Goal: Task Accomplishment & Management: Use online tool/utility

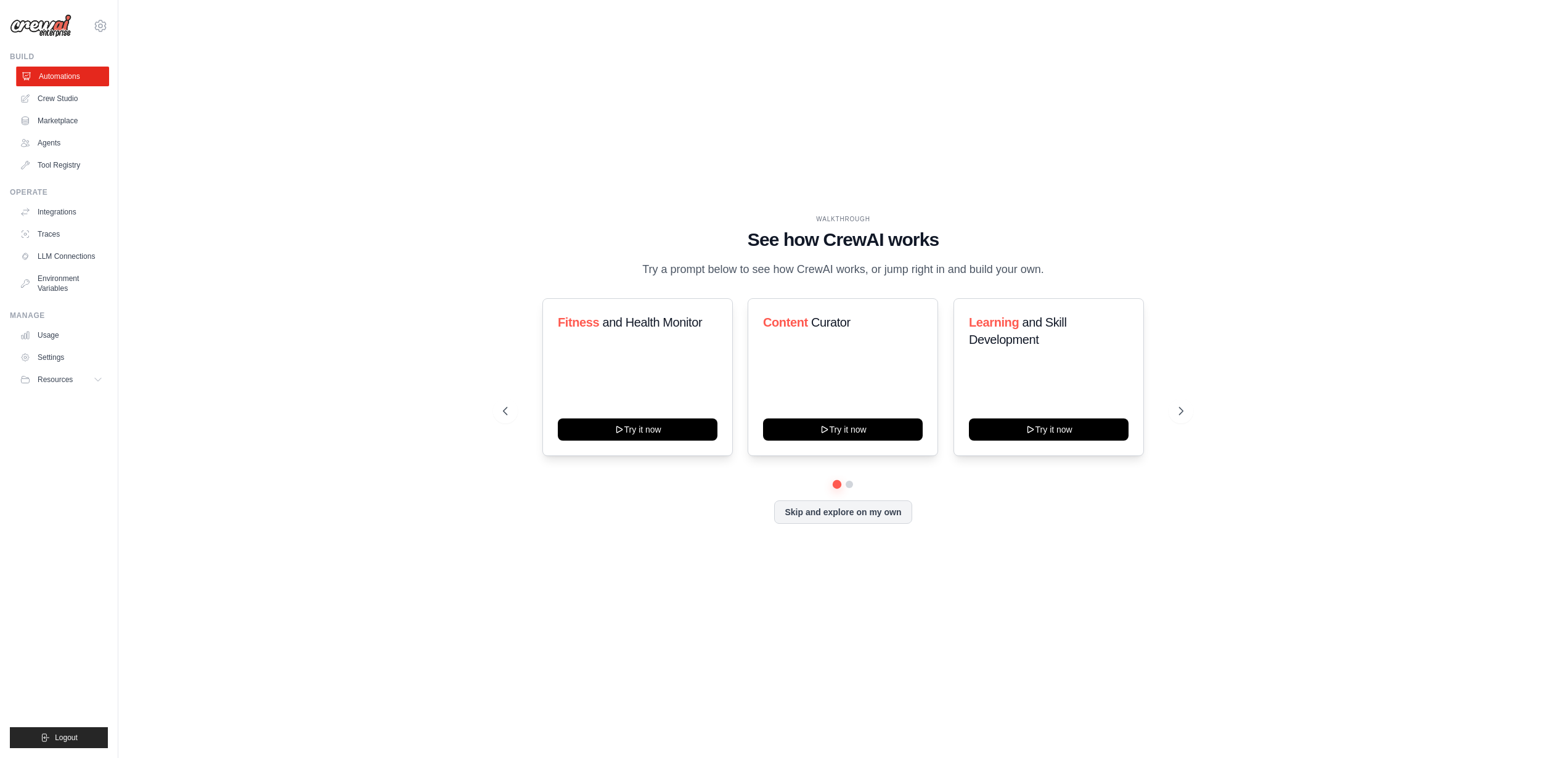
click at [74, 78] on link "Automations" at bounding box center [62, 76] width 93 height 20
click at [829, 523] on button "Skip and explore on my own" at bounding box center [843, 511] width 138 height 24
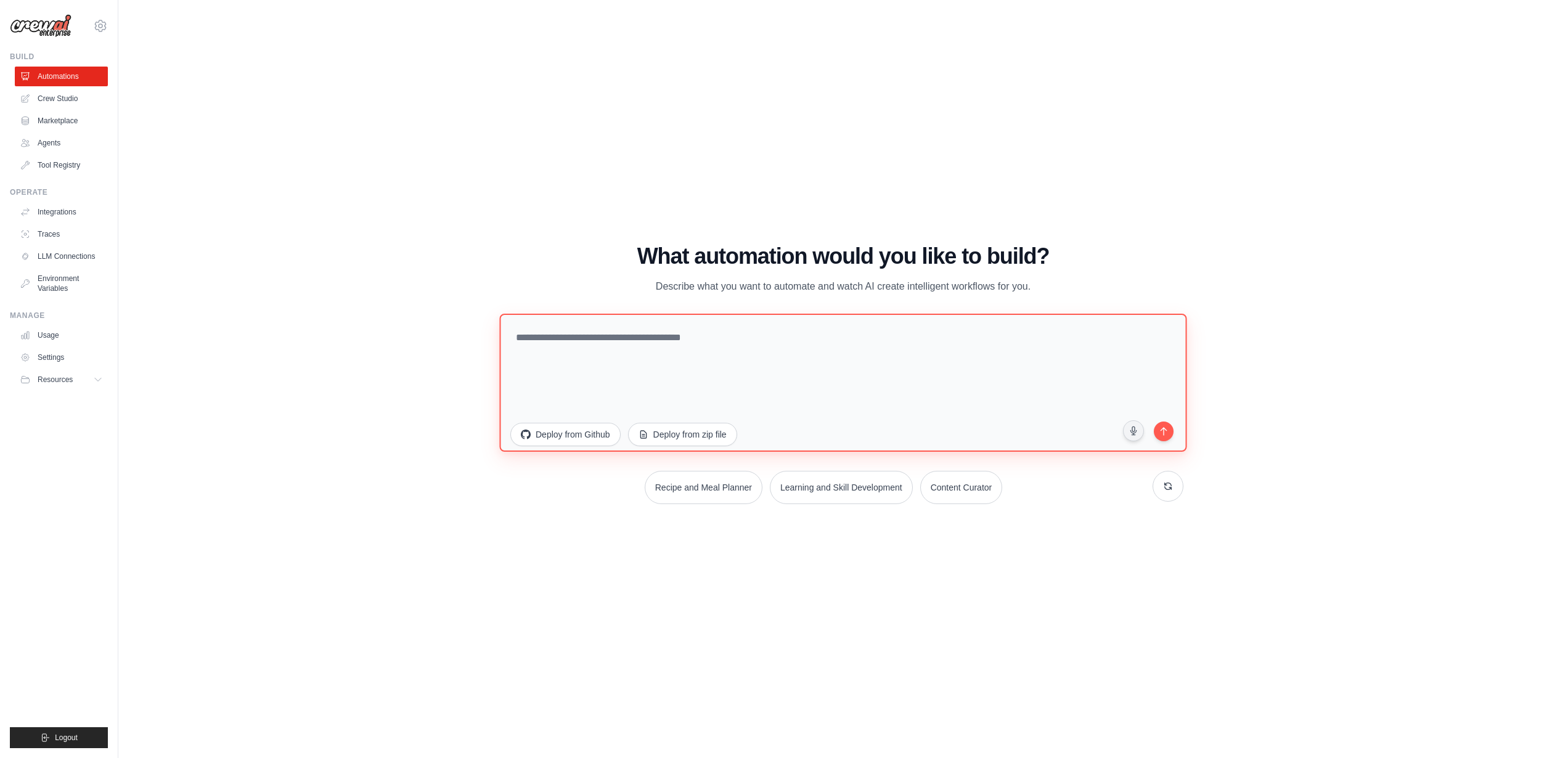
click at [678, 360] on textarea at bounding box center [843, 383] width 687 height 138
type textarea "*****"
click at [1167, 433] on icon "submit" at bounding box center [1163, 430] width 11 height 11
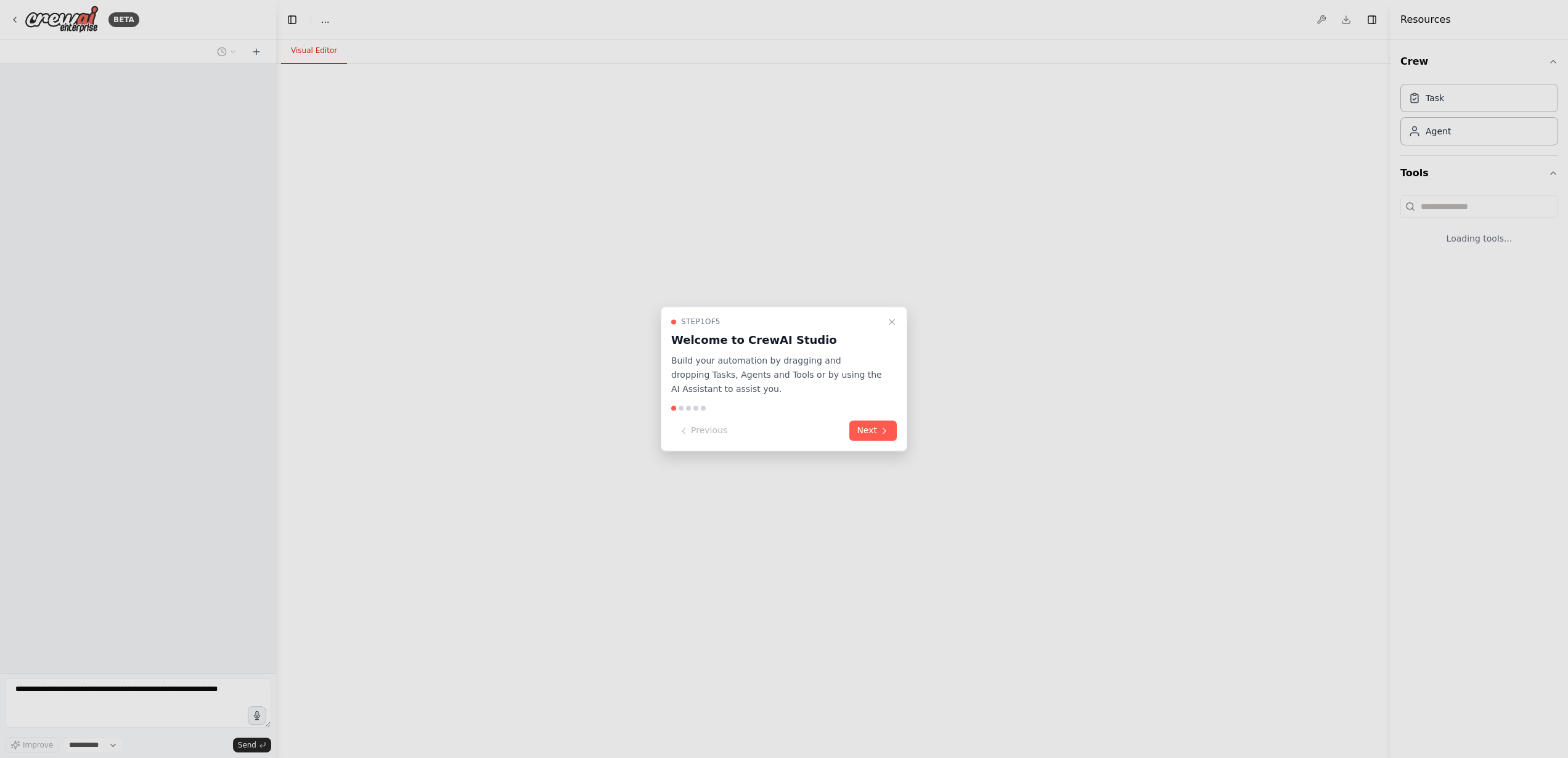
select select "****"
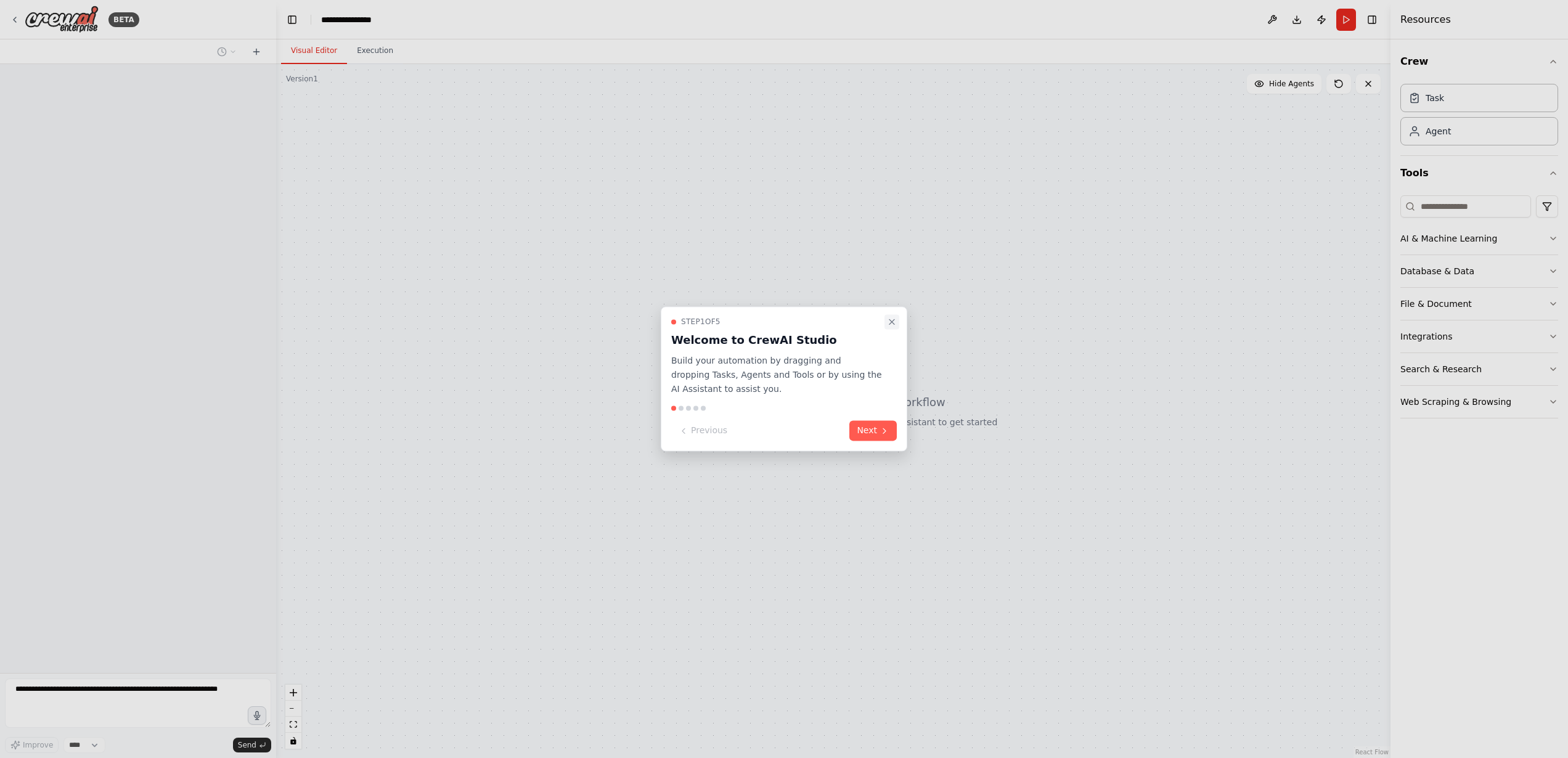
click at [896, 319] on icon "Close walkthrough" at bounding box center [892, 322] width 10 height 10
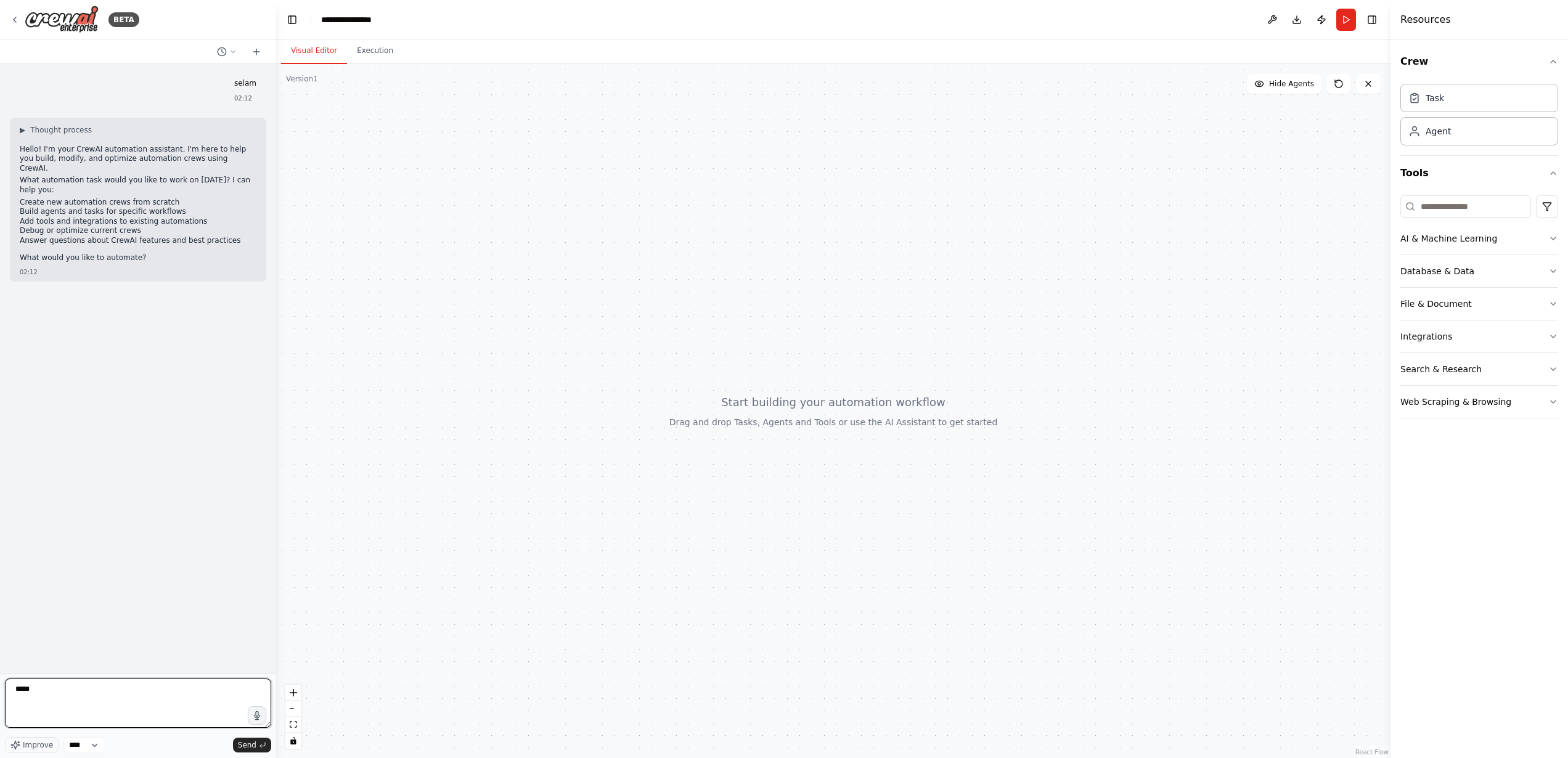
type textarea "******"
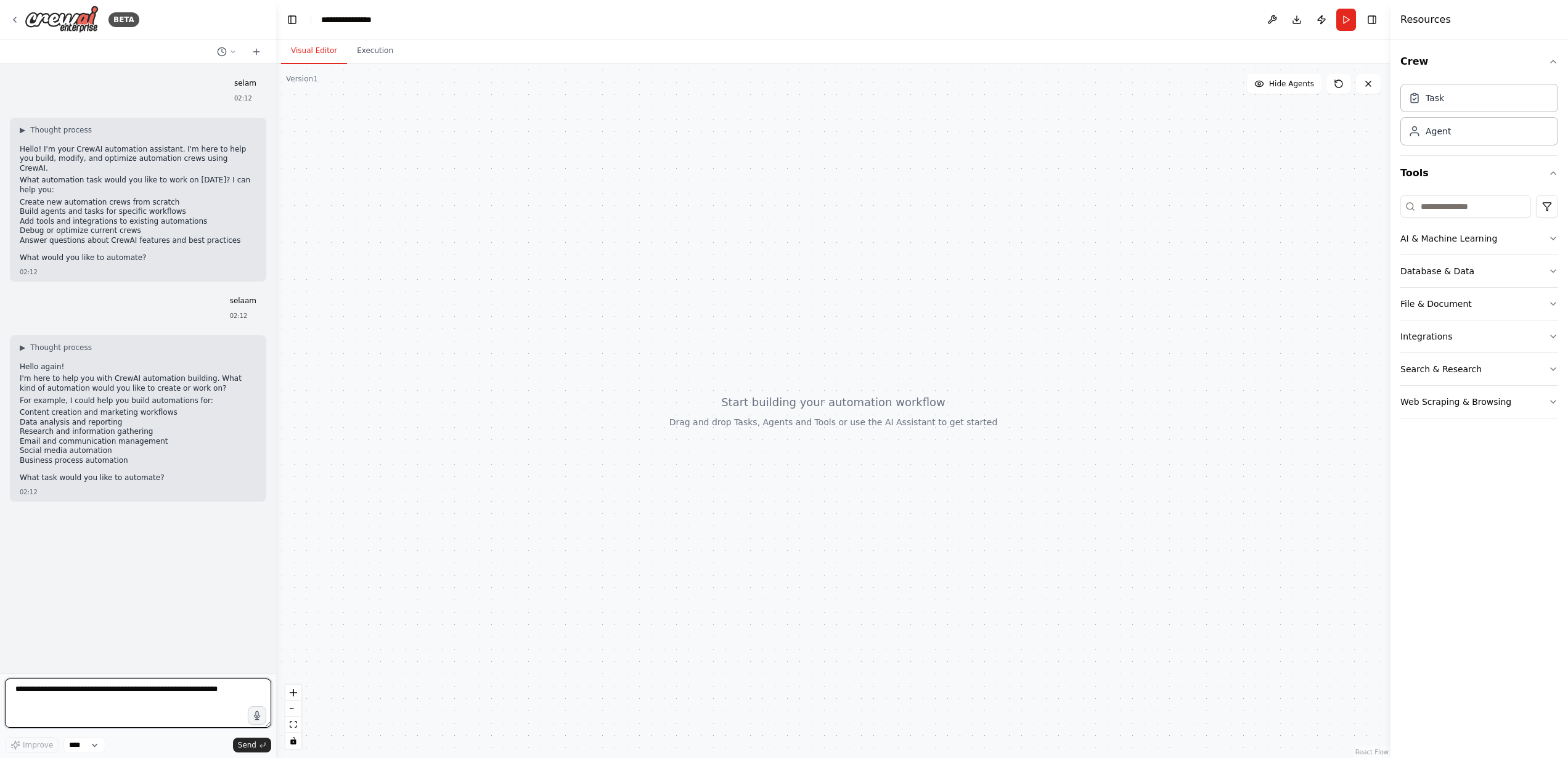
paste textarea "**********"
type textarea "**********"
click at [245, 742] on span "Send" at bounding box center [247, 745] width 19 height 10
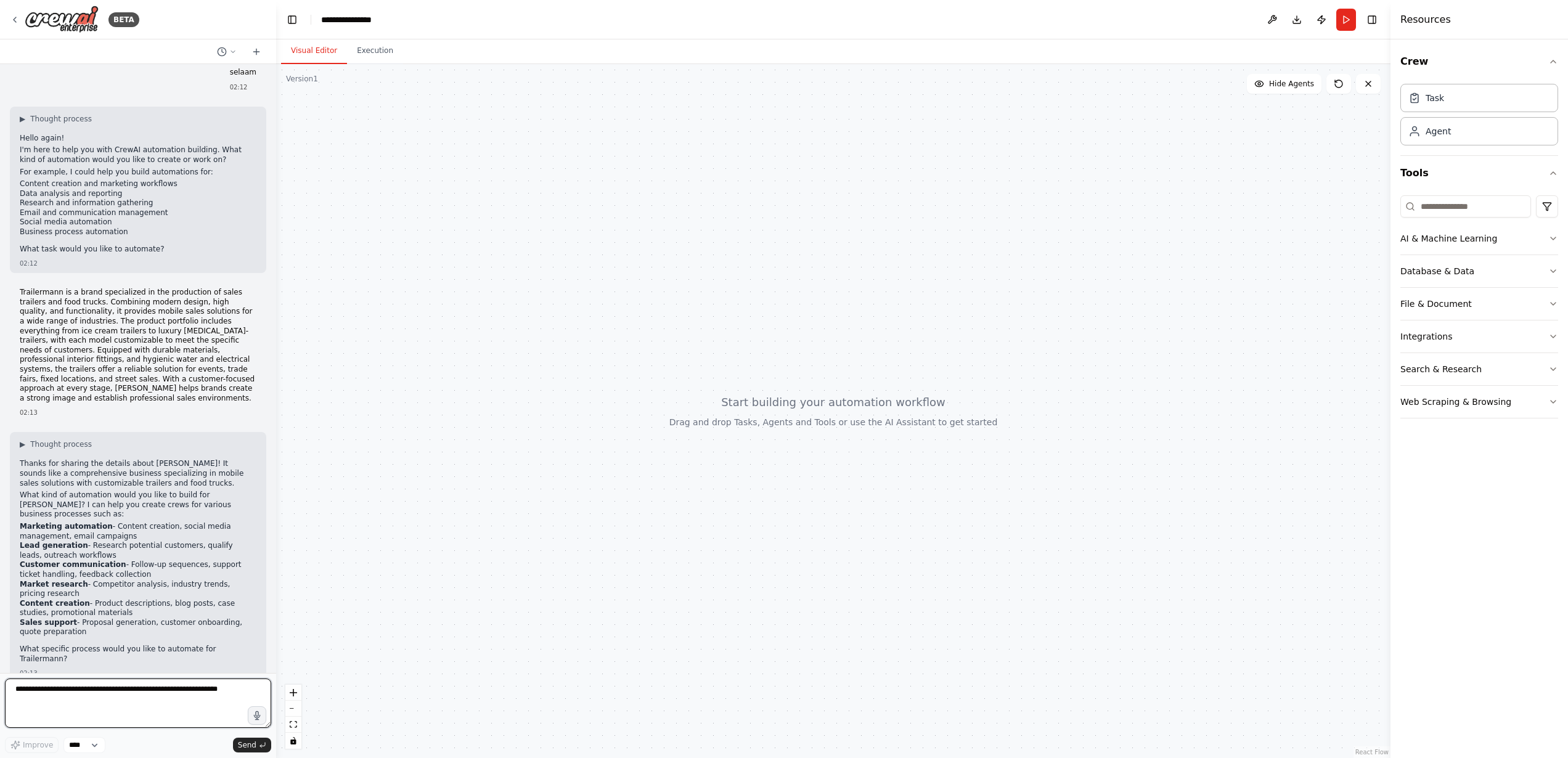
scroll to position [239, 0]
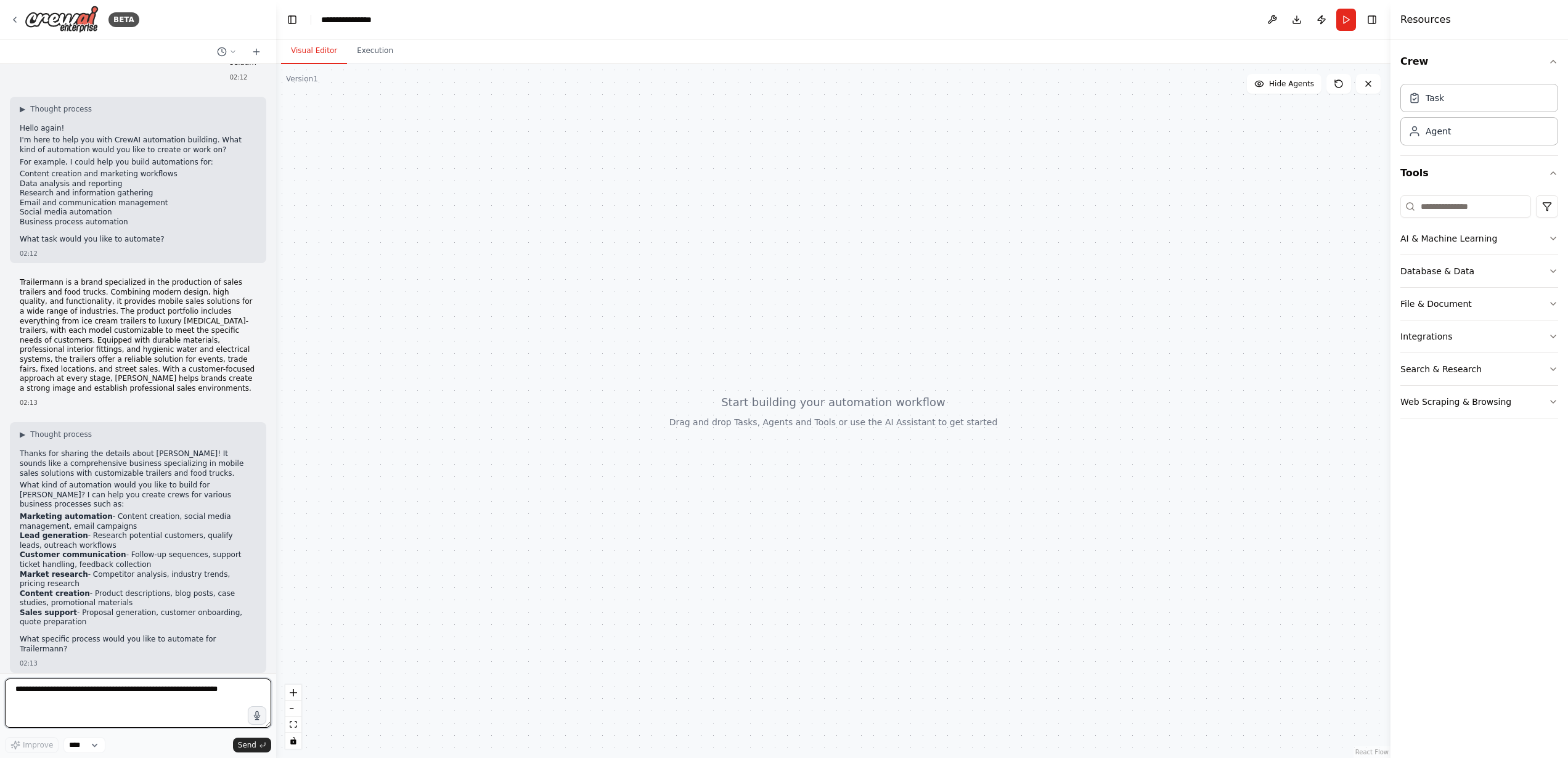
click at [210, 707] on textarea at bounding box center [138, 703] width 266 height 49
click at [87, 744] on select "****" at bounding box center [84, 745] width 42 height 16
click at [169, 686] on textarea at bounding box center [138, 703] width 266 height 49
drag, startPoint x: 102, startPoint y: 507, endPoint x: 71, endPoint y: 584, distance: 83.0
click at [20, 512] on li "Marketing automation - Content creation, social media management, email campaig…" at bounding box center [138, 521] width 237 height 19
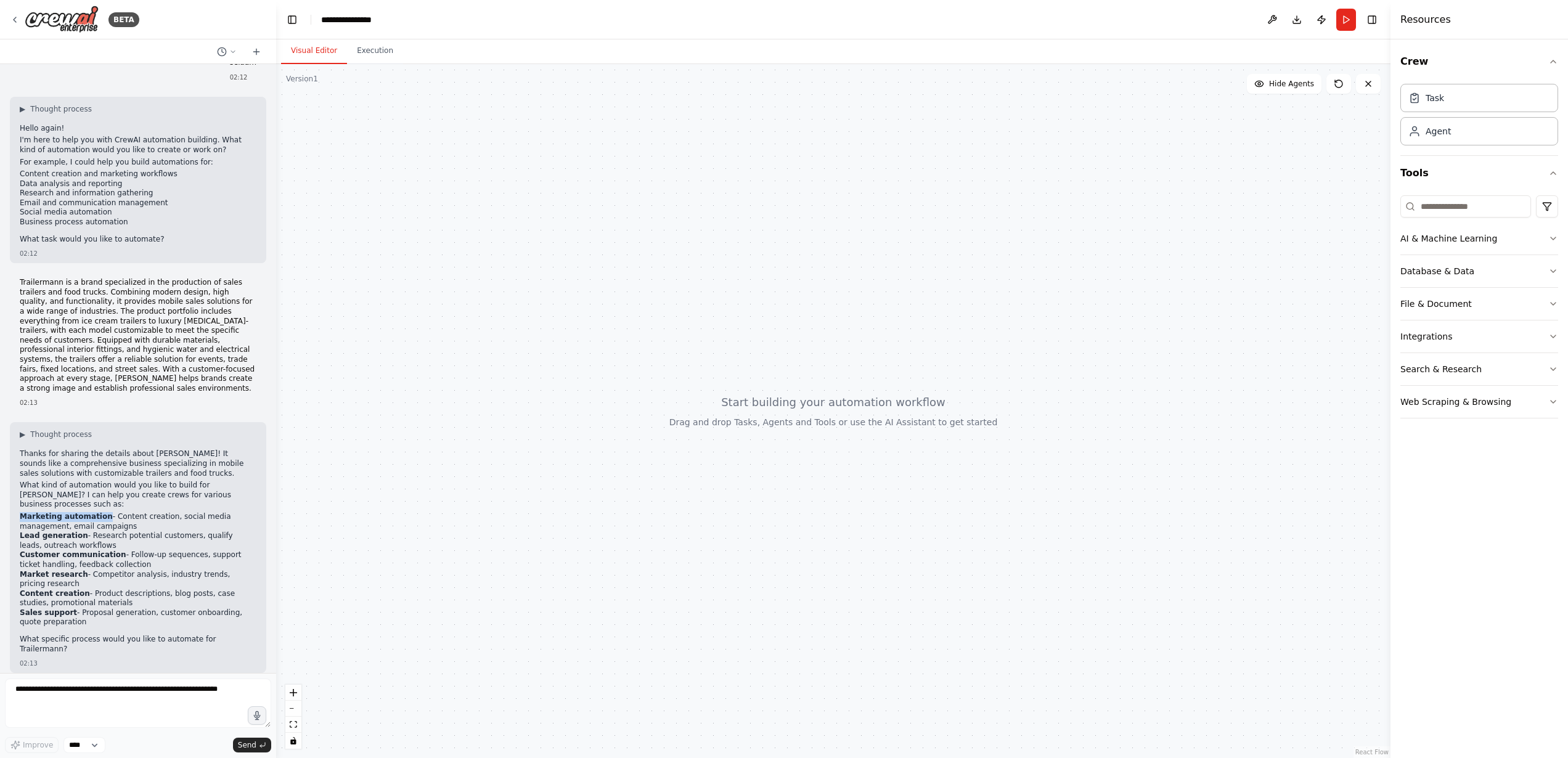
copy strong "Marketing automation"
click at [134, 698] on textarea at bounding box center [138, 703] width 266 height 49
paste textarea "**********"
type textarea "**********"
click at [255, 742] on span "Send" at bounding box center [247, 745] width 19 height 10
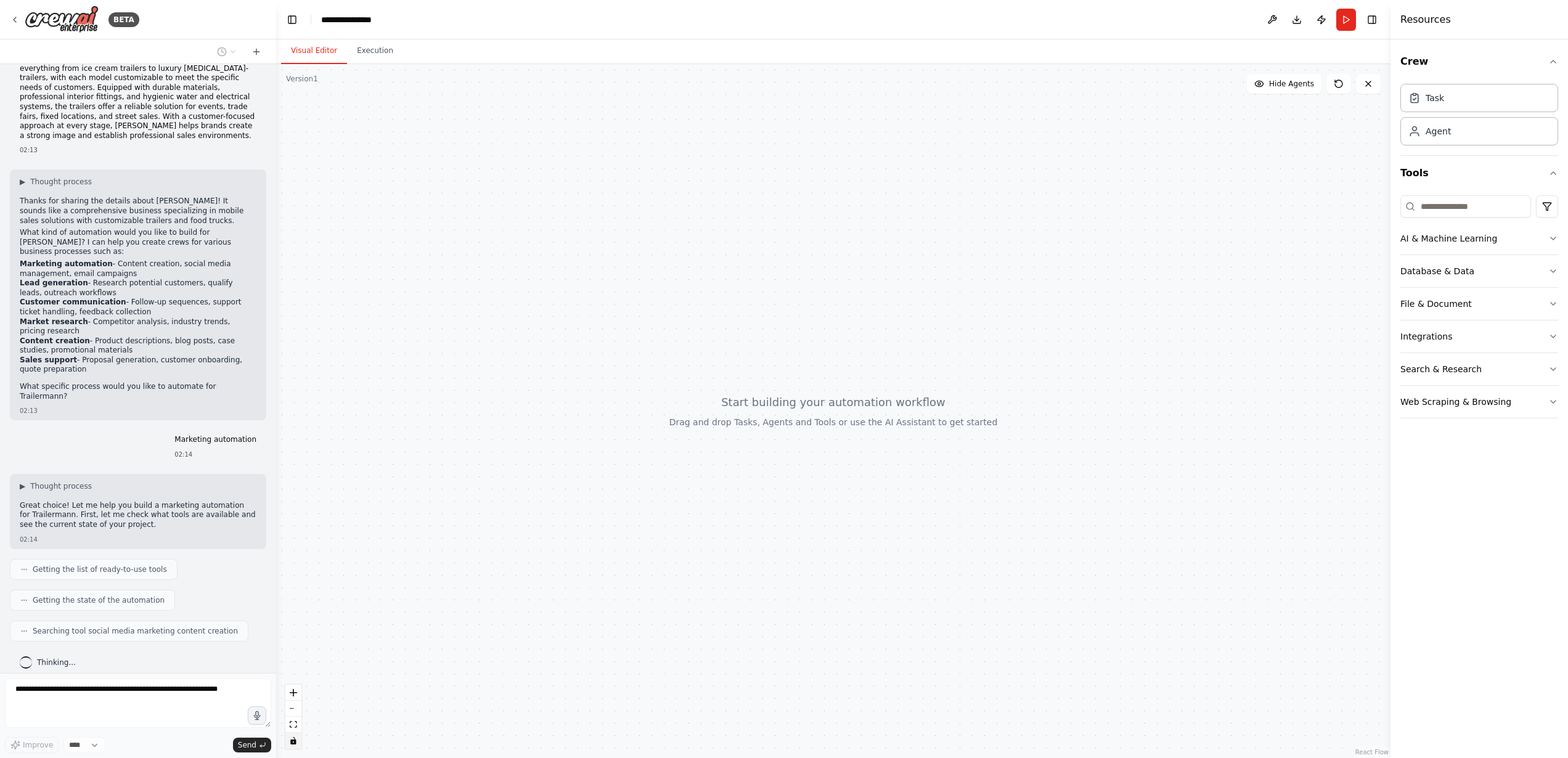
scroll to position [522, 0]
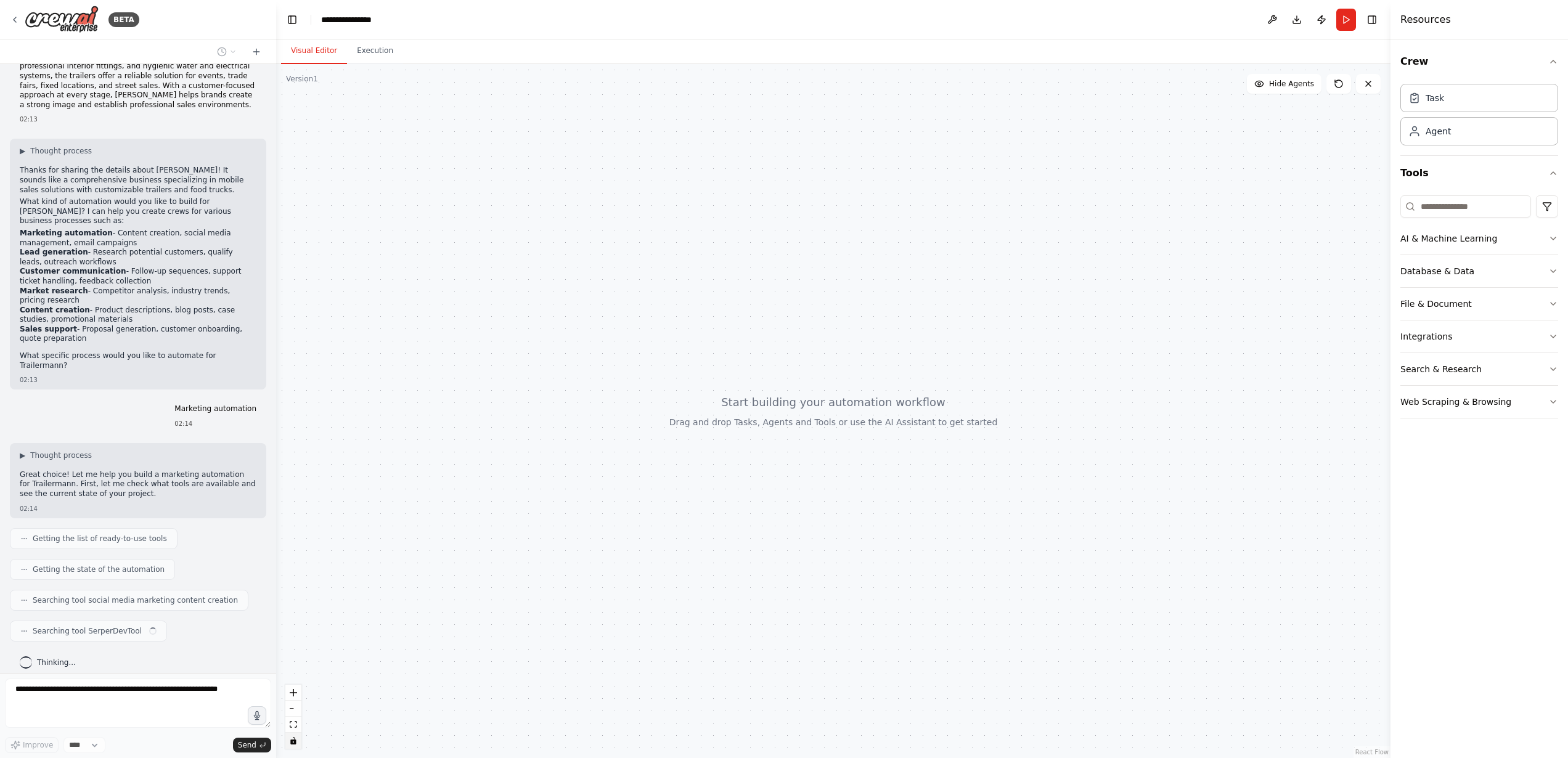
click at [295, 739] on icon "toggle interactivity" at bounding box center [293, 741] width 7 height 7
click at [298, 747] on button "toggle interactivity" at bounding box center [293, 741] width 16 height 16
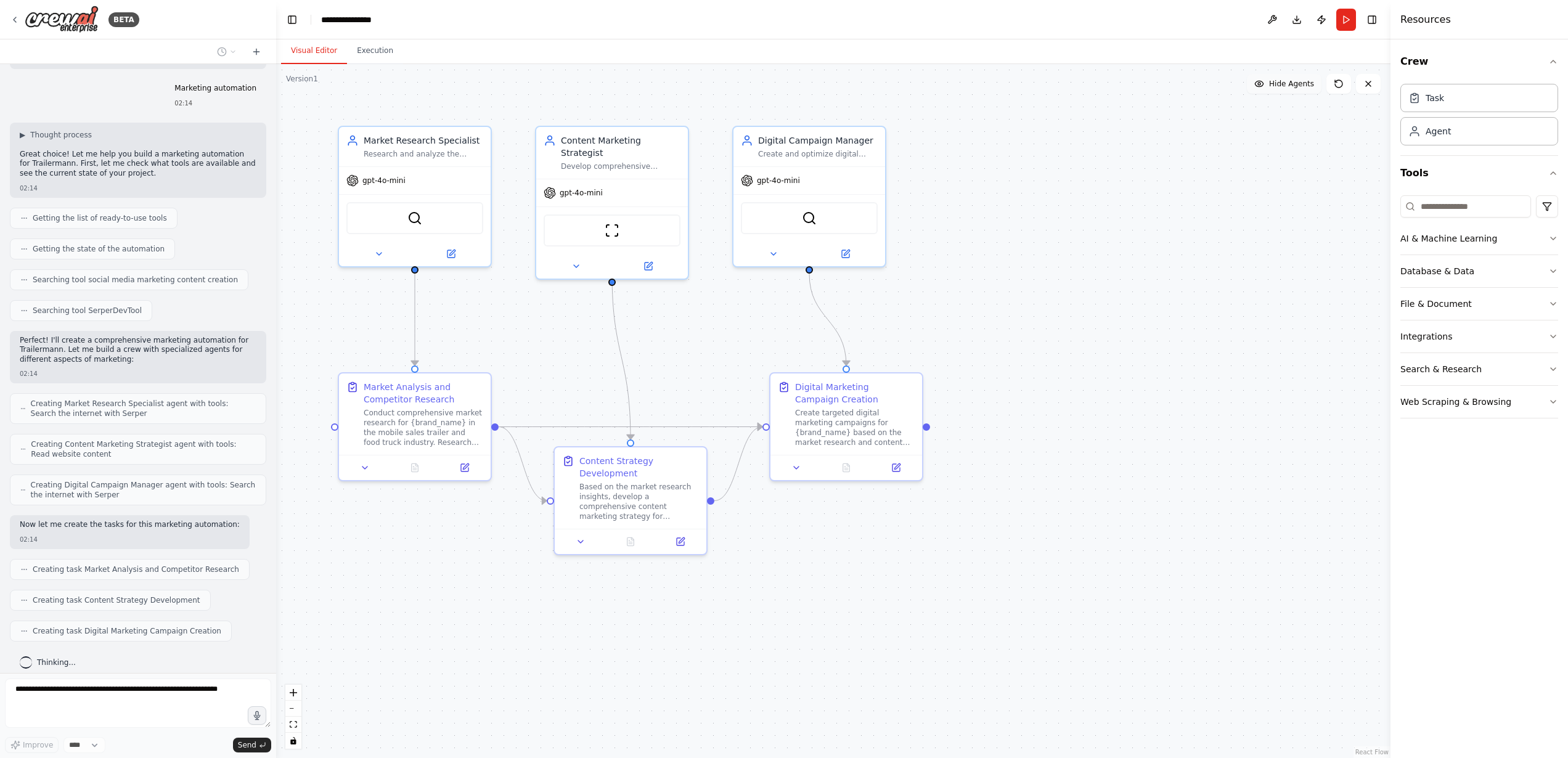
scroll to position [917, 0]
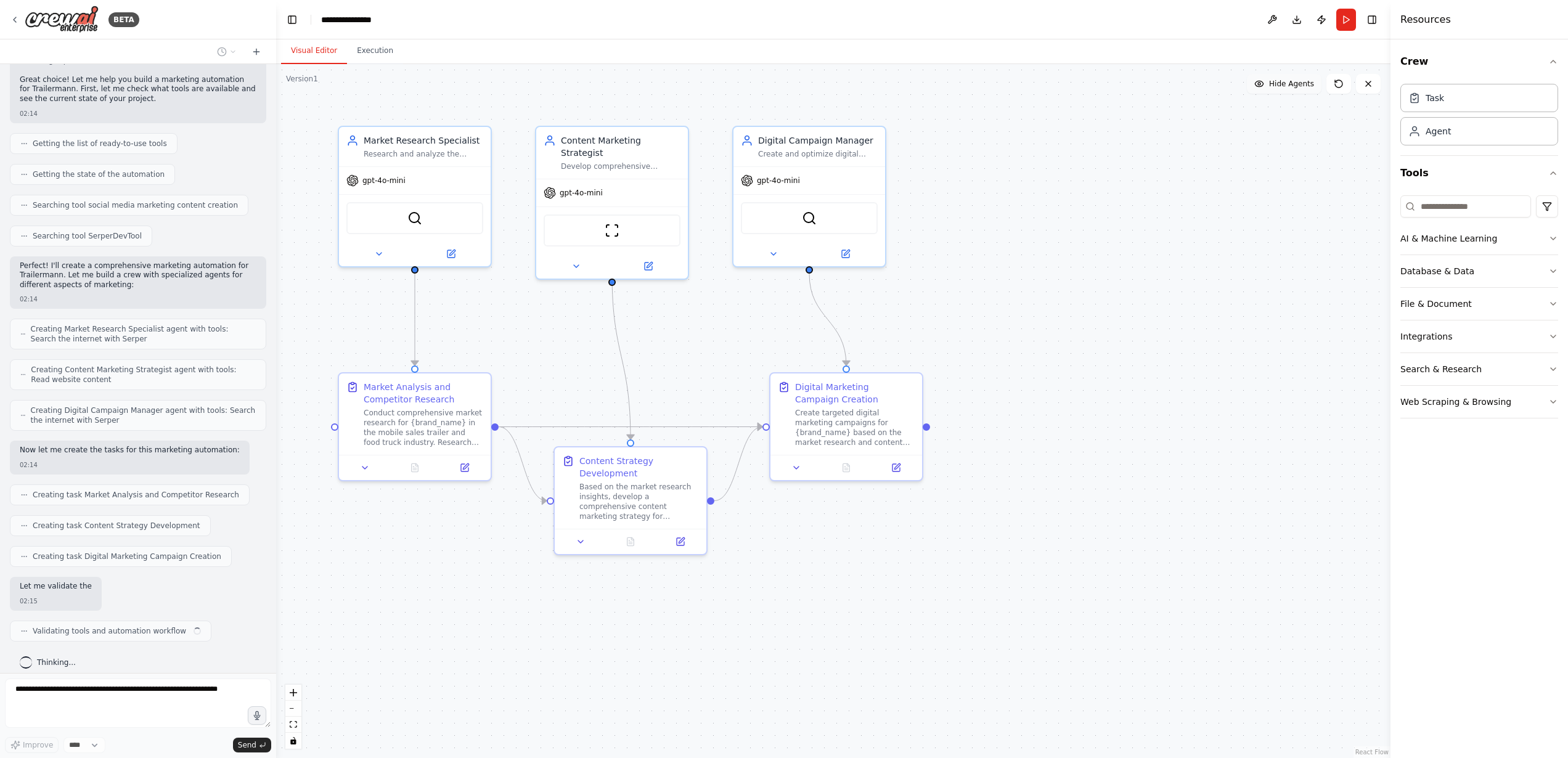
click at [1293, 81] on span "Hide Agents" at bounding box center [1291, 84] width 45 height 10
click at [1293, 81] on span "Show Agents" at bounding box center [1290, 84] width 48 height 10
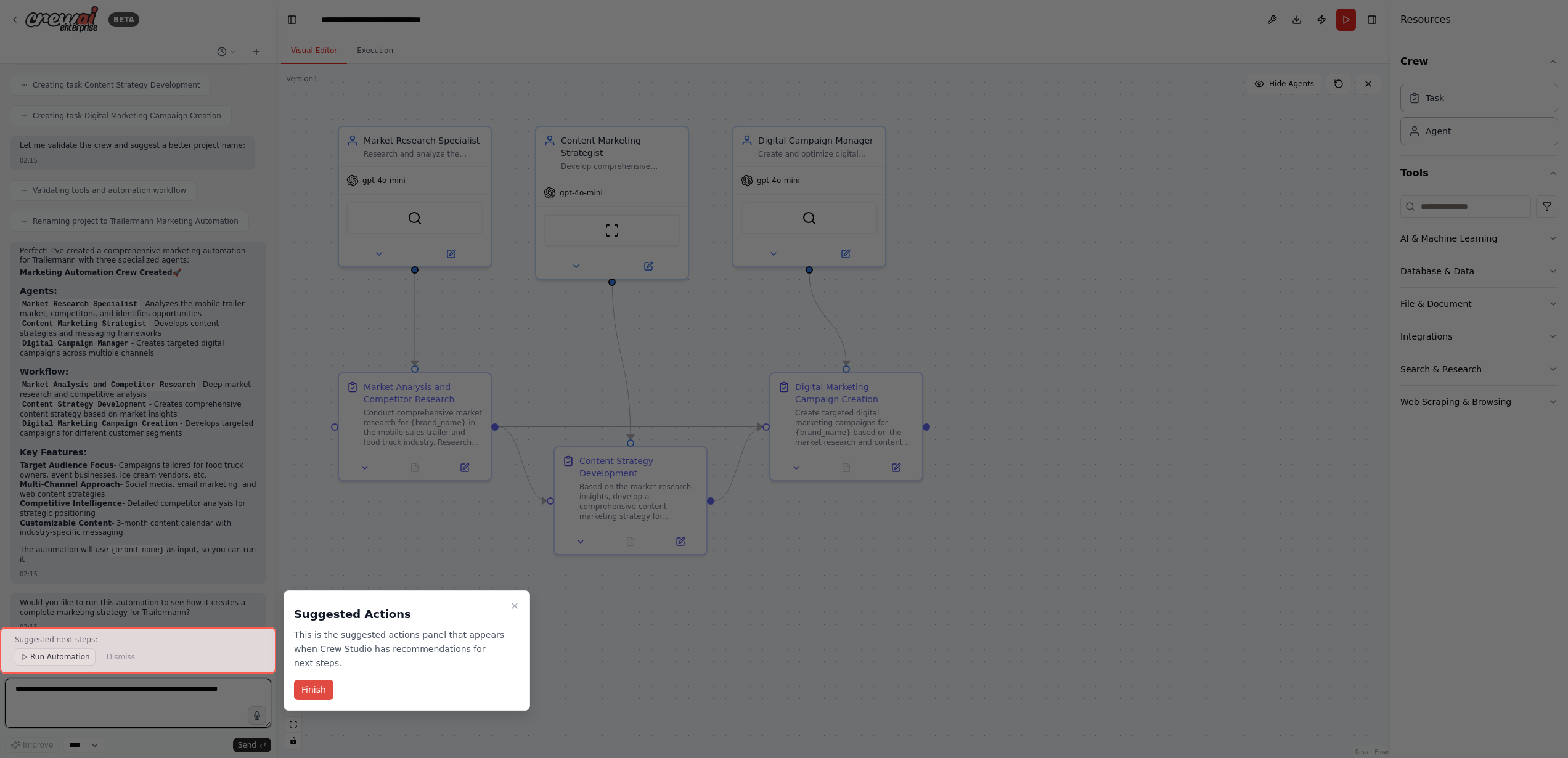
scroll to position [1368, 0]
click at [314, 693] on button "Finish" at bounding box center [313, 690] width 39 height 21
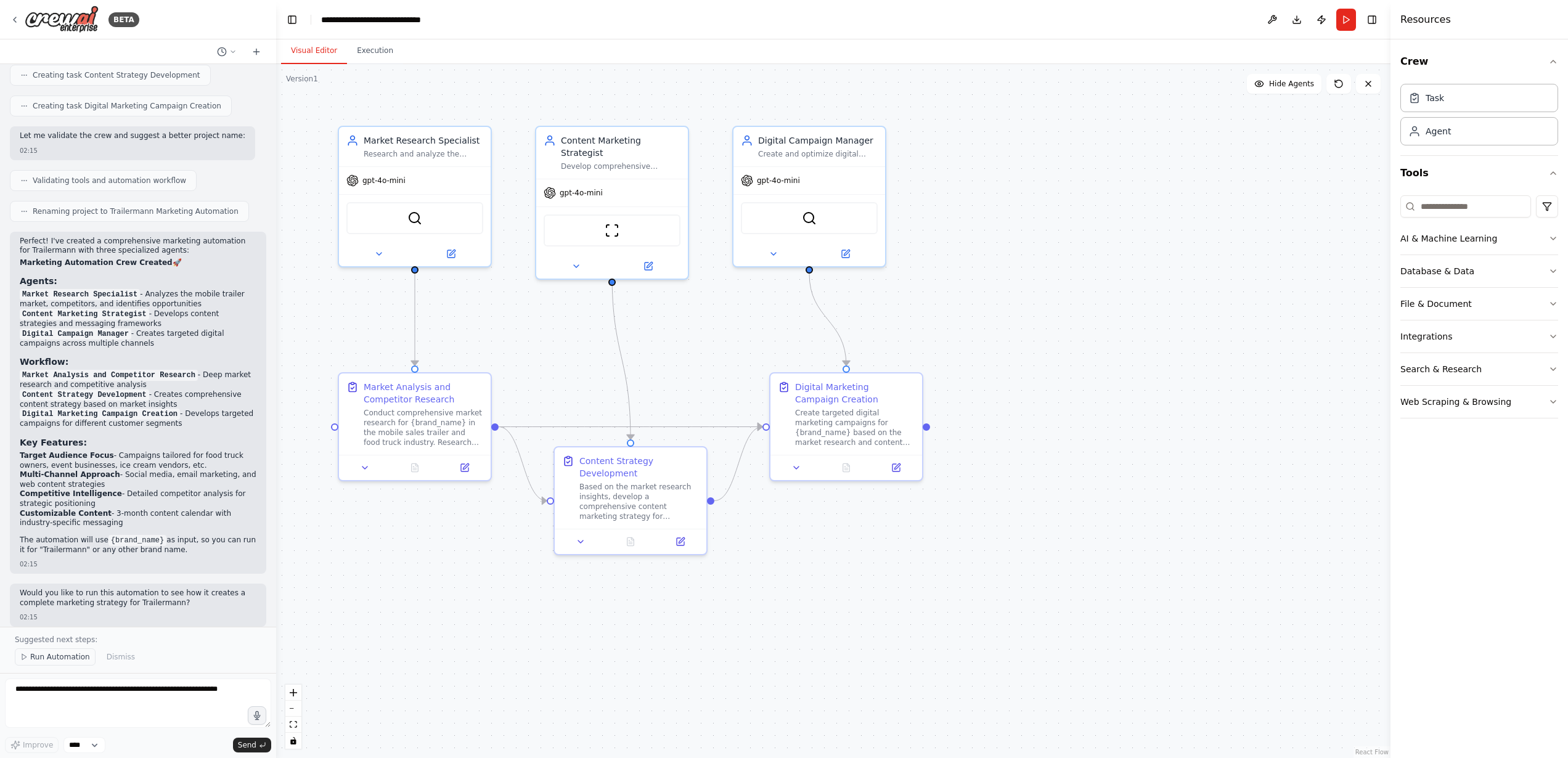
click at [66, 661] on span "Run Automation" at bounding box center [60, 657] width 60 height 10
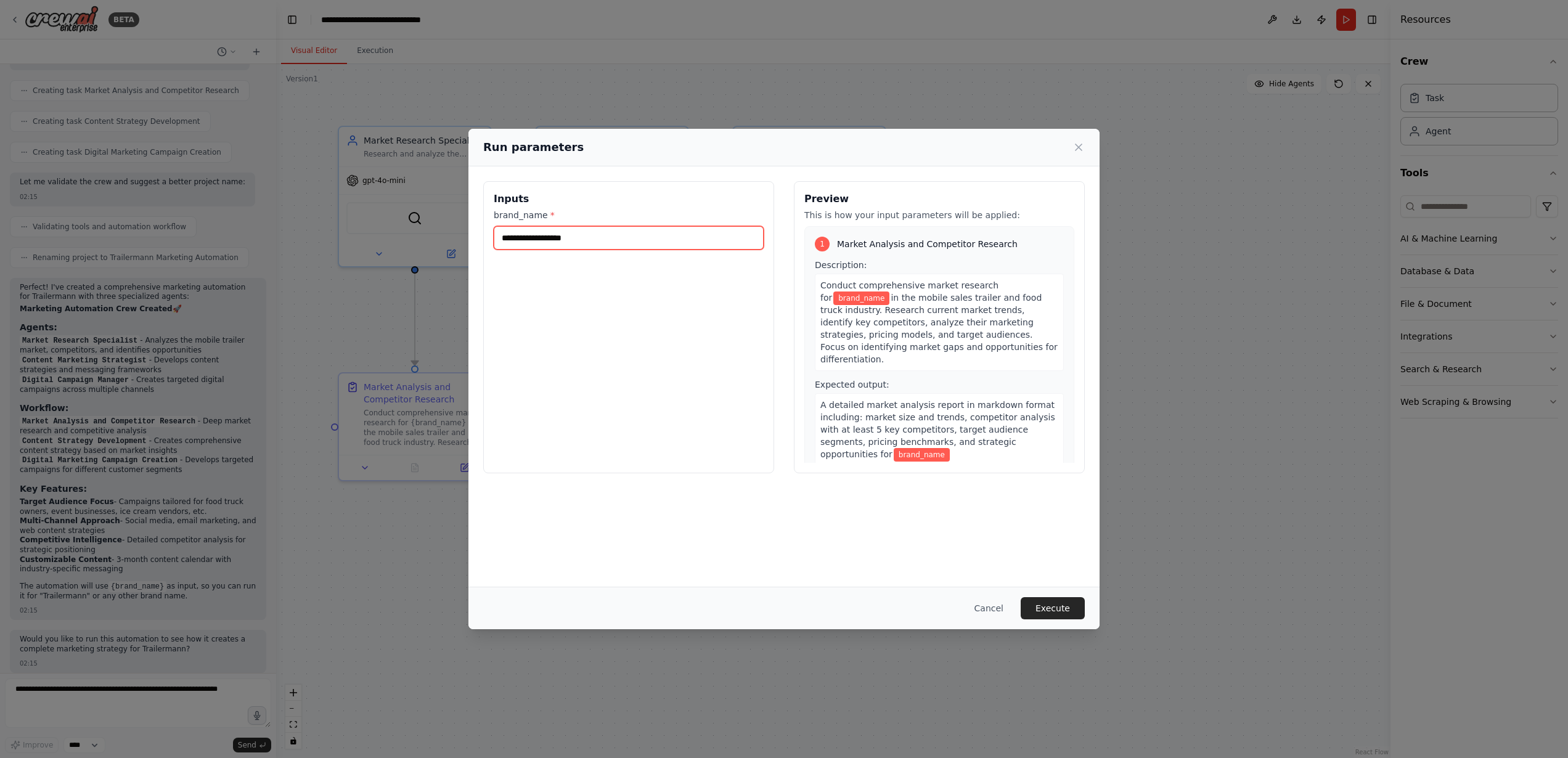
click at [597, 229] on input "brand_name *" at bounding box center [628, 237] width 270 height 24
type input "**********"
click at [1063, 616] on button "Execute" at bounding box center [1053, 608] width 64 height 22
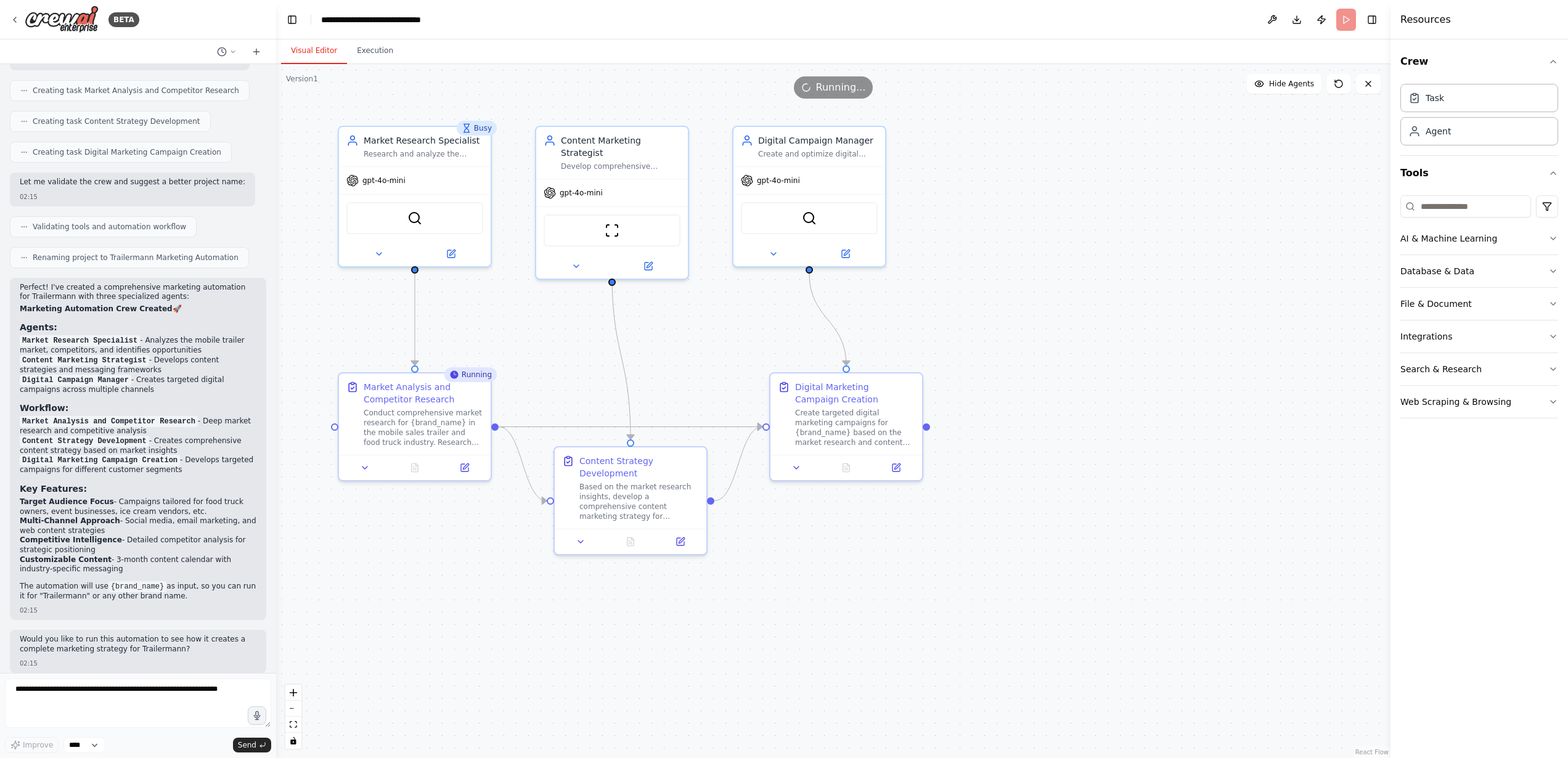
click at [140, 630] on div "Would you like to run this automation to see how it creates a complete marketin…" at bounding box center [138, 651] width 257 height 43
copy p "Would you like to run this automation to see how it creates a complete marketin…"
click at [148, 659] on div "Would you like to run this automation to see how it creates a complete marketin…" at bounding box center [138, 651] width 257 height 43
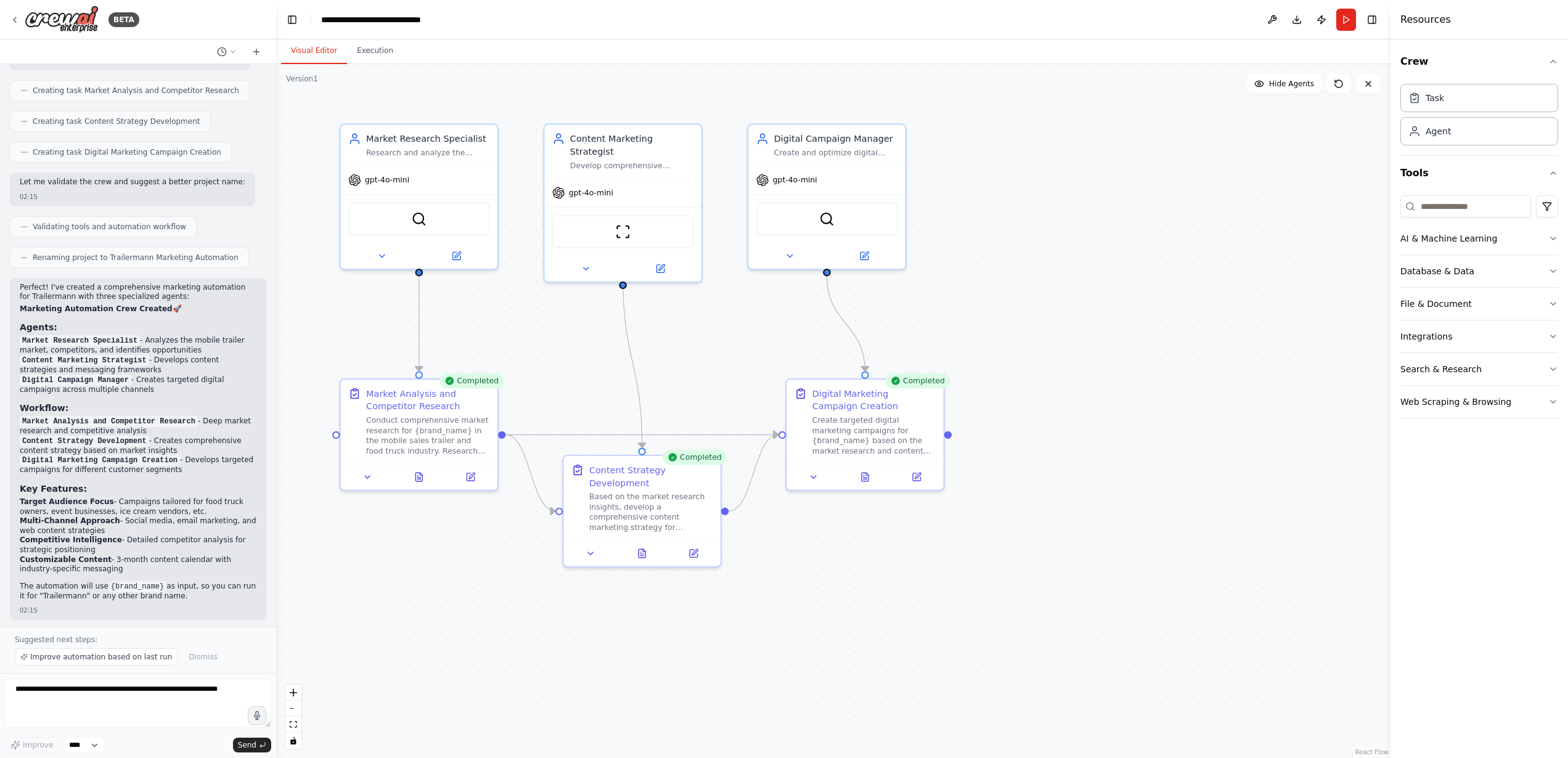
scroll to position [1368, 0]
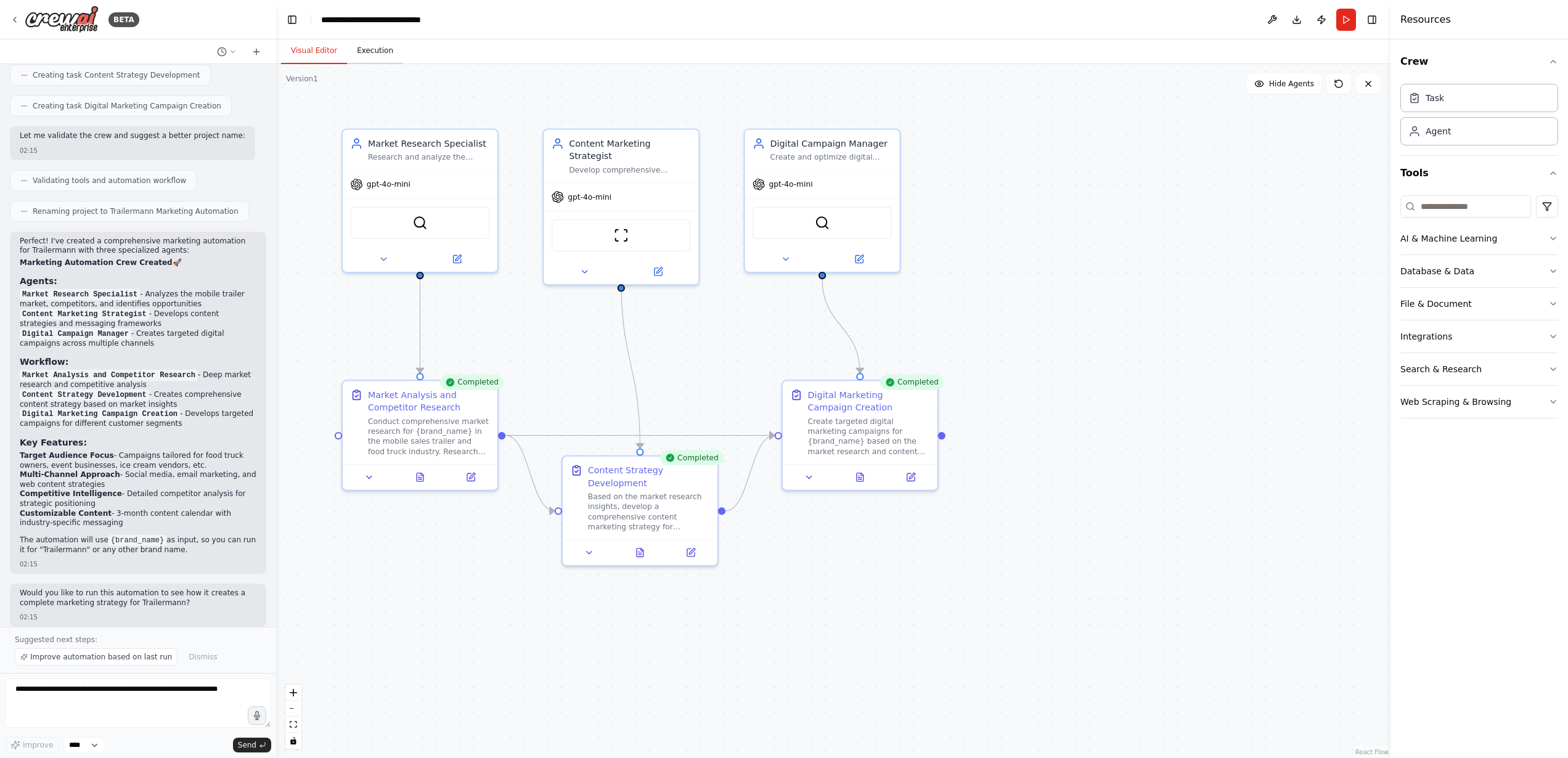
click at [375, 56] on button "Execution" at bounding box center [375, 51] width 56 height 26
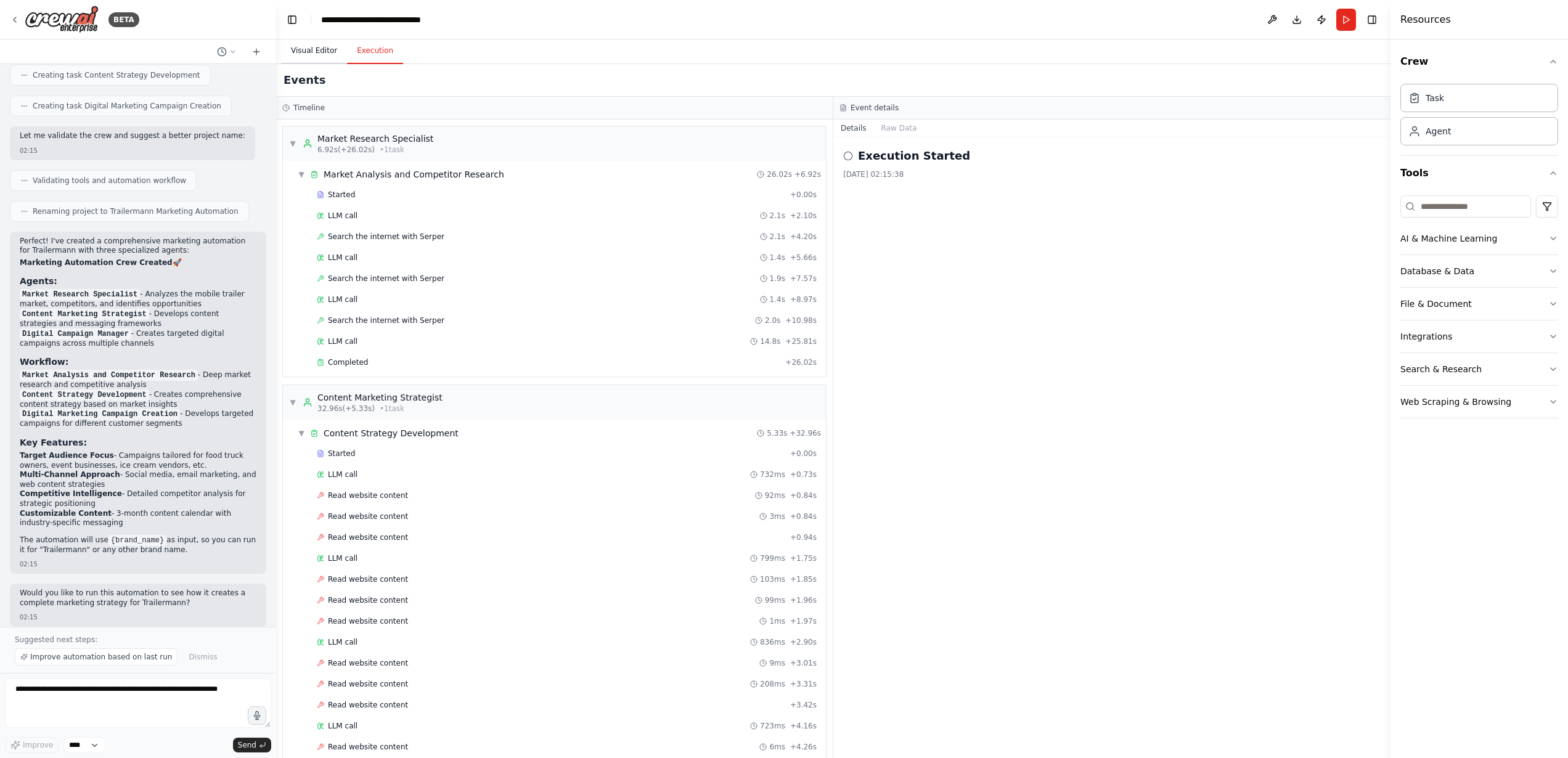
click at [325, 52] on button "Visual Editor" at bounding box center [314, 51] width 66 height 26
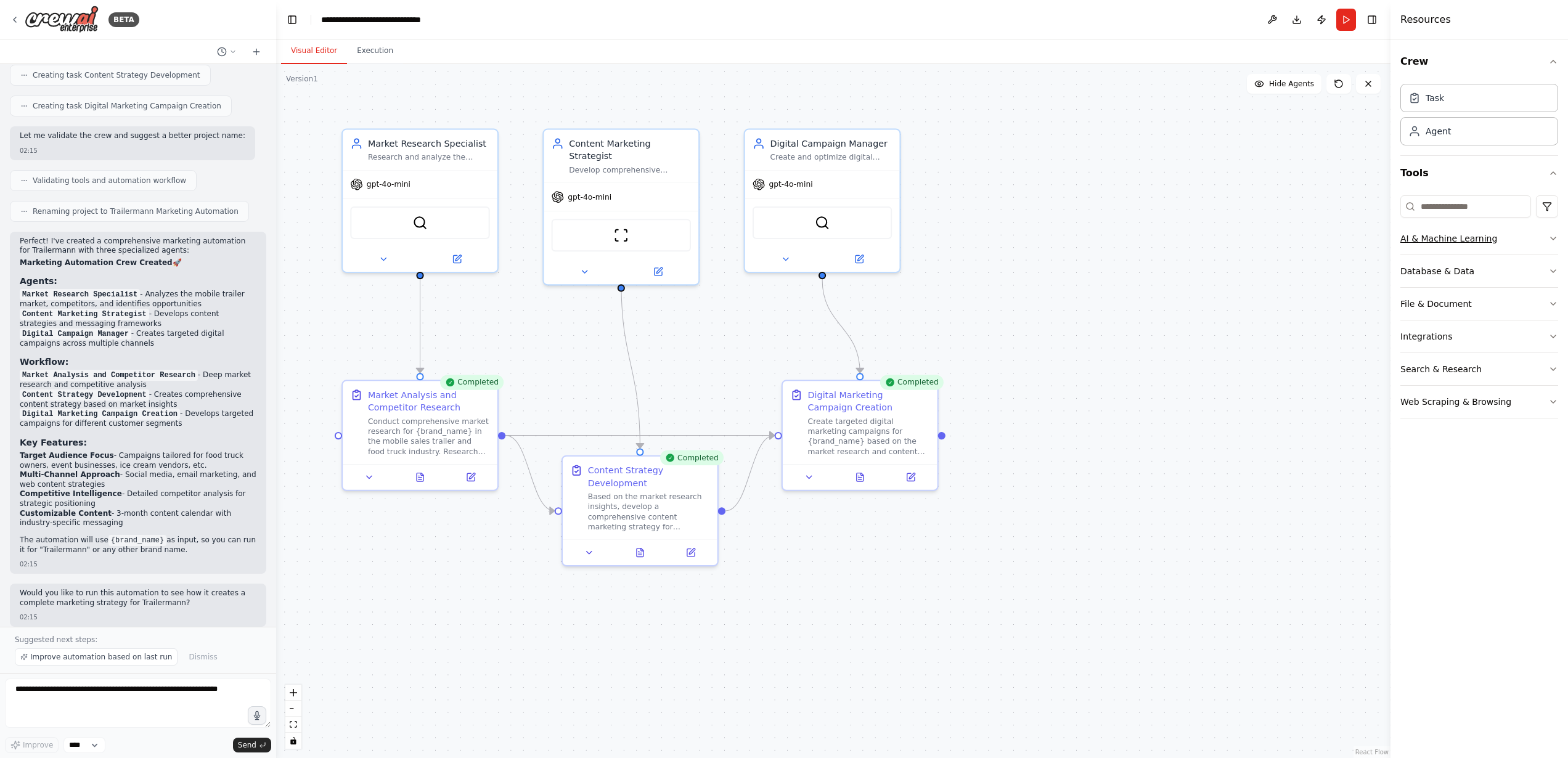
click at [1492, 234] on button "AI & Machine Learning" at bounding box center [1479, 238] width 158 height 32
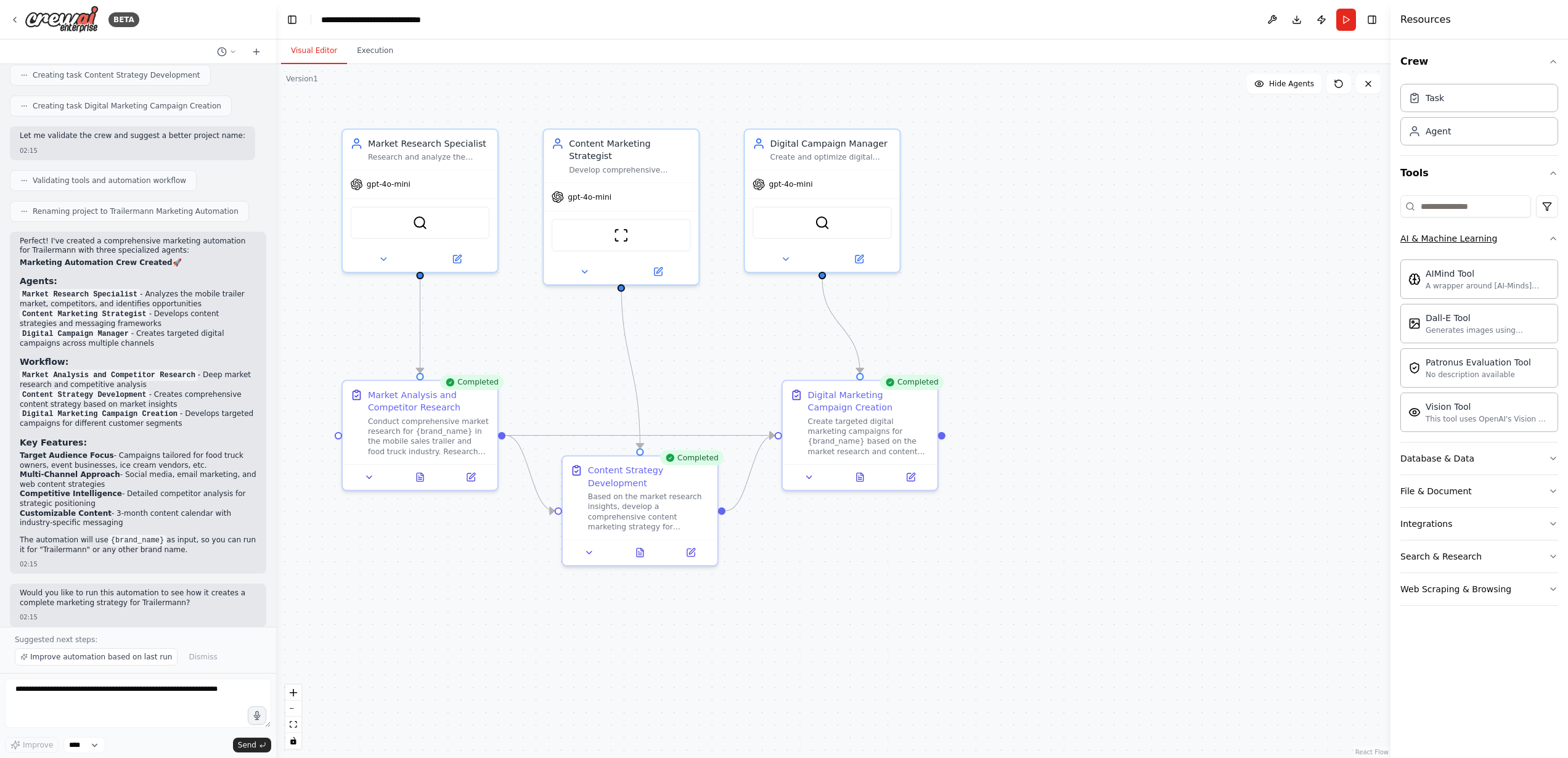
click at [1497, 234] on button "AI & Machine Learning" at bounding box center [1479, 238] width 158 height 32
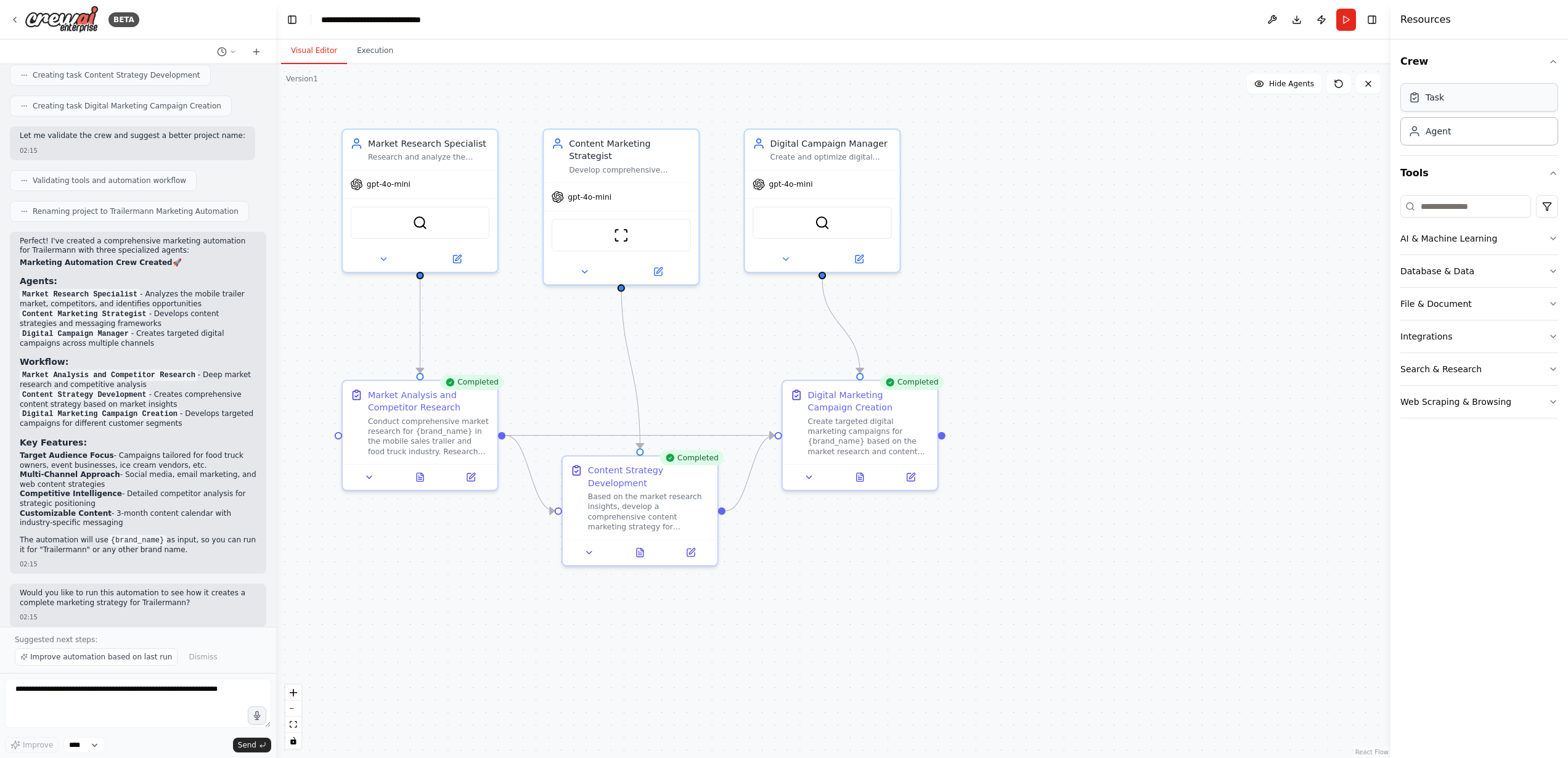
click at [1501, 103] on div "Task" at bounding box center [1479, 98] width 158 height 29
click at [1482, 132] on div "Agent" at bounding box center [1479, 130] width 158 height 29
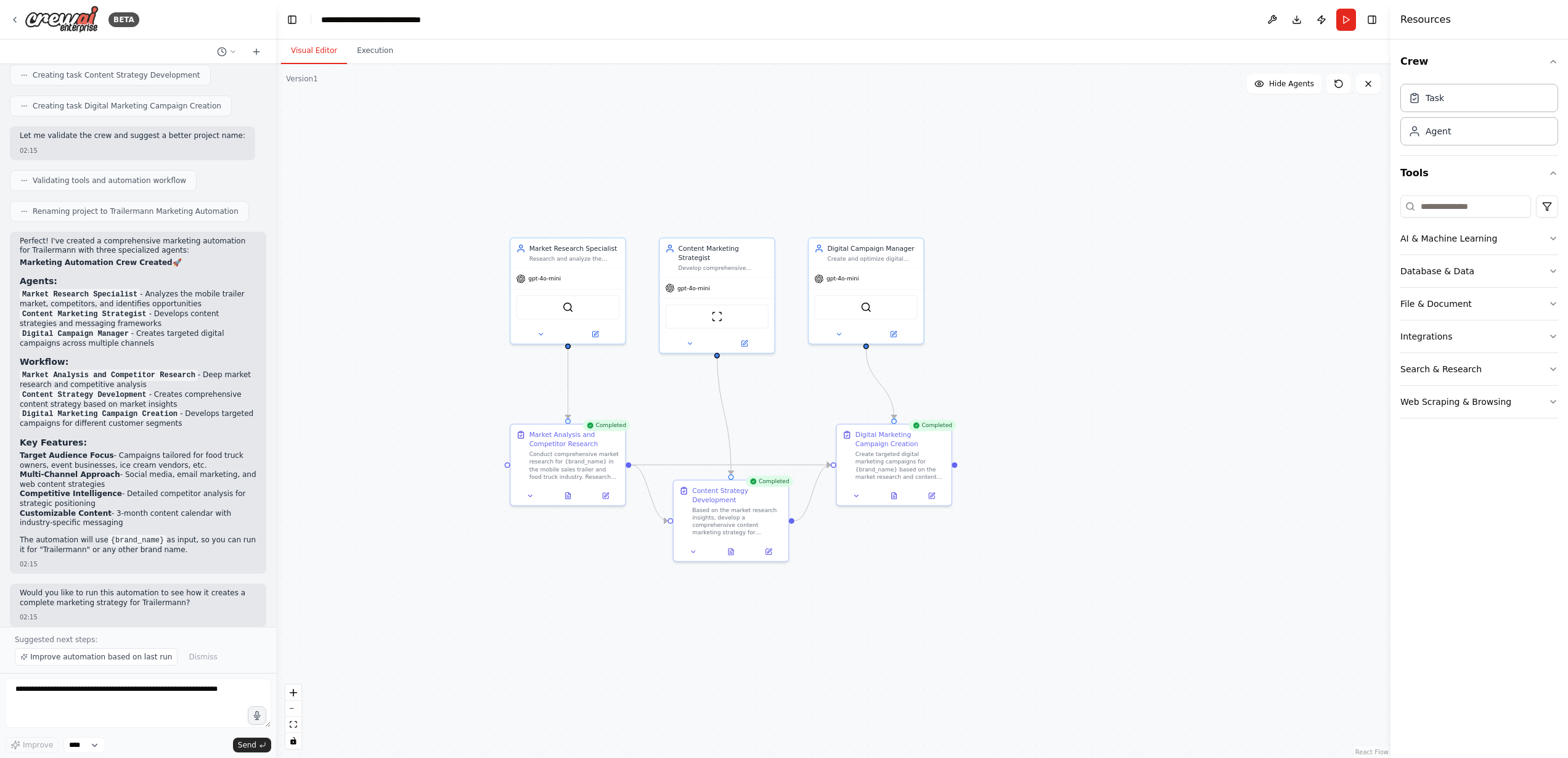
drag, startPoint x: 501, startPoint y: 431, endPoint x: 660, endPoint y: 419, distance: 159.5
click at [660, 419] on div ".deletable-edge-delete-btn { width: 20px; height: 20px; border: 0px solid #ffff…" at bounding box center [833, 411] width 1114 height 694
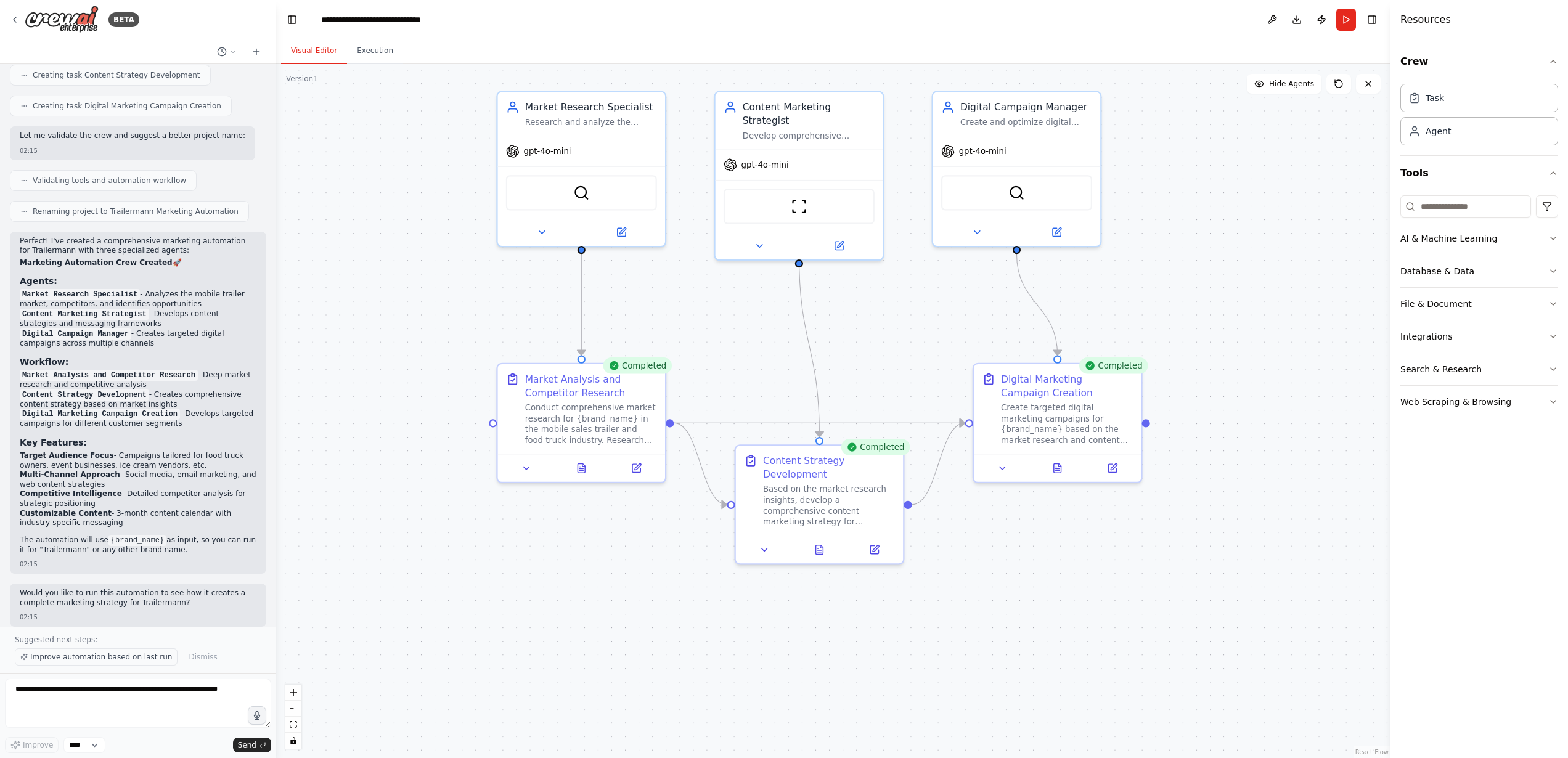
click at [128, 657] on span "Improve automation based on last run" at bounding box center [101, 657] width 142 height 10
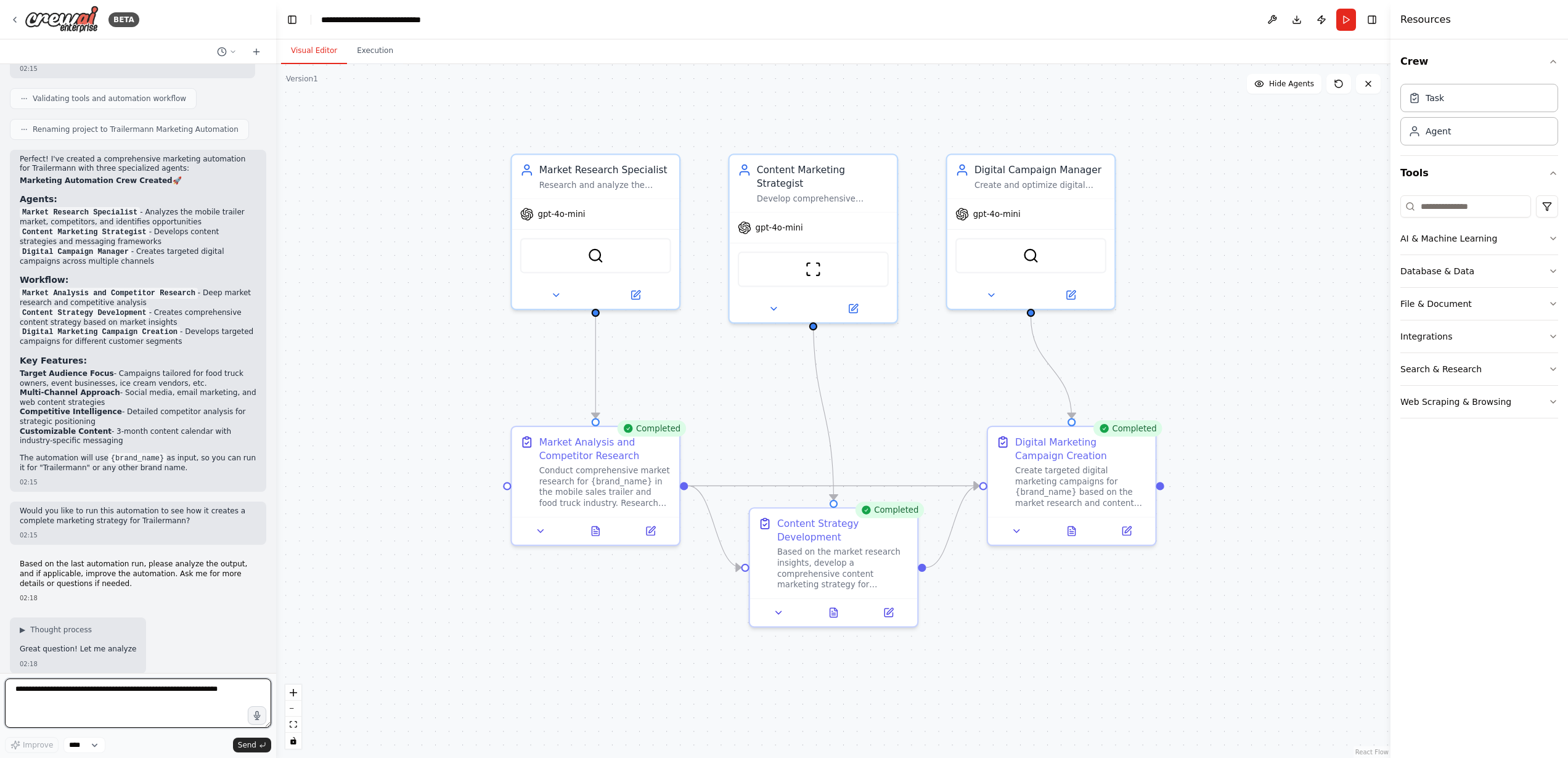
drag, startPoint x: 453, startPoint y: 441, endPoint x: 466, endPoint y: 476, distance: 37.3
click at [466, 476] on div ".deletable-edge-delete-btn { width: 20px; height: 20px; border: 0px solid #ffff…" at bounding box center [833, 411] width 1114 height 694
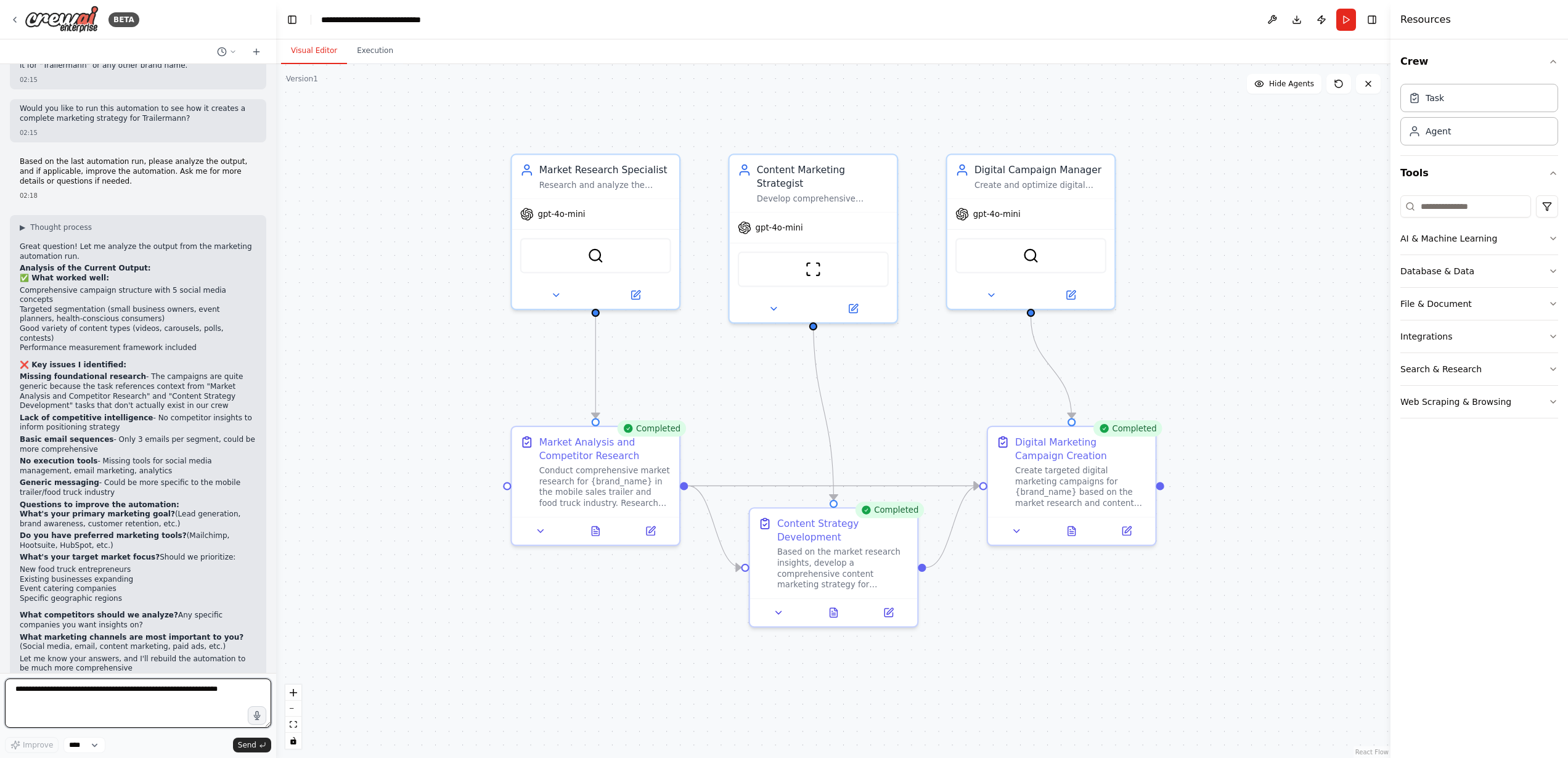
scroll to position [1862, 0]
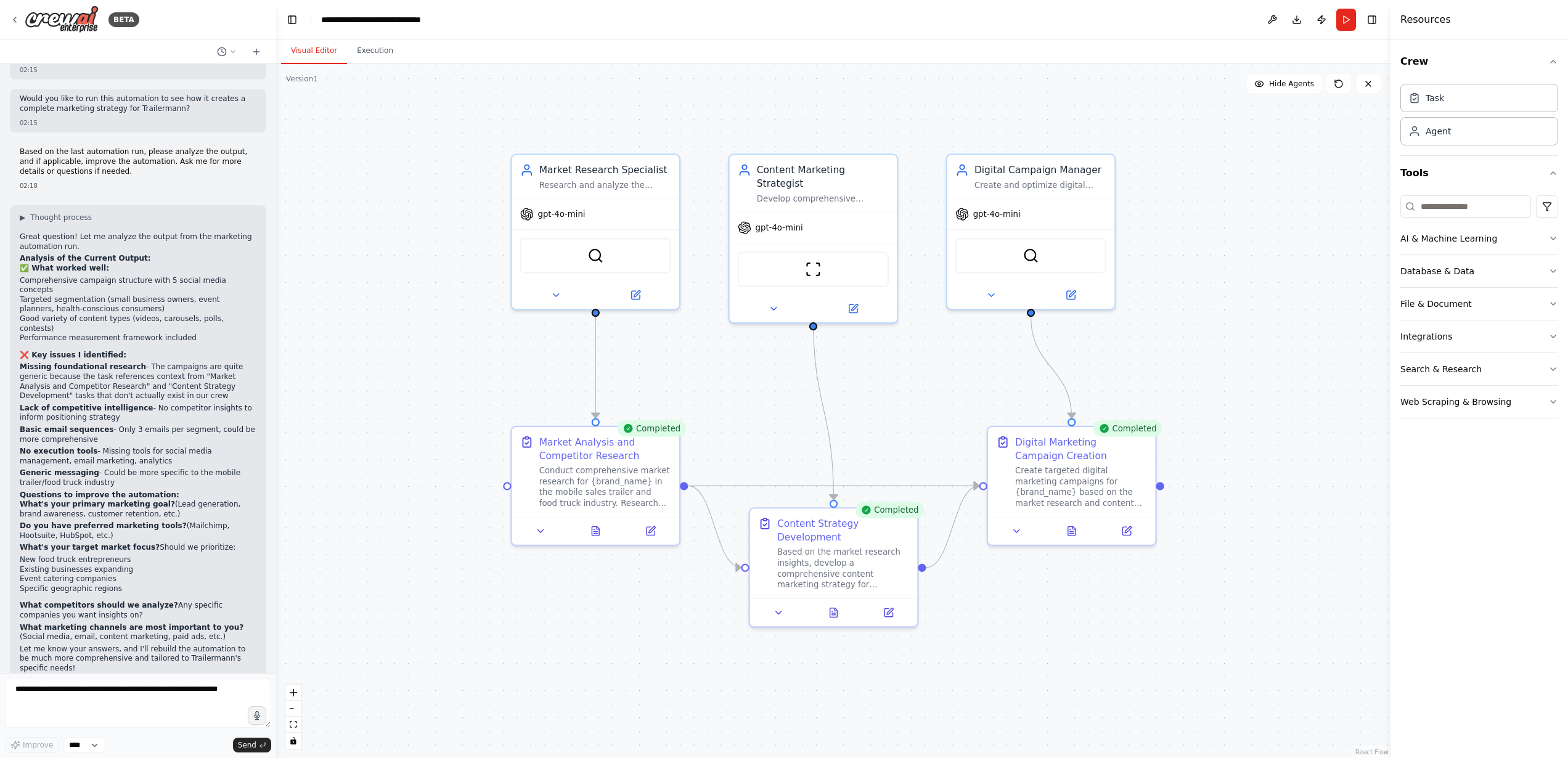
click at [222, 623] on p "What marketing channels are most important to you? (Social media, email, conten…" at bounding box center [138, 632] width 237 height 19
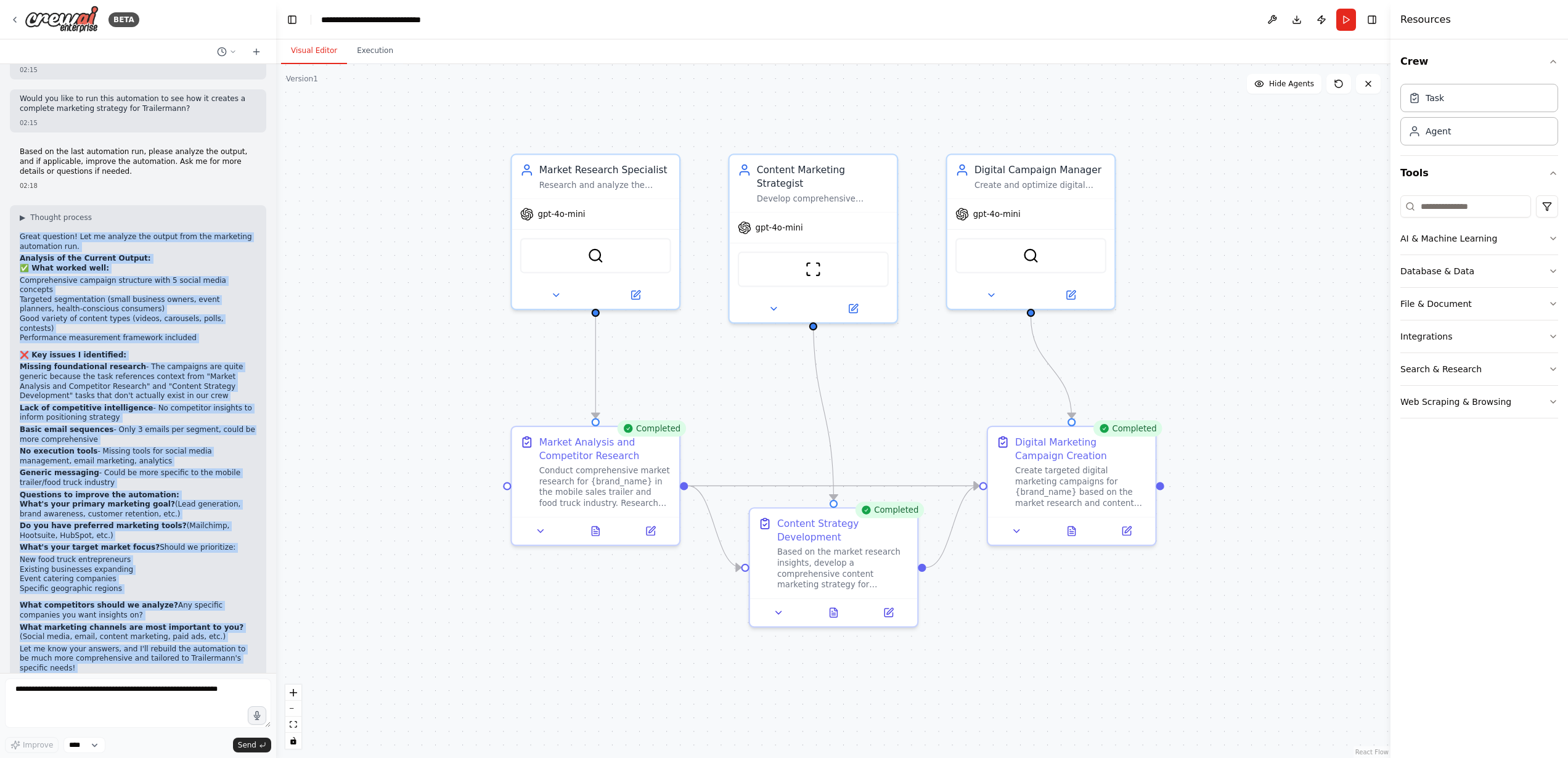
drag, startPoint x: 60, startPoint y: 577, endPoint x: 15, endPoint y: 220, distance: 359.8
click at [15, 220] on div "▶ Thought process Great question! Let me analyze the output from the marketing …" at bounding box center [138, 449] width 257 height 487
copy div "Great question! Let me analyze the output from the marketing automation run. An…"
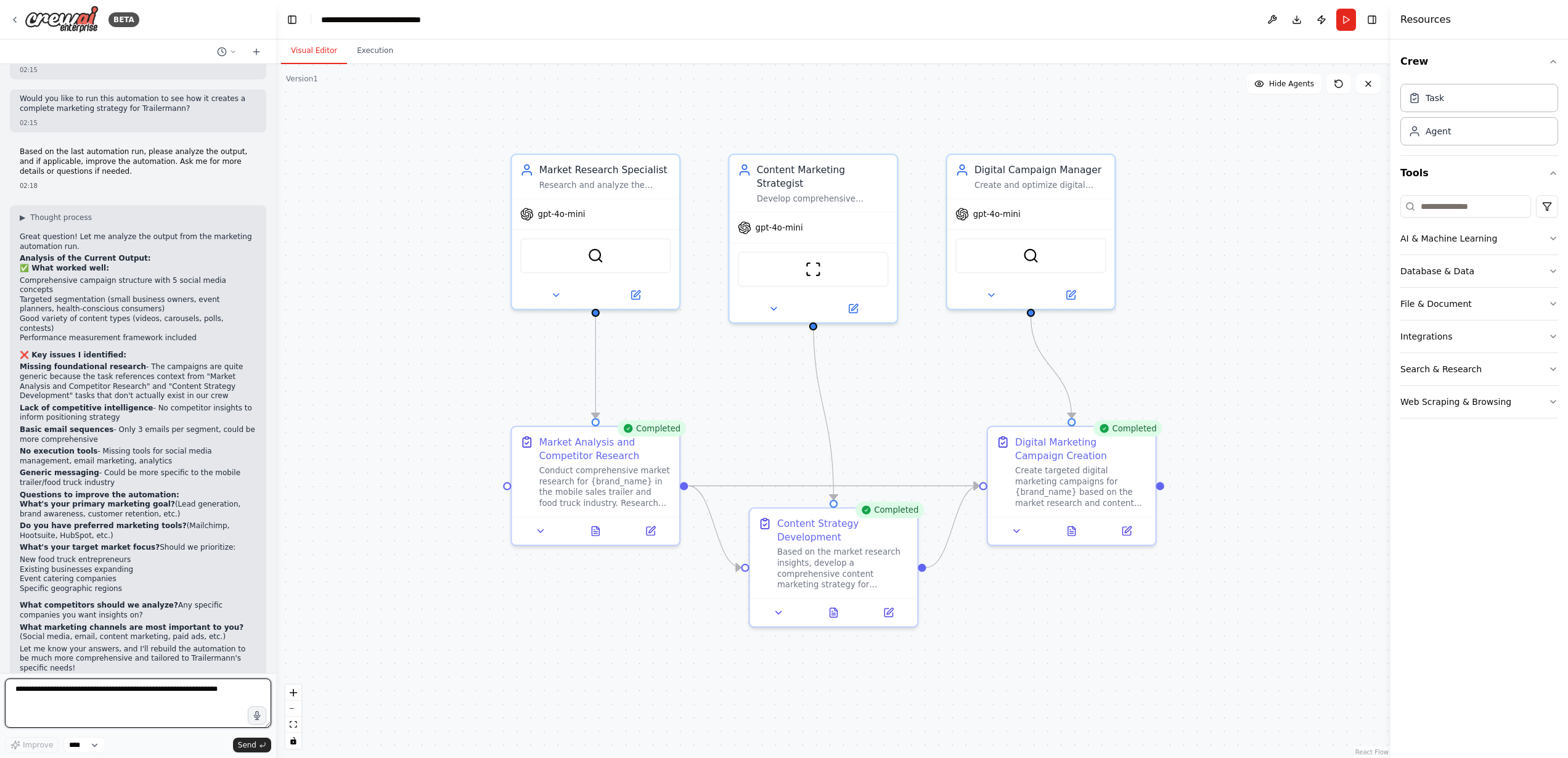
click at [144, 685] on textarea at bounding box center [138, 703] width 266 height 49
paste textarea "**********"
type textarea "**********"
click at [254, 744] on span "Send" at bounding box center [247, 745] width 19 height 10
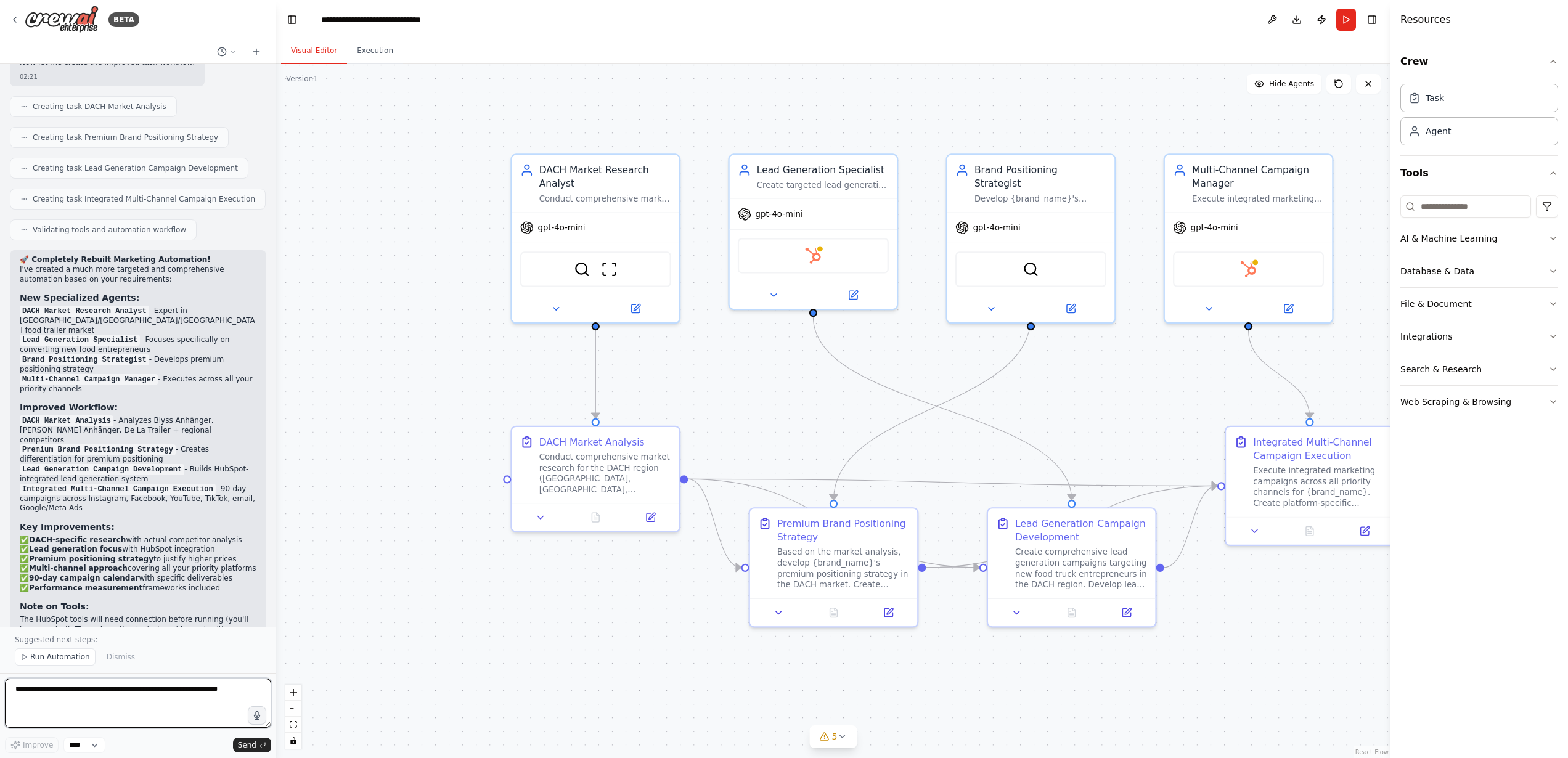
scroll to position [3454, 0]
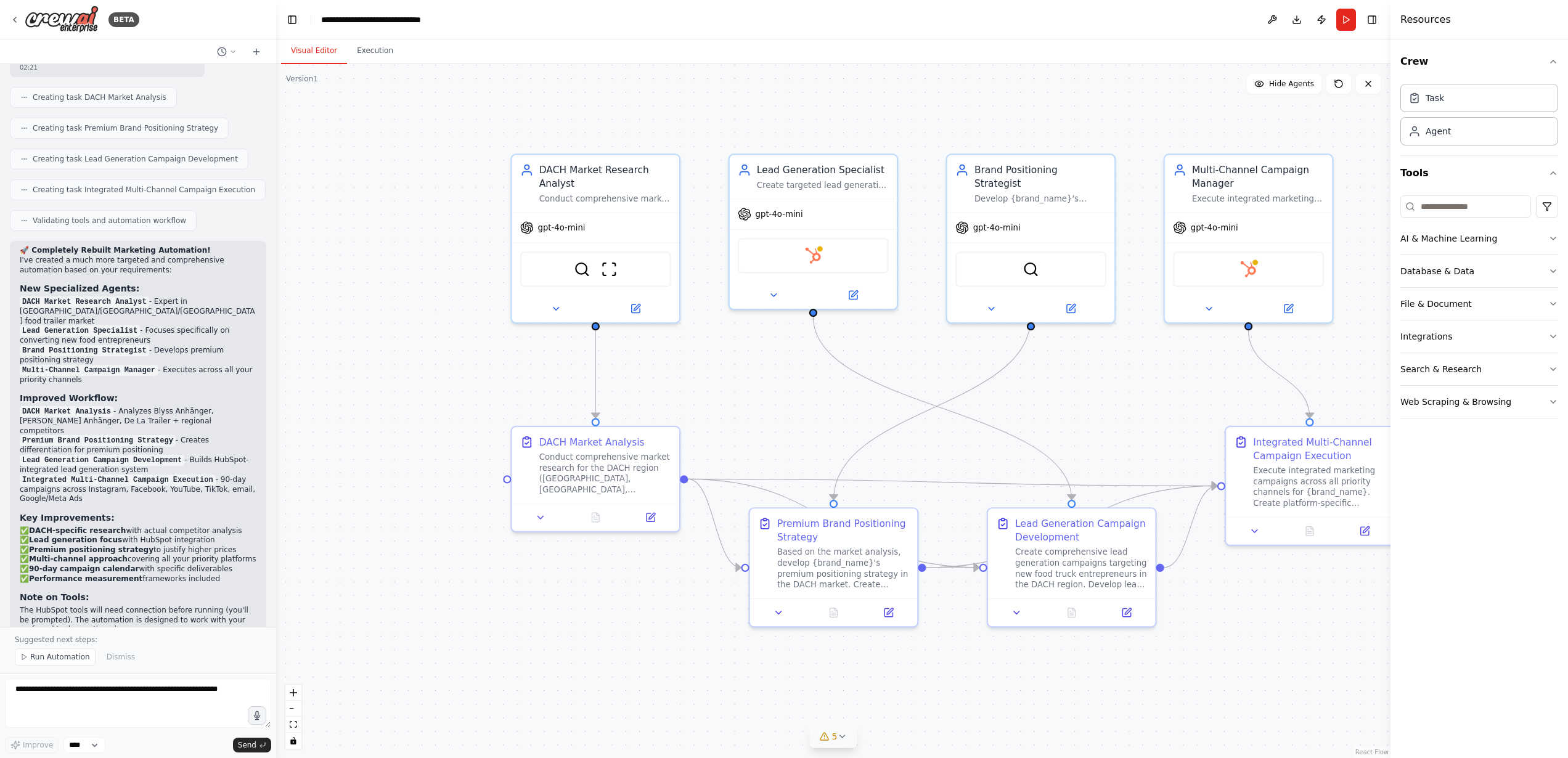
click at [831, 744] on button "5" at bounding box center [834, 737] width 48 height 23
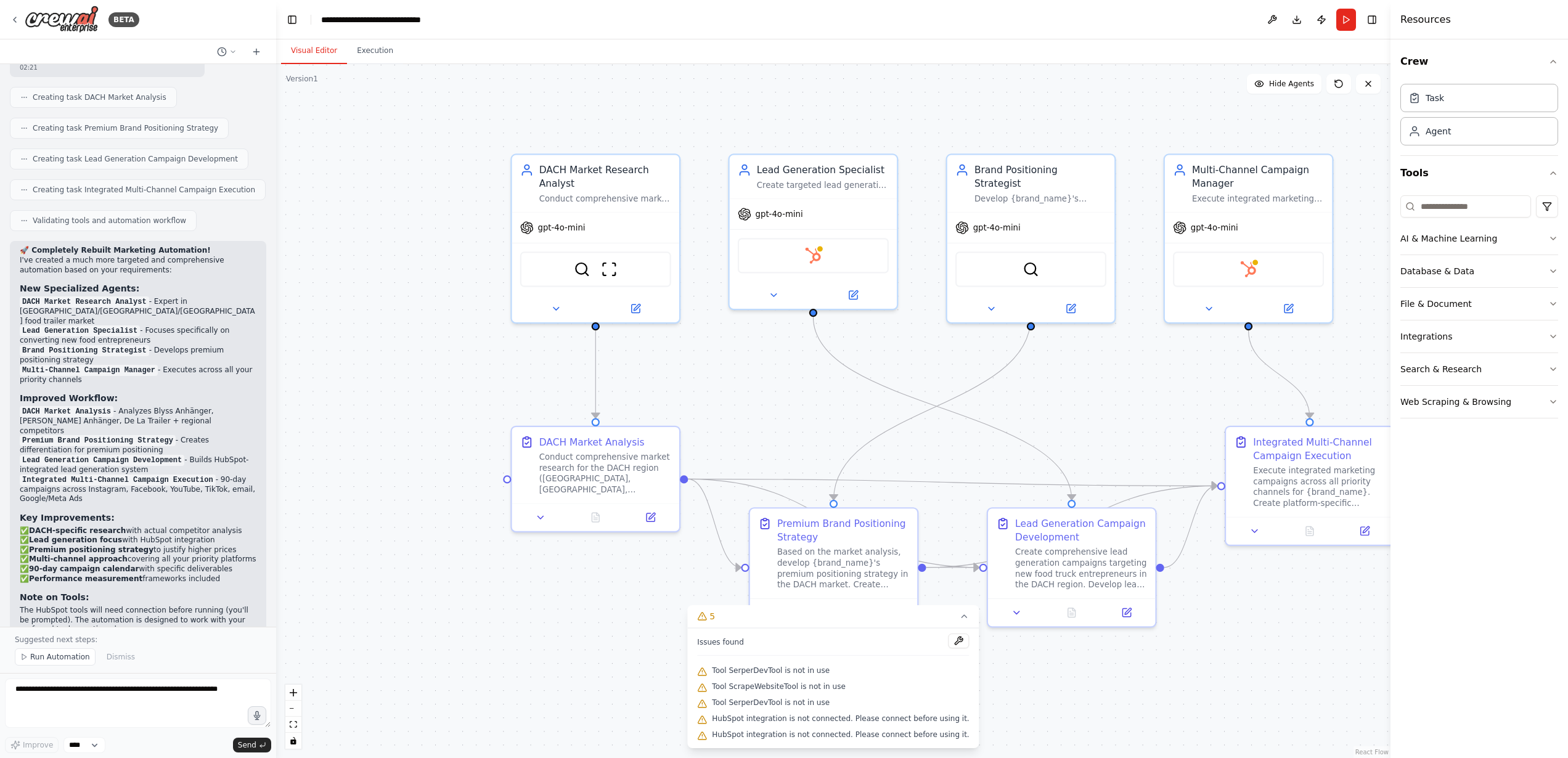
click at [658, 656] on div ".deletable-edge-delete-btn { width: 20px; height: 20px; border: 0px solid #ffff…" at bounding box center [833, 411] width 1114 height 694
click at [960, 621] on icon at bounding box center [965, 617] width 10 height 10
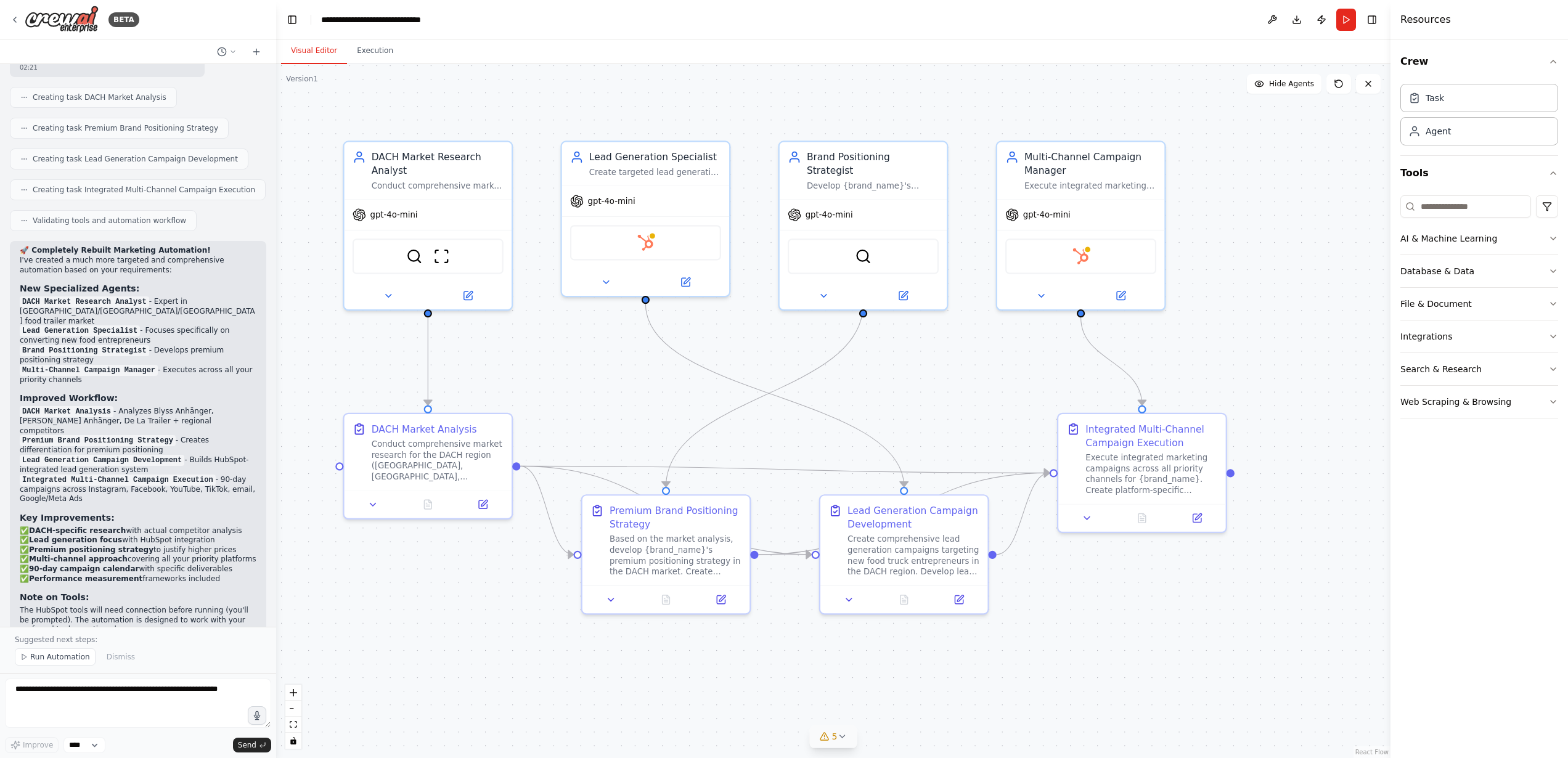
drag, startPoint x: 916, startPoint y: 429, endPoint x: 715, endPoint y: 422, distance: 201.1
click at [725, 421] on div ".deletable-edge-delete-btn { width: 20px; height: 20px; border: 0px solid #ffff…" at bounding box center [833, 411] width 1114 height 694
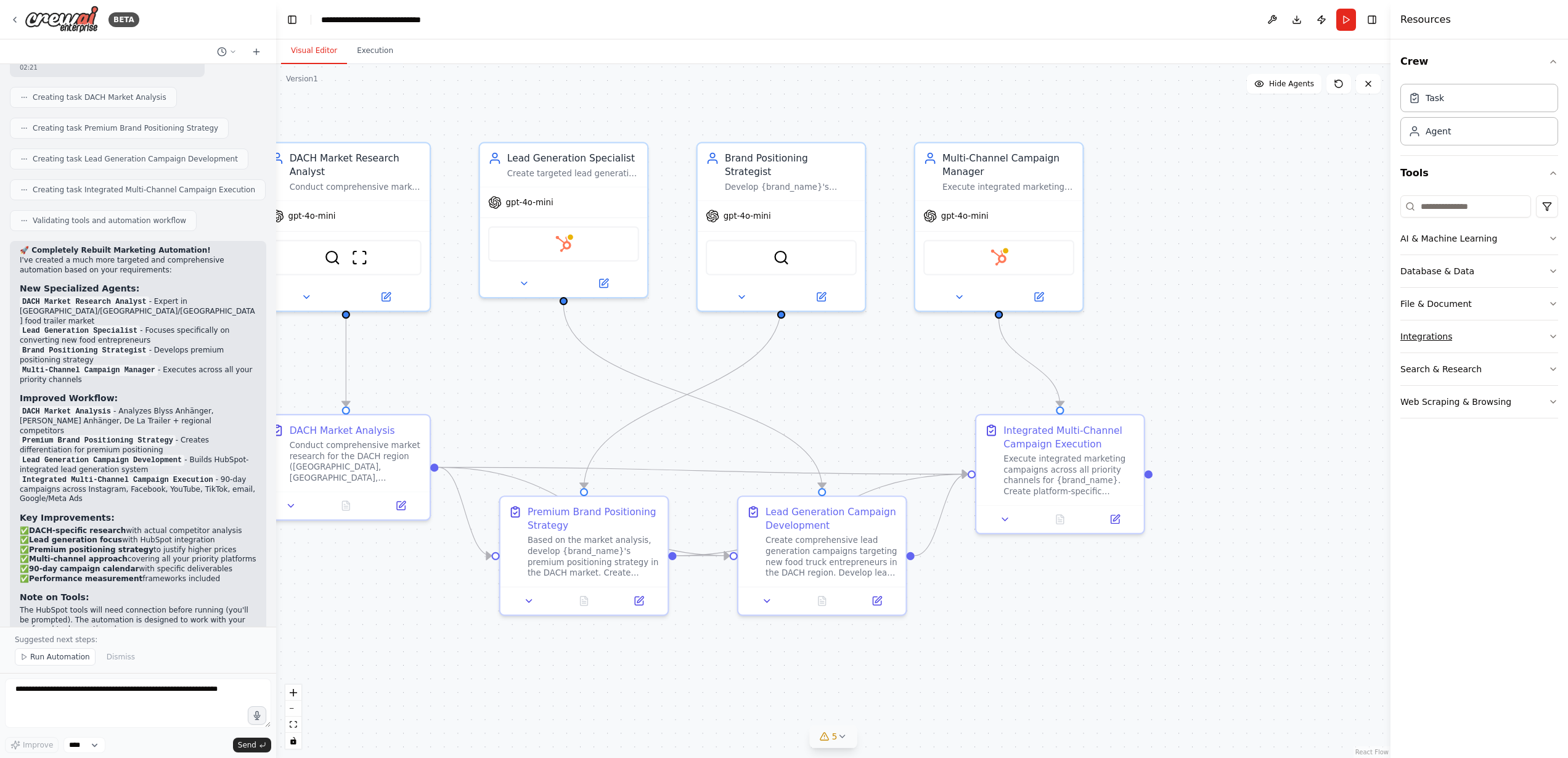
click at [1524, 329] on button "Integrations" at bounding box center [1479, 337] width 158 height 32
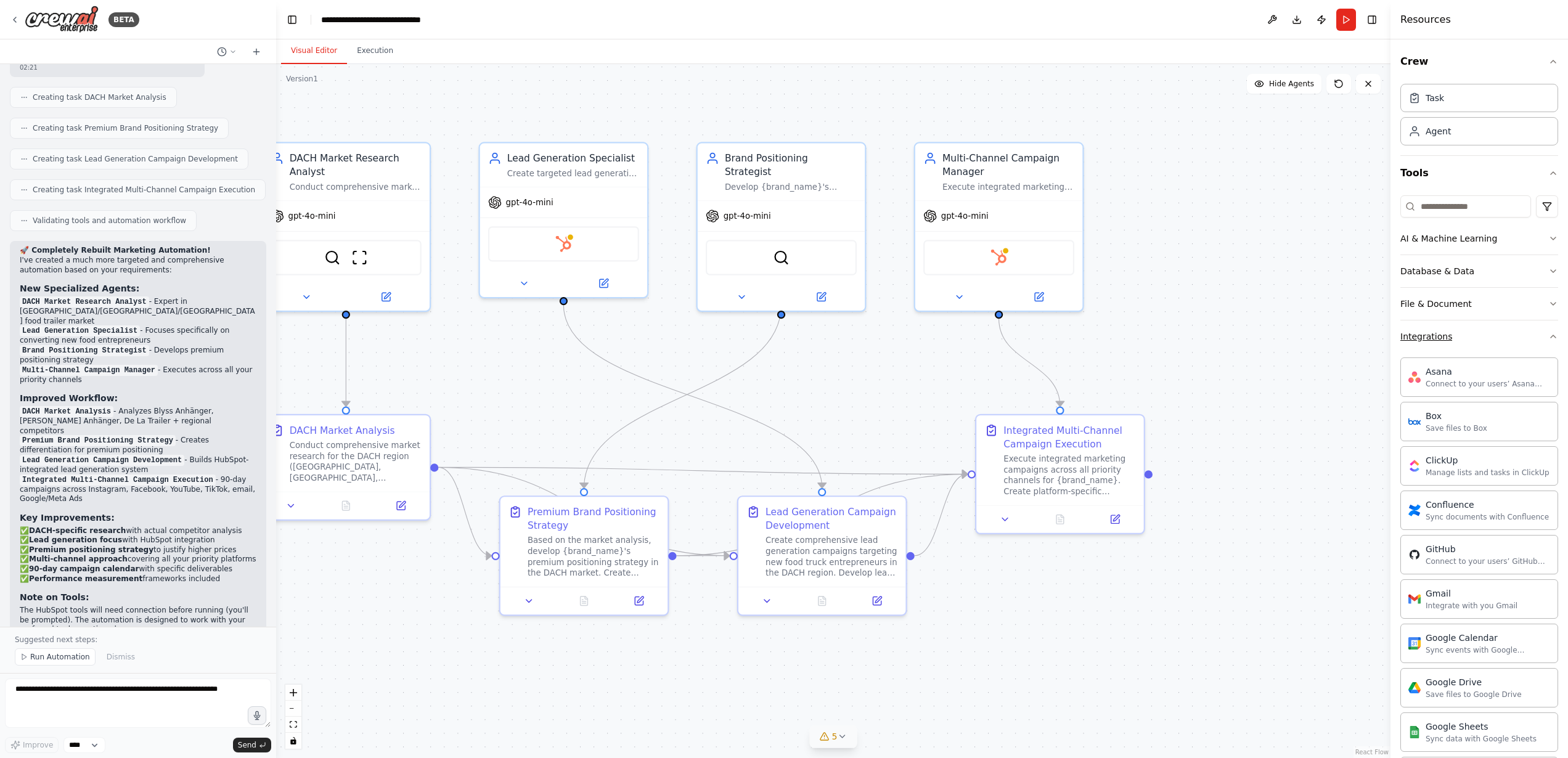
click at [1497, 346] on button "Integrations" at bounding box center [1479, 337] width 158 height 32
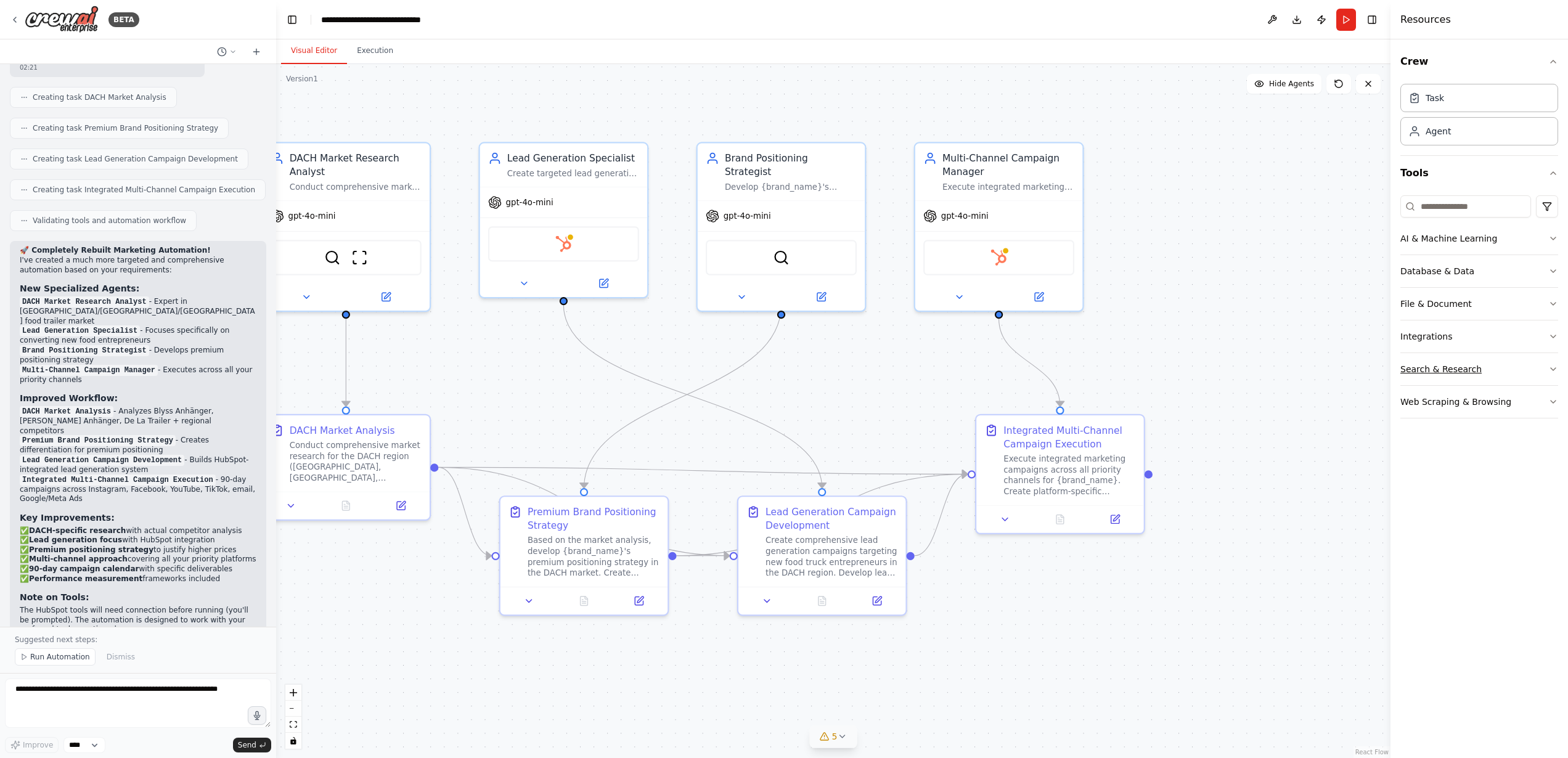
click at [1490, 357] on button "Search & Research" at bounding box center [1479, 369] width 158 height 32
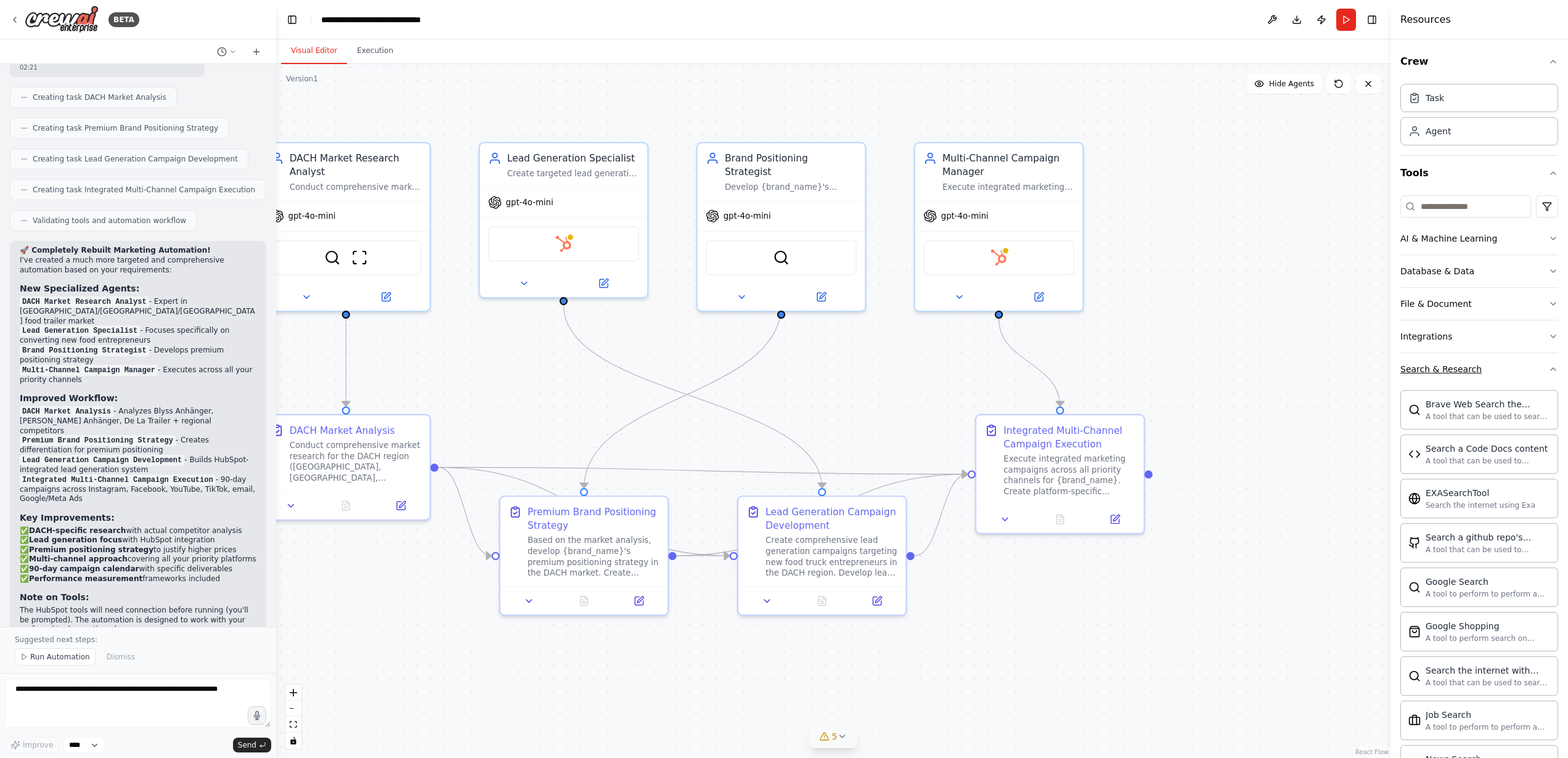
click at [1487, 362] on button "Search & Research" at bounding box center [1479, 369] width 158 height 32
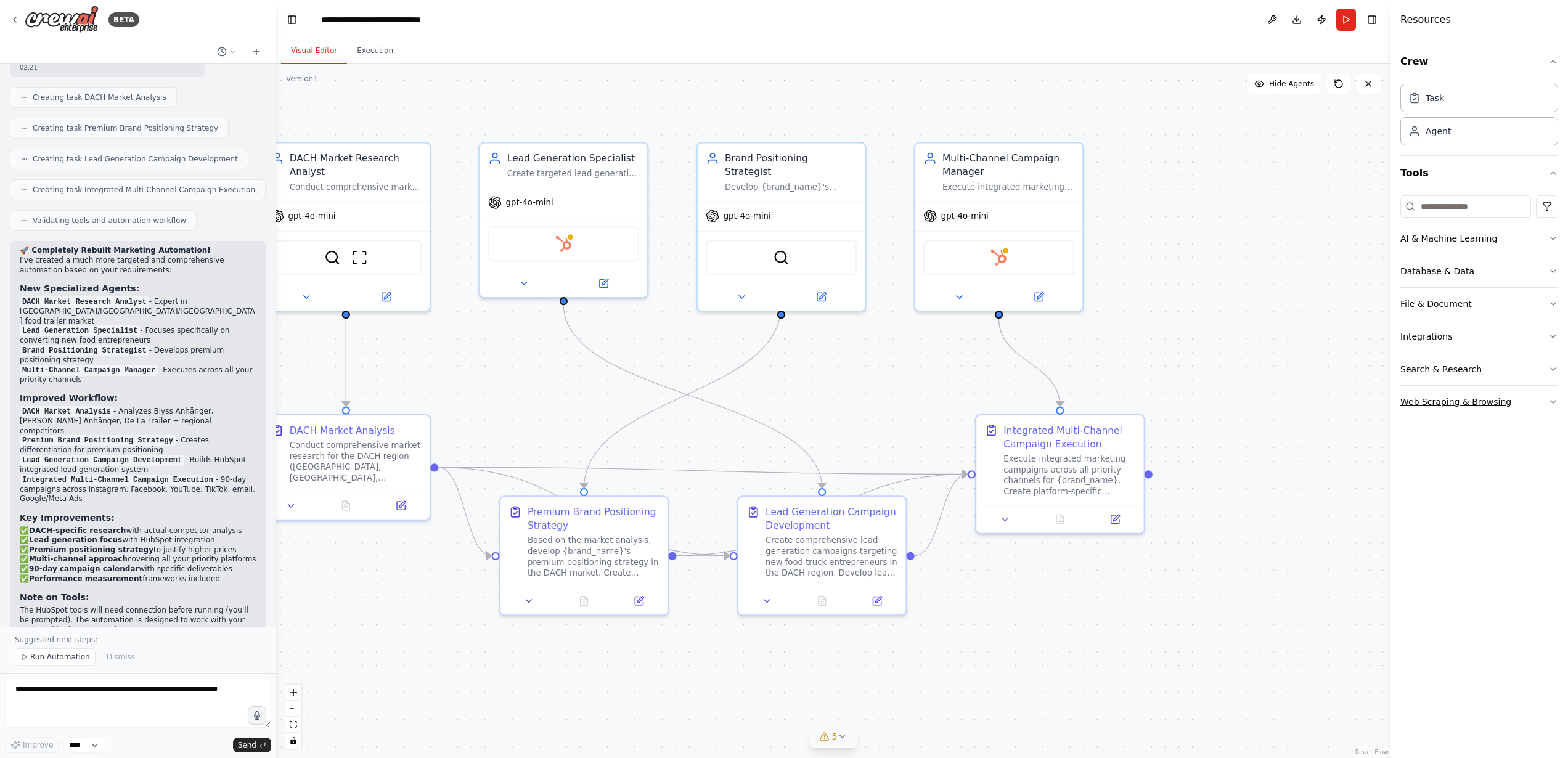
click at [1503, 401] on div "Web Scraping & Browsing" at bounding box center [1456, 401] width 111 height 12
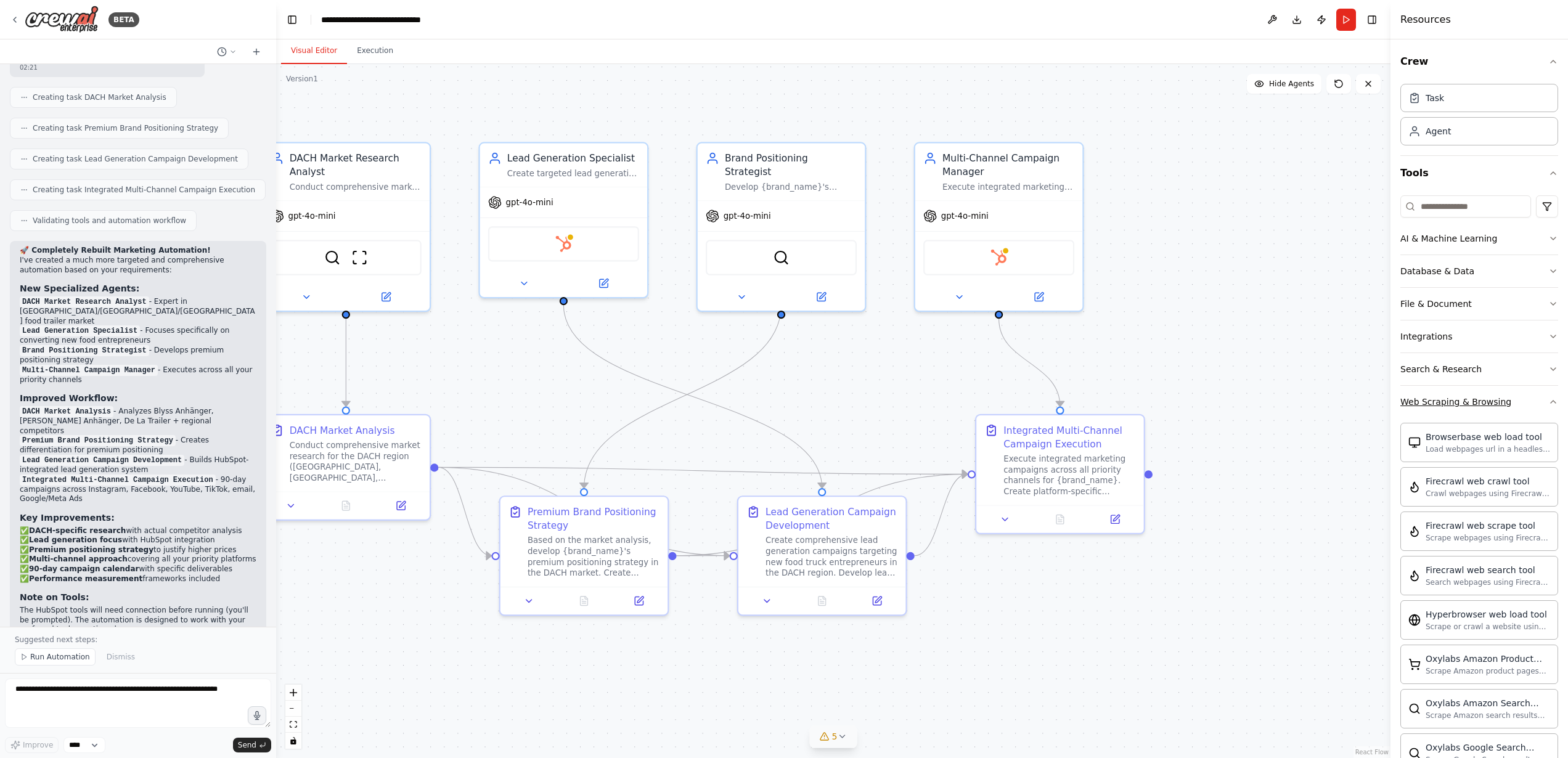
click at [1503, 401] on div "Web Scraping & Browsing" at bounding box center [1456, 401] width 111 height 12
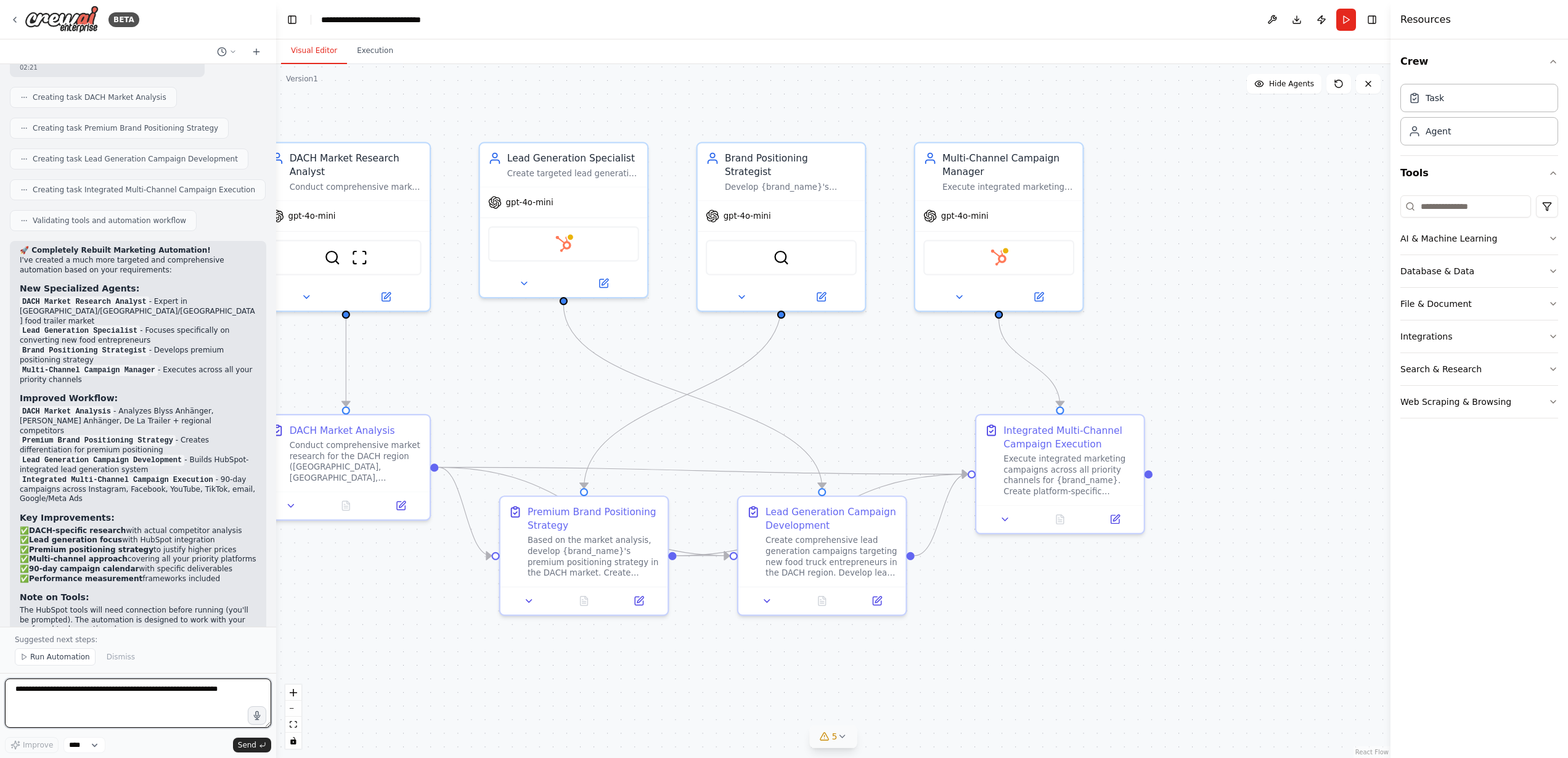
click at [64, 697] on textarea at bounding box center [138, 703] width 266 height 49
type textarea "**********"
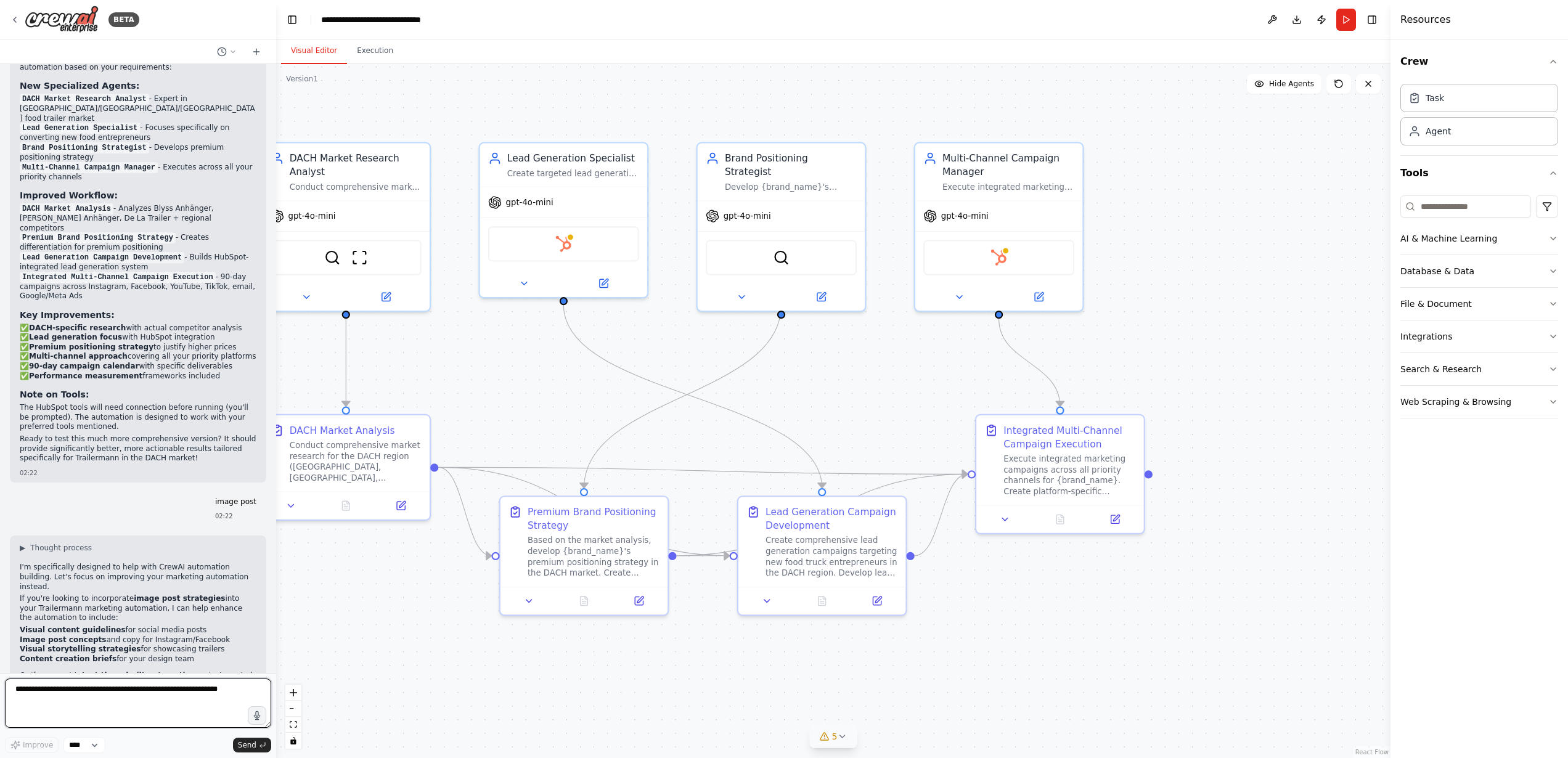
scroll to position [3667, 0]
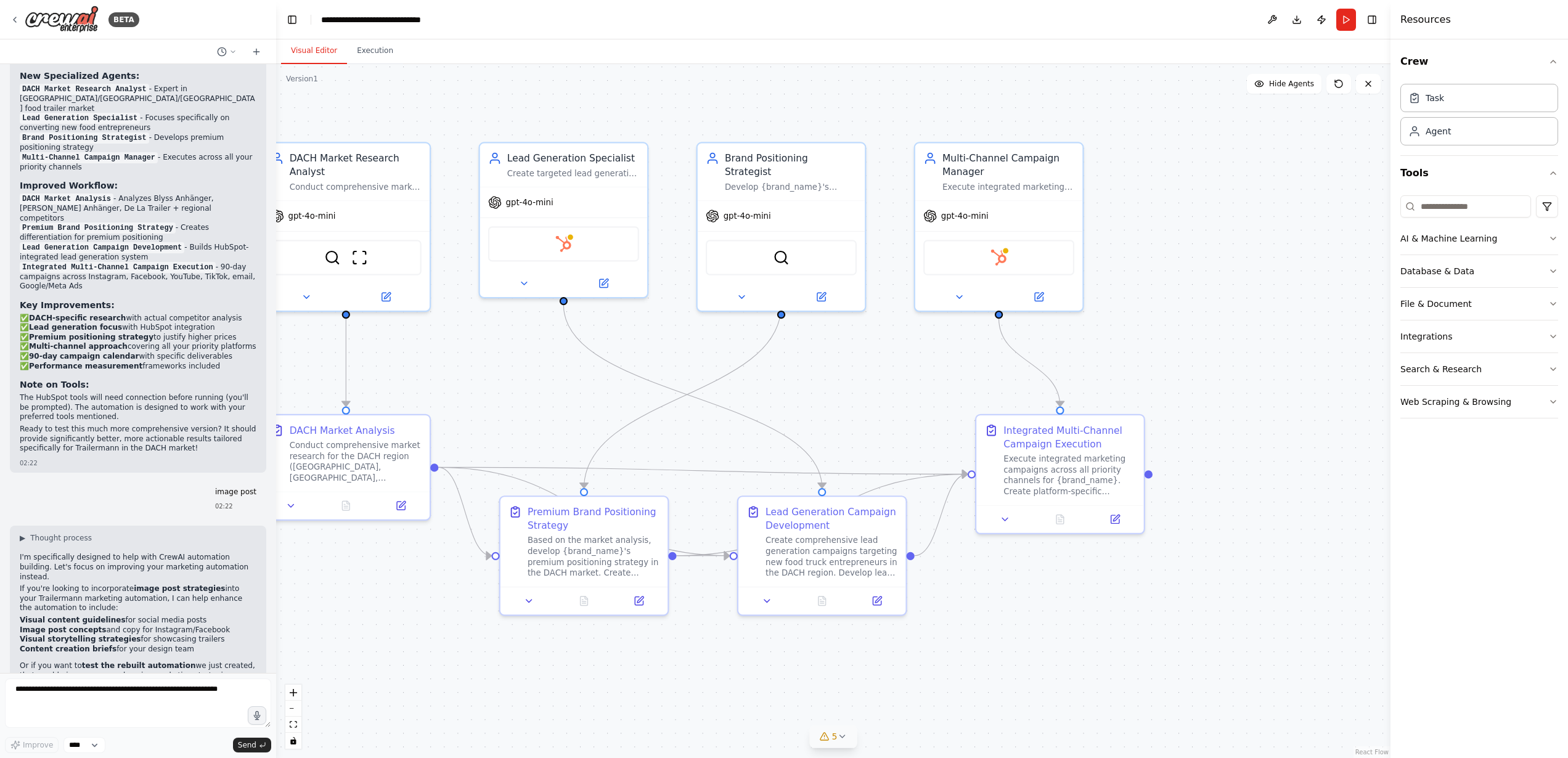
click at [26, 553] on p "I'm specifically designed to help with CrewAI automation building. Let's focus …" at bounding box center [138, 567] width 237 height 29
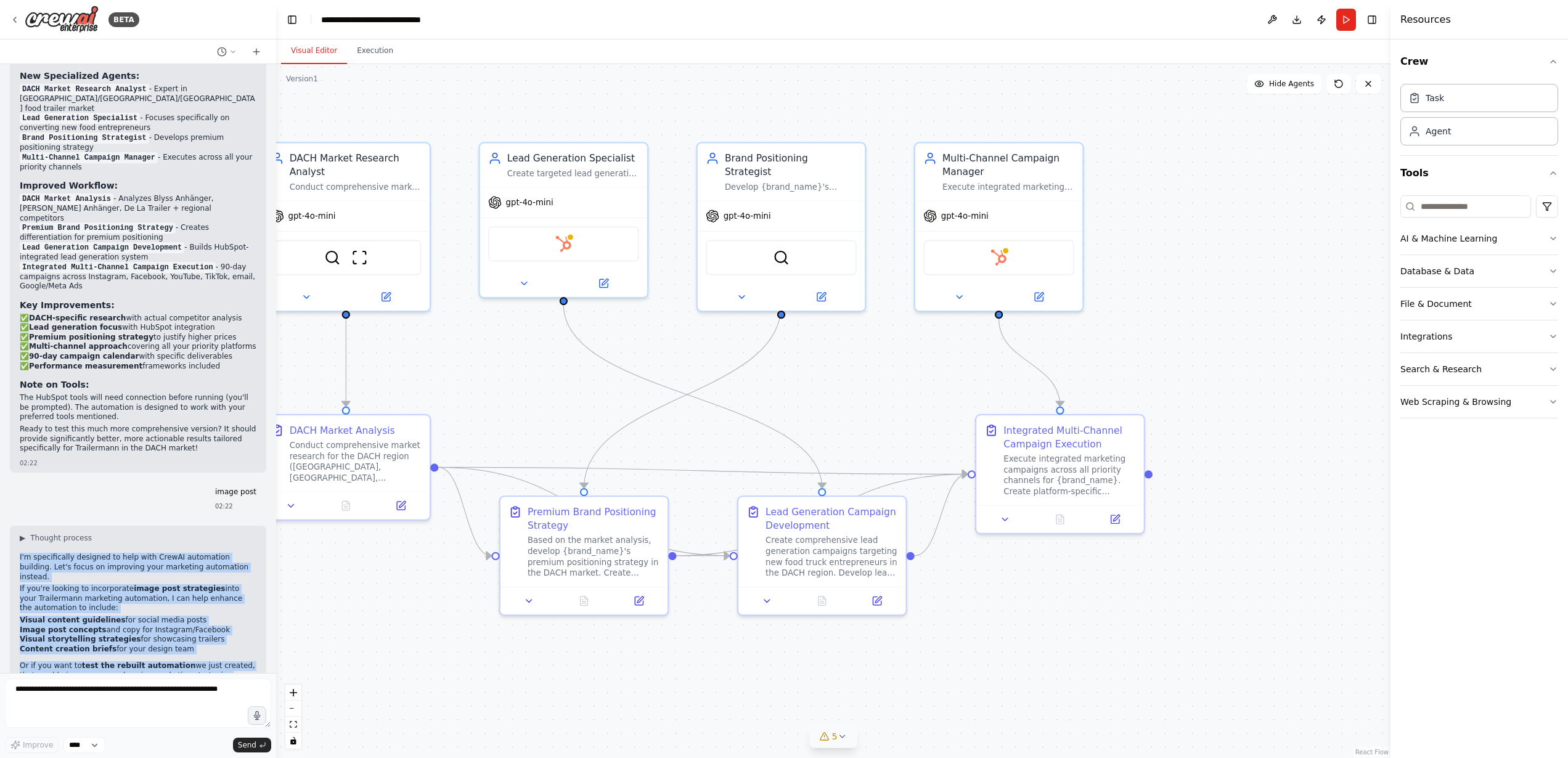
drag, startPoint x: 14, startPoint y: 490, endPoint x: 174, endPoint y: 640, distance: 219.3
click at [174, 640] on div "▶ Thought process I'm specifically designed to help with CrewAI automation buil…" at bounding box center [138, 628] width 257 height 205
copy div "I'm specifically designed to help with CrewAI automation building. Let's focus …"
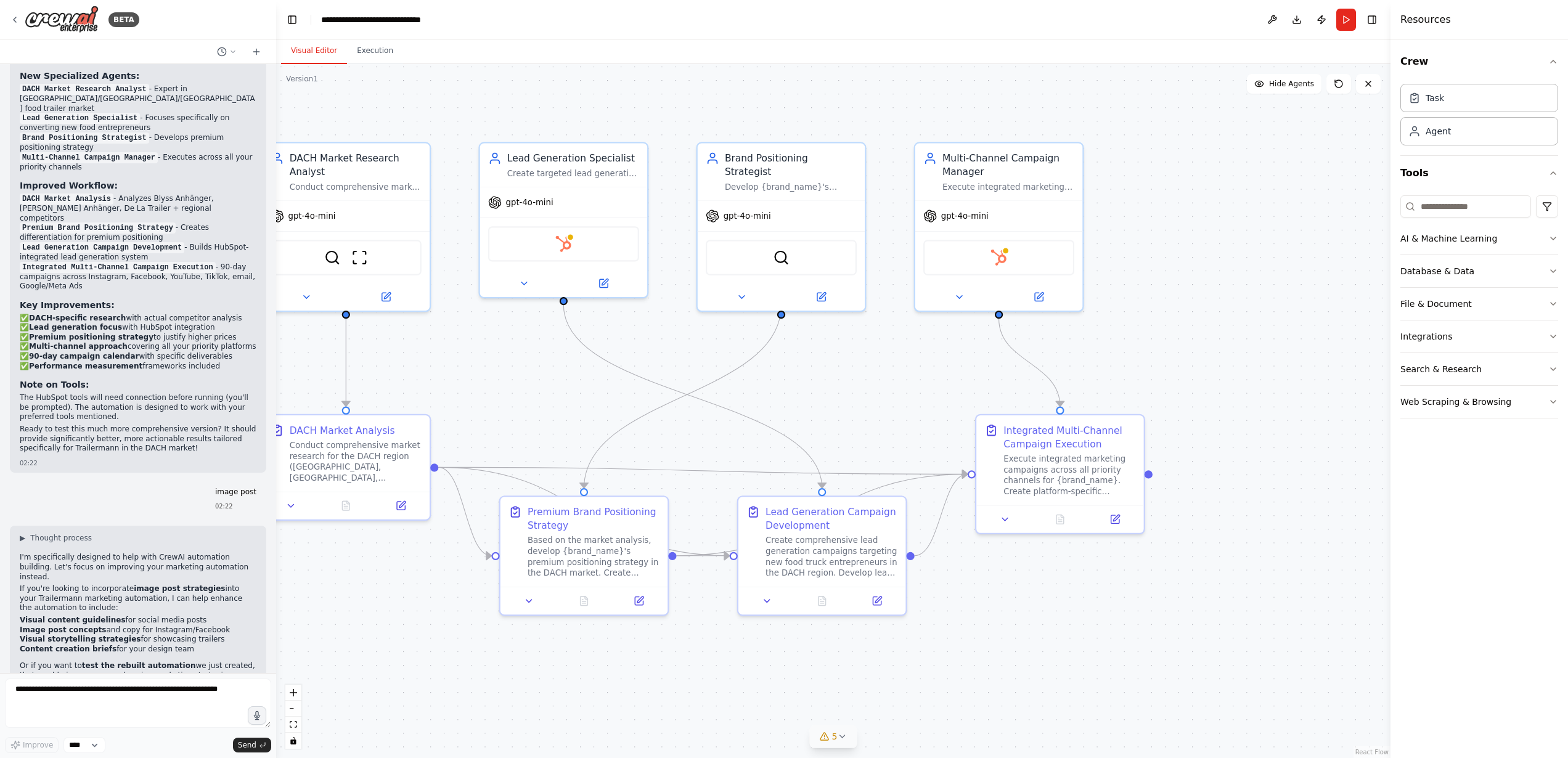
drag, startPoint x: 207, startPoint y: 674, endPoint x: 207, endPoint y: 681, distance: 7.0
click at [207, 675] on div "BETA selam 02:12 ▶ Thought process Hello! I'm your CrewAI automation assistant.…" at bounding box center [138, 379] width 276 height 758
click at [204, 687] on textarea at bounding box center [138, 703] width 266 height 49
type textarea "**********"
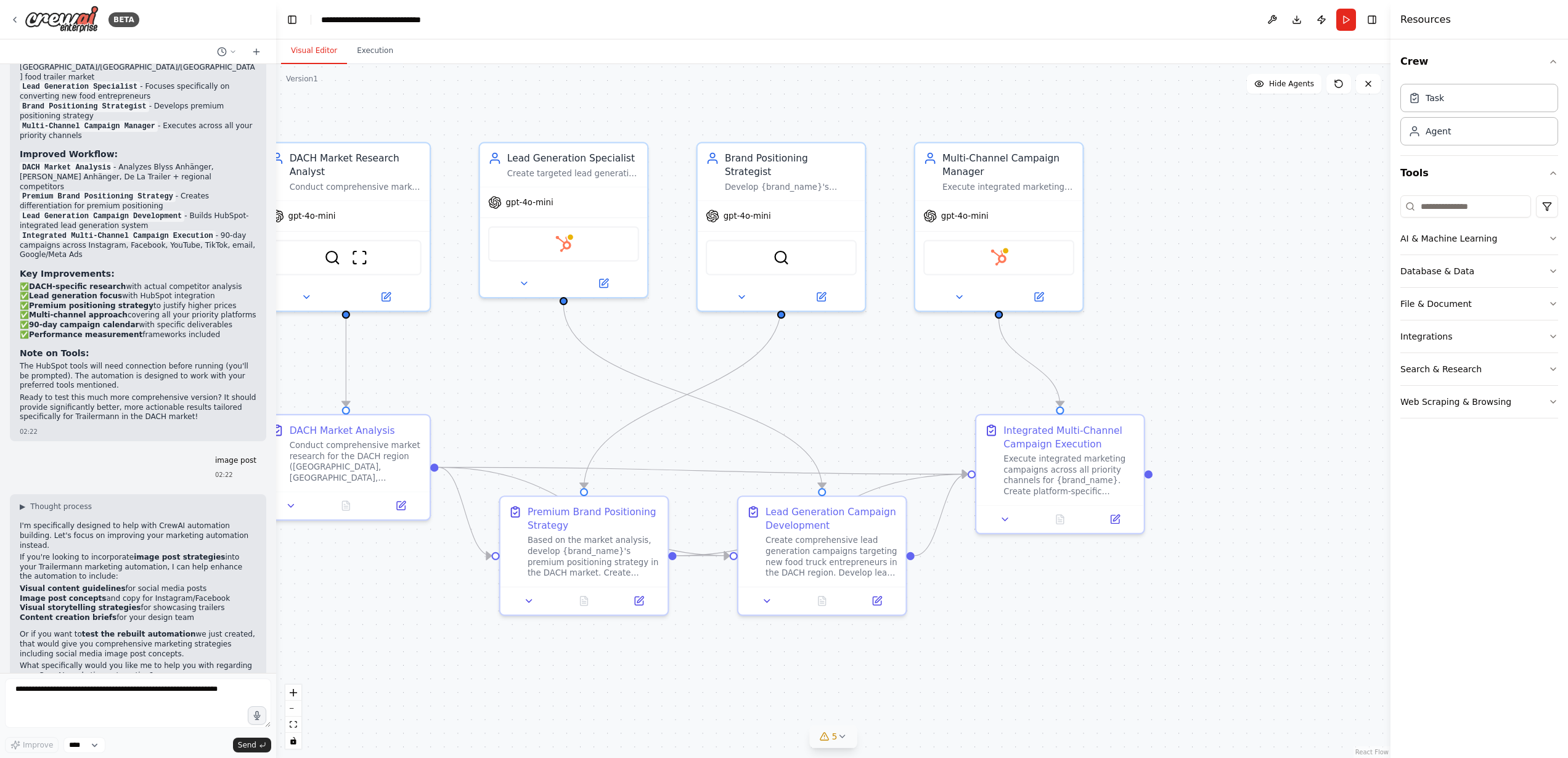
scroll to position [3742, 0]
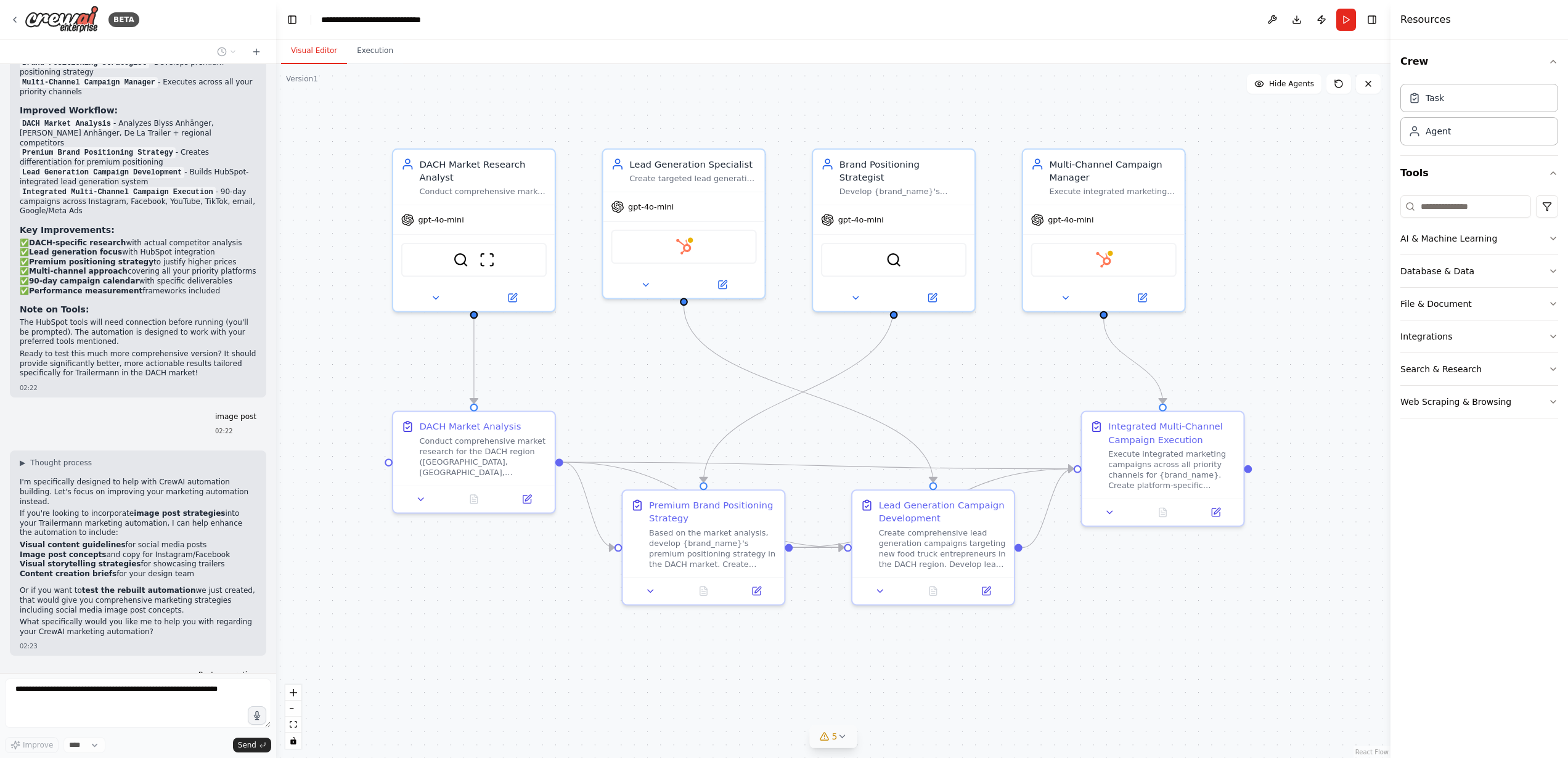
drag, startPoint x: 453, startPoint y: 555, endPoint x: 519, endPoint y: 547, distance: 66.5
click at [518, 548] on div ".deletable-edge-delete-btn { width: 20px; height: 20px; border: 0px solid #ffff…" at bounding box center [833, 411] width 1114 height 694
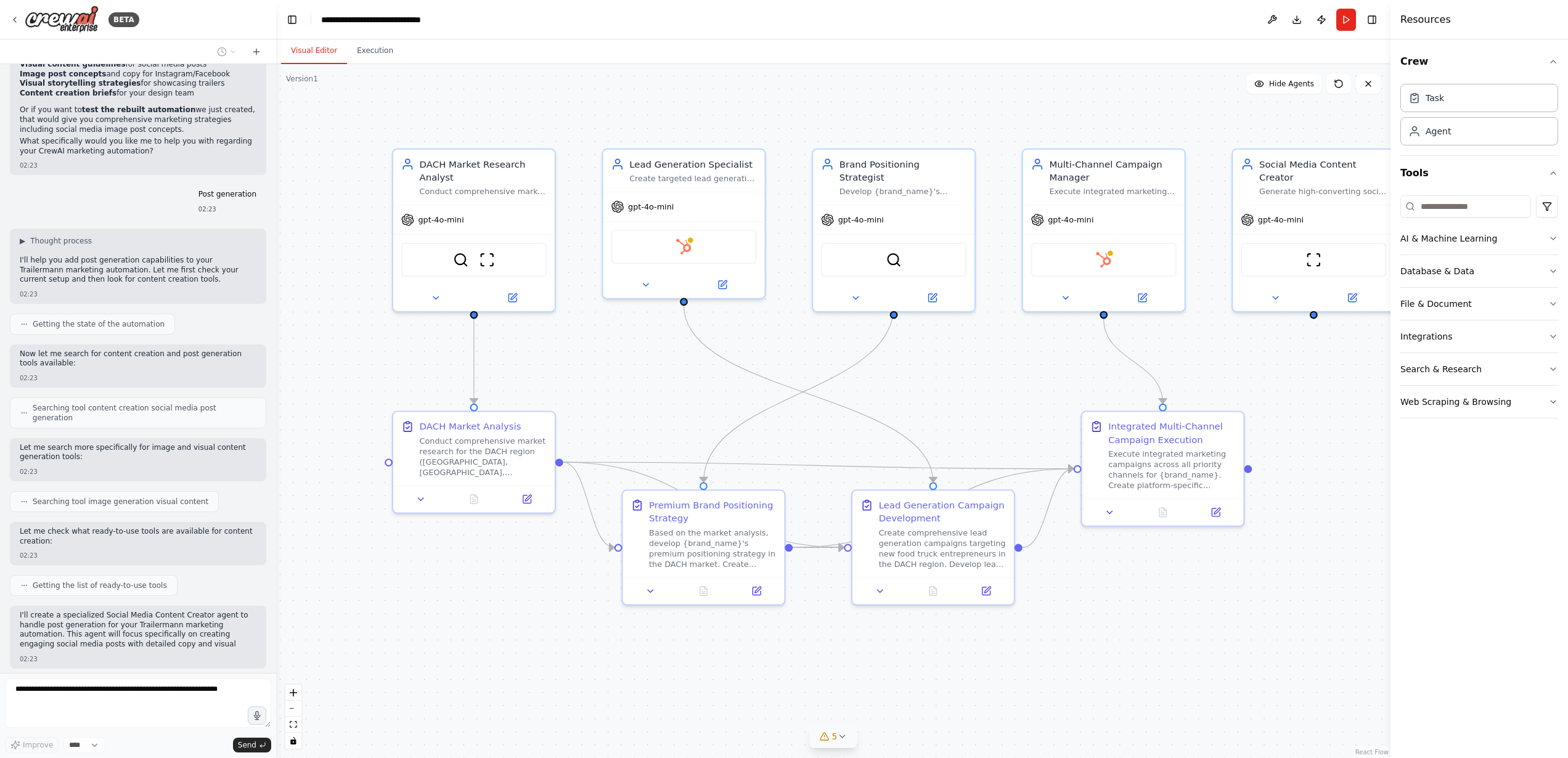
scroll to position [4233, 0]
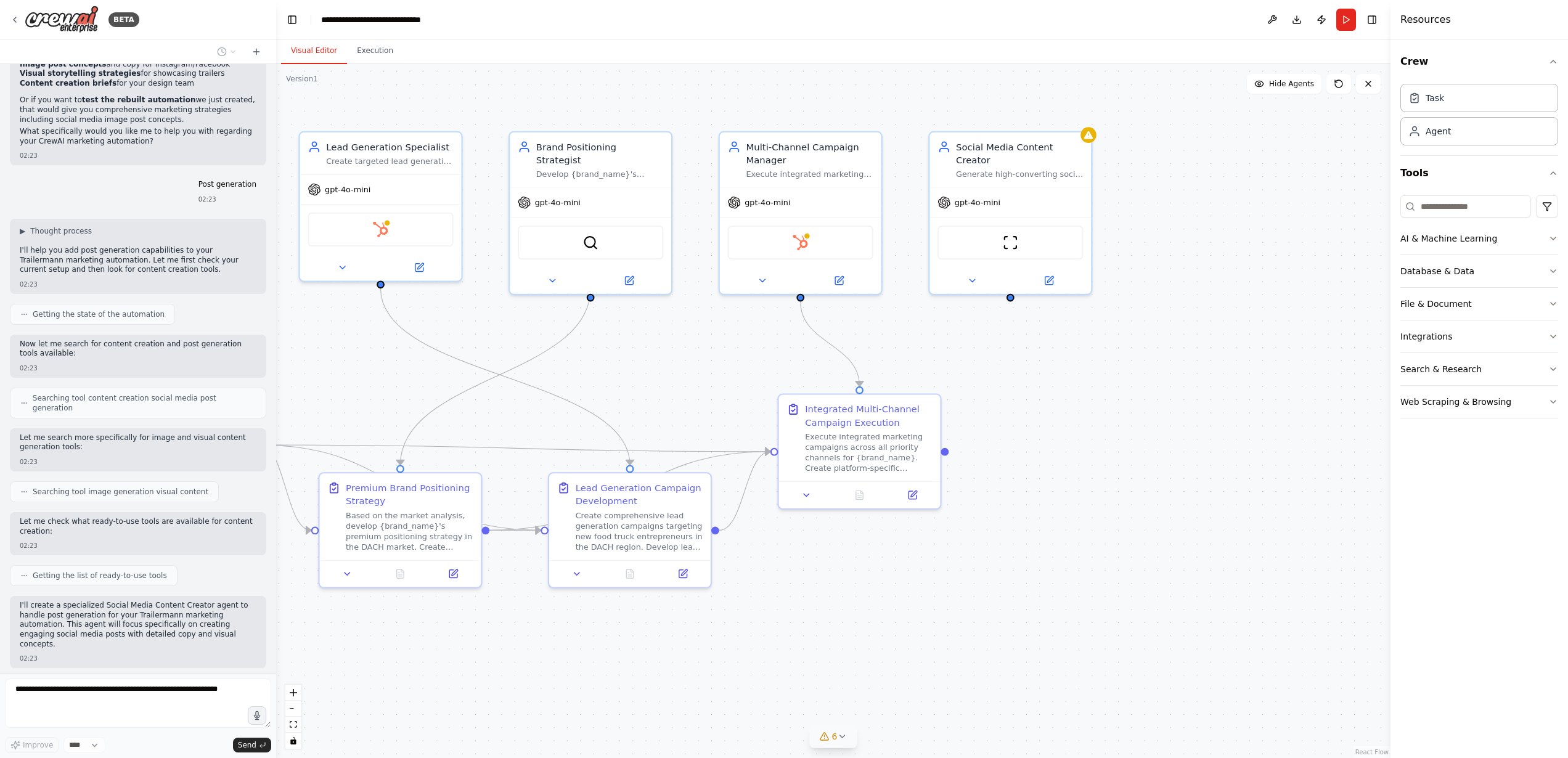
drag, startPoint x: 939, startPoint y: 397, endPoint x: 636, endPoint y: 379, distance: 303.5
click at [636, 379] on div ".deletable-edge-delete-btn { width: 20px; height: 20px; border: 0px solid #ffff…" at bounding box center [833, 411] width 1114 height 694
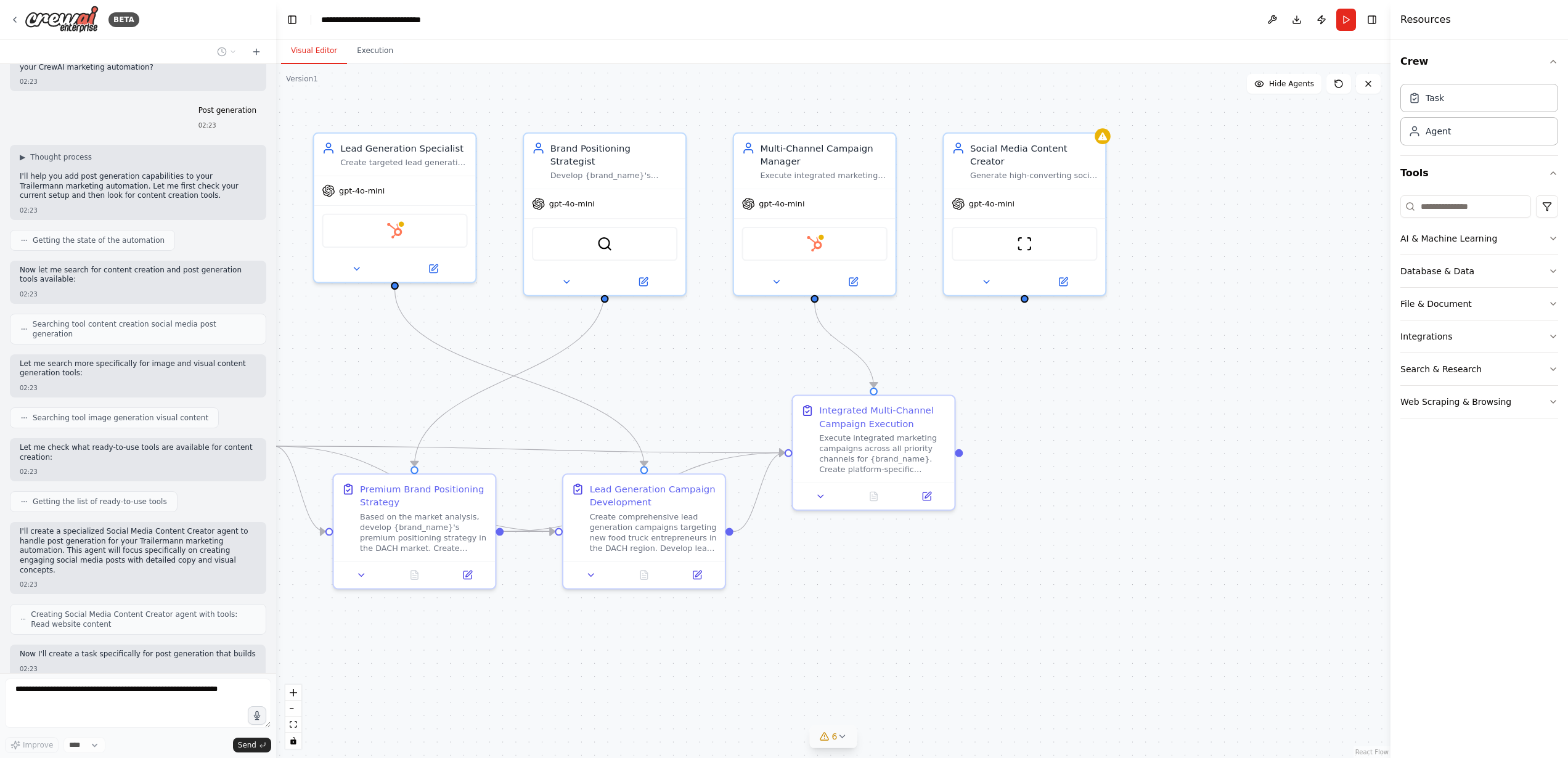
scroll to position [4317, 0]
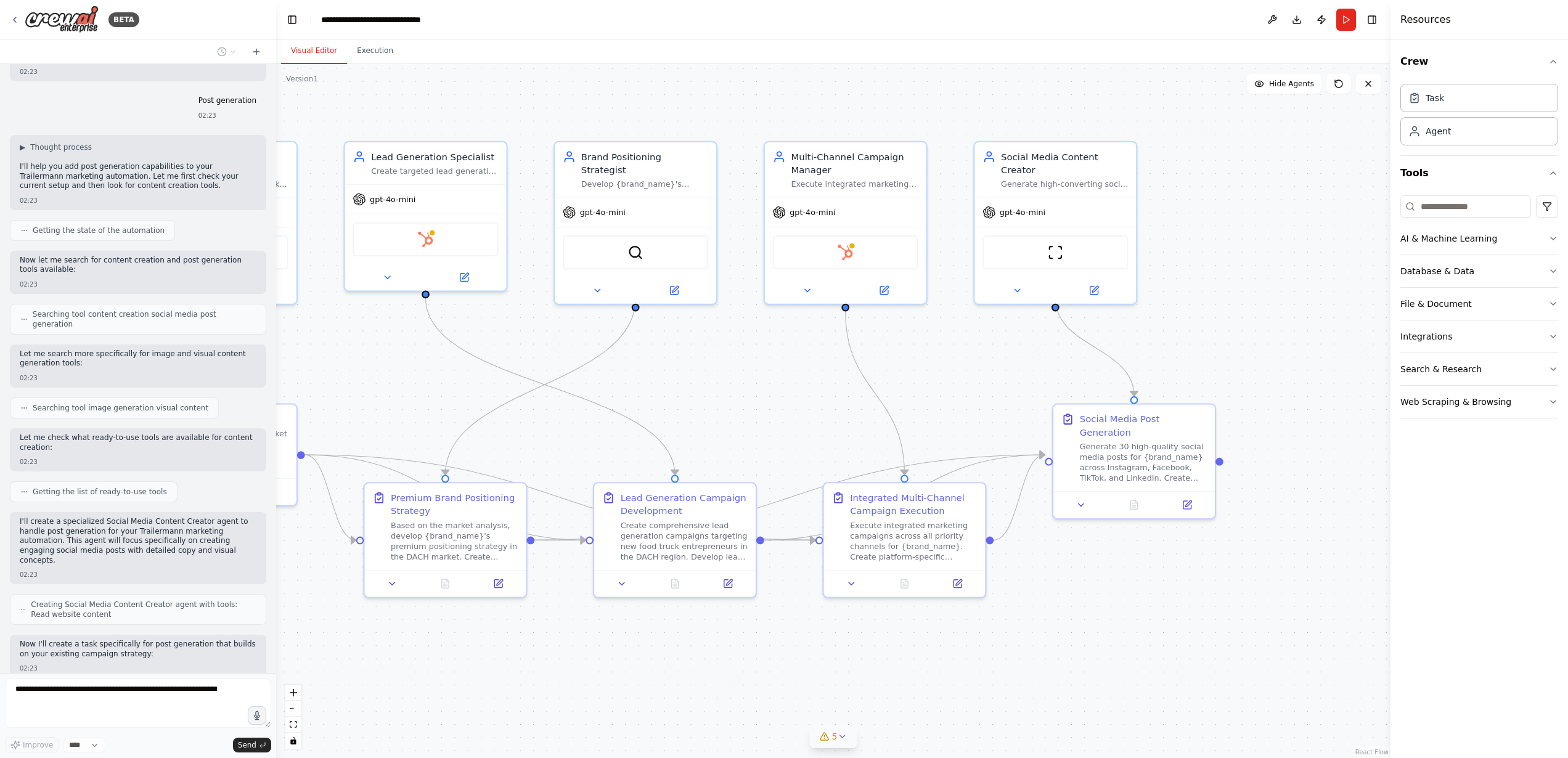
drag, startPoint x: 657, startPoint y: 379, endPoint x: 687, endPoint y: 389, distance: 31.6
click at [687, 389] on div ".deletable-edge-delete-btn { width: 20px; height: 20px; border: 0px solid #ffff…" at bounding box center [833, 411] width 1114 height 694
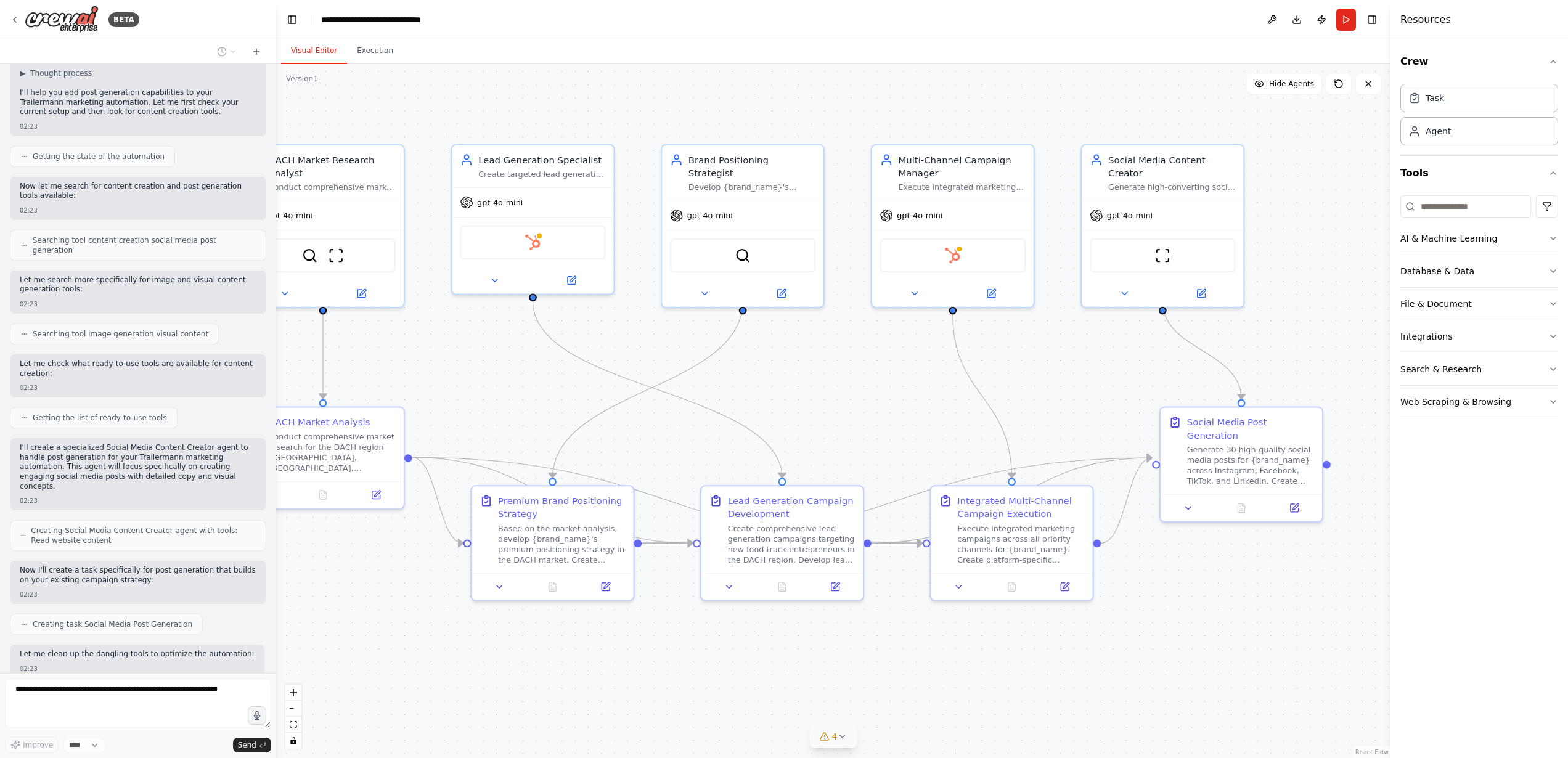
scroll to position [4422, 0]
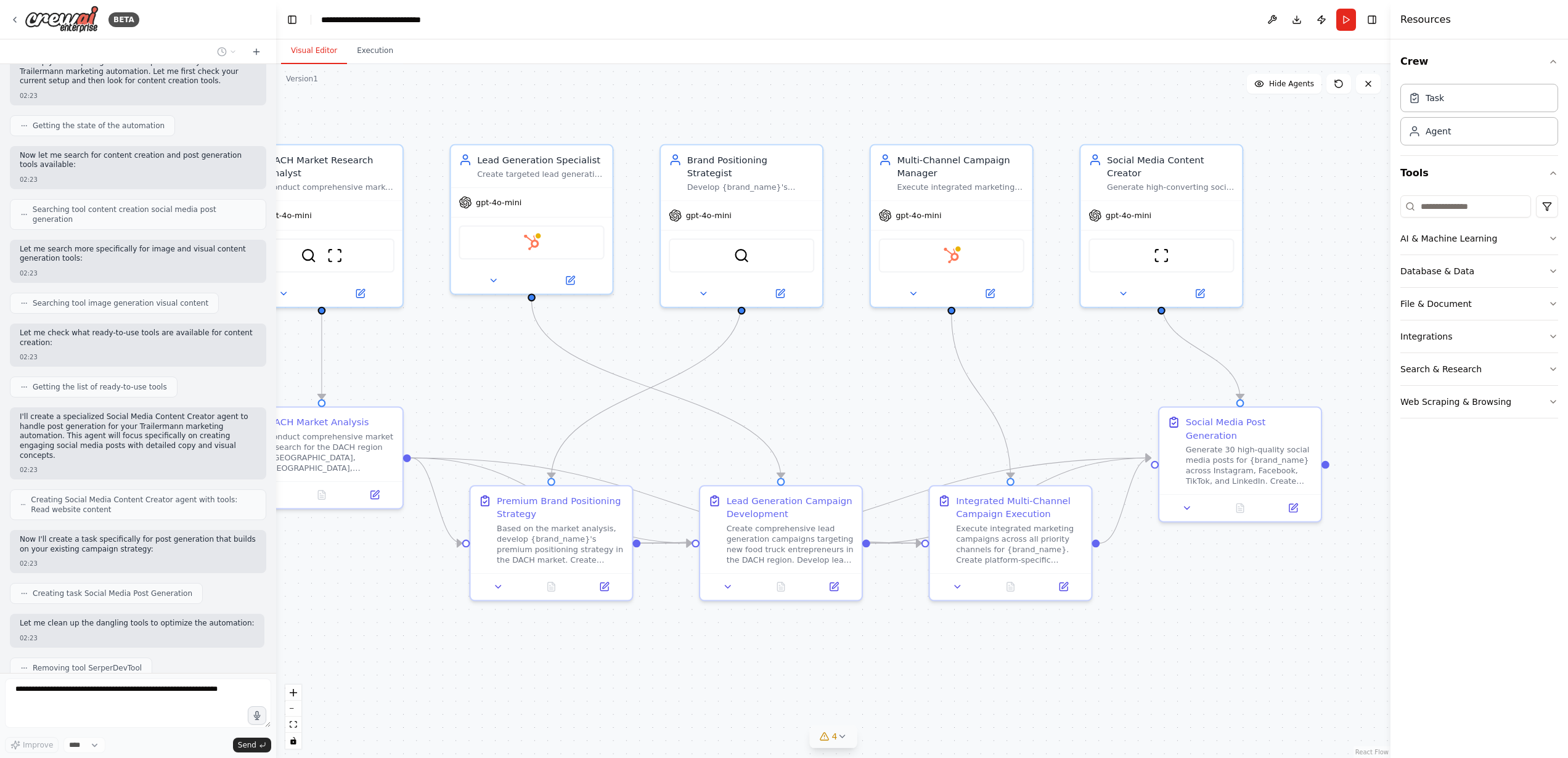
drag, startPoint x: 728, startPoint y: 411, endPoint x: 834, endPoint y: 414, distance: 106.0
click at [834, 414] on div ".deletable-edge-delete-btn { width: 20px; height: 20px; border: 0px solid #ffff…" at bounding box center [833, 411] width 1114 height 694
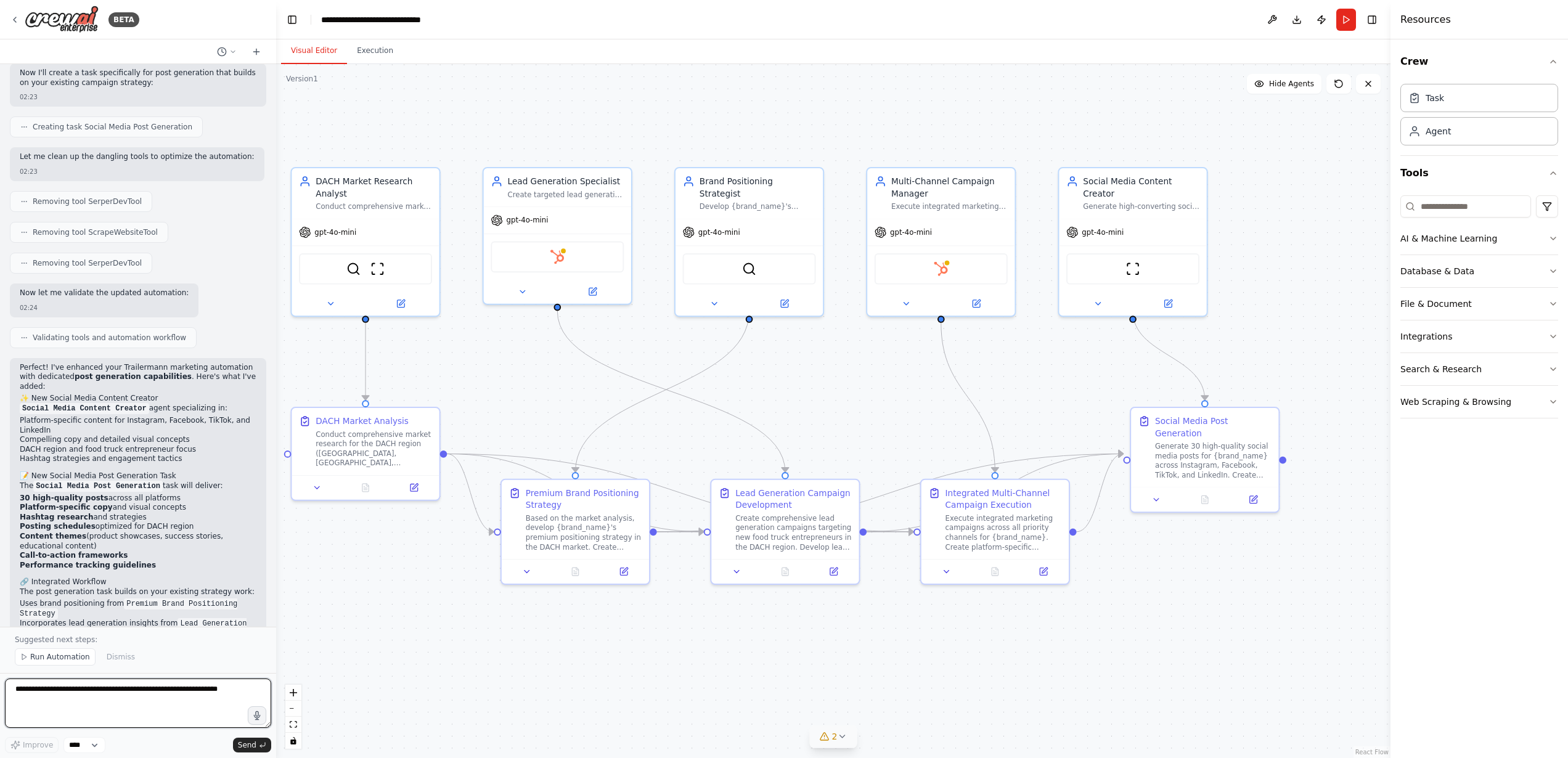
scroll to position [4897, 0]
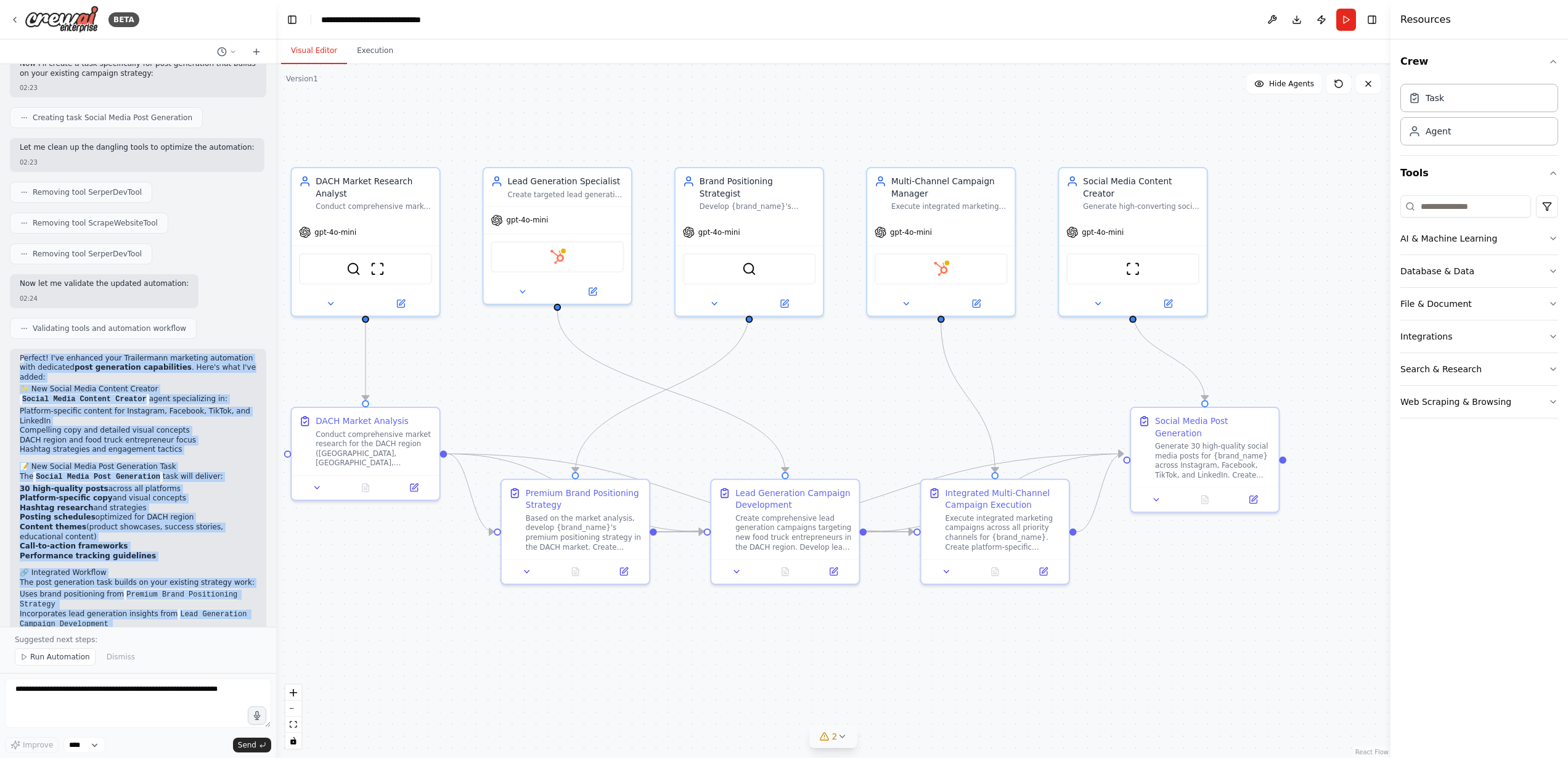
drag, startPoint x: 22, startPoint y: 282, endPoint x: 190, endPoint y: 558, distance: 323.1
click at [190, 558] on div "Perfect! I've enhanced your Trailermann marketing automation with dedicated pos…" at bounding box center [138, 521] width 237 height 334
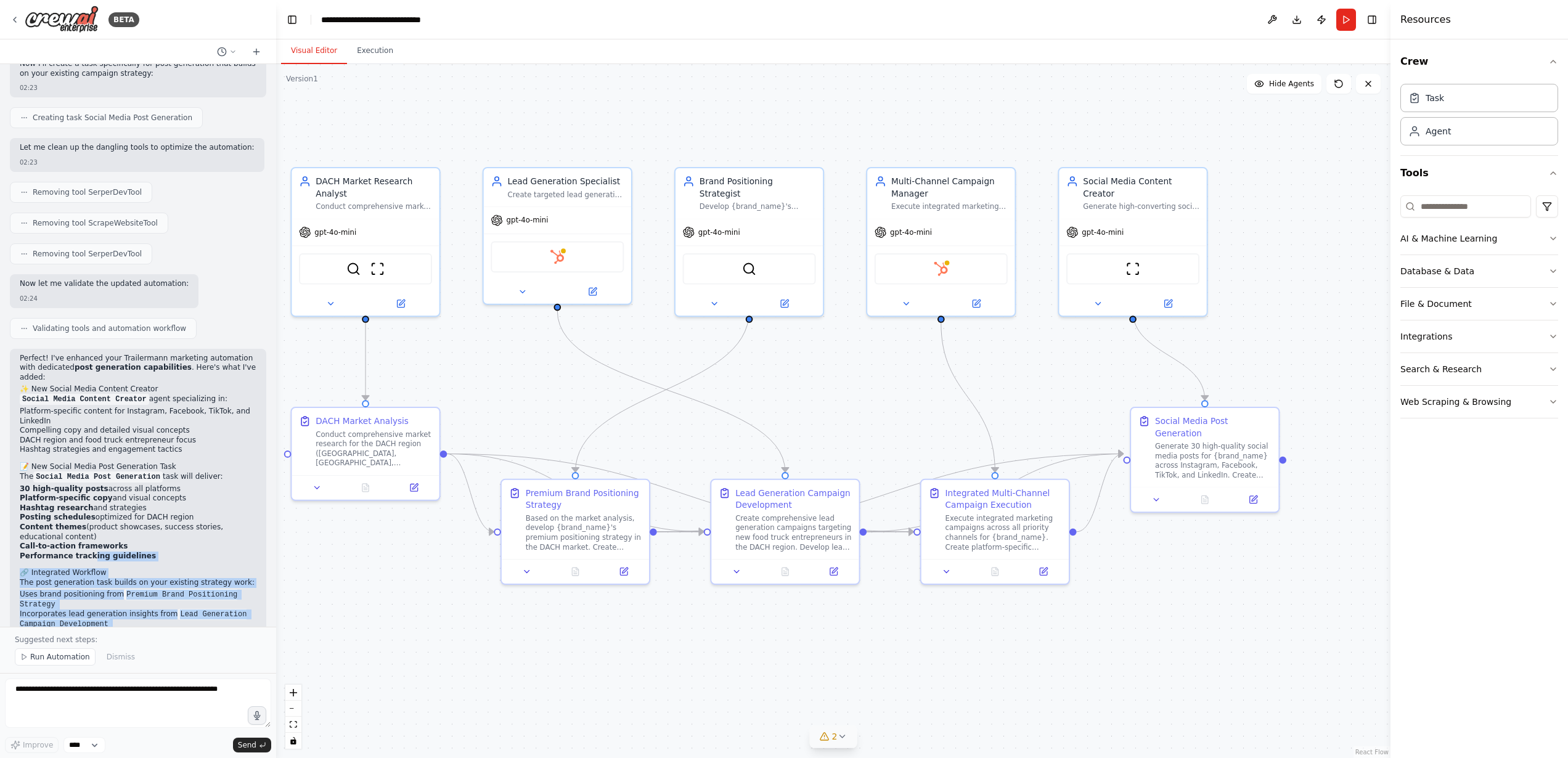
drag, startPoint x: 156, startPoint y: 601, endPoint x: 120, endPoint y: 498, distance: 109.1
click at [90, 475] on div "Perfect! I've enhanced your Trailermann marketing automation with dedicated pos…" at bounding box center [138, 527] width 257 height 357
click at [250, 593] on div "Perfect! I've enhanced your Trailermann marketing automation with dedicated pos…" at bounding box center [138, 527] width 257 height 357
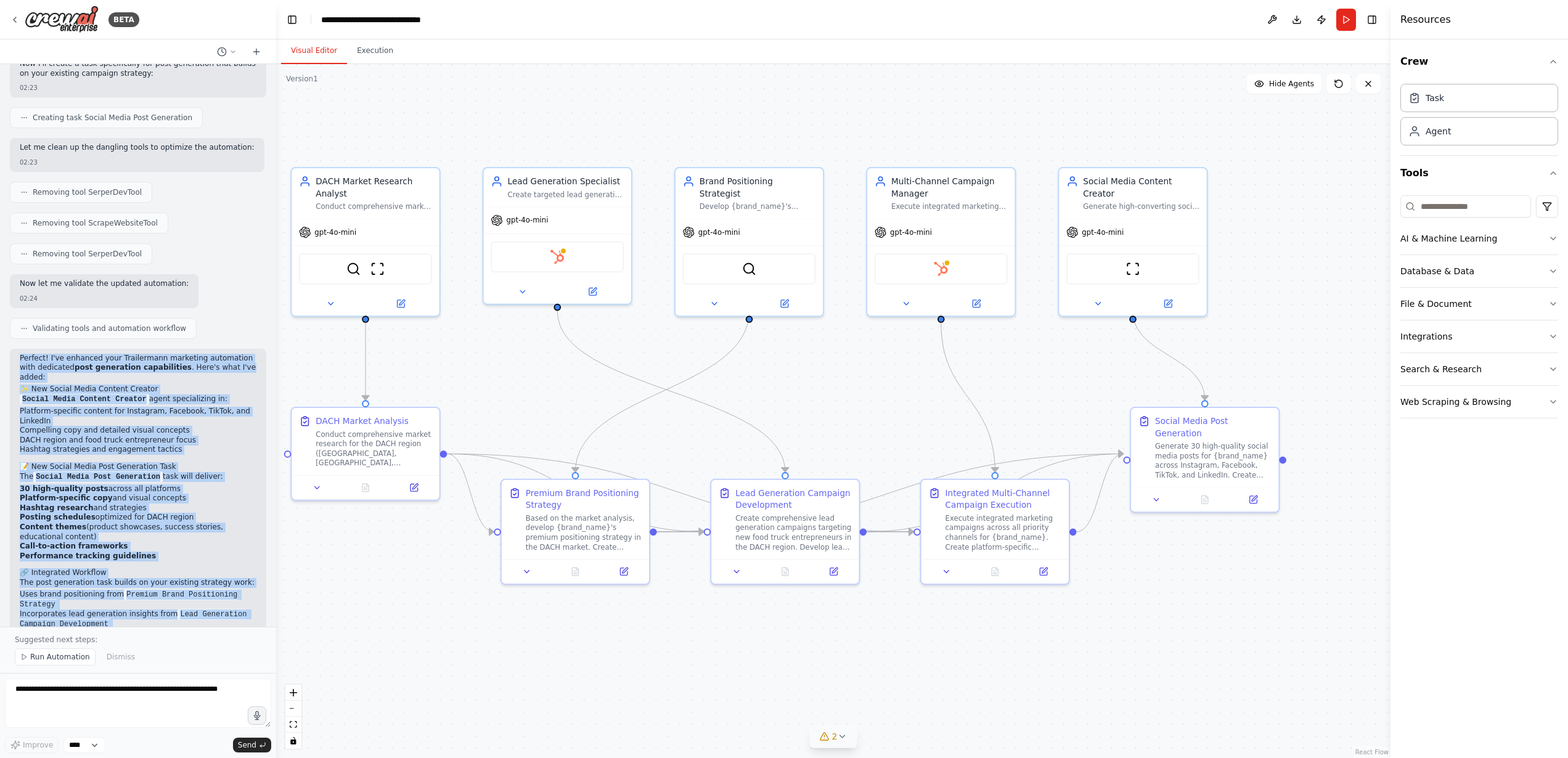
drag, startPoint x: 247, startPoint y: 595, endPoint x: 22, endPoint y: 275, distance: 391.2
click at [22, 349] on div "Perfect! I've enhanced your Trailermann marketing automation with dedicated pos…" at bounding box center [138, 527] width 257 height 357
copy div "Perfect! I've enhanced your Trailermann marketing automation with dedicated pos…"
click at [1216, 446] on div "Generate 30 high-quality social media posts for {brand_name} across Instagram, …" at bounding box center [1213, 459] width 116 height 39
click at [1246, 490] on button at bounding box center [1254, 497] width 41 height 14
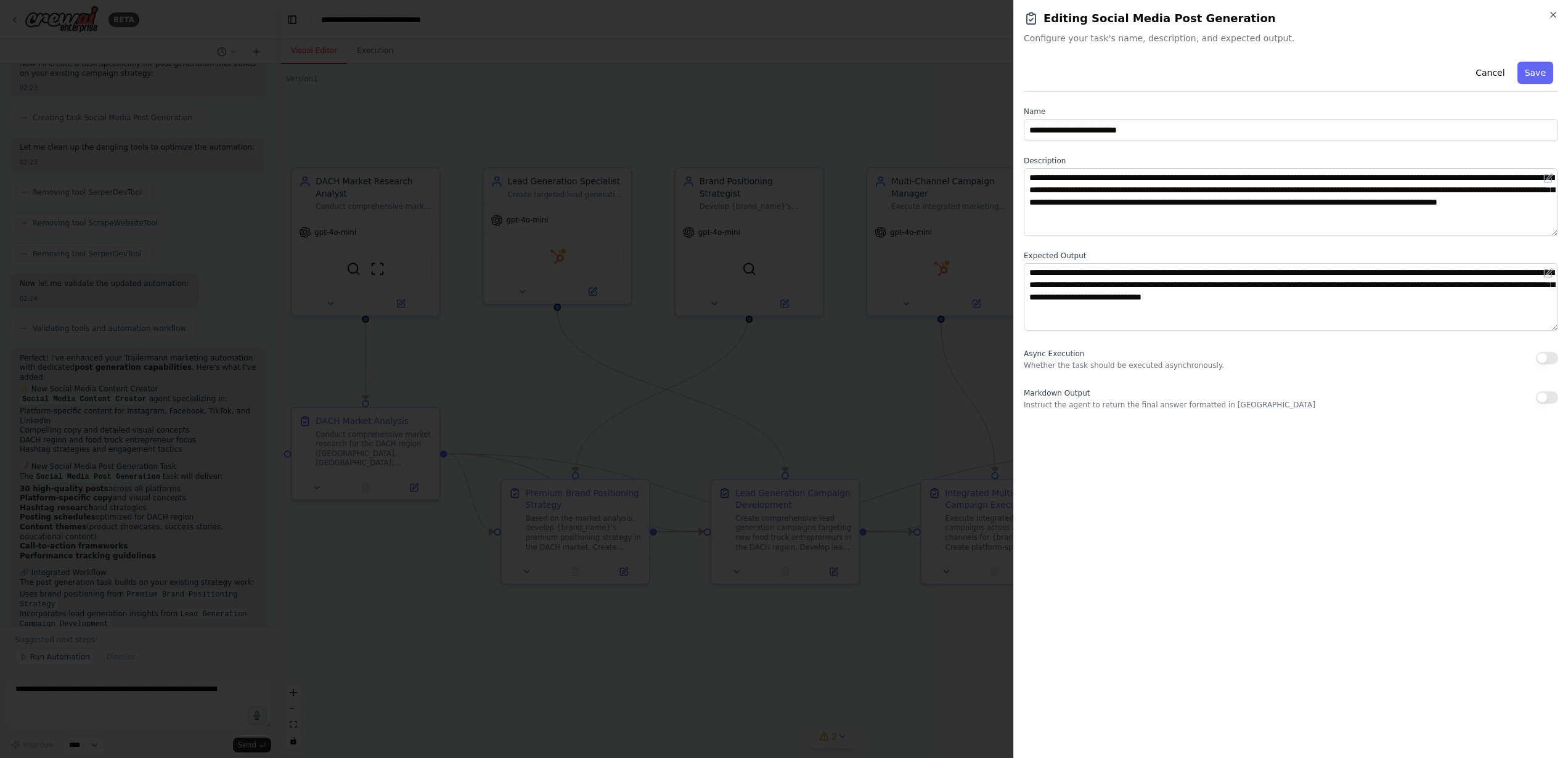
click at [976, 403] on div at bounding box center [784, 379] width 1568 height 758
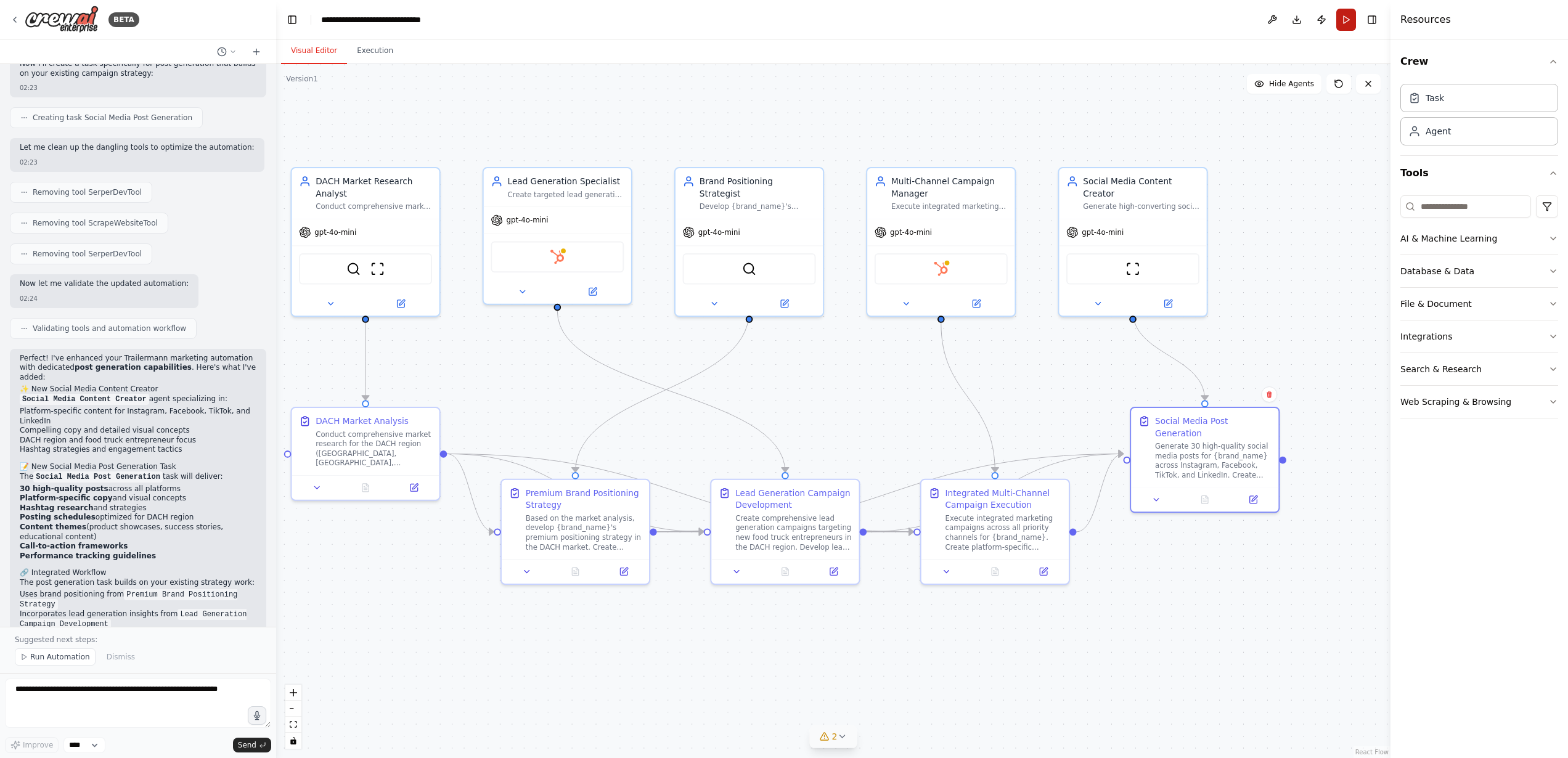
click at [1348, 12] on button "Run" at bounding box center [1346, 19] width 20 height 22
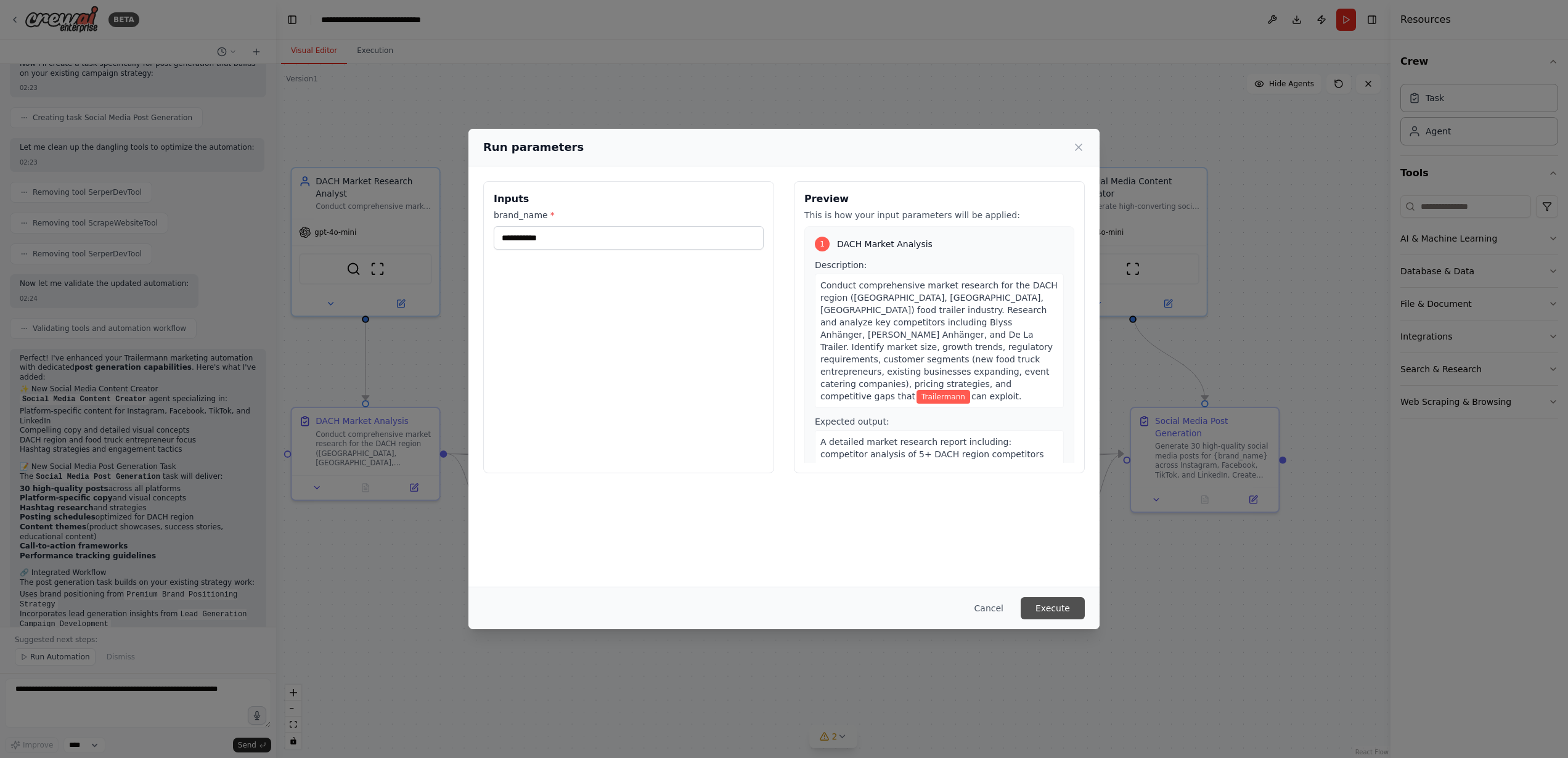
click at [1066, 601] on button "Execute" at bounding box center [1053, 608] width 64 height 22
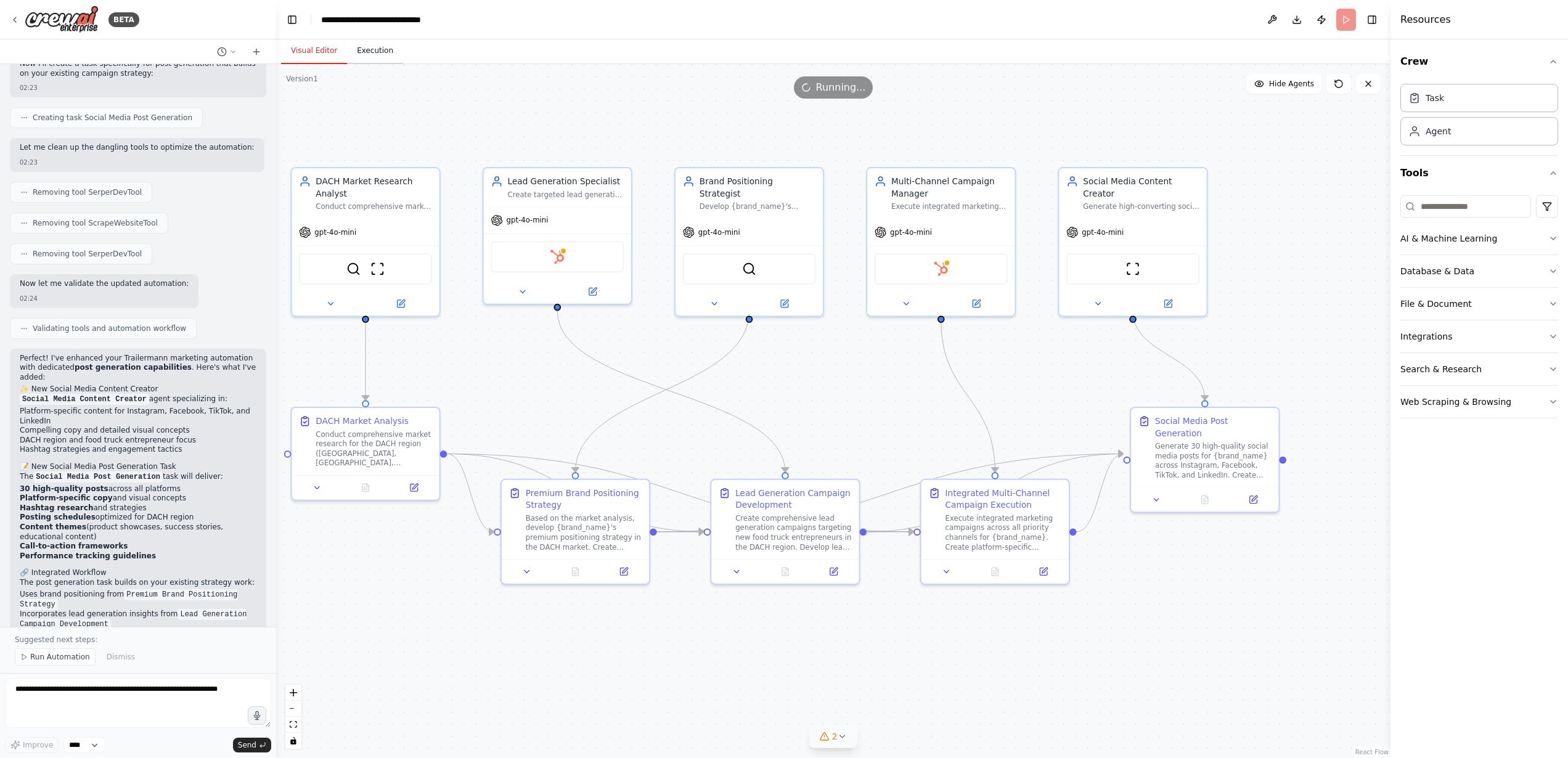
click at [384, 47] on button "Execution" at bounding box center [375, 51] width 56 height 26
click at [327, 52] on button "Visual Editor" at bounding box center [314, 51] width 66 height 26
click at [371, 51] on button "Execution" at bounding box center [375, 51] width 56 height 26
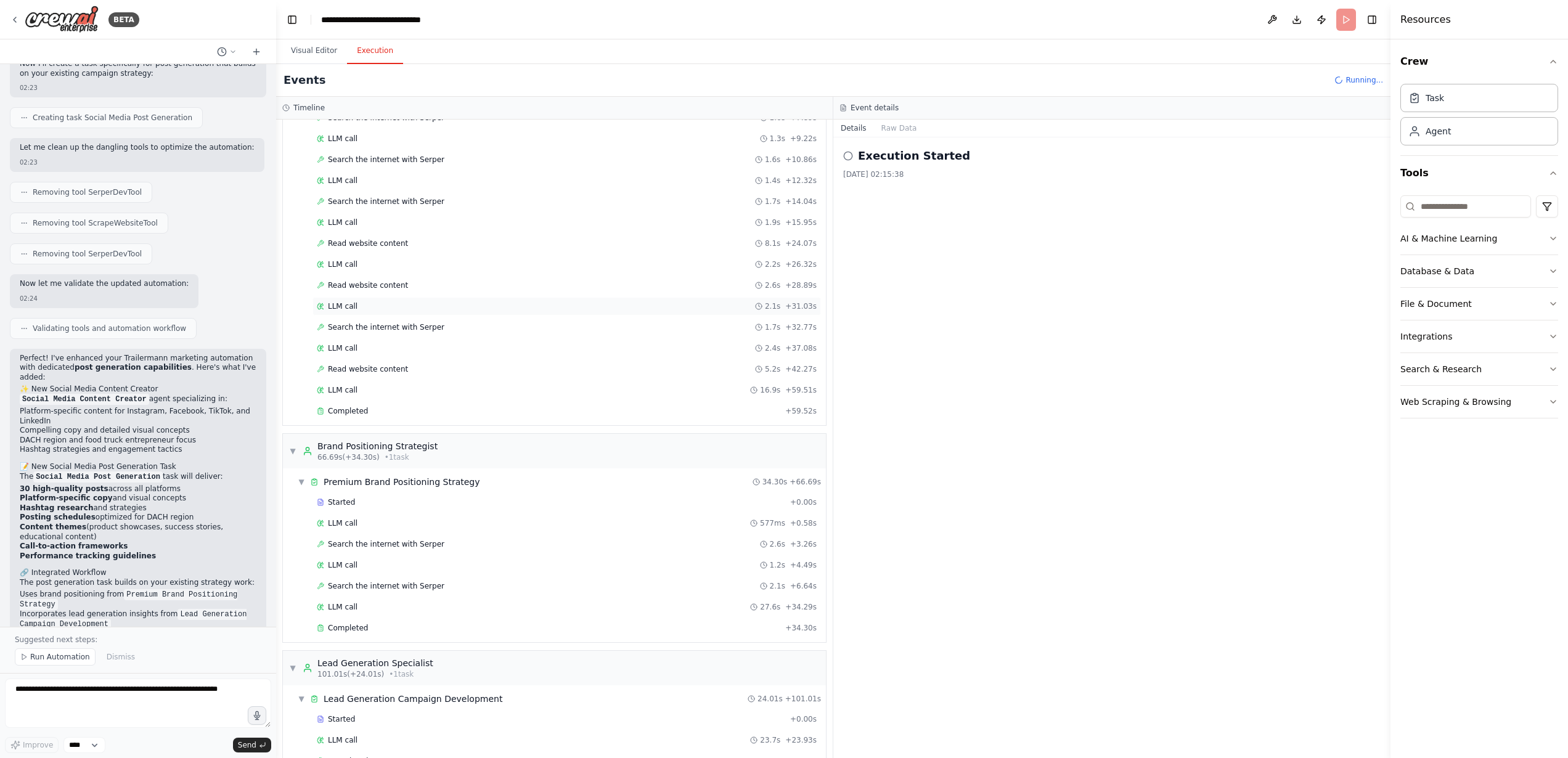
scroll to position [0, 0]
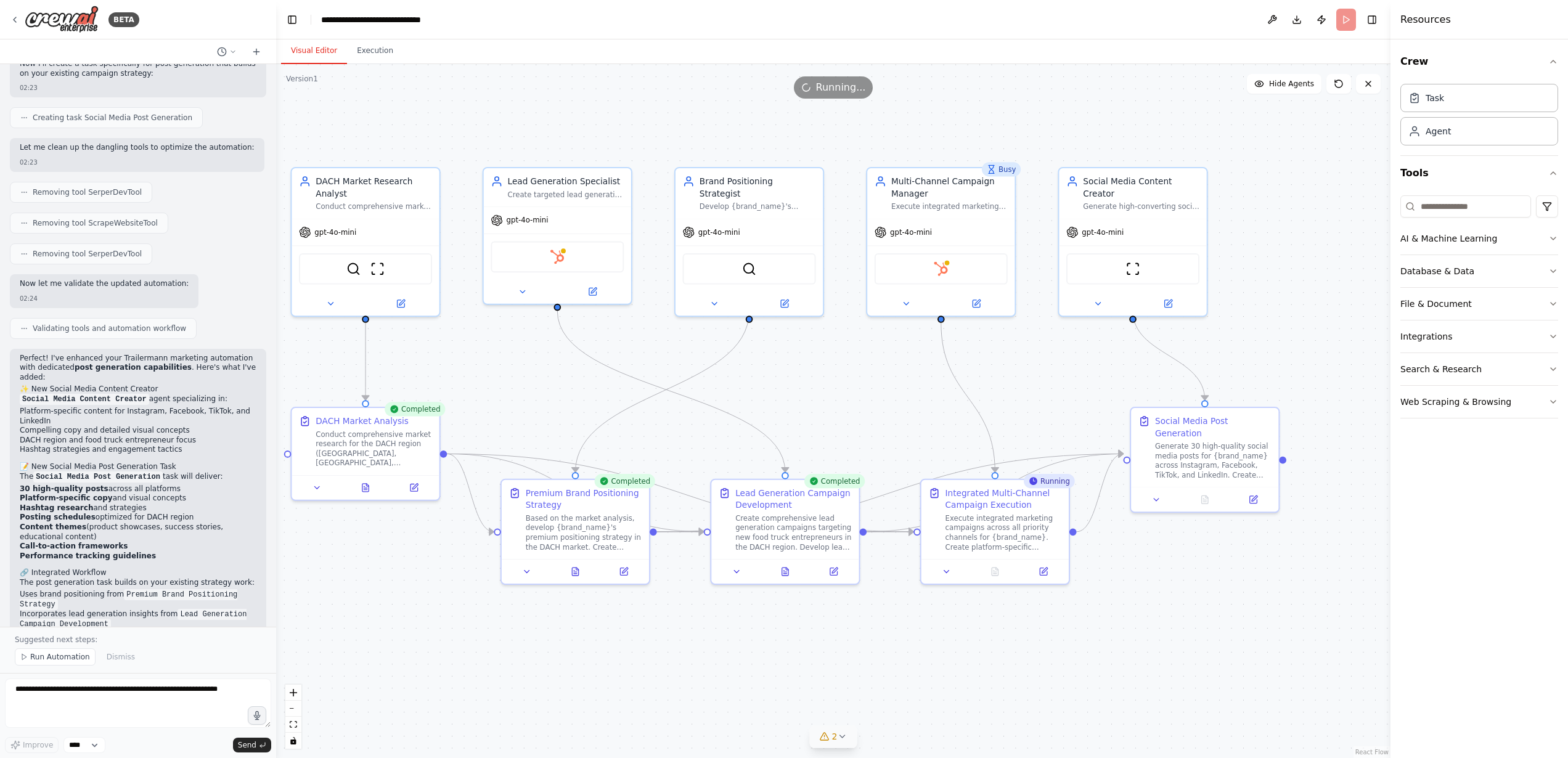
click at [323, 50] on button "Visual Editor" at bounding box center [314, 51] width 66 height 26
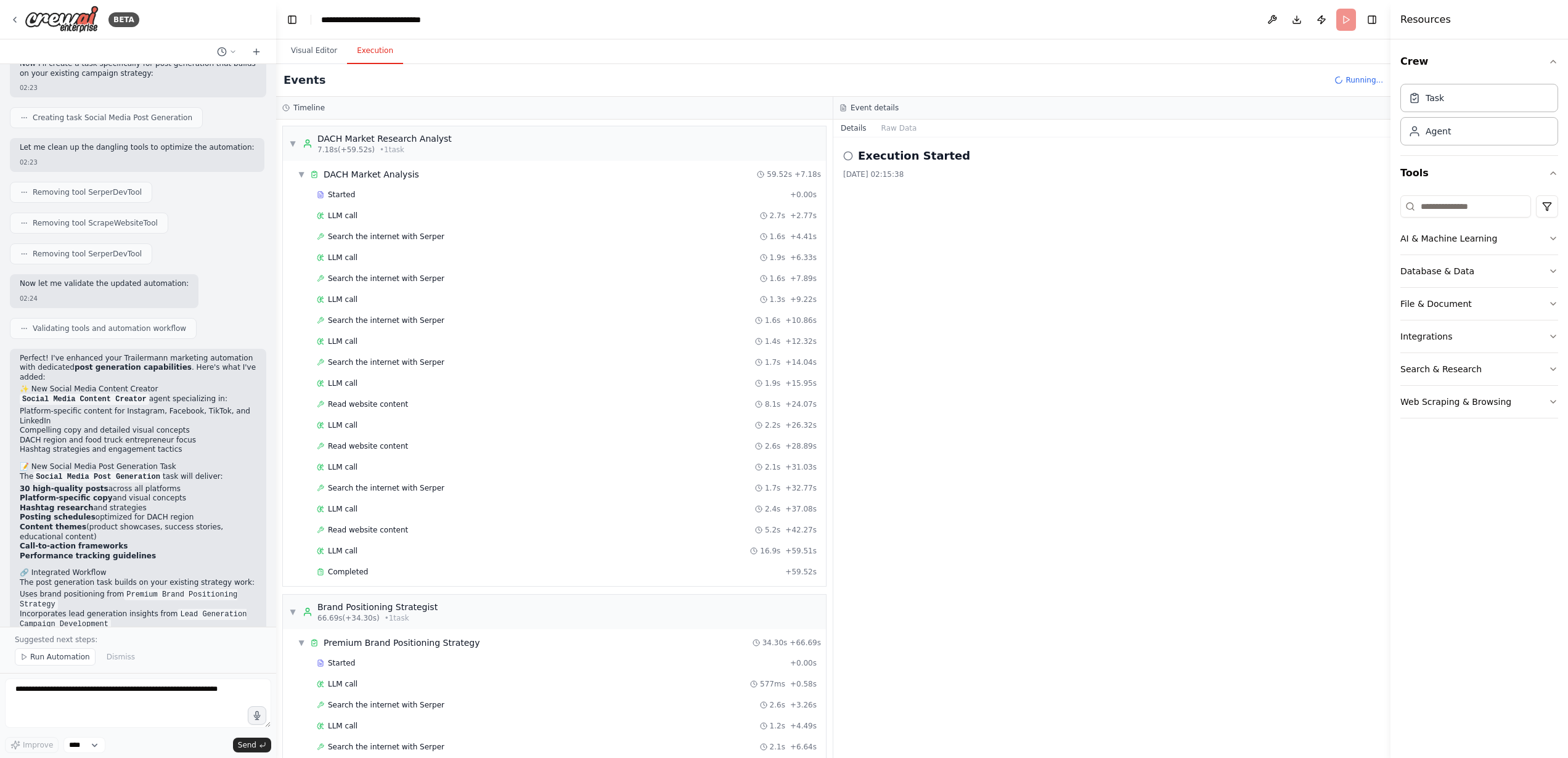
click at [388, 52] on button "Execution" at bounding box center [375, 51] width 56 height 26
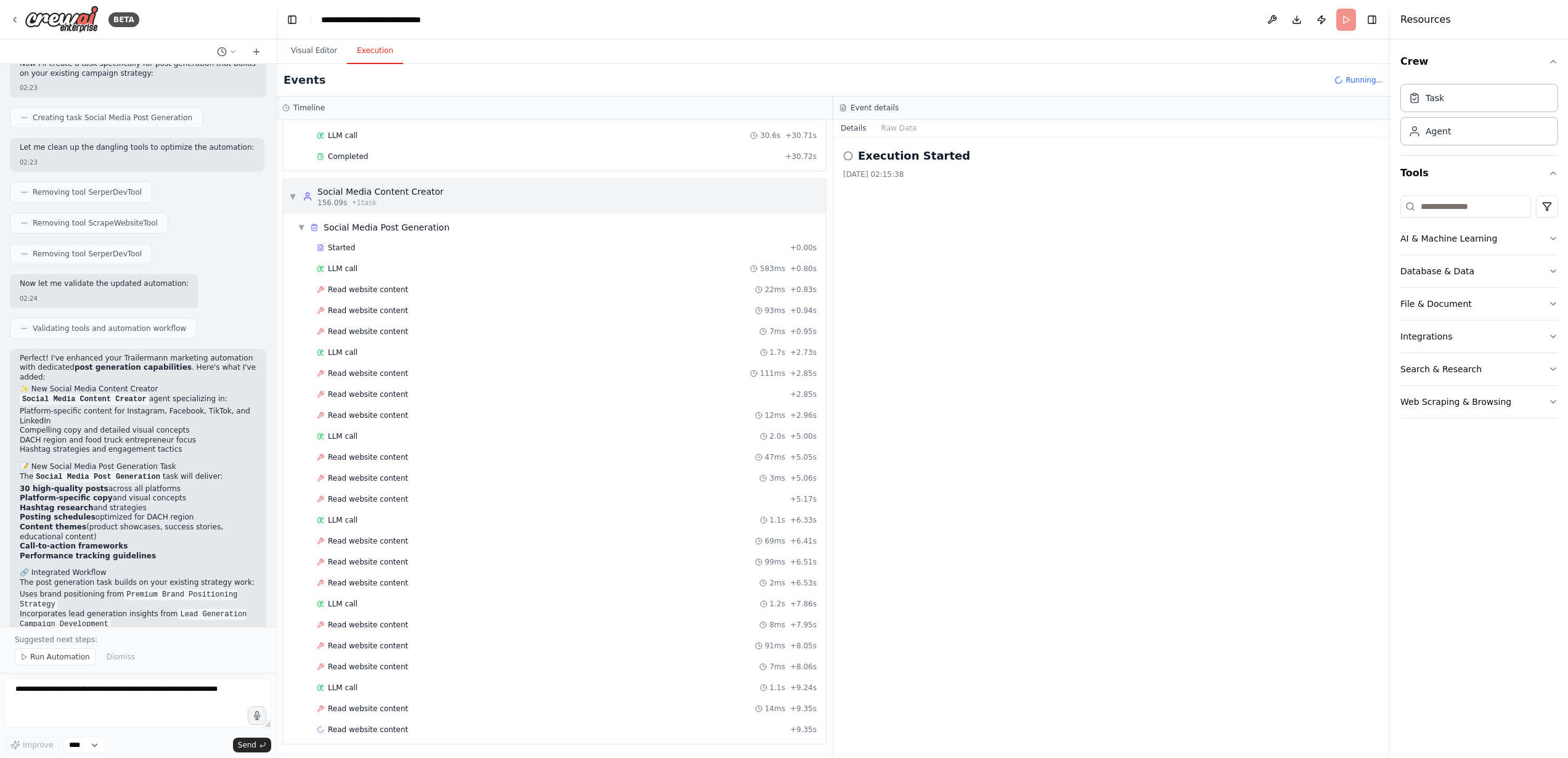
scroll to position [941, 0]
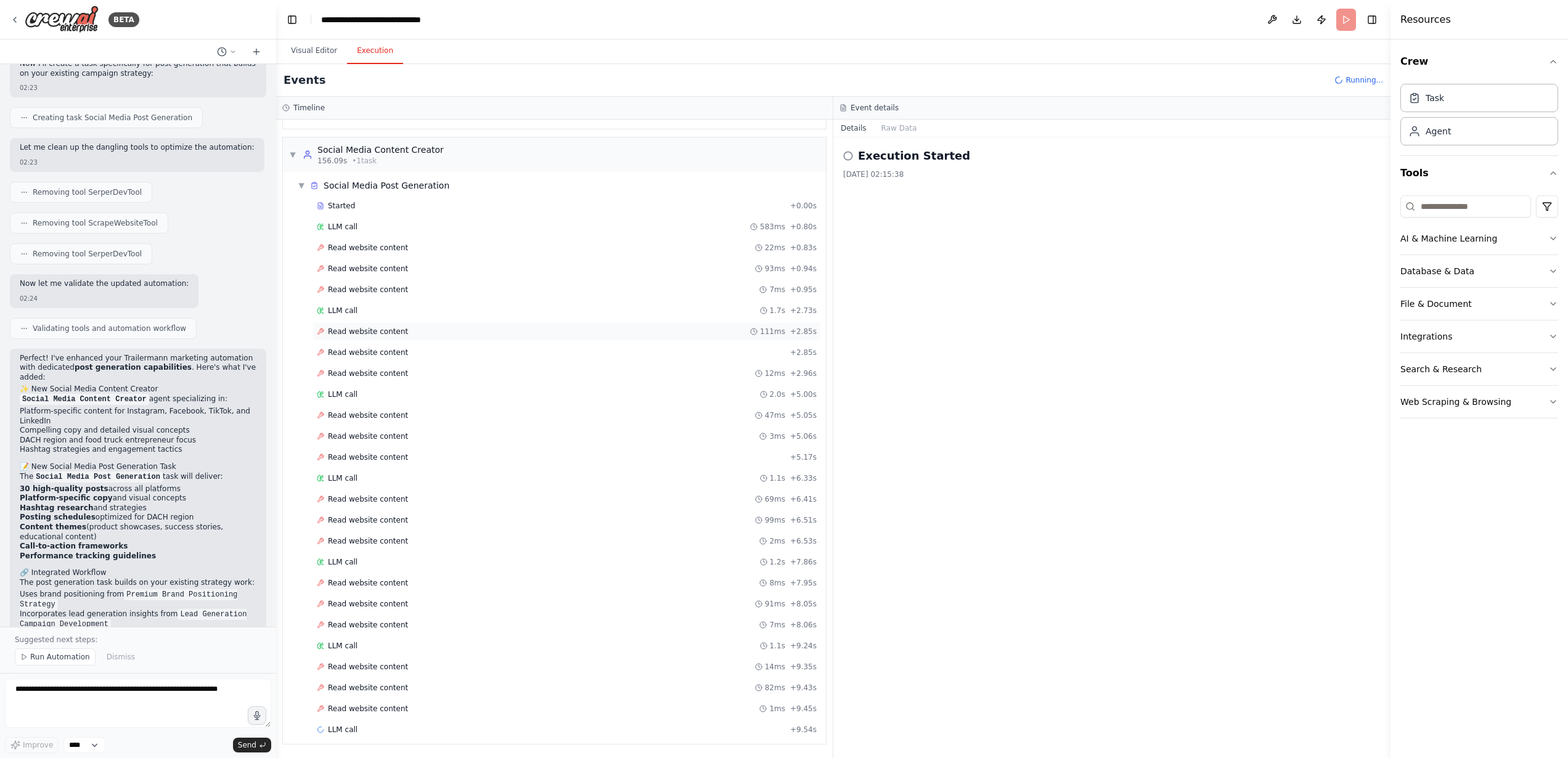
click at [371, 333] on span "Read website content" at bounding box center [368, 332] width 80 height 10
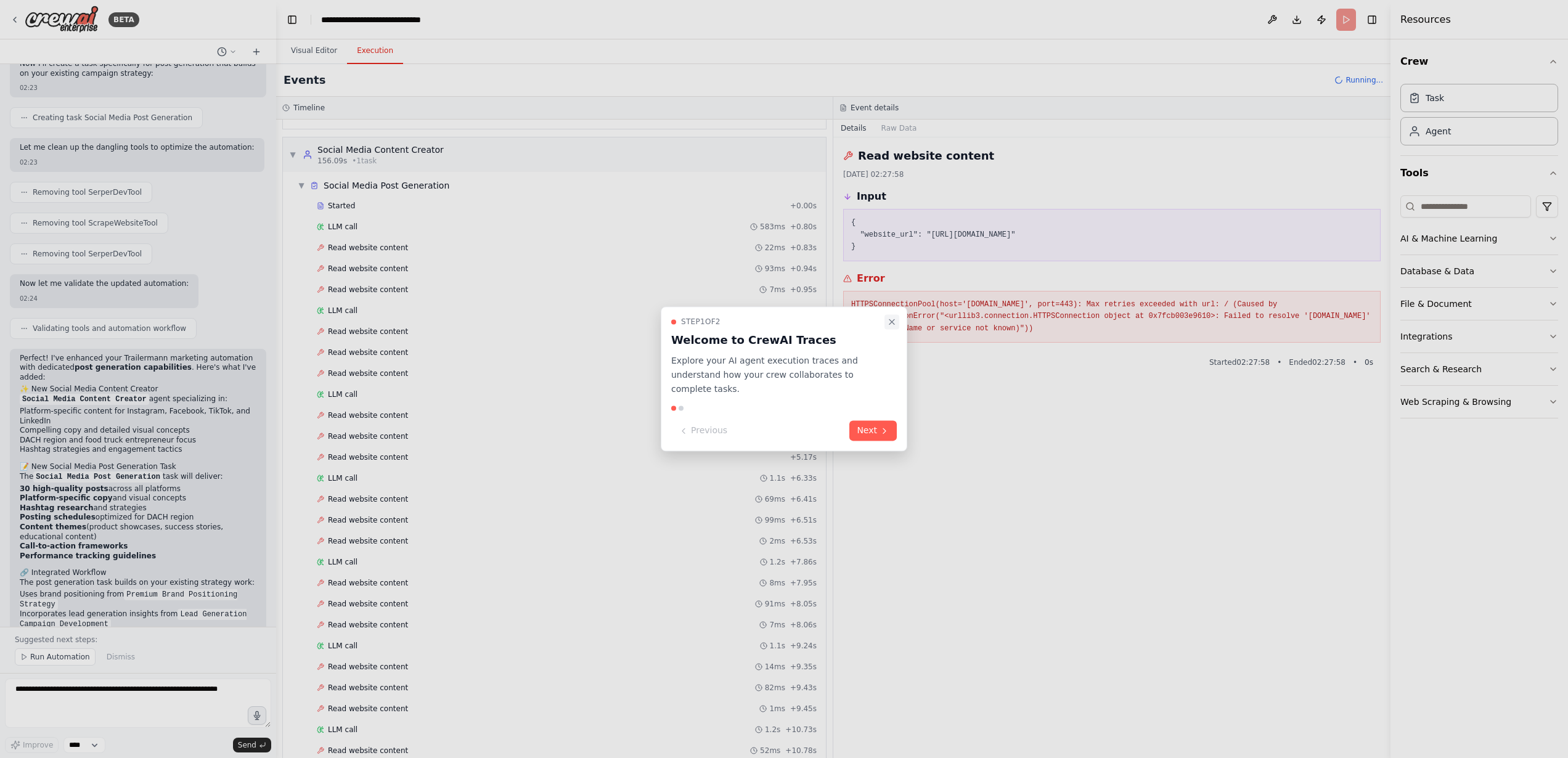
click at [891, 327] on icon "Close walkthrough" at bounding box center [892, 322] width 10 height 10
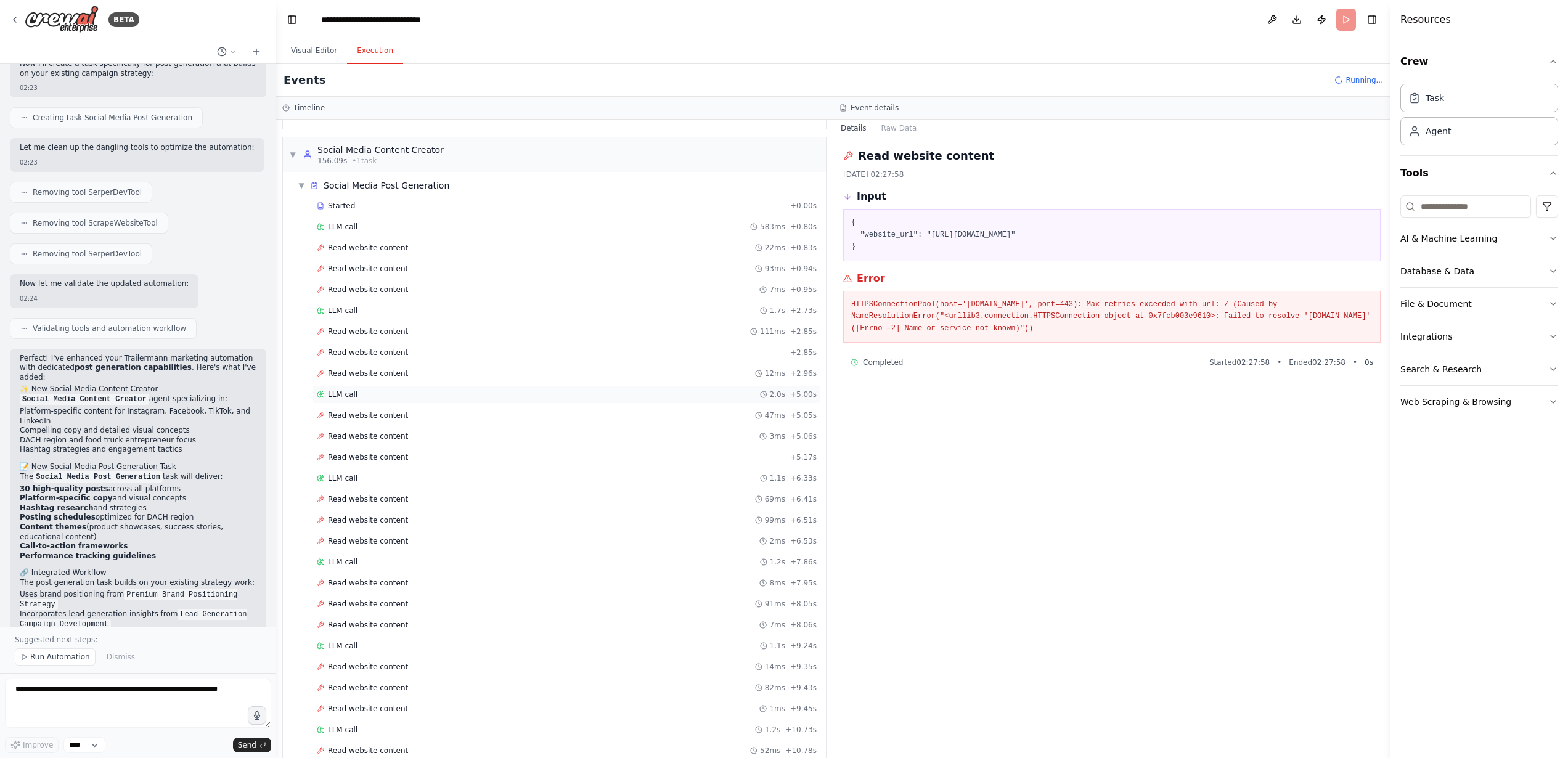
click at [444, 391] on div "LLM call 2.0s + 5.00s" at bounding box center [566, 394] width 500 height 10
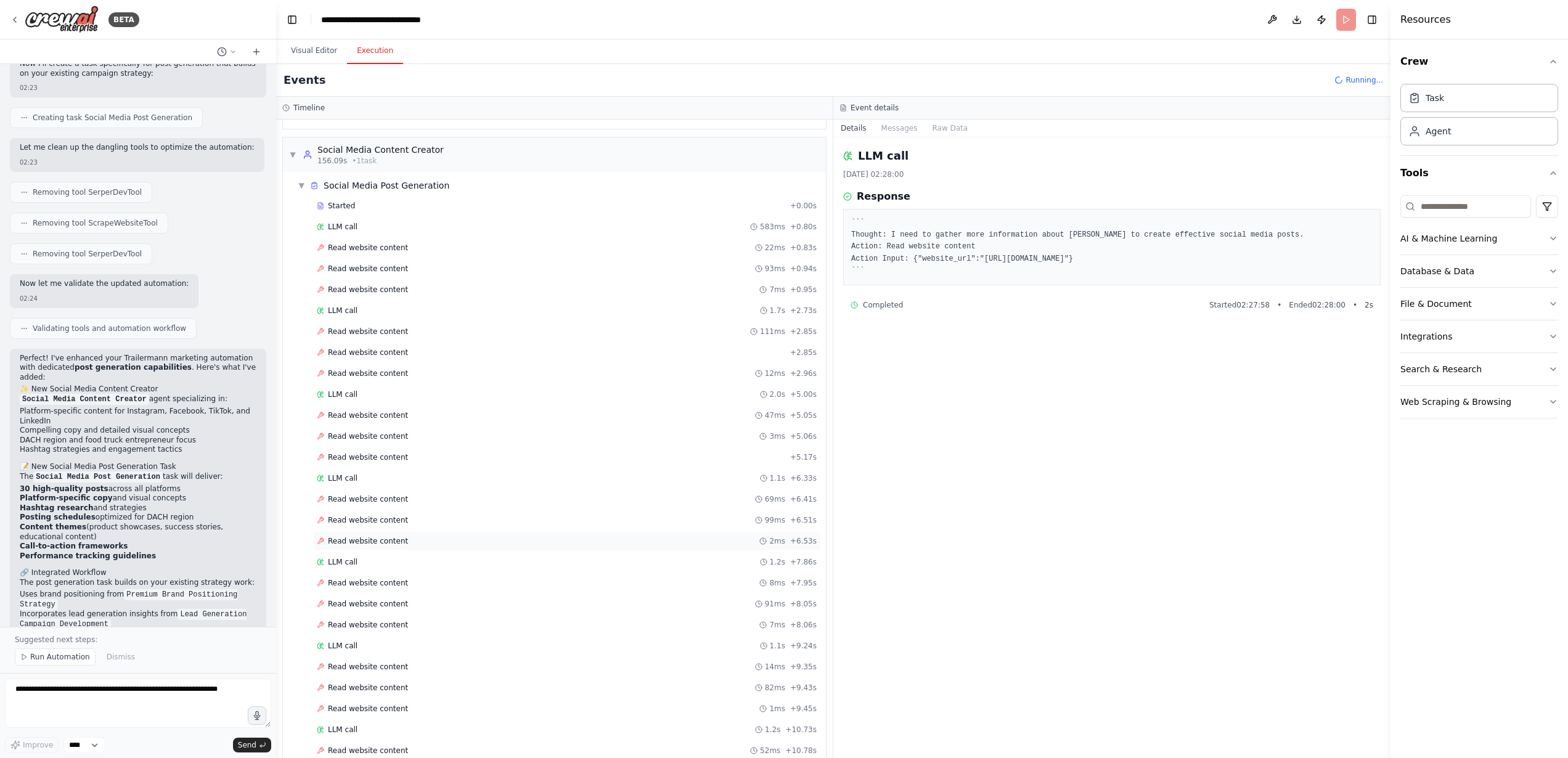
click at [422, 536] on div "Read website content 2ms + 6.53s" at bounding box center [566, 541] width 500 height 10
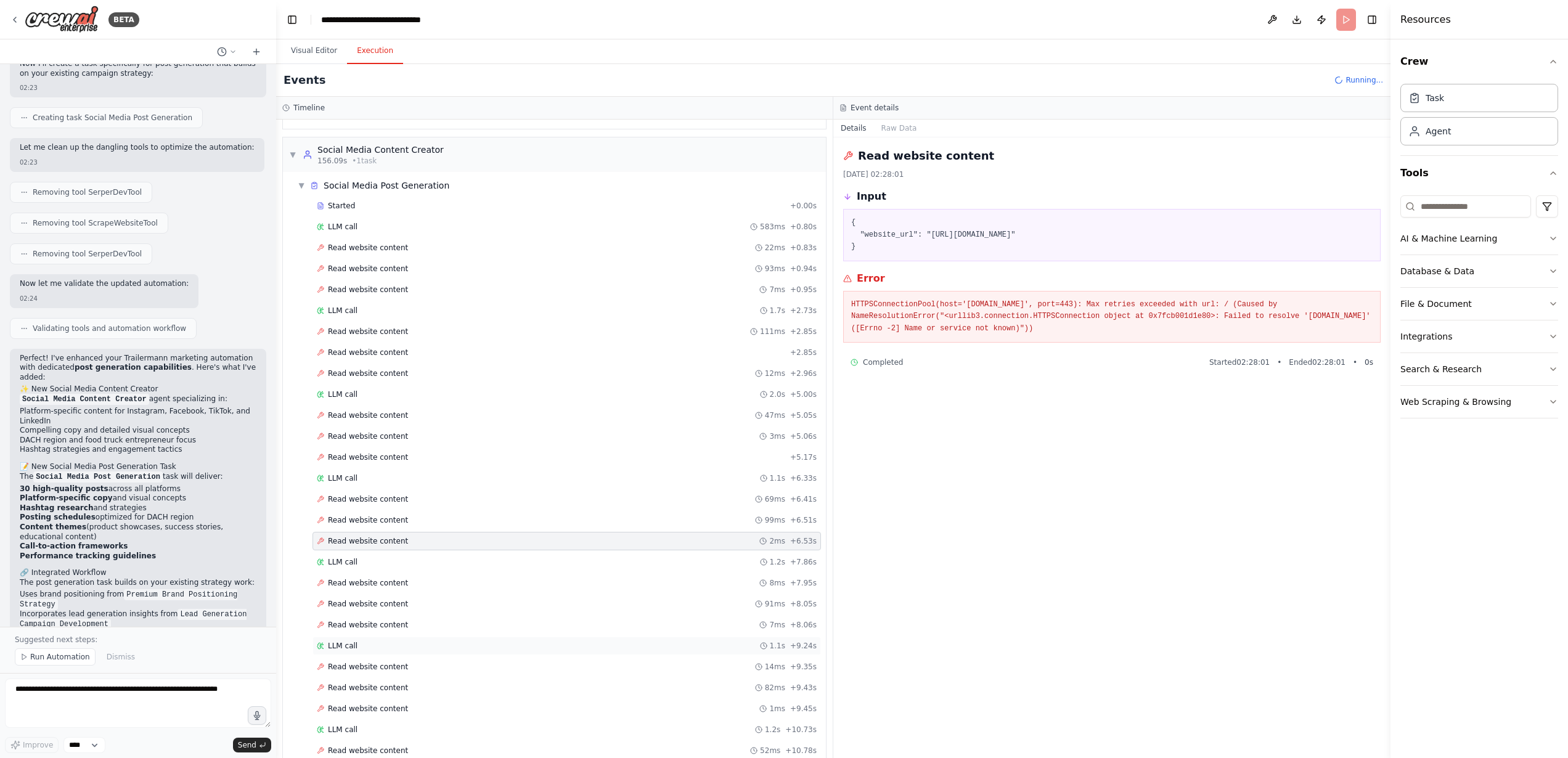
click at [592, 651] on div "LLM call 1.1s + 9.24s" at bounding box center [566, 646] width 508 height 19
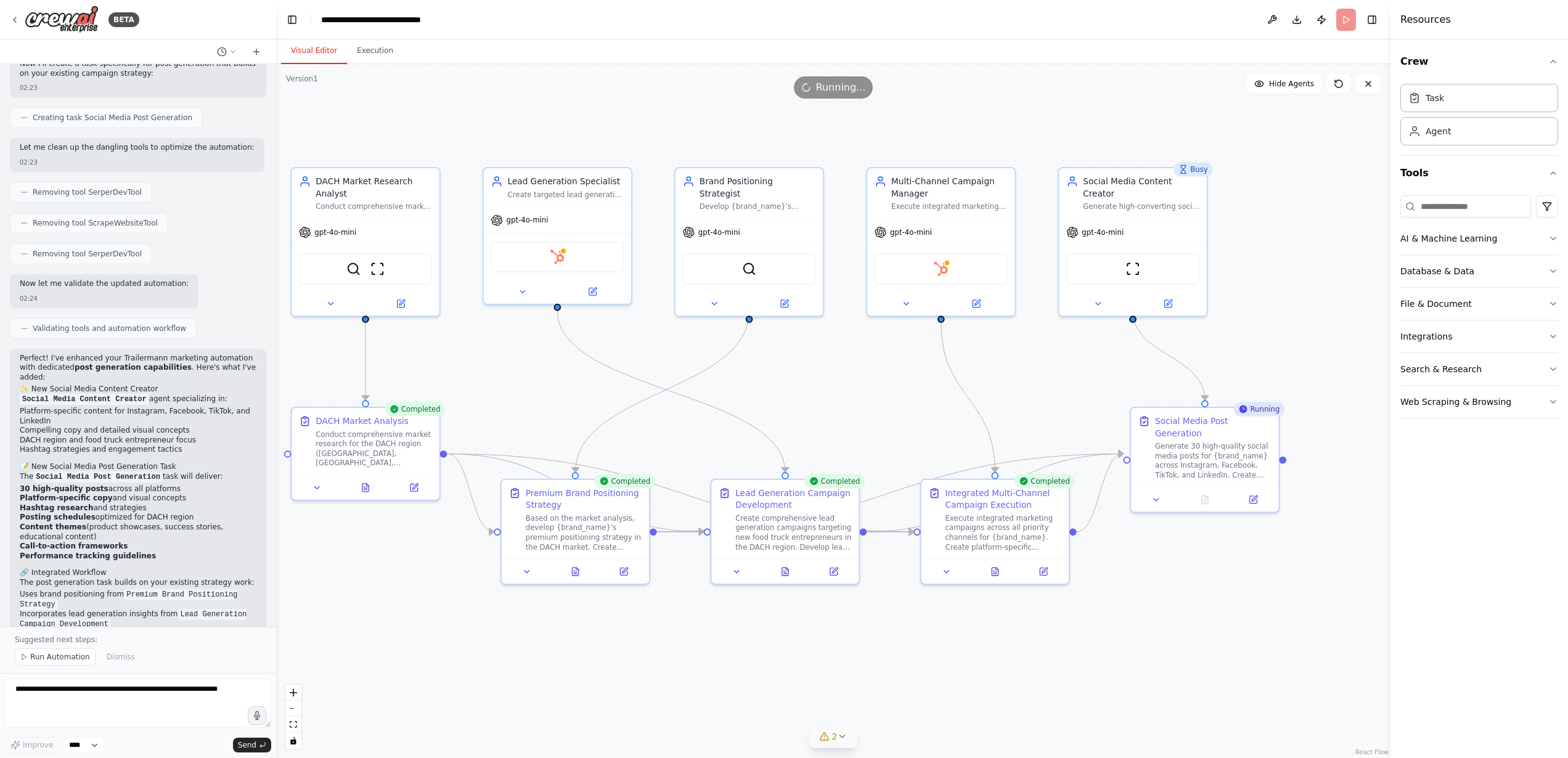
click at [334, 61] on button "Visual Editor" at bounding box center [314, 51] width 66 height 26
click at [1534, 307] on button "File & Document" at bounding box center [1479, 304] width 158 height 32
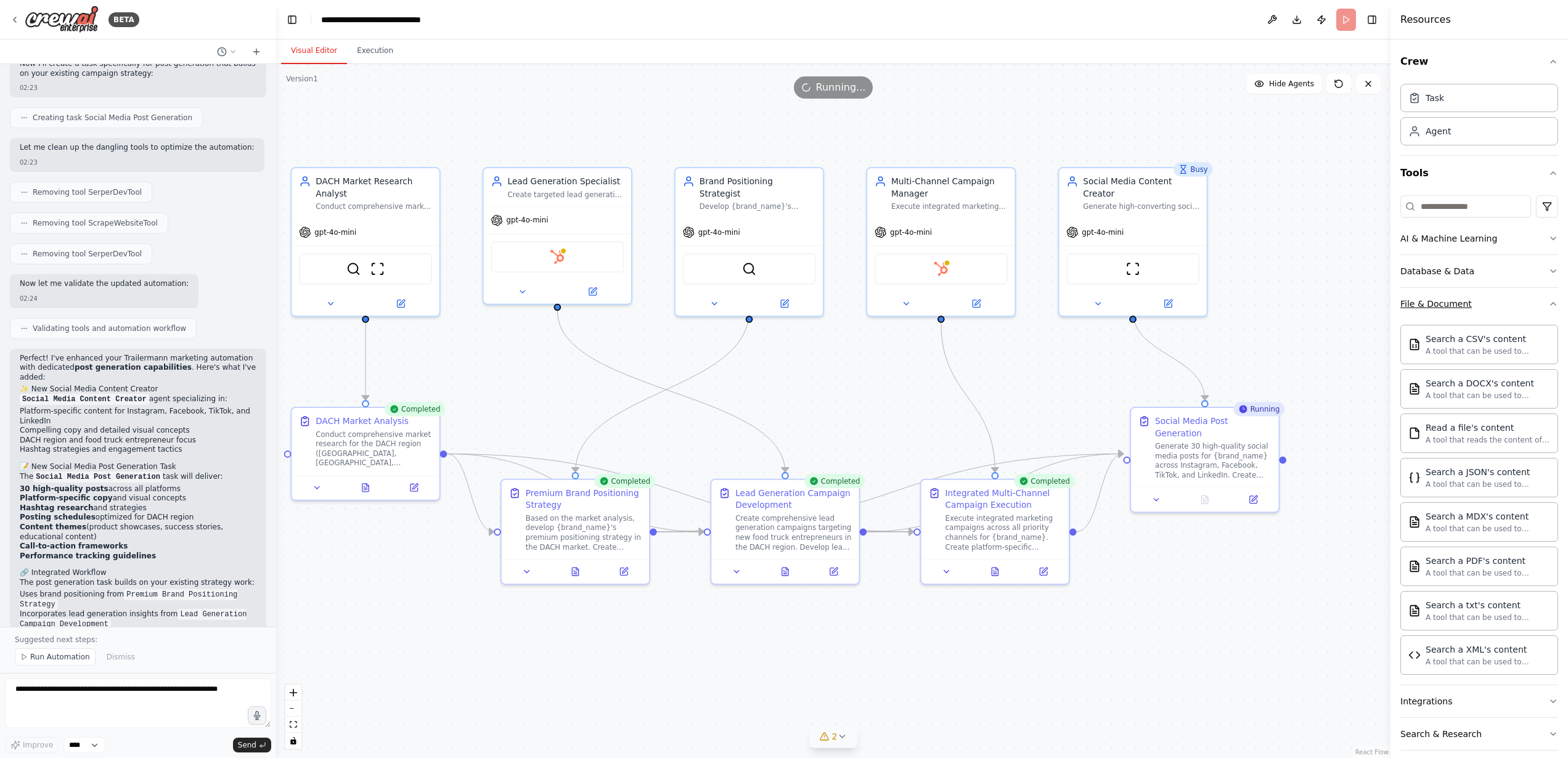
click at [1514, 312] on button "File & Document" at bounding box center [1479, 304] width 158 height 32
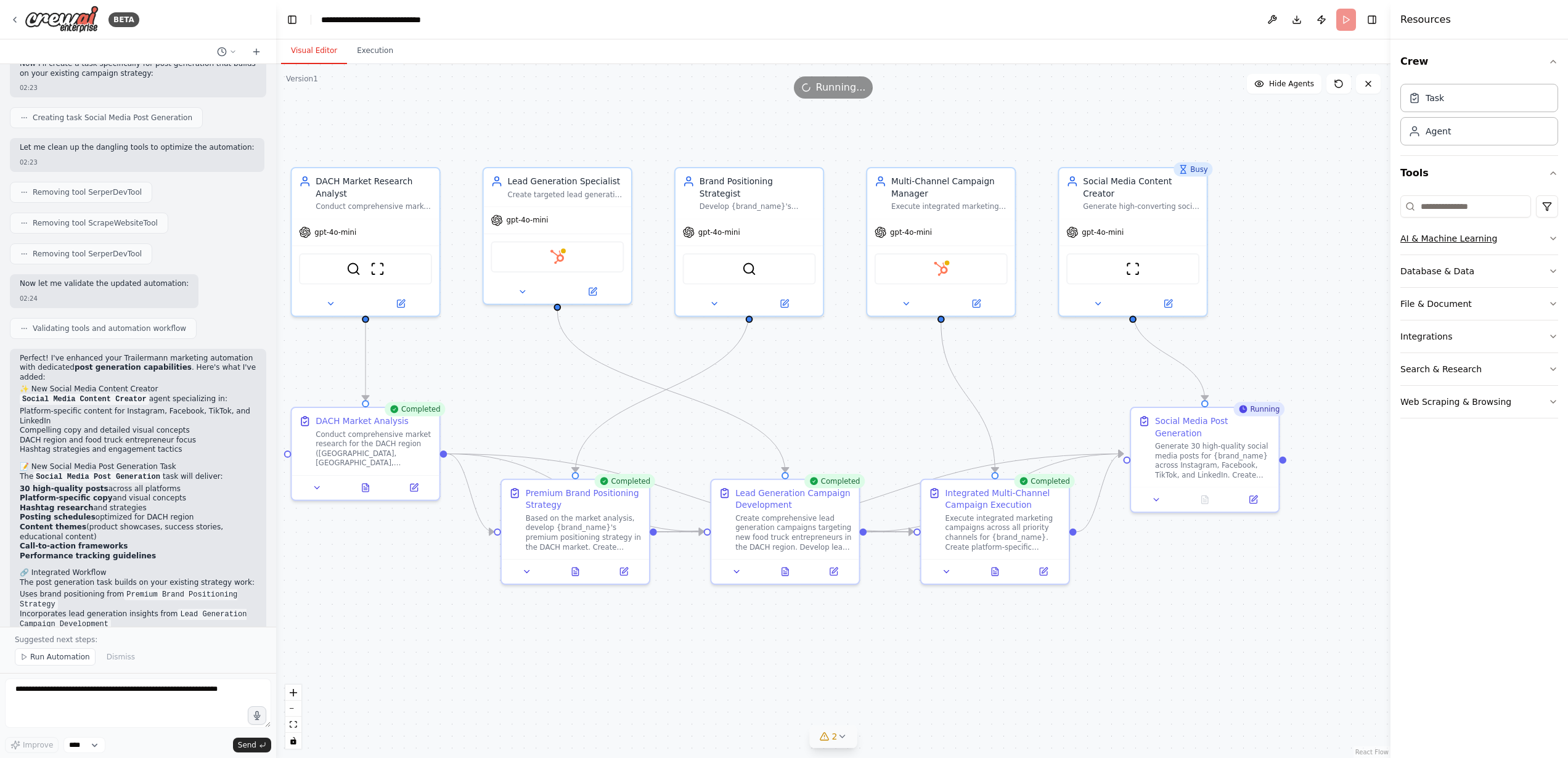
click at [1513, 247] on button "AI & Machine Learning" at bounding box center [1479, 238] width 158 height 32
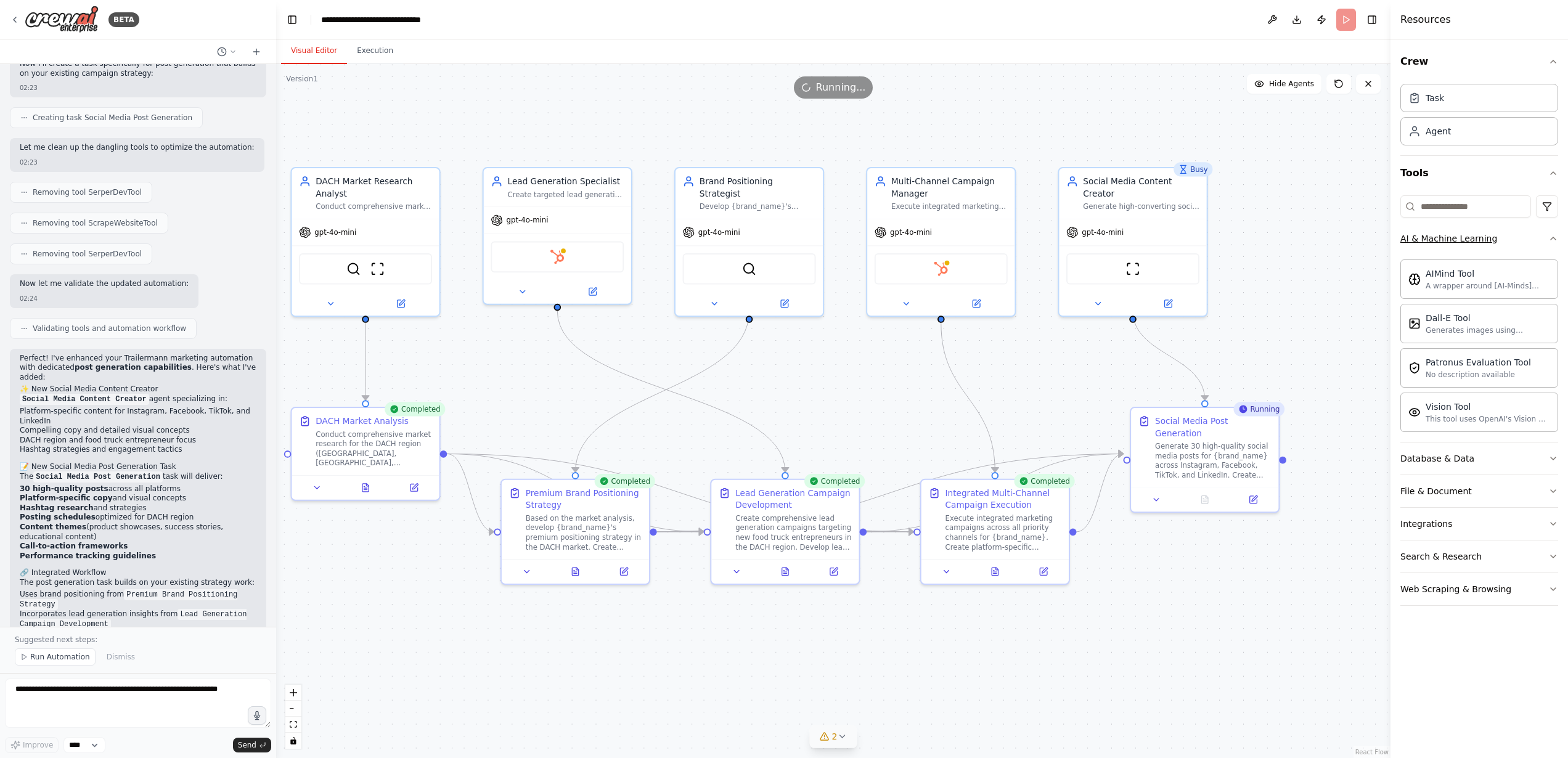
click at [1512, 247] on button "AI & Machine Learning" at bounding box center [1479, 238] width 158 height 32
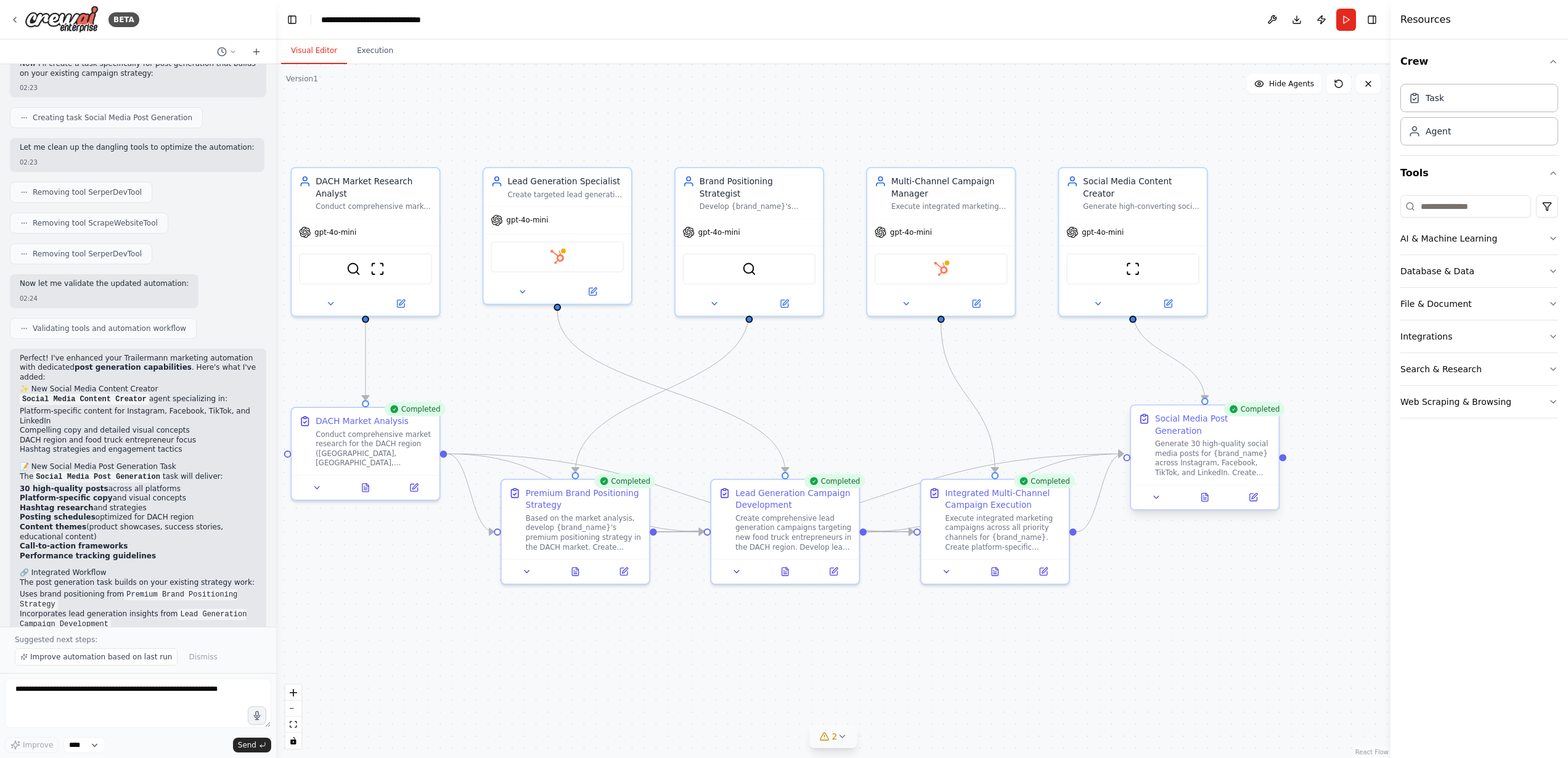
click at [1214, 452] on div "Generate 30 high-quality social media posts for {brand_name} across Instagram, …" at bounding box center [1213, 459] width 116 height 39
click at [1209, 491] on button at bounding box center [1205, 497] width 51 height 14
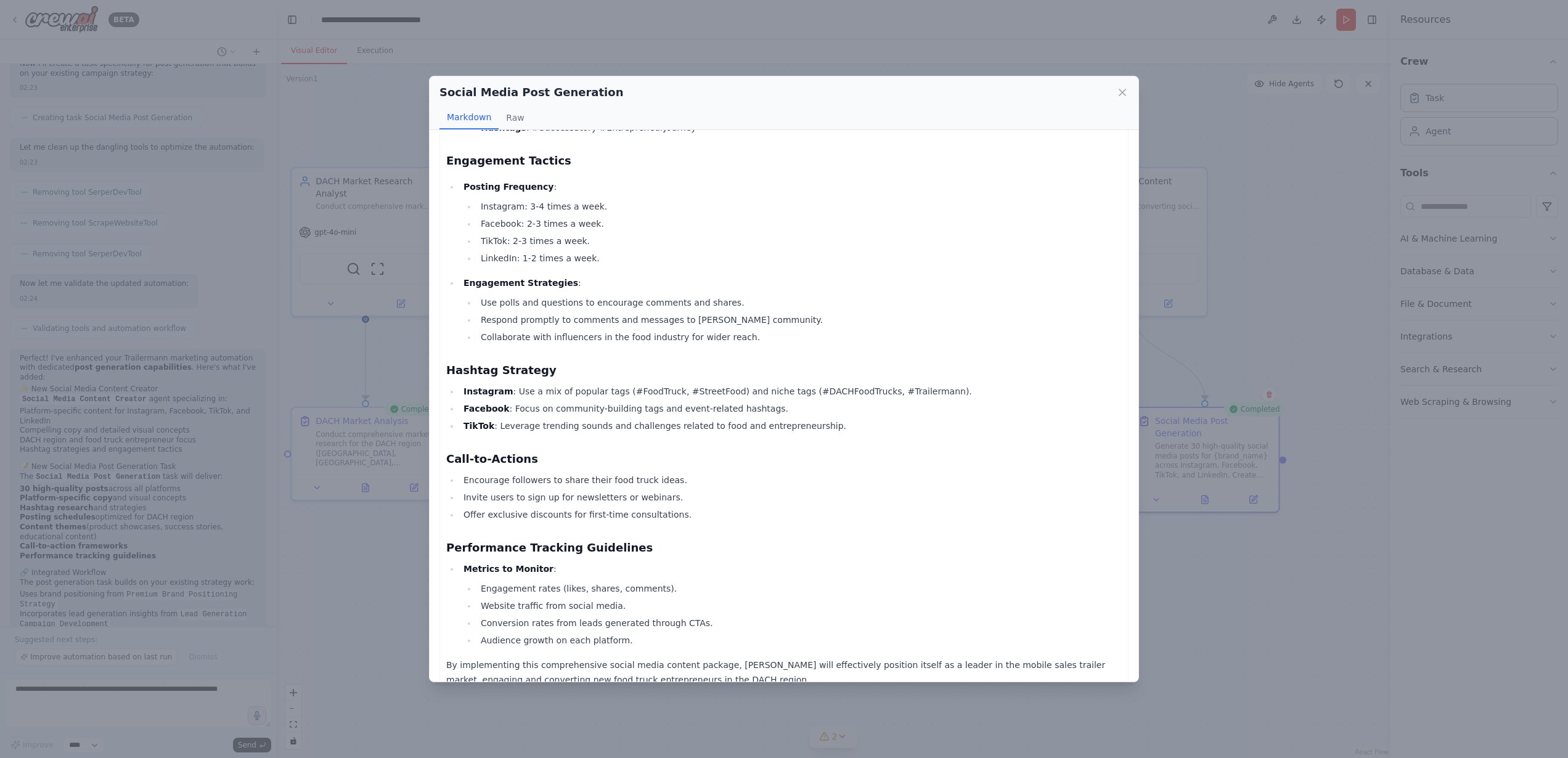
scroll to position [881, 0]
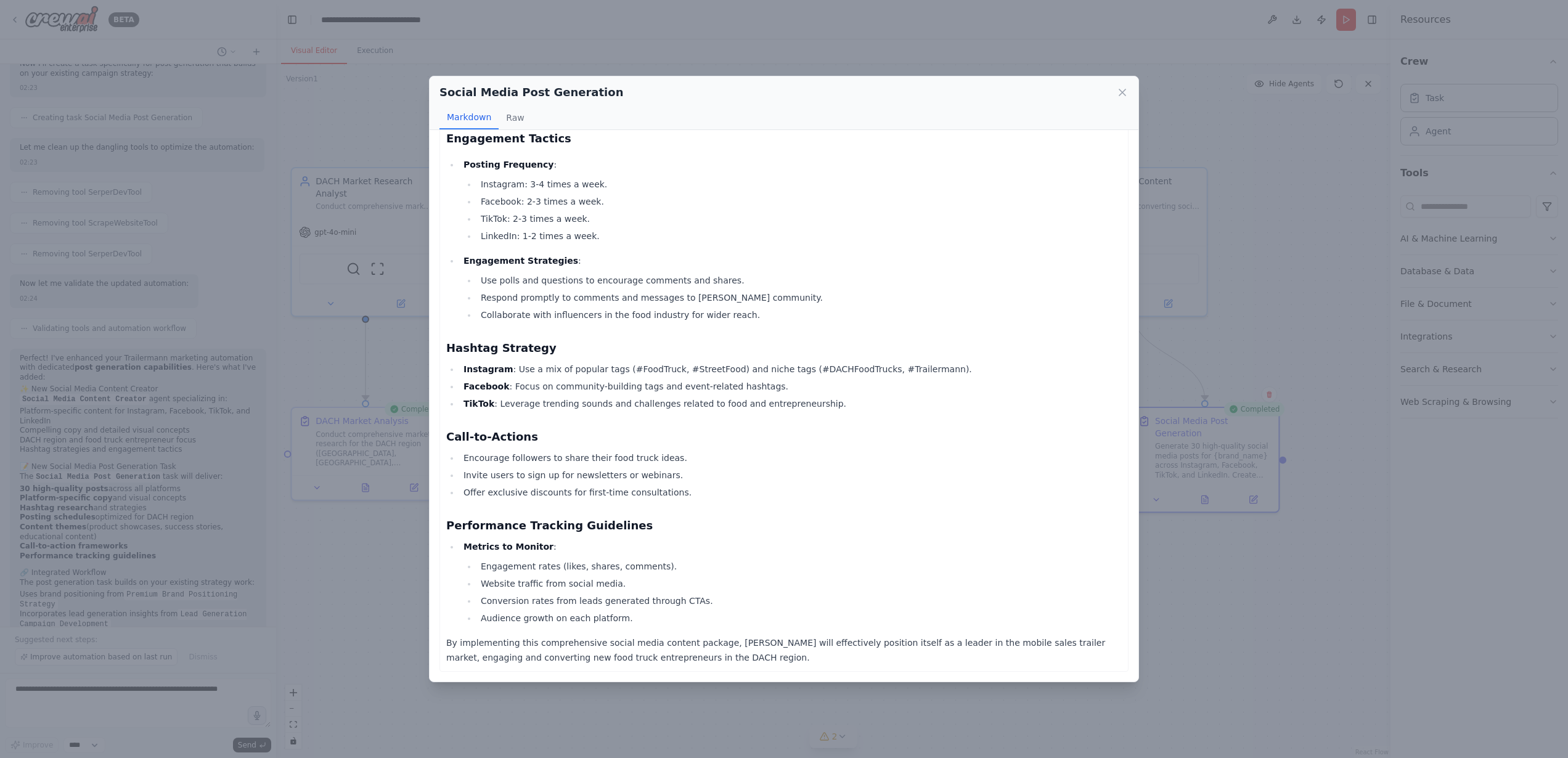
click at [491, 121] on button "Markdown" at bounding box center [468, 118] width 59 height 24
click at [513, 120] on button "Raw" at bounding box center [515, 118] width 33 height 24
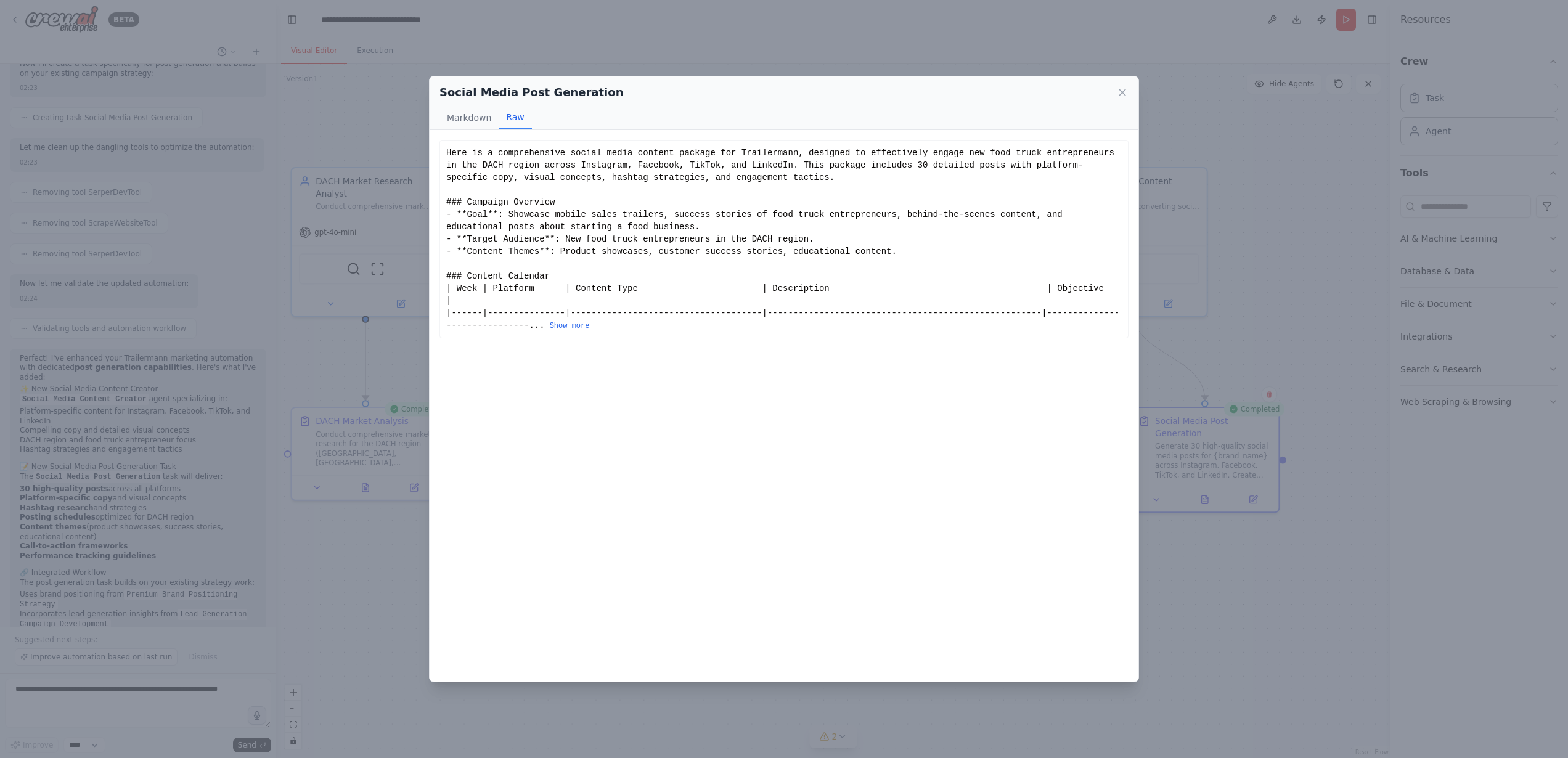
scroll to position [0, 0]
click at [486, 128] on button "Markdown" at bounding box center [468, 118] width 59 height 24
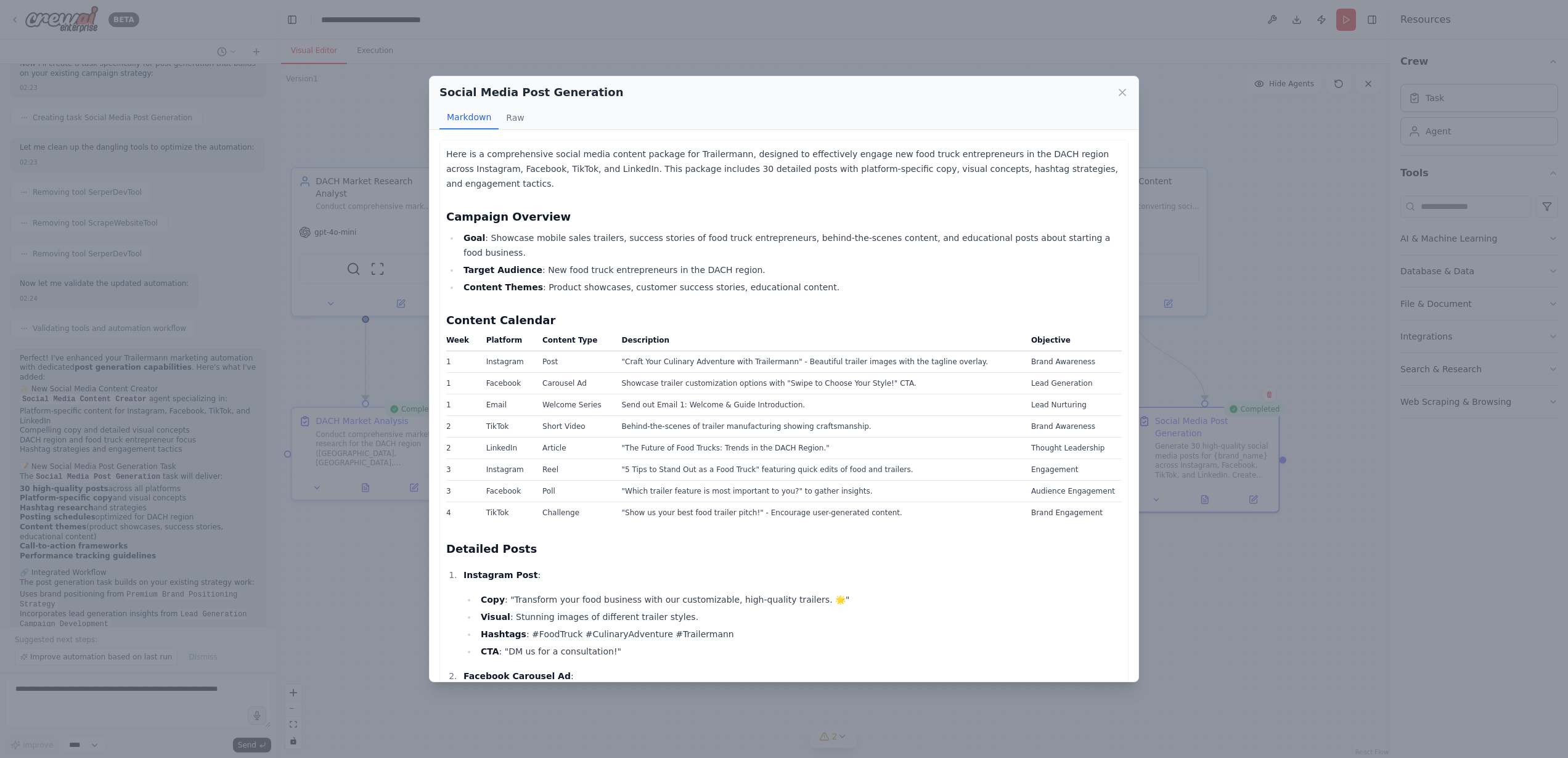
click at [1225, 153] on div "Social Media Post Generation Markdown Raw Here is a comprehensive social media …" at bounding box center [784, 379] width 1568 height 758
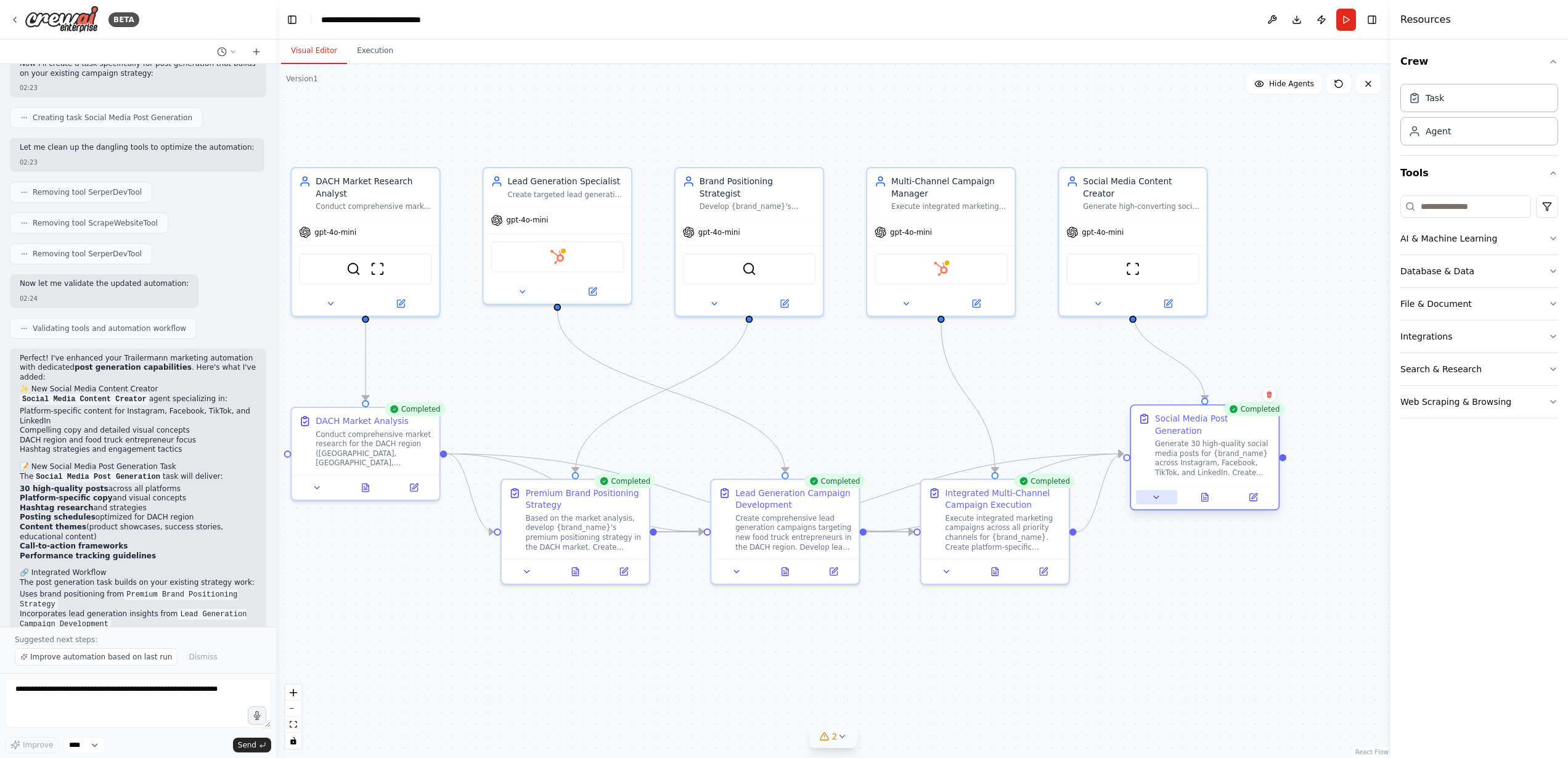
click at [1162, 490] on button at bounding box center [1157, 497] width 41 height 14
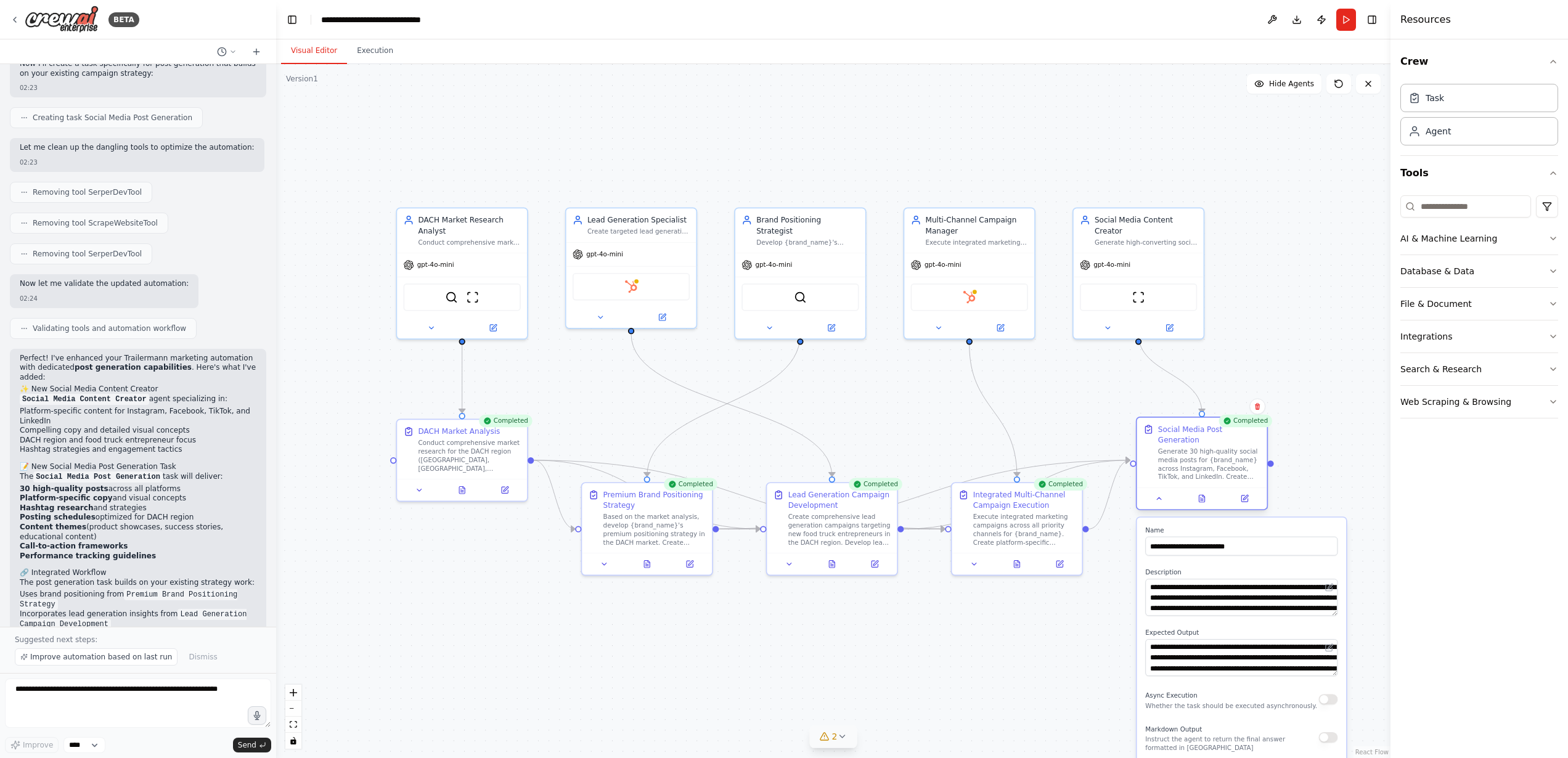
click at [1163, 497] on div at bounding box center [1202, 498] width 130 height 21
click at [1162, 496] on div at bounding box center [1202, 498] width 130 height 21
click at [1168, 493] on button at bounding box center [1159, 499] width 36 height 13
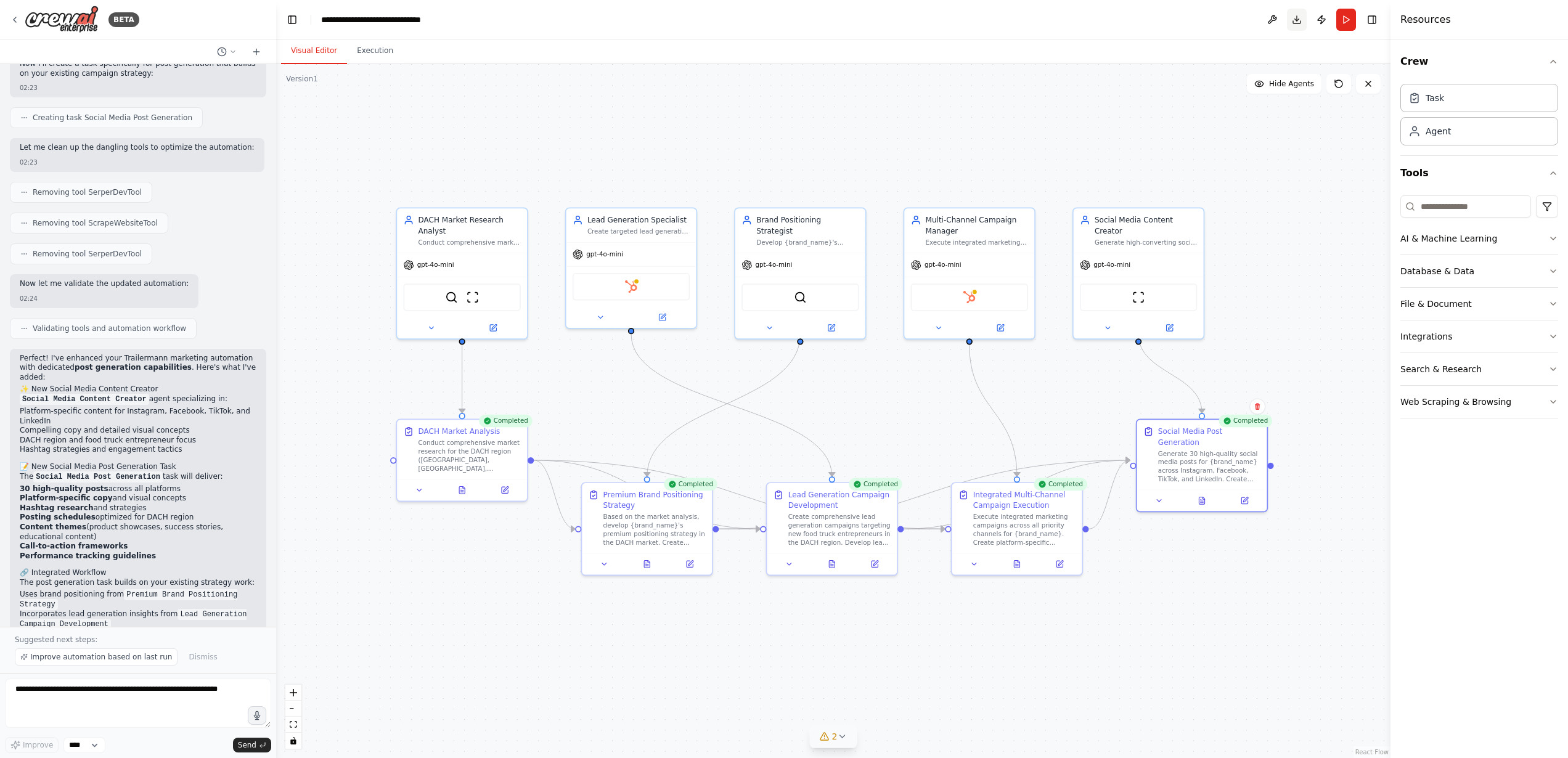
click at [1293, 19] on button "Download" at bounding box center [1297, 19] width 20 height 22
click at [1475, 396] on div "Web Scraping & Browsing" at bounding box center [1456, 401] width 111 height 12
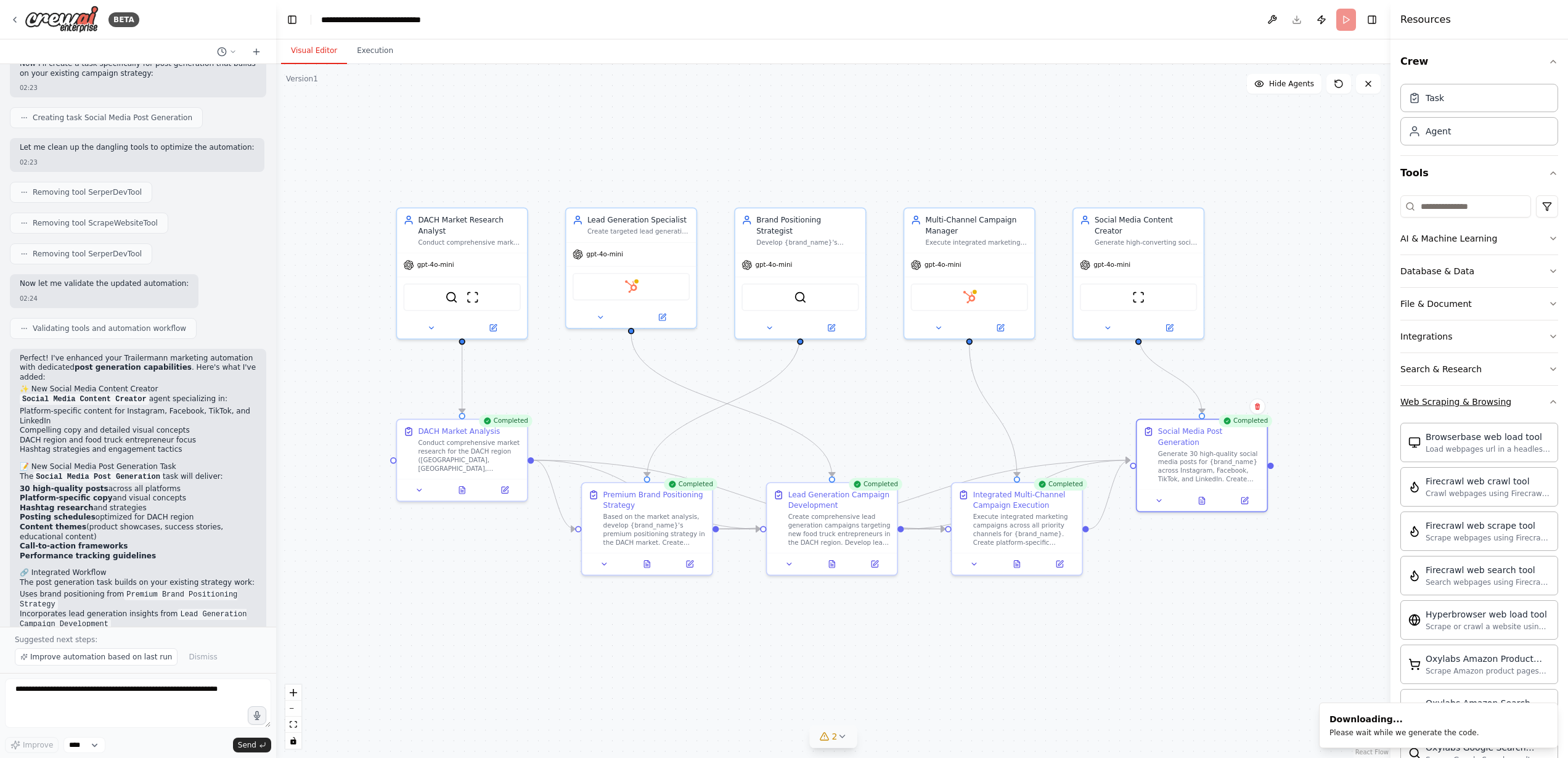
click at [1475, 396] on div "Web Scraping & Browsing" at bounding box center [1456, 401] width 111 height 12
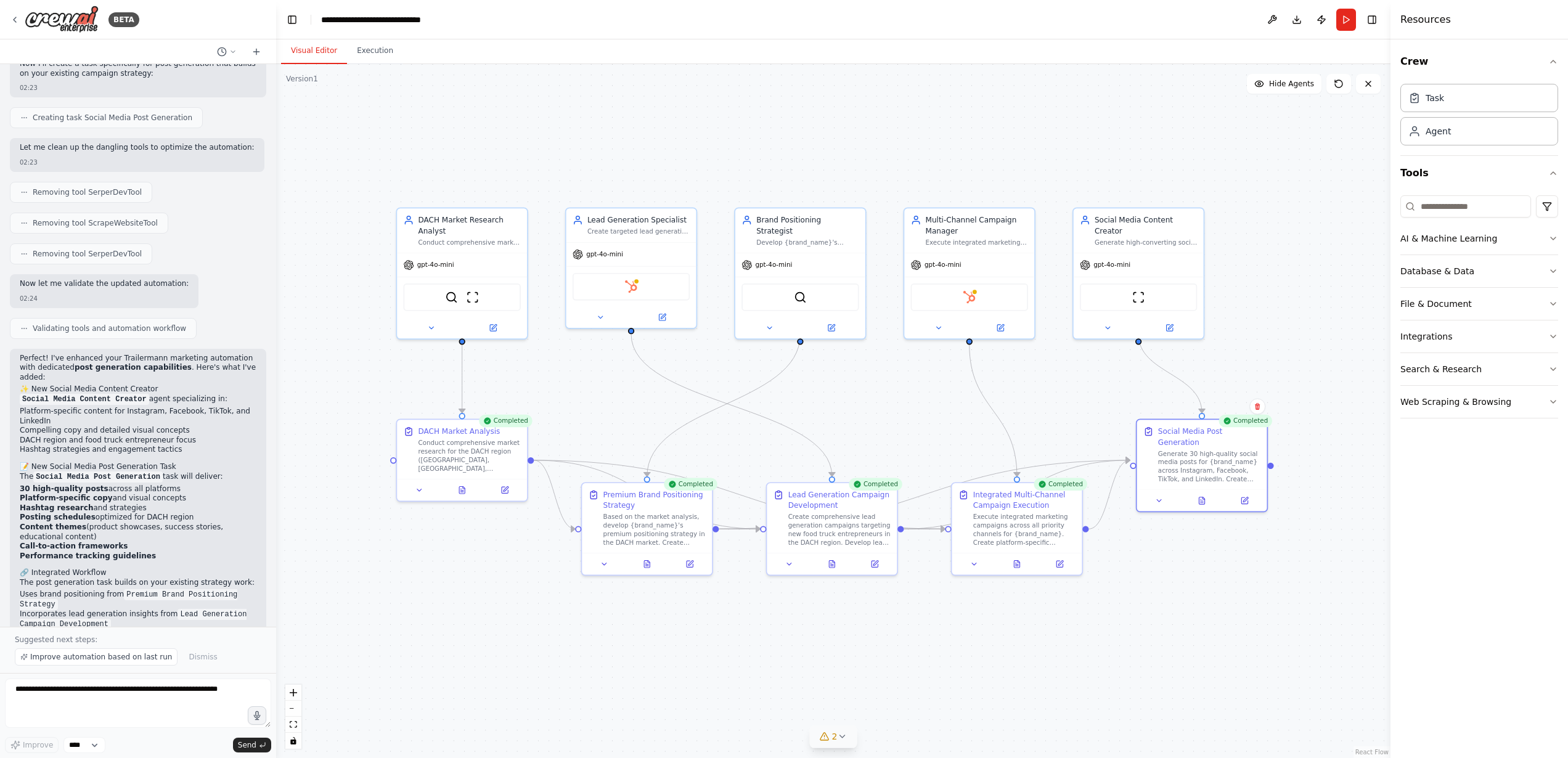
click at [378, 66] on div ".deletable-edge-delete-btn { width: 20px; height: 20px; border: 0px solid #ffff…" at bounding box center [833, 411] width 1114 height 694
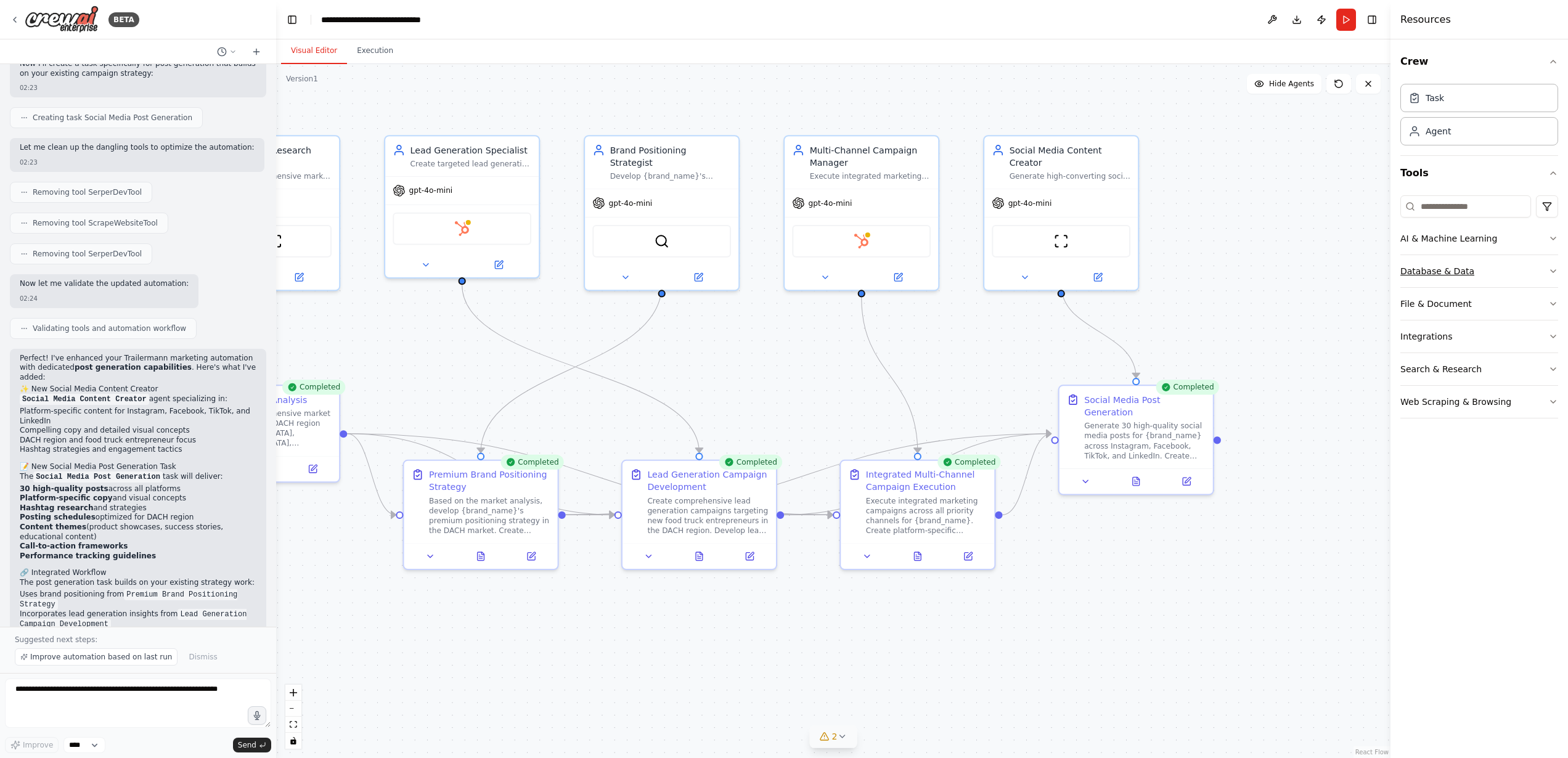
click at [1513, 262] on button "Database & Data" at bounding box center [1479, 271] width 158 height 32
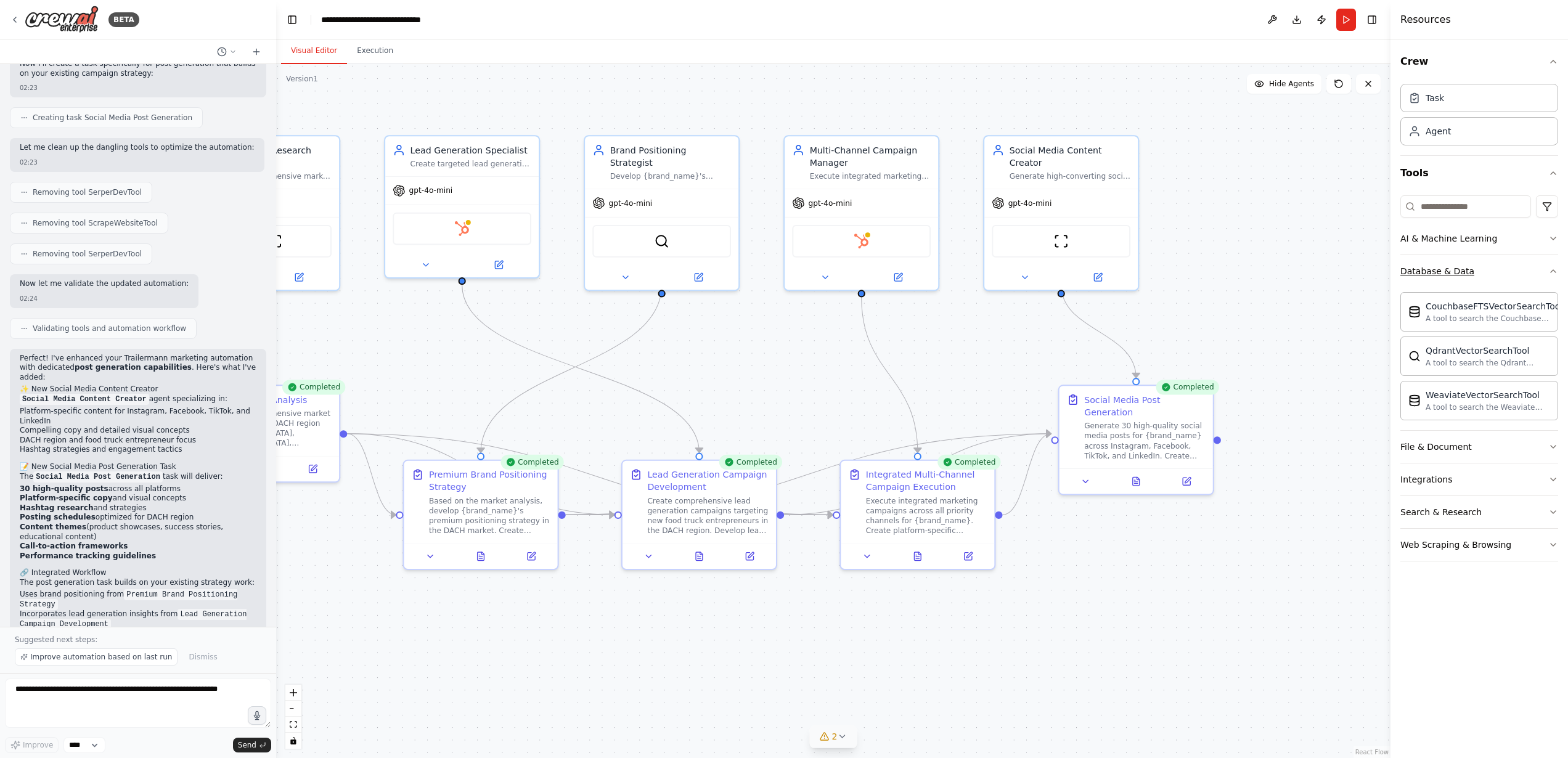
click at [1513, 262] on button "Database & Data" at bounding box center [1479, 271] width 158 height 32
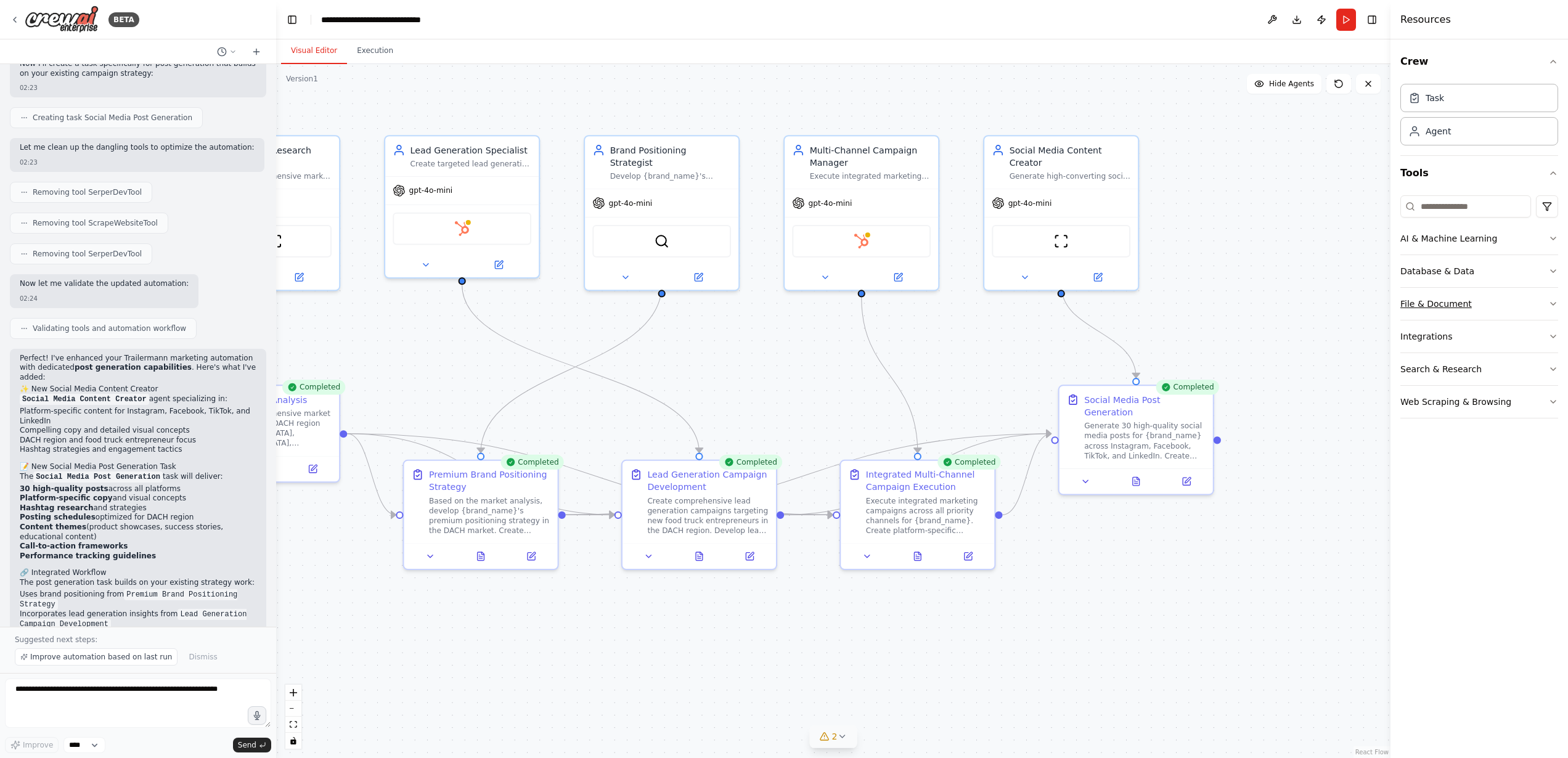
click at [1511, 295] on button "File & Document" at bounding box center [1479, 304] width 158 height 32
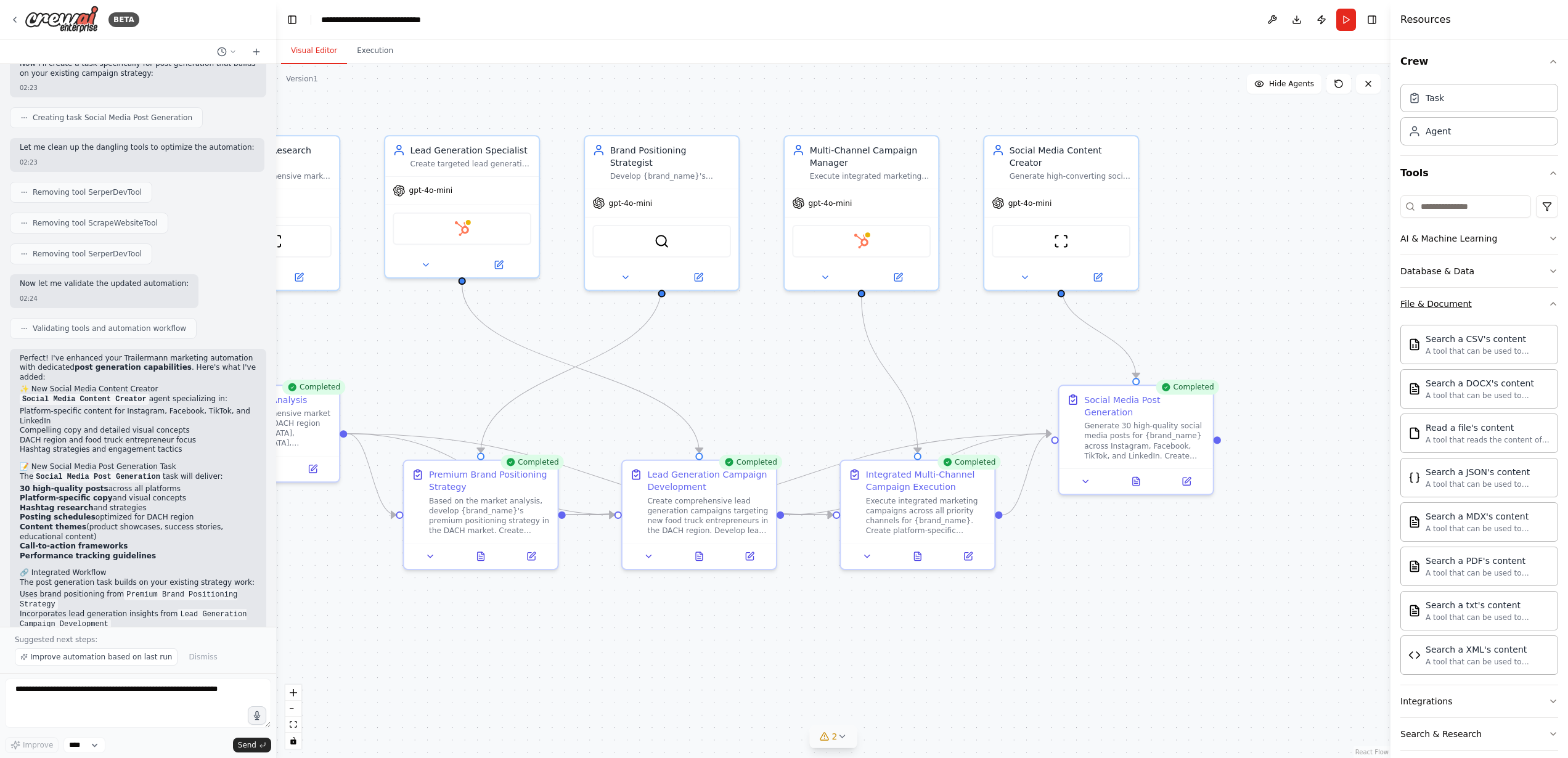
click at [1511, 295] on button "File & Document" at bounding box center [1479, 304] width 158 height 32
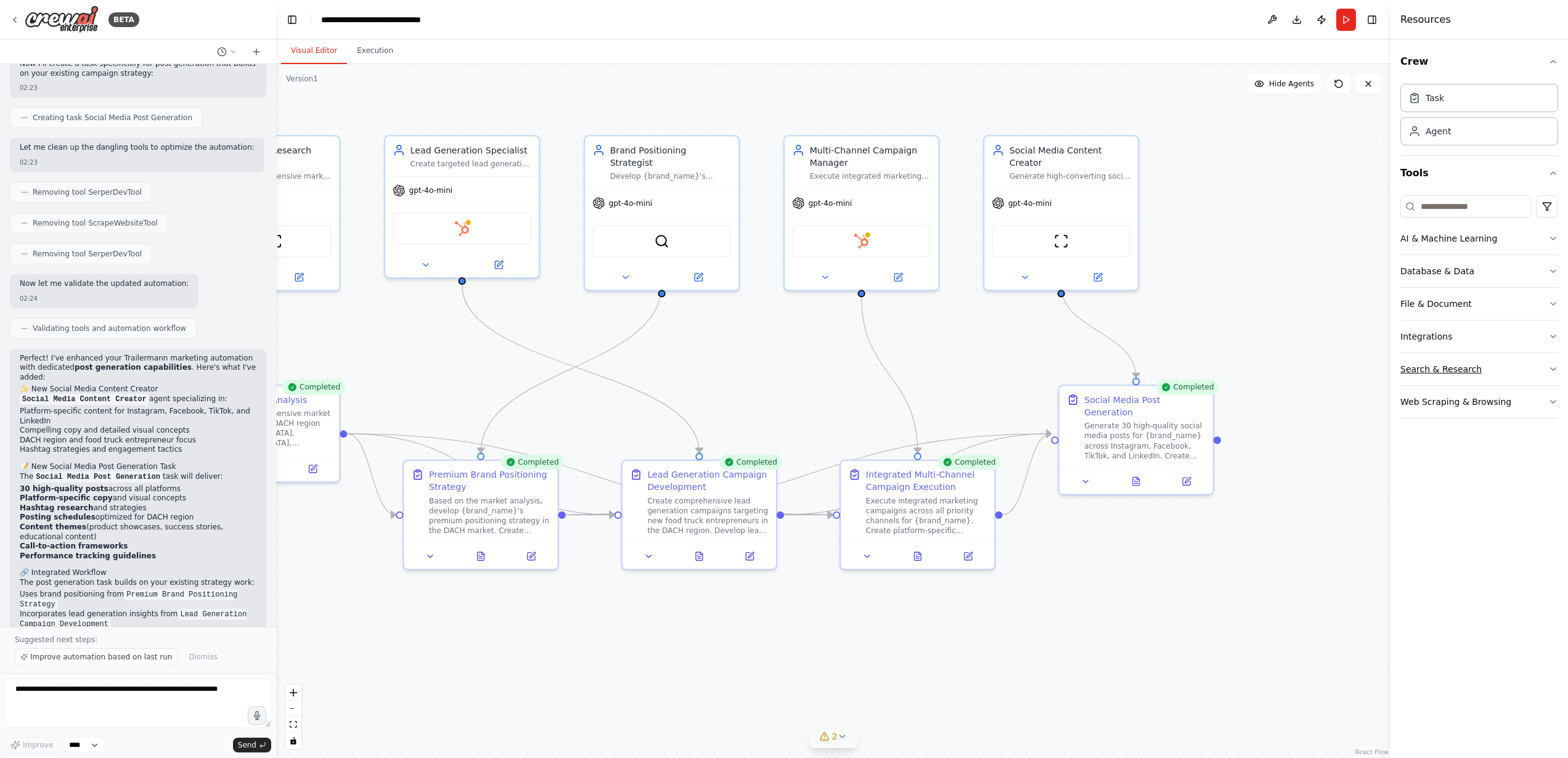
click at [1475, 357] on button "Search & Research" at bounding box center [1479, 369] width 158 height 32
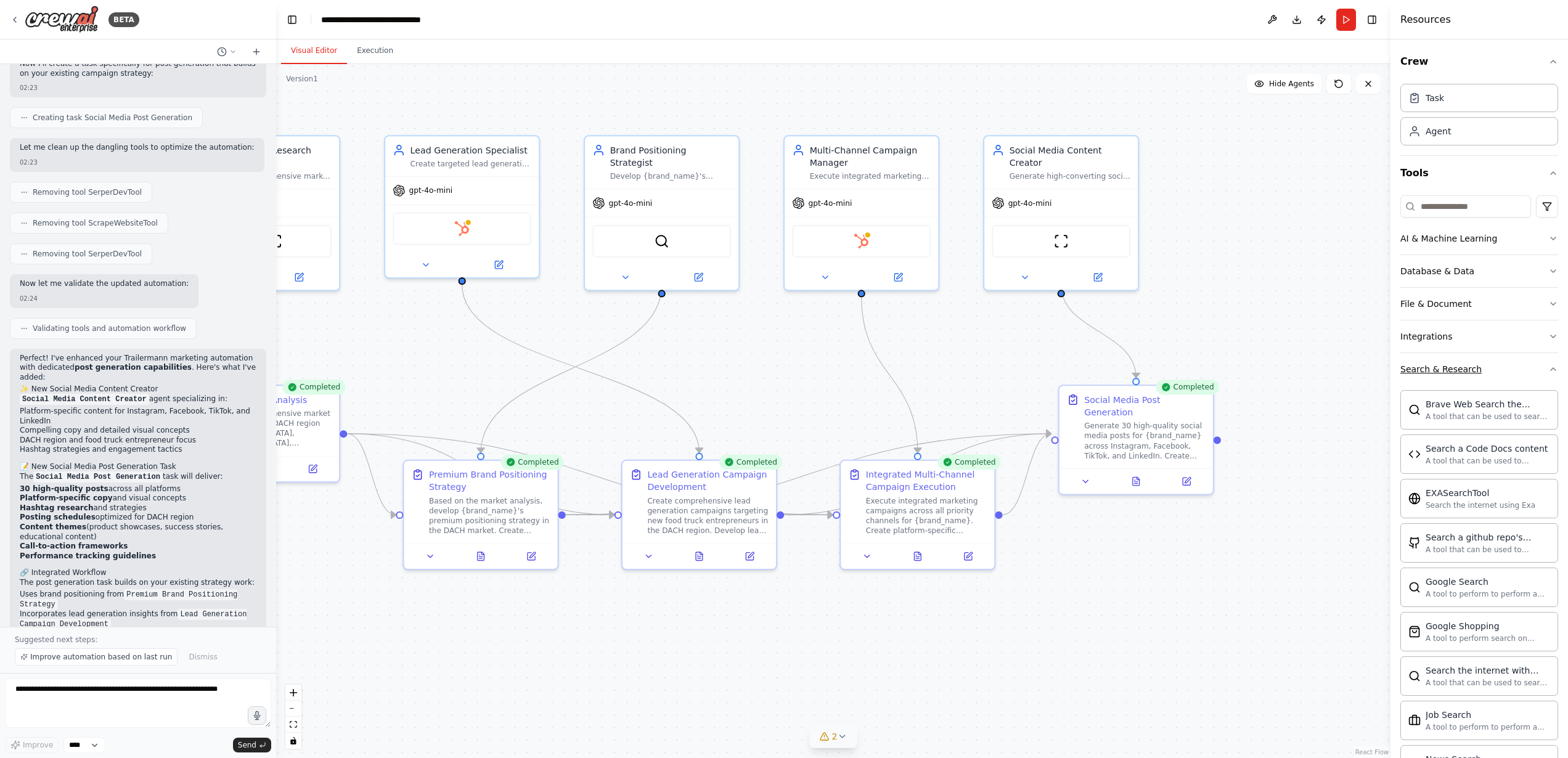
click at [1482, 362] on button "Search & Research" at bounding box center [1479, 369] width 158 height 32
click at [1485, 342] on button "Integrations" at bounding box center [1479, 337] width 158 height 32
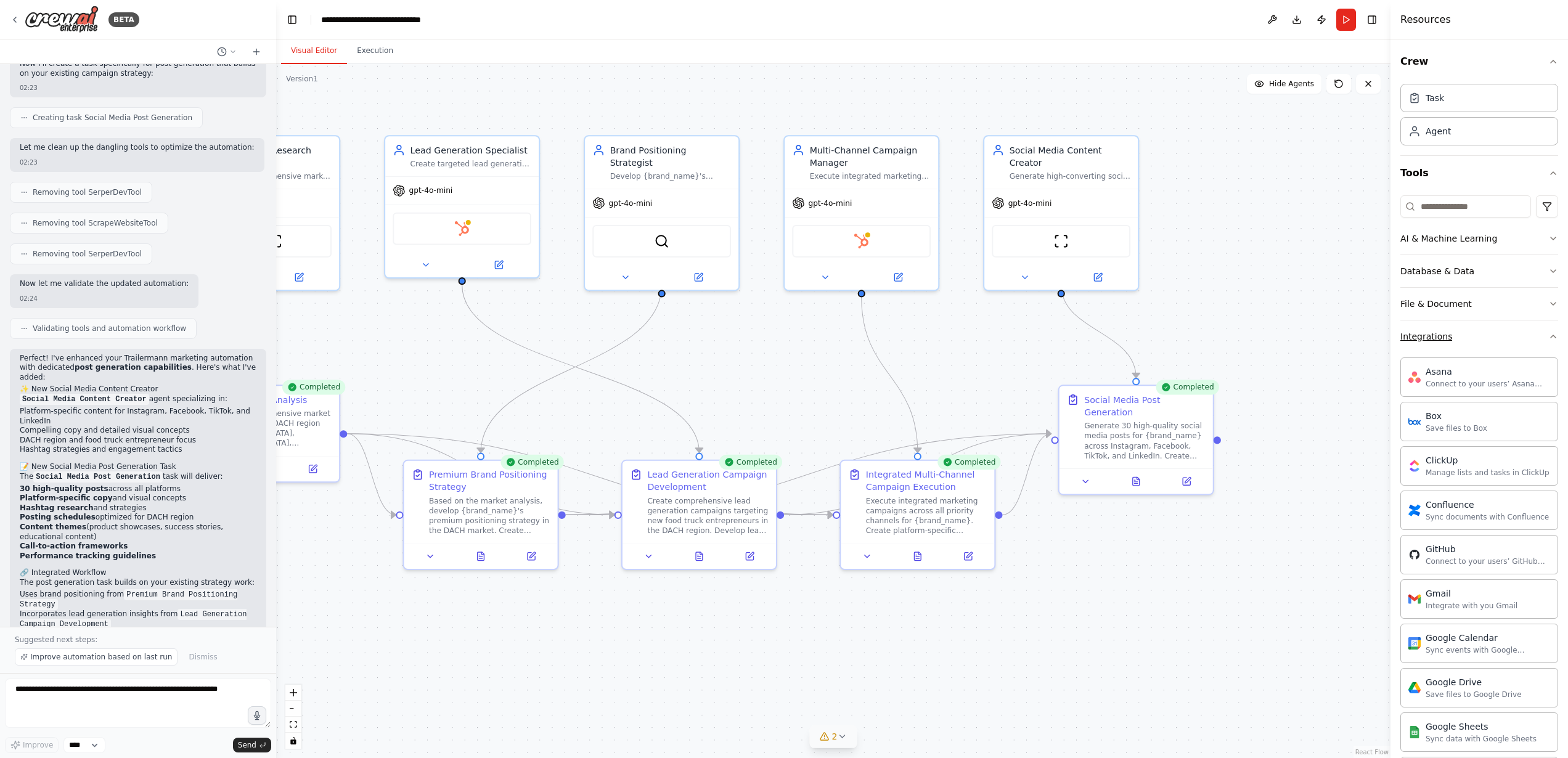
click at [1485, 342] on button "Integrations" at bounding box center [1479, 337] width 158 height 32
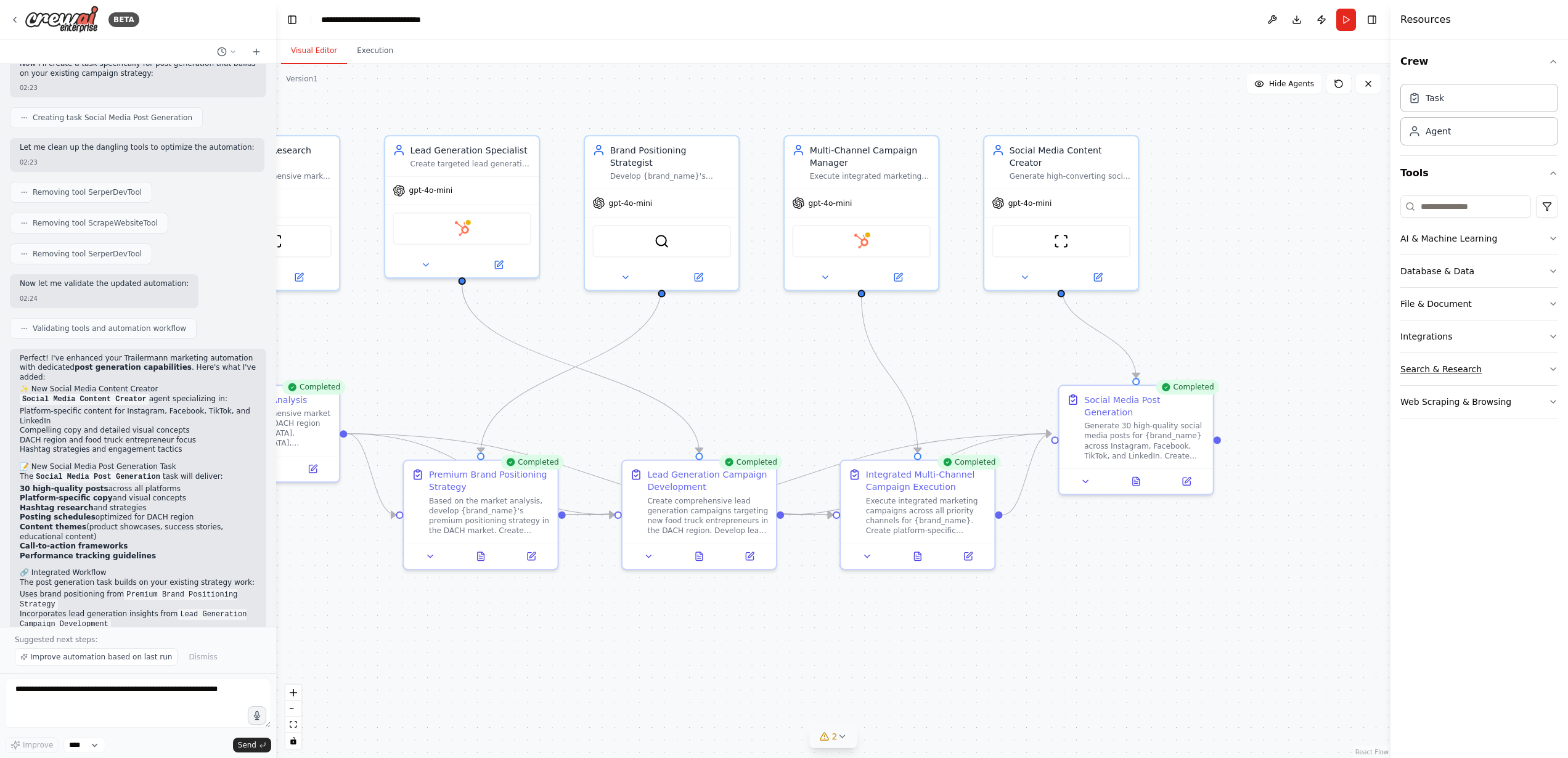
click at [1483, 378] on button "Search & Research" at bounding box center [1479, 369] width 158 height 32
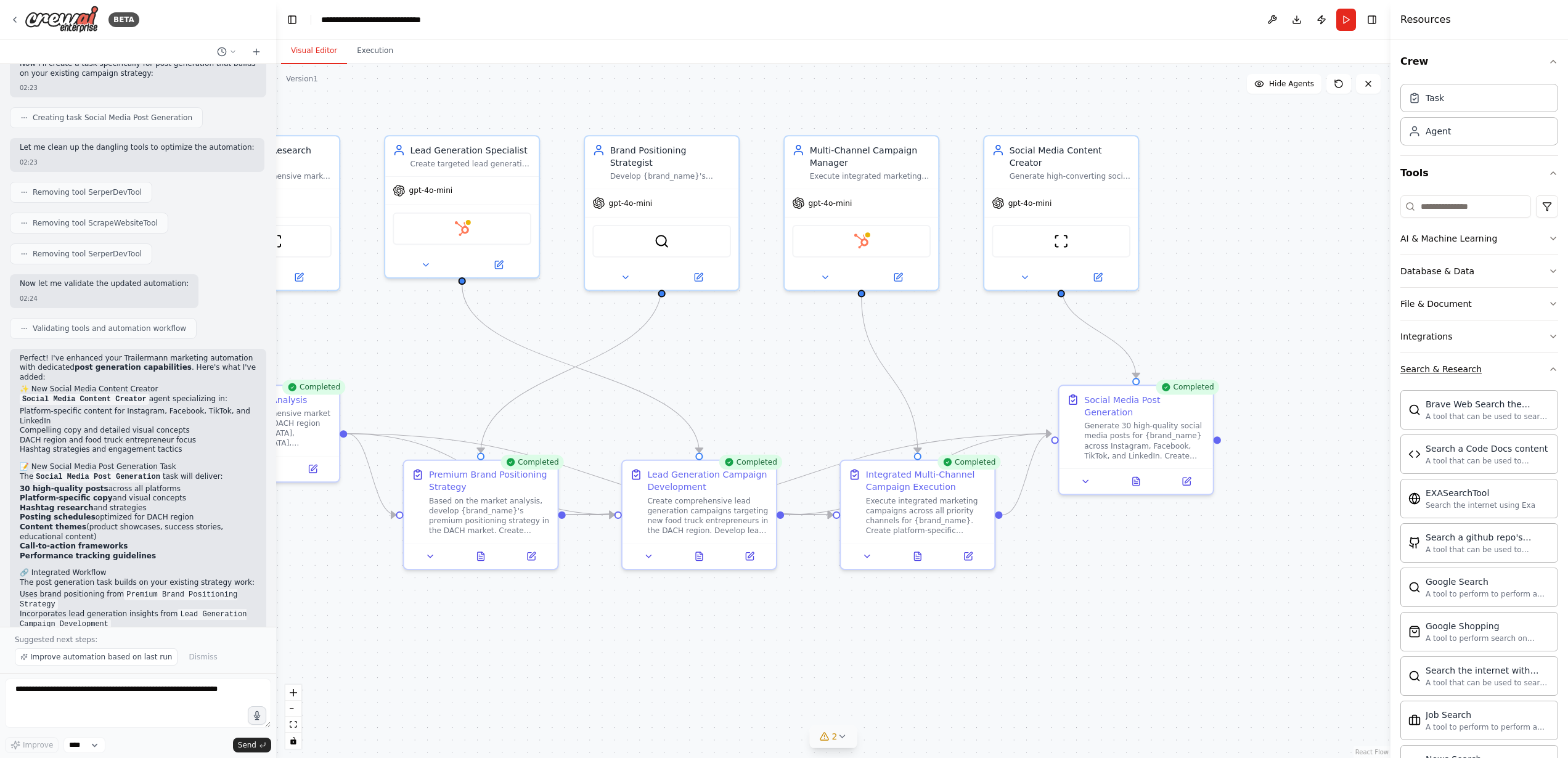
click at [1487, 390] on div "Brave Web Search the internet A tool that can be used to search the internet wi…" at bounding box center [1479, 409] width 158 height 39
click at [1488, 379] on button "Search & Research" at bounding box center [1479, 369] width 158 height 32
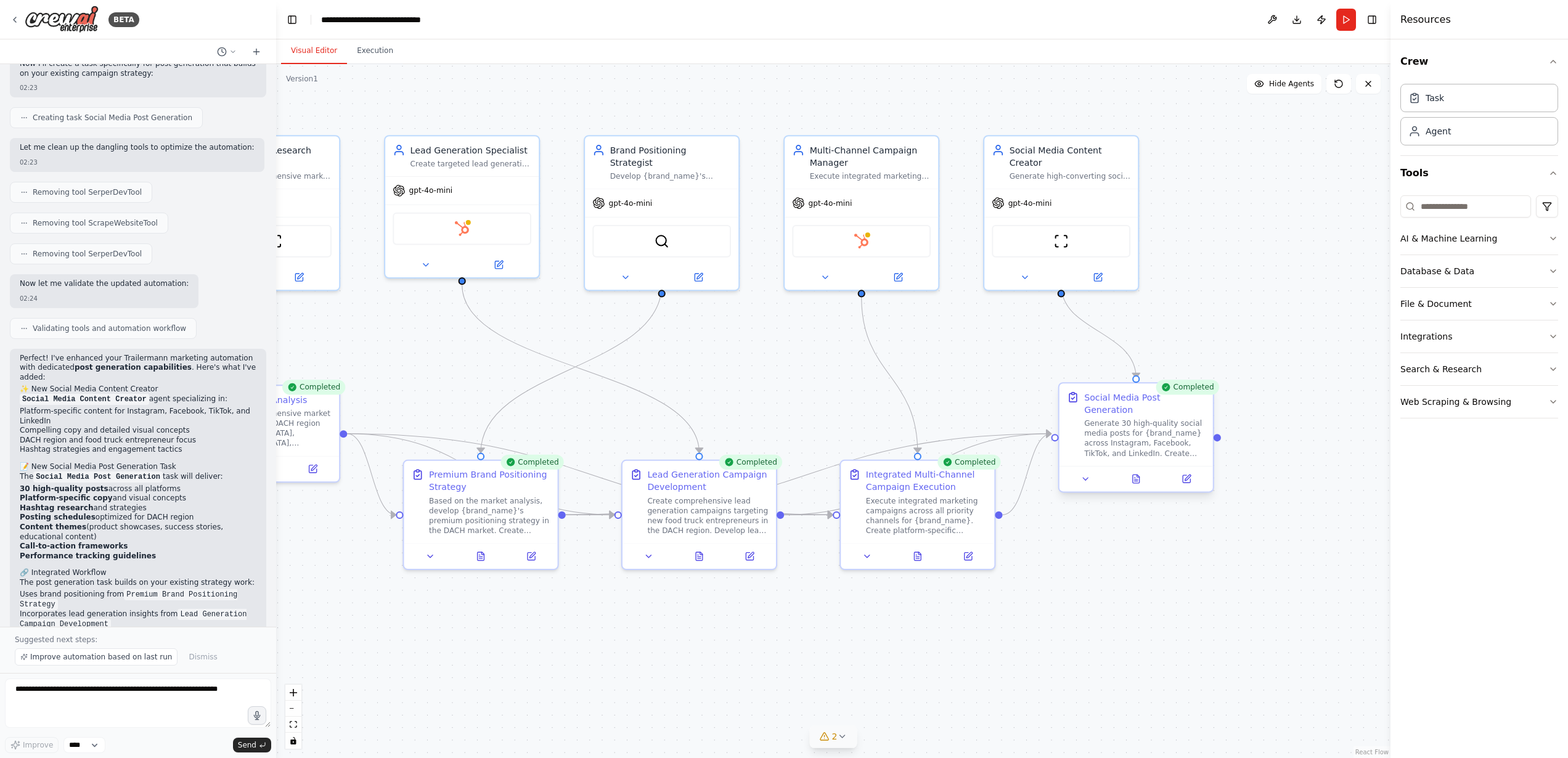
click at [1132, 427] on div "Generate 30 high-quality social media posts for {brand_name} across Instagram, …" at bounding box center [1144, 439] width 121 height 40
click at [1087, 478] on icon at bounding box center [1085, 478] width 5 height 2
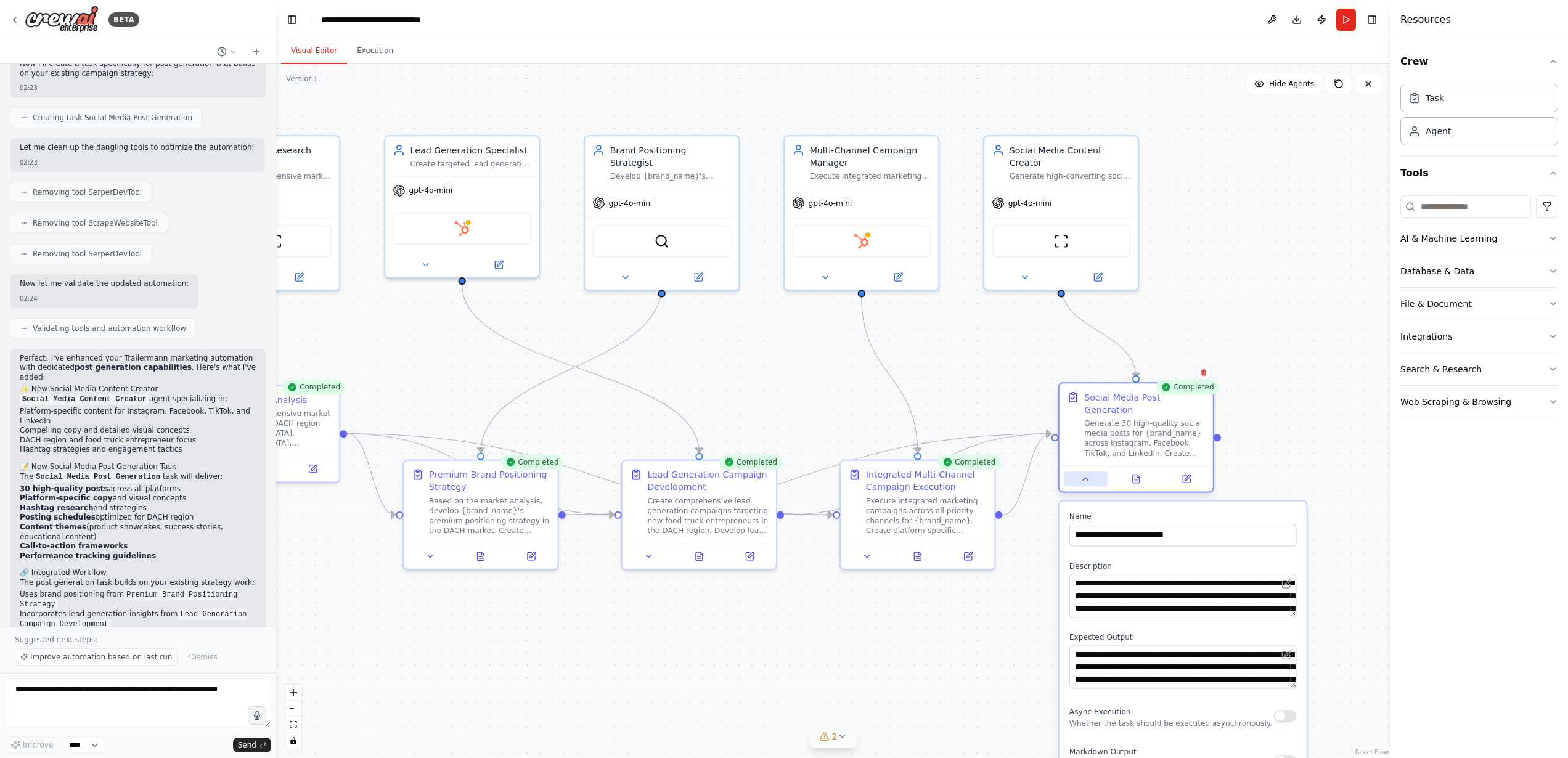
click at [1088, 474] on icon at bounding box center [1085, 479] width 10 height 10
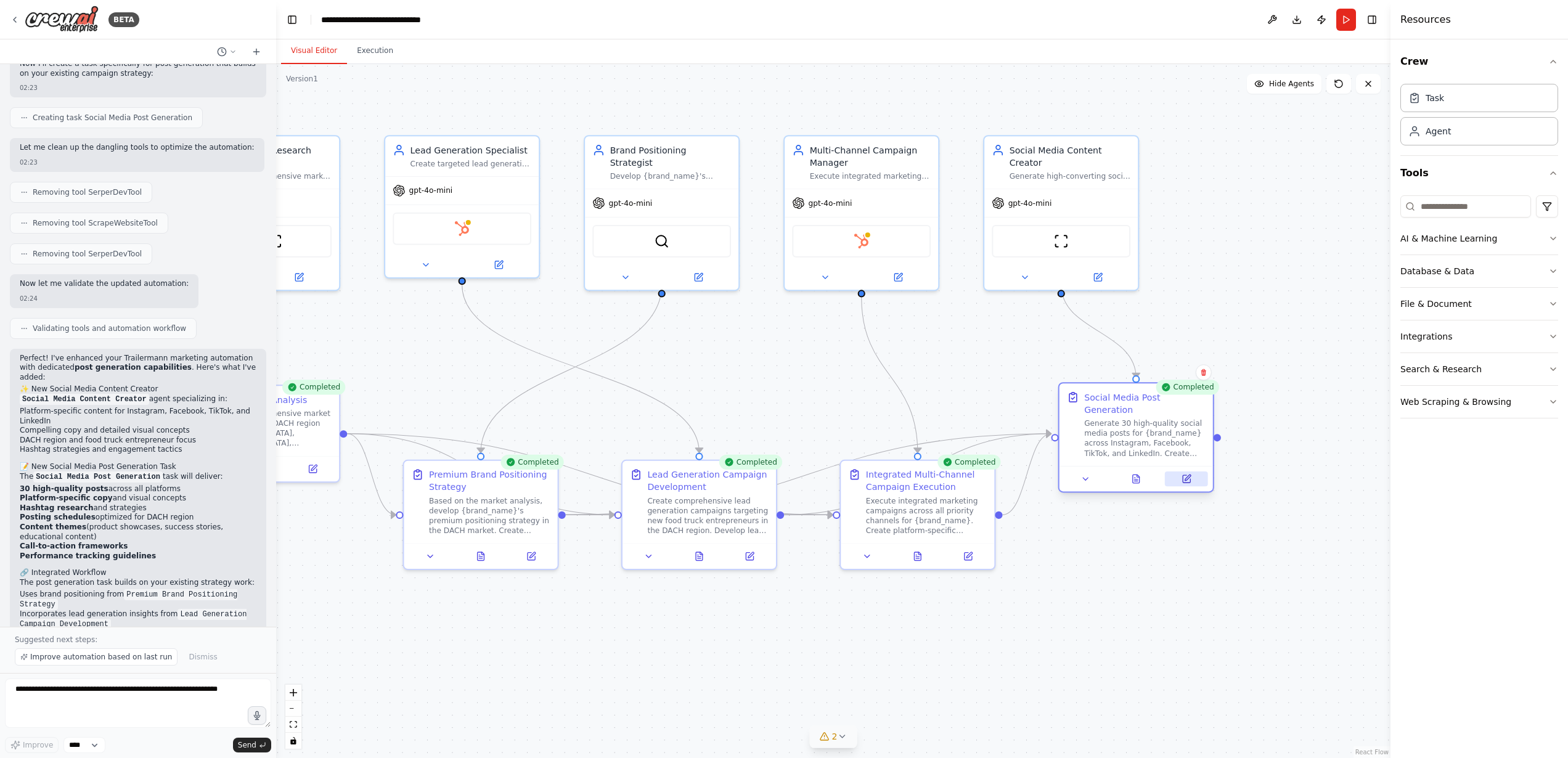
click at [1194, 471] on button at bounding box center [1187, 478] width 43 height 15
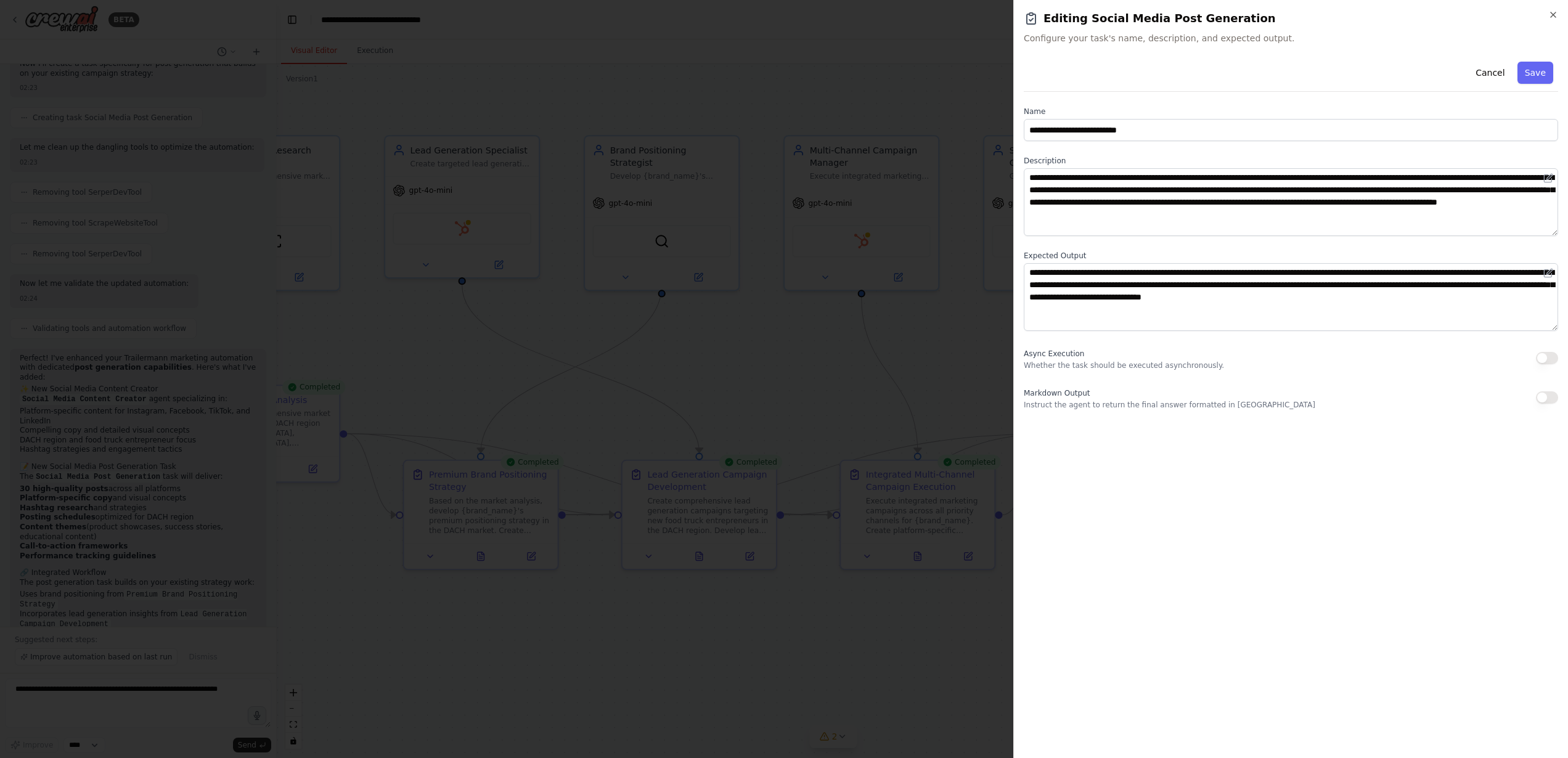
click at [934, 353] on div at bounding box center [784, 379] width 1568 height 758
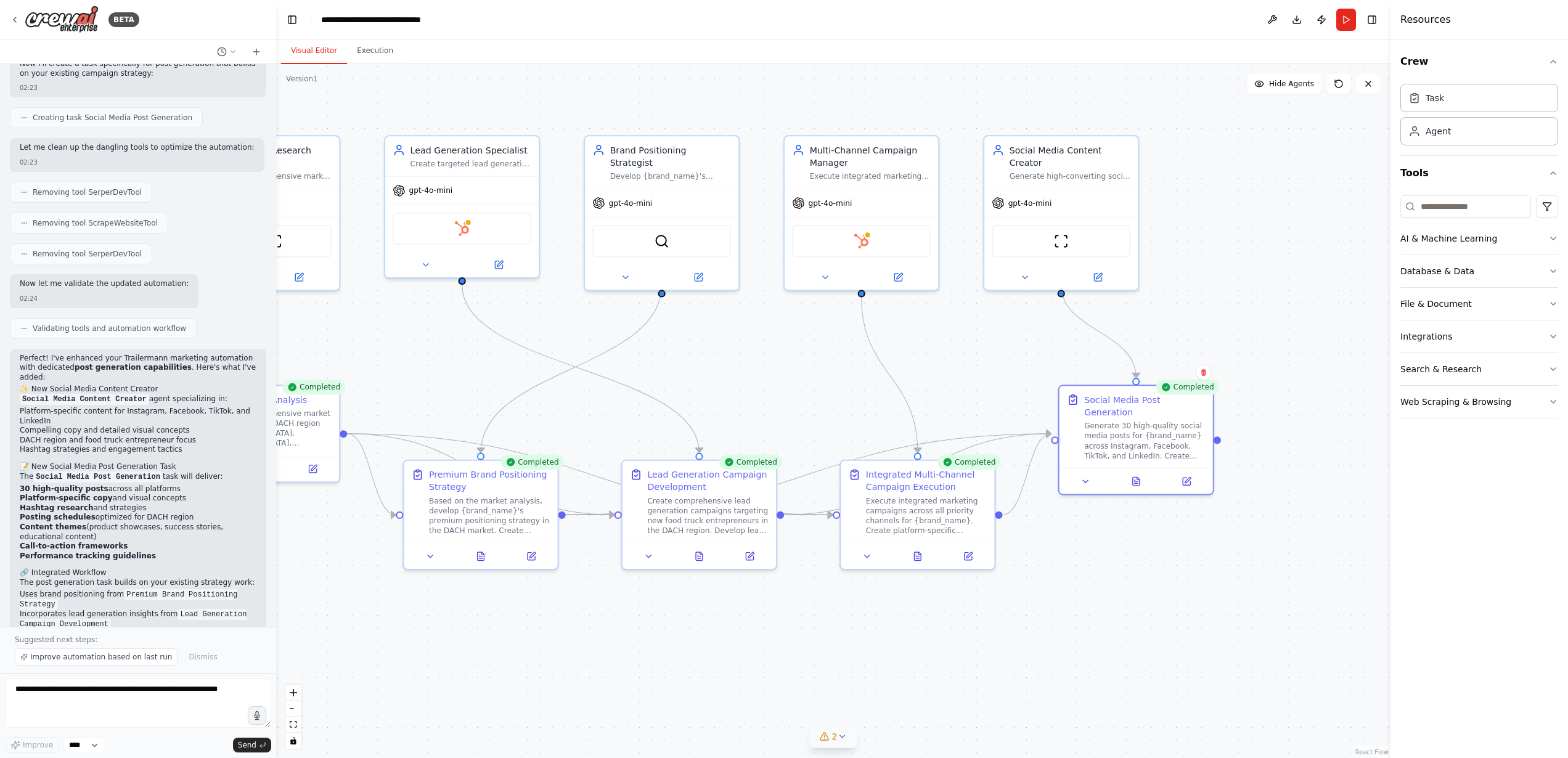
click at [1177, 389] on div "Completed" at bounding box center [1187, 386] width 63 height 15
click at [1321, 21] on button "Publish" at bounding box center [1322, 19] width 20 height 22
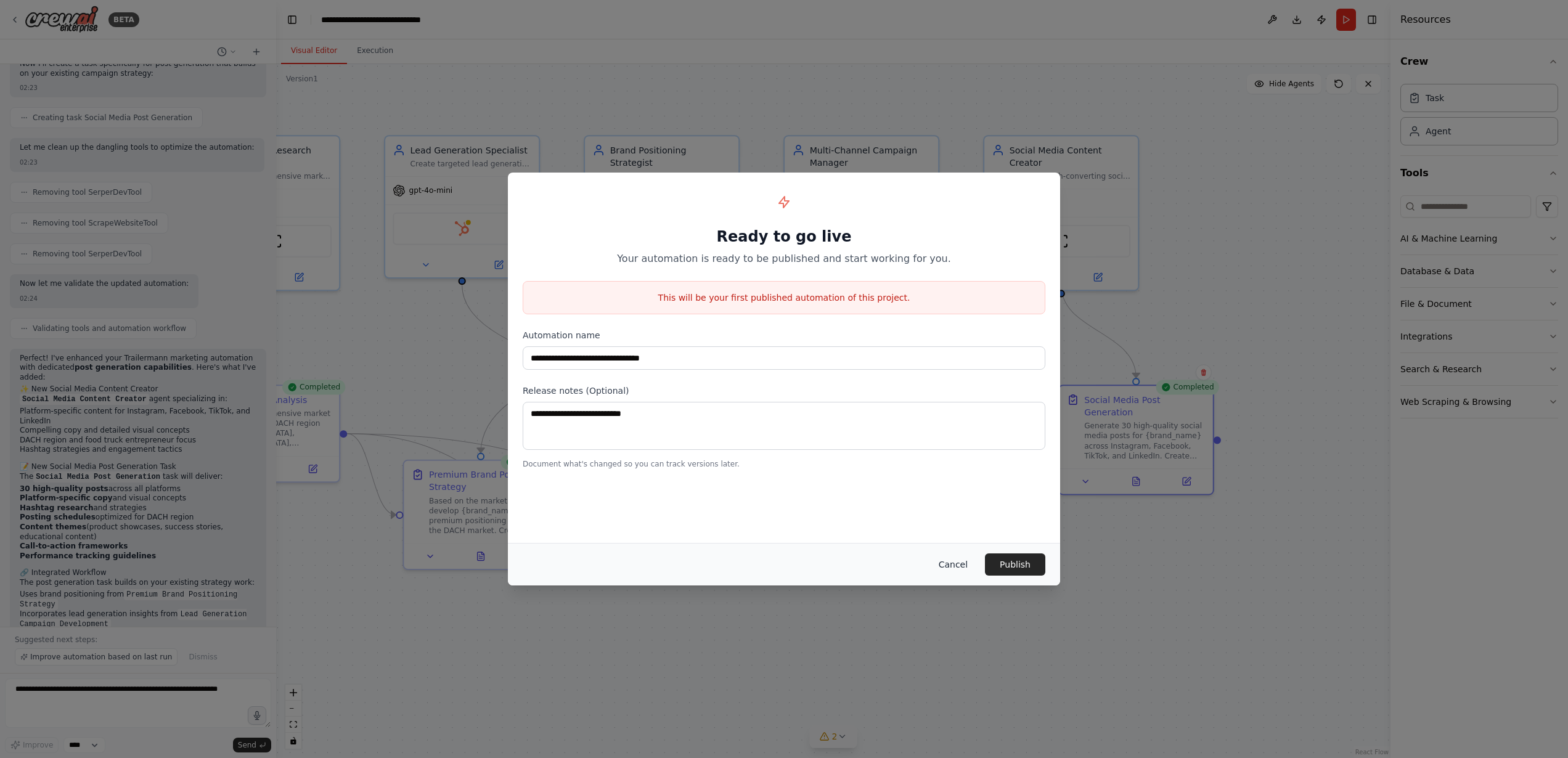
click at [950, 558] on button "Cancel" at bounding box center [953, 564] width 48 height 22
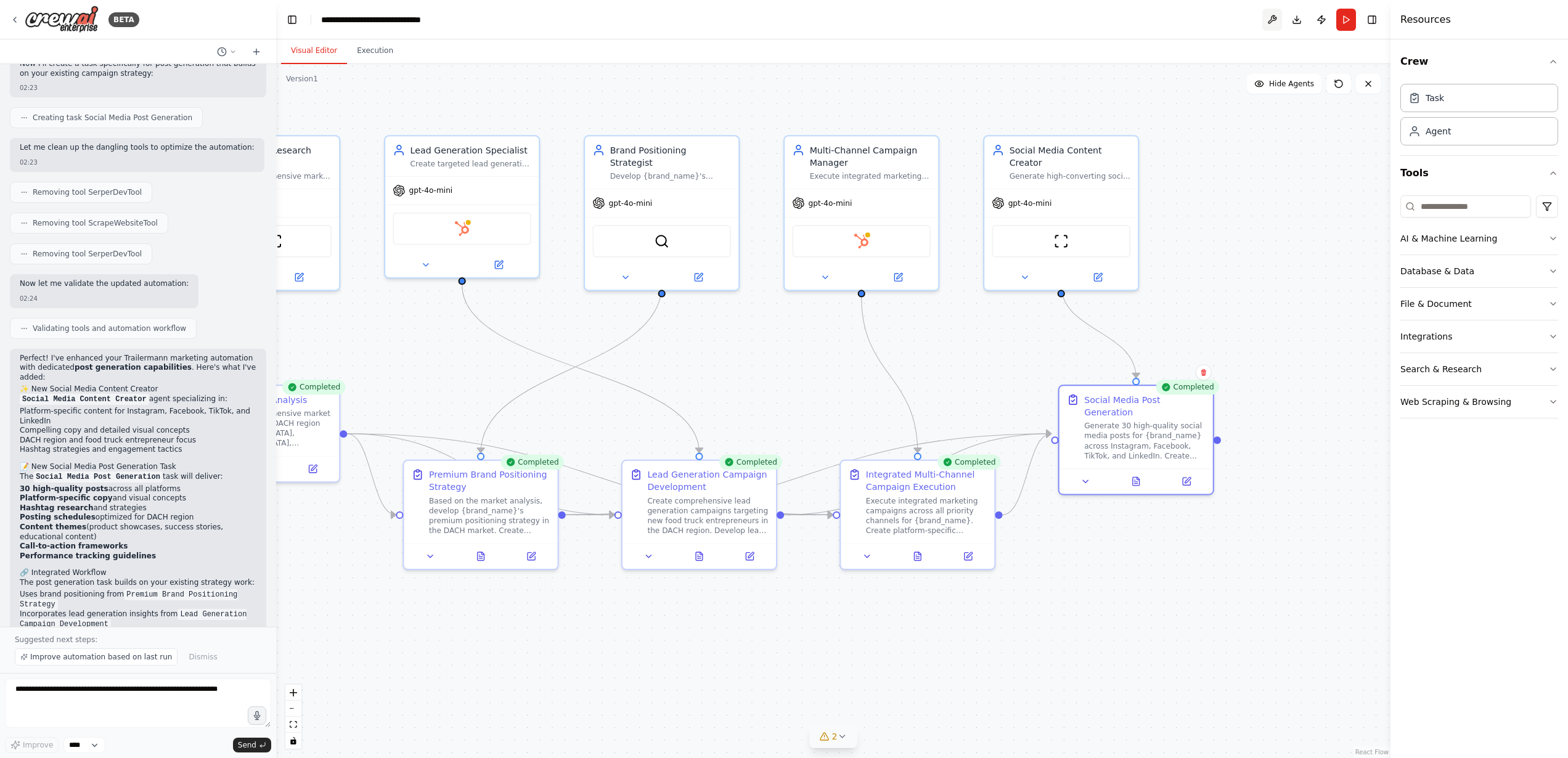
click at [1262, 16] on button at bounding box center [1272, 19] width 20 height 22
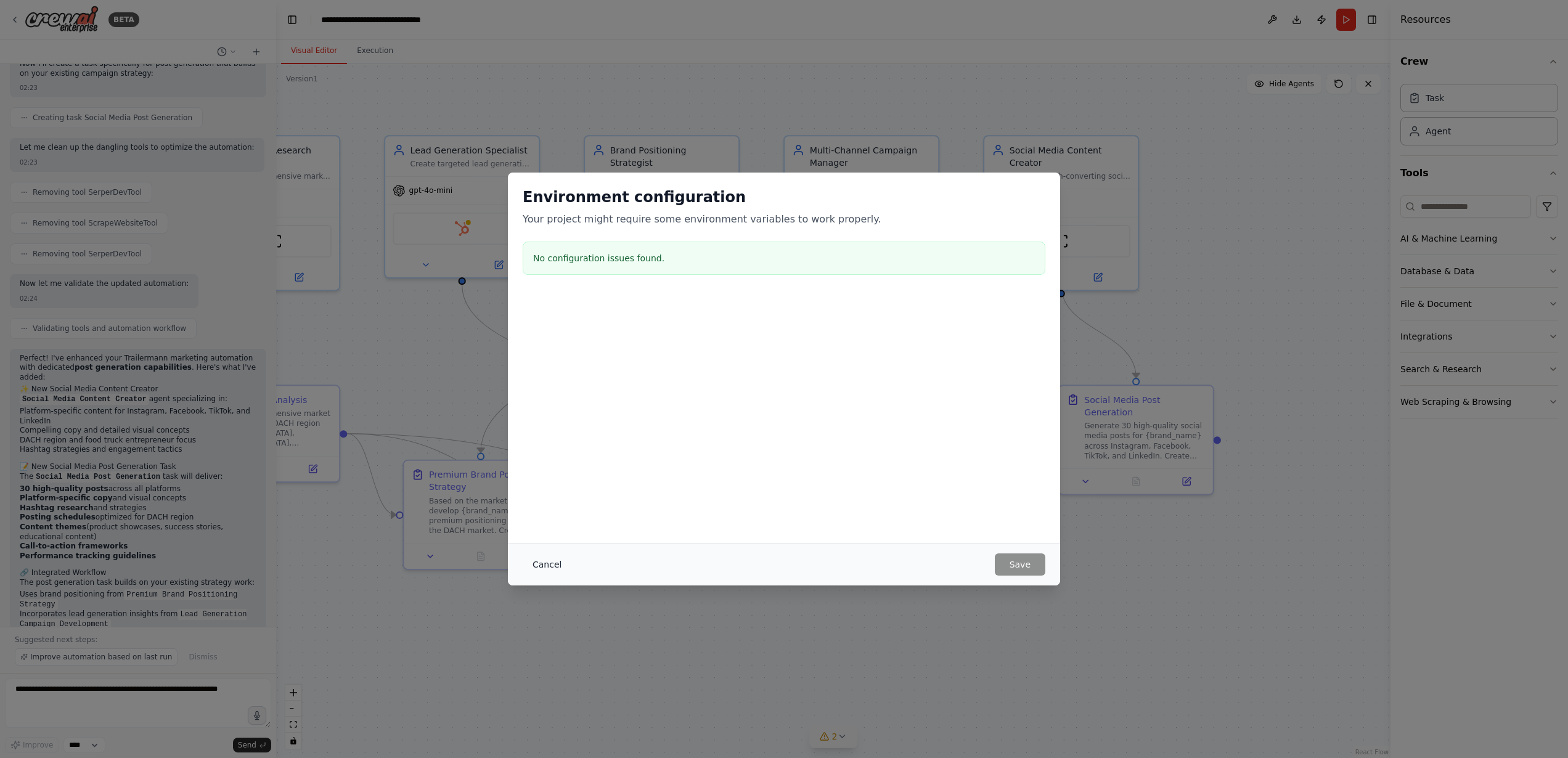
click at [543, 567] on button "Cancel" at bounding box center [547, 564] width 48 height 22
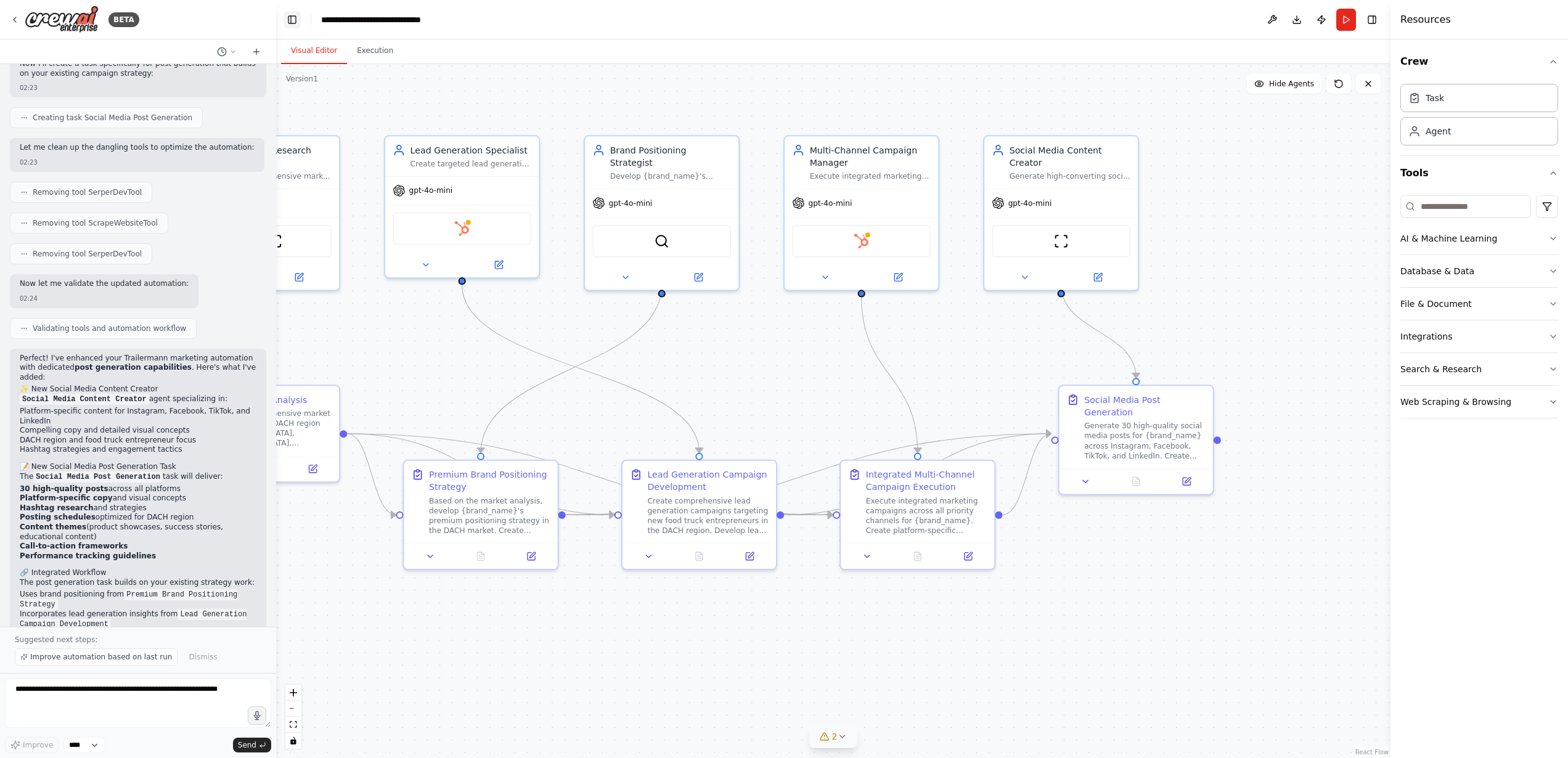
click at [294, 13] on button "Toggle Left Sidebar" at bounding box center [292, 20] width 17 height 17
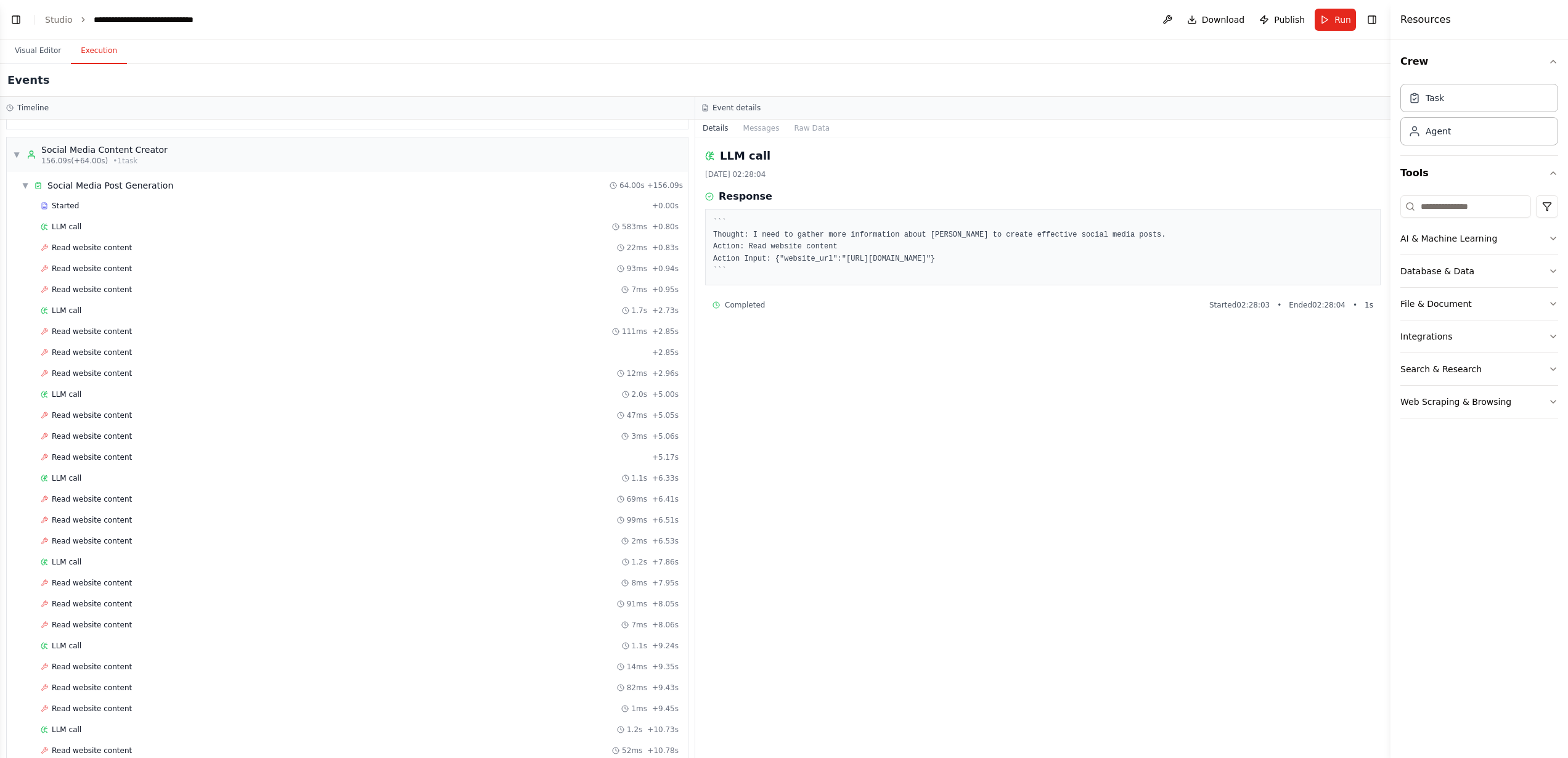
click at [96, 41] on button "Execution" at bounding box center [98, 51] width 56 height 26
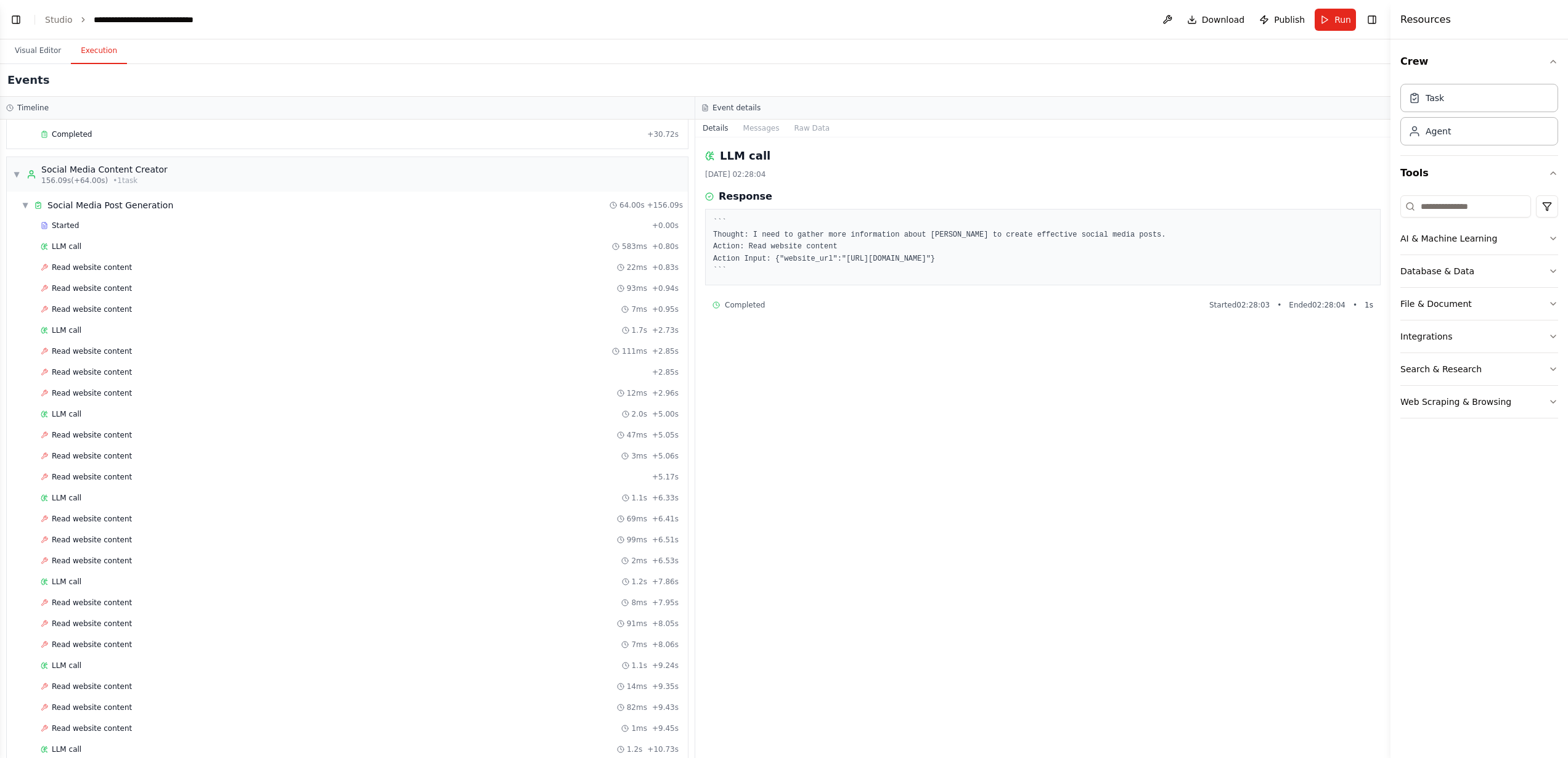
scroll to position [2554, 0]
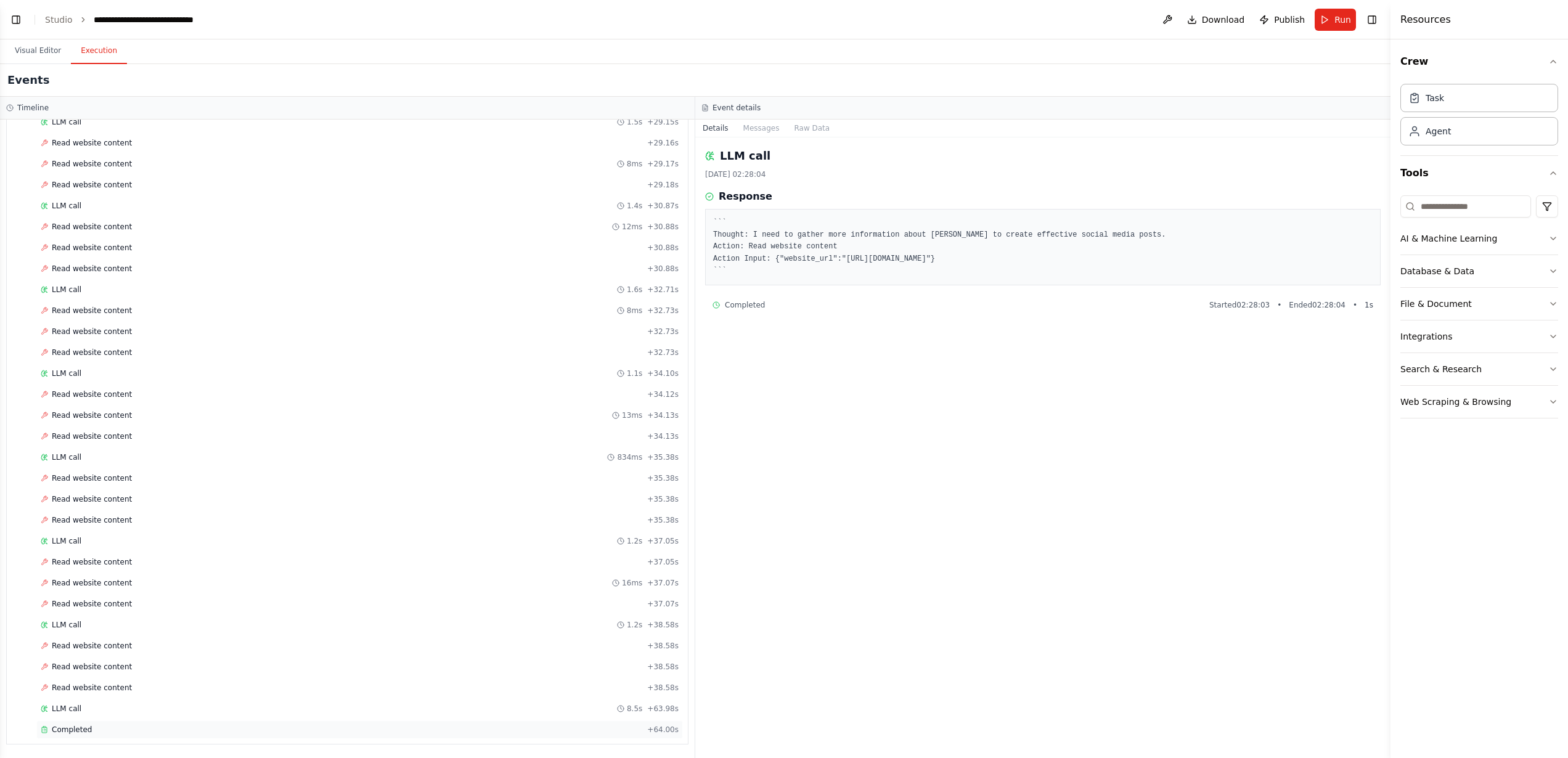
click at [212, 730] on div "Completed" at bounding box center [342, 730] width 602 height 10
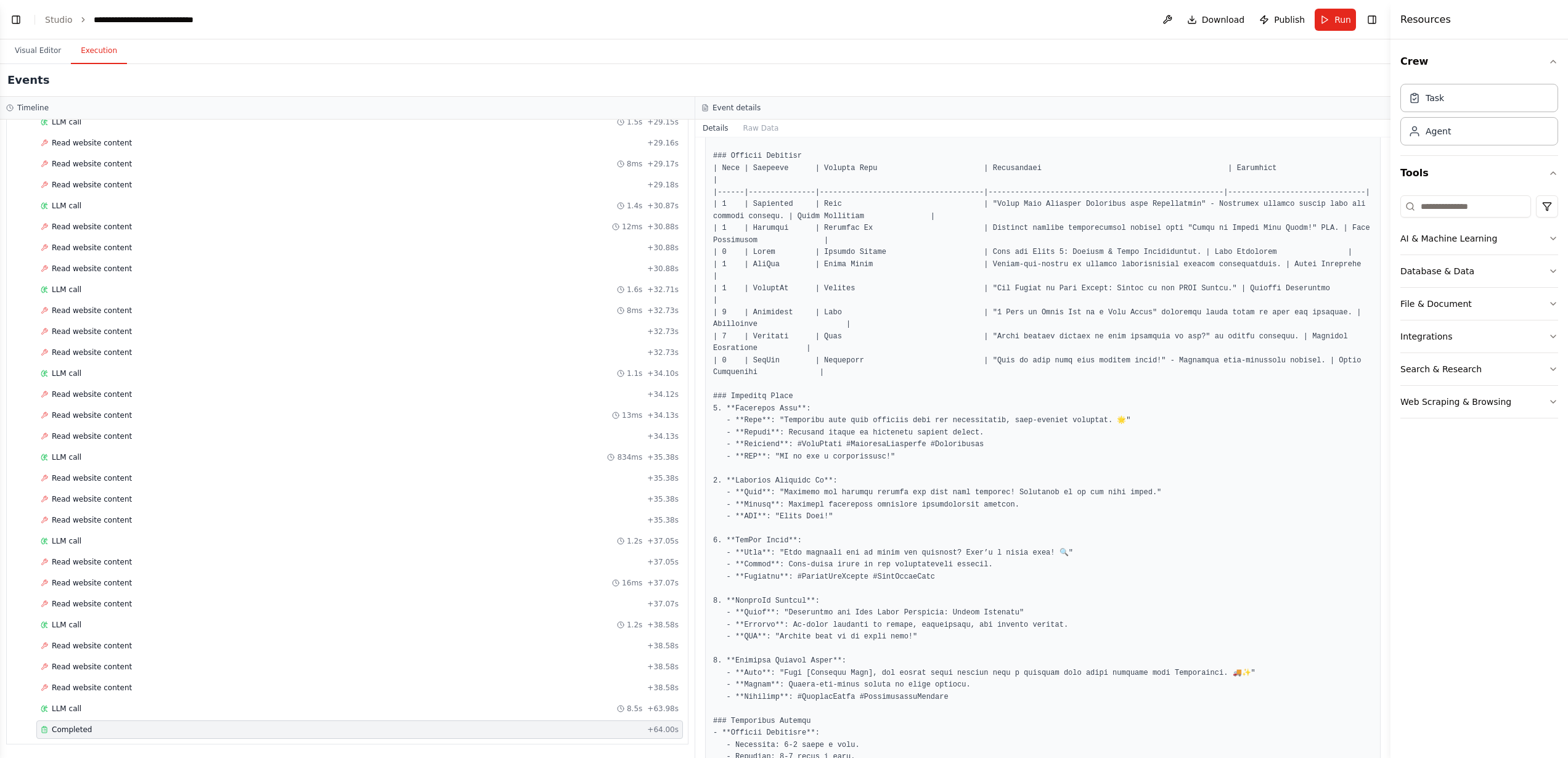
scroll to position [131, 0]
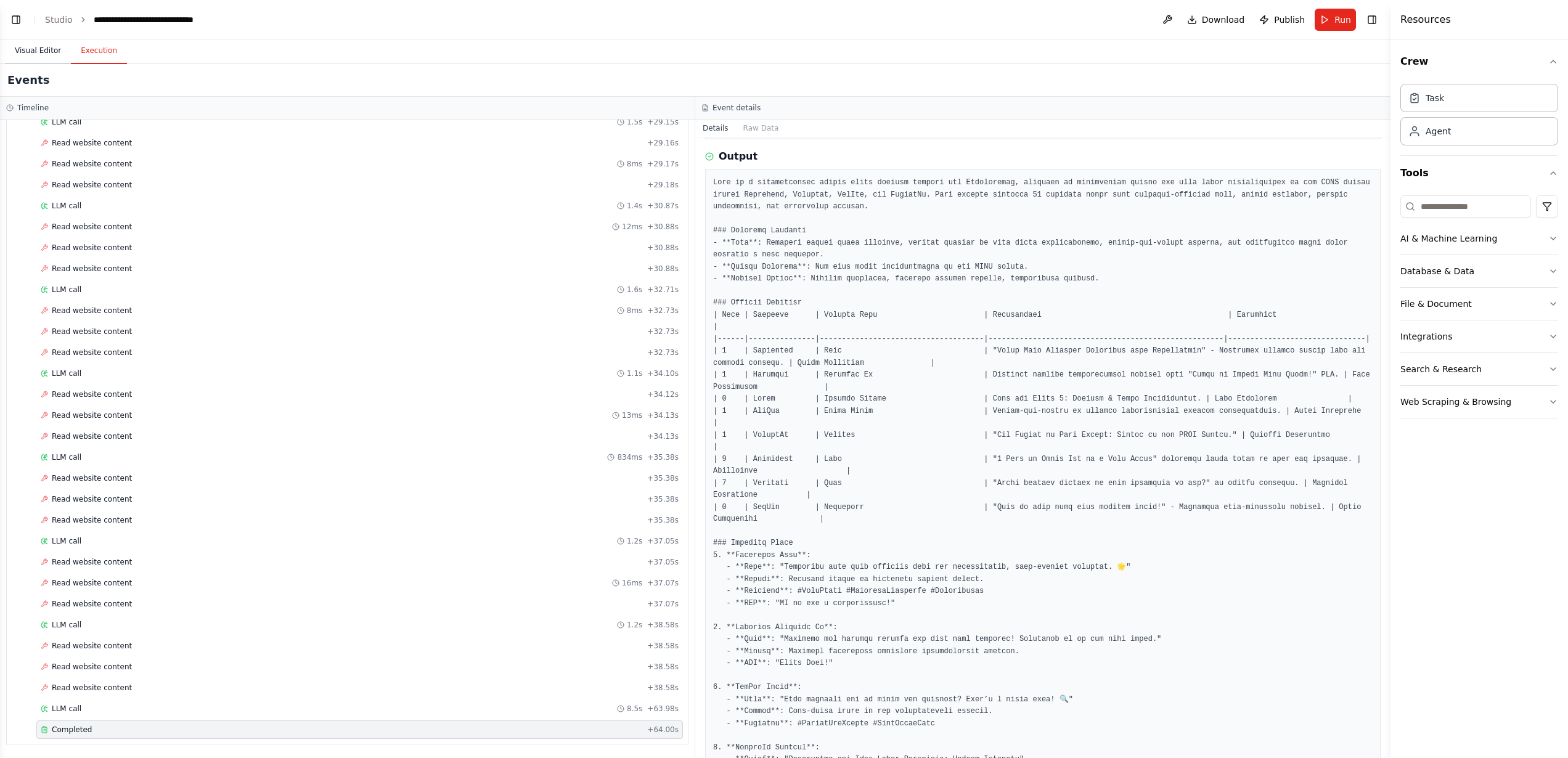
click at [16, 56] on button "Visual Editor" at bounding box center [38, 51] width 66 height 26
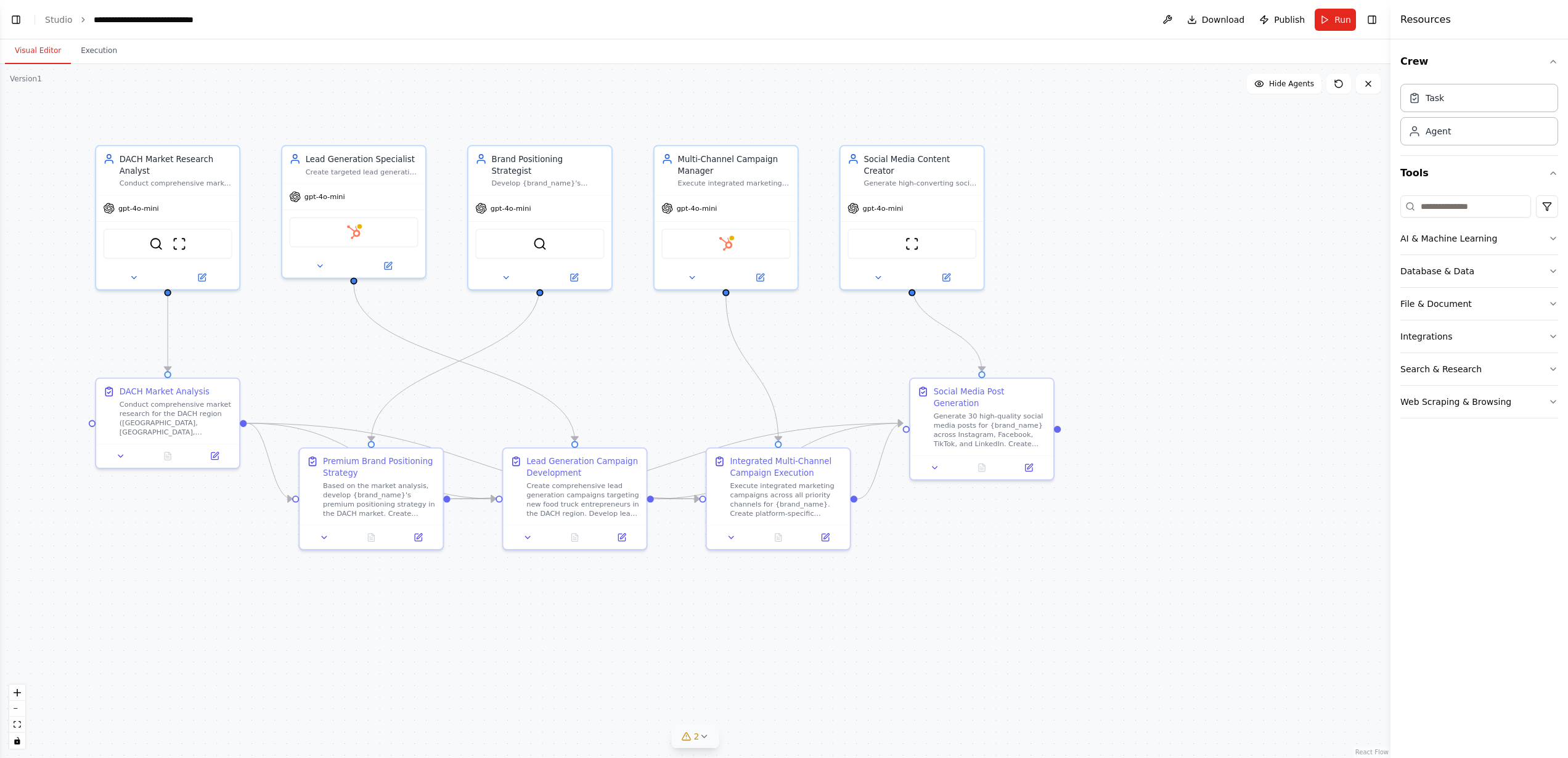
drag, startPoint x: 558, startPoint y: 332, endPoint x: 665, endPoint y: 332, distance: 107.0
click at [663, 332] on div ".deletable-edge-delete-btn { width: 20px; height: 20px; border: 0px solid #ffff…" at bounding box center [695, 411] width 1390 height 694
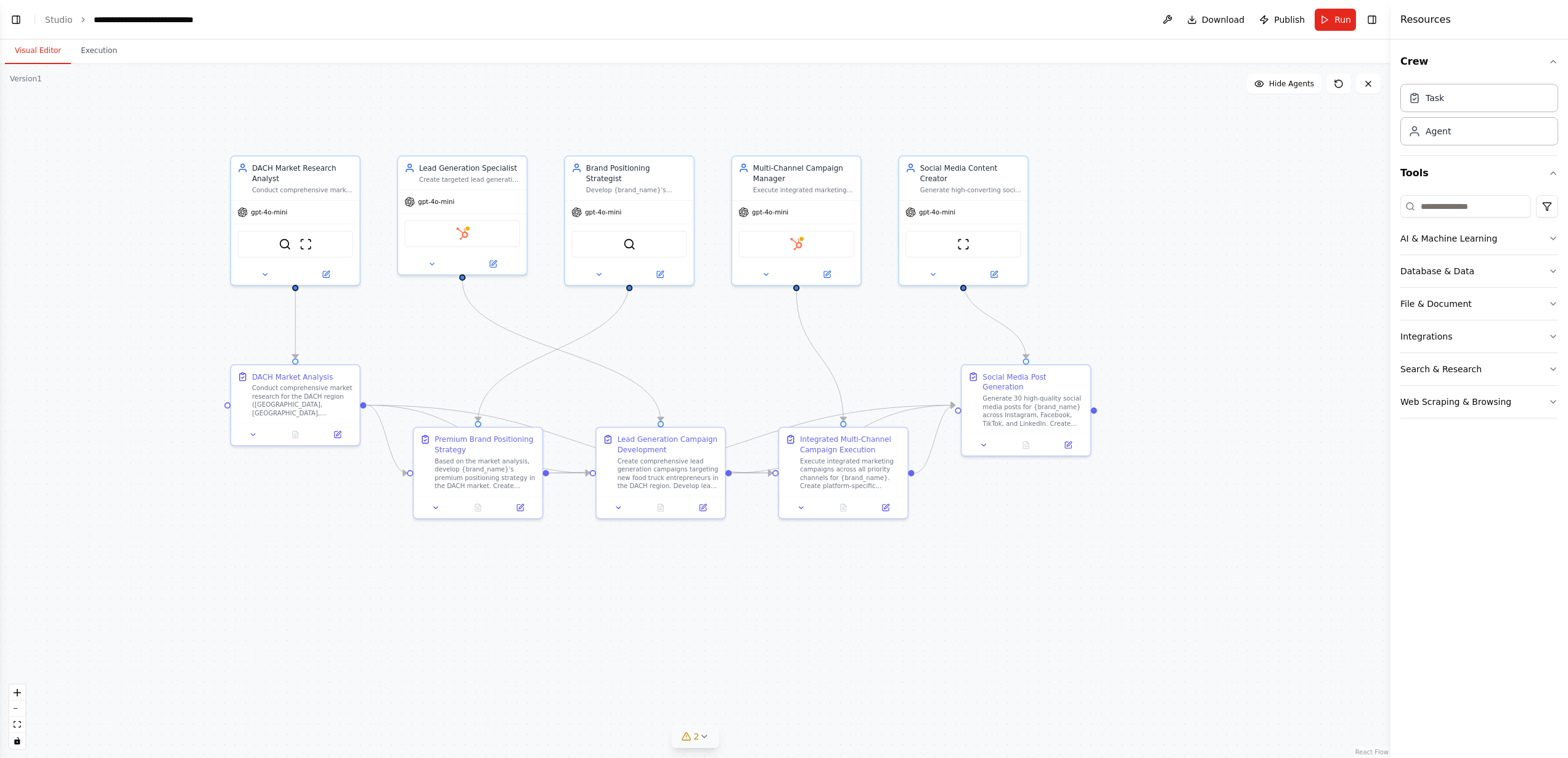
drag, startPoint x: 1202, startPoint y: 199, endPoint x: 1276, endPoint y: 265, distance: 99.2
click at [1276, 265] on div ".deletable-edge-delete-btn { width: 20px; height: 20px; border: 0px solid #ffff…" at bounding box center [695, 411] width 1390 height 694
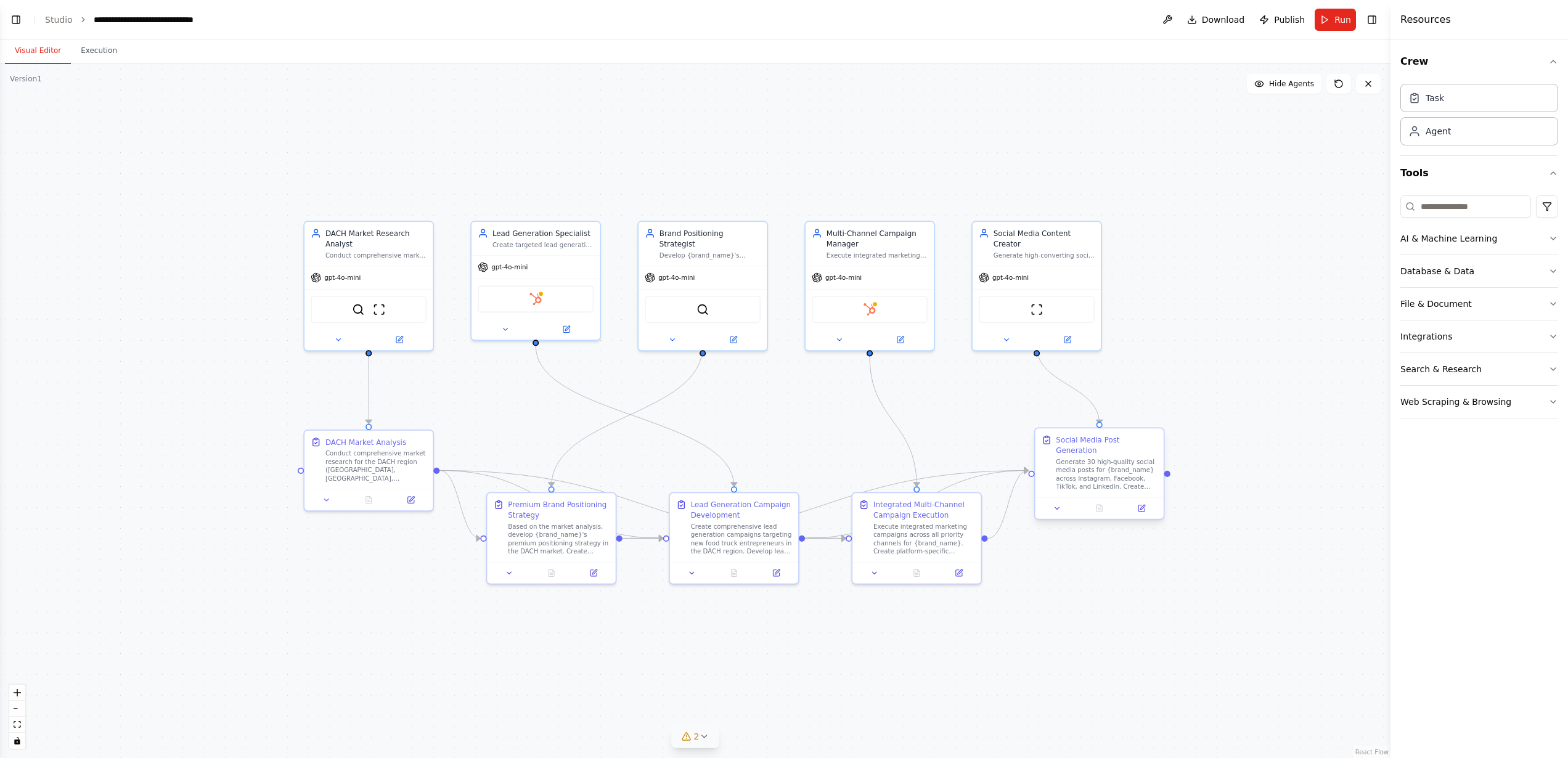
click at [1119, 470] on div "Generate 30 high-quality social media posts for {brand_name} across Instagram, …" at bounding box center [1107, 474] width 101 height 34
click at [21, 21] on button "Toggle Left Sidebar" at bounding box center [16, 20] width 17 height 17
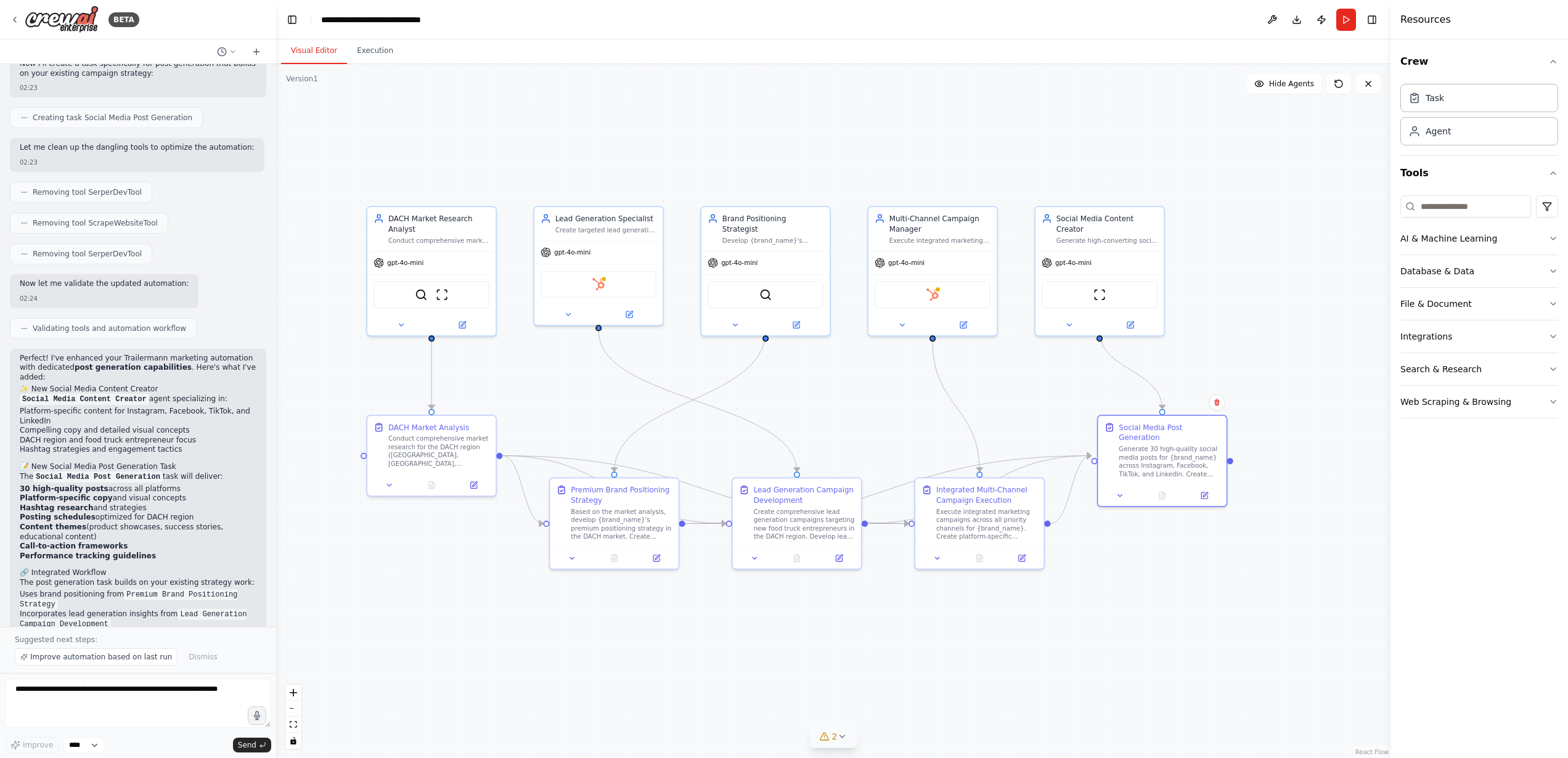
drag, startPoint x: 1025, startPoint y: 409, endPoint x: 811, endPoint y: 395, distance: 214.5
click at [811, 395] on div ".deletable-edge-delete-btn { width: 20px; height: 20px; border: 0px solid #ffff…" at bounding box center [833, 411] width 1114 height 694
click at [79, 25] on img at bounding box center [62, 19] width 74 height 28
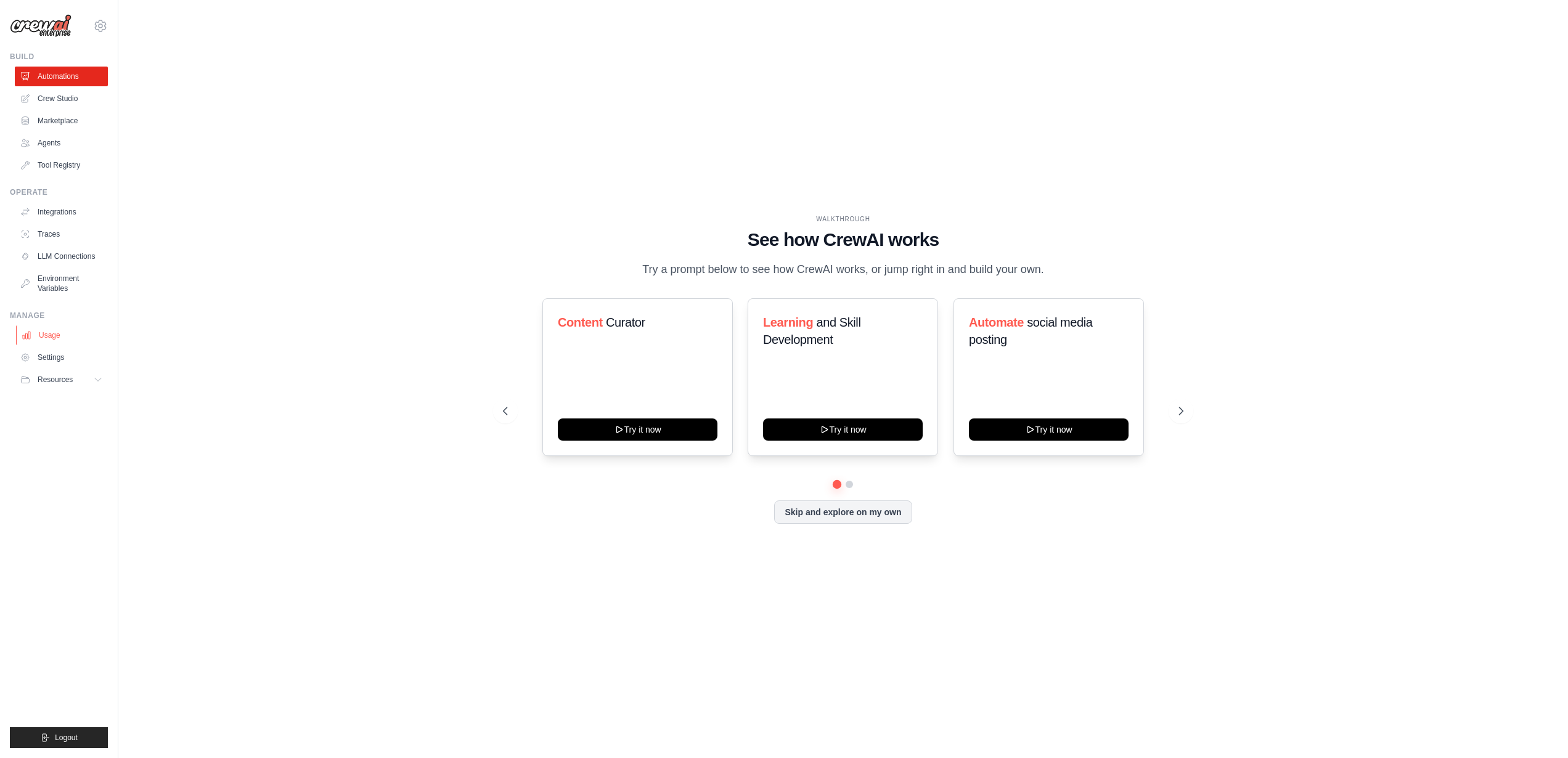
click at [70, 343] on link "Usage" at bounding box center [62, 335] width 93 height 20
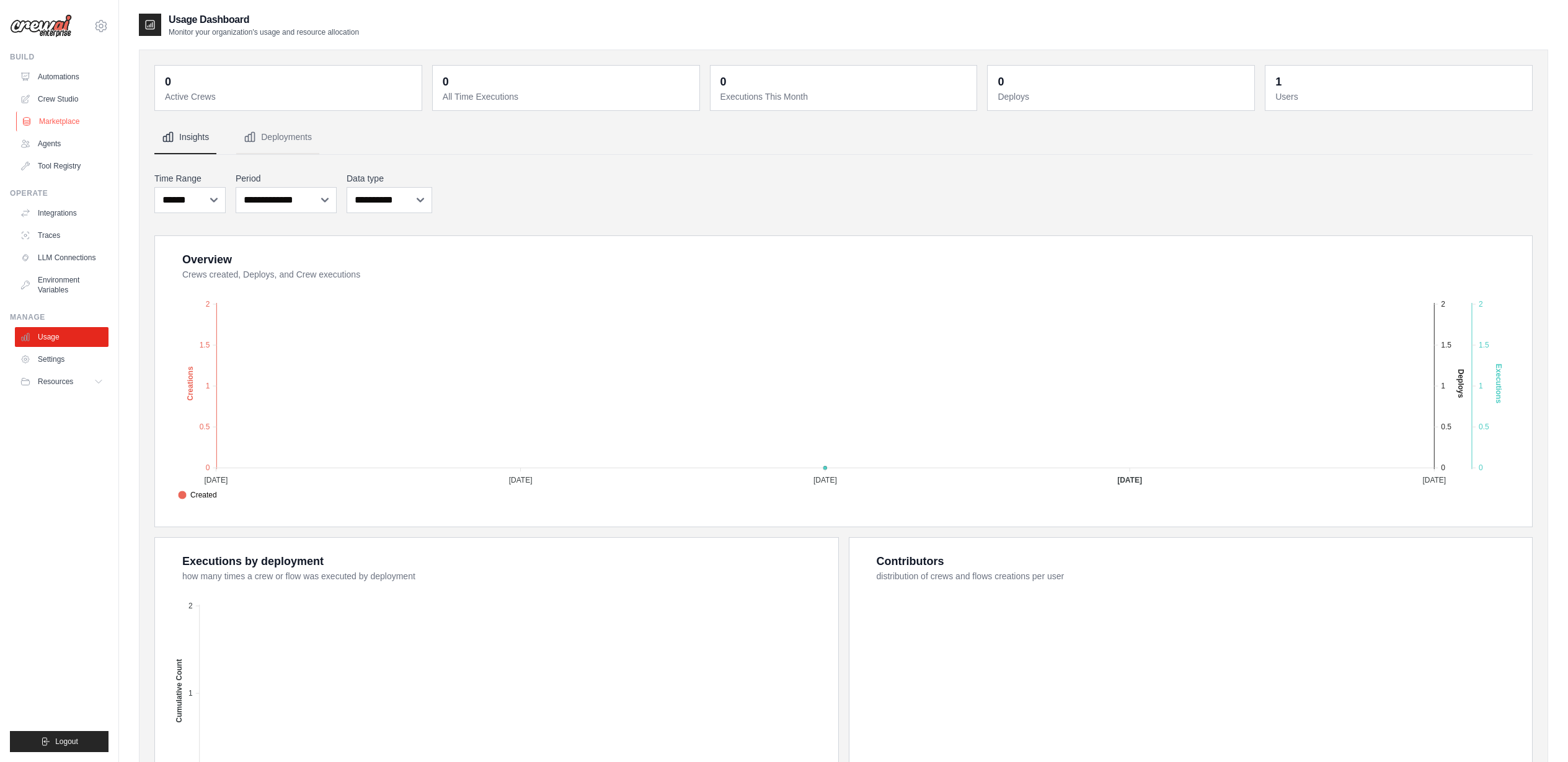
click at [65, 117] on link "Marketplace" at bounding box center [62, 122] width 94 height 20
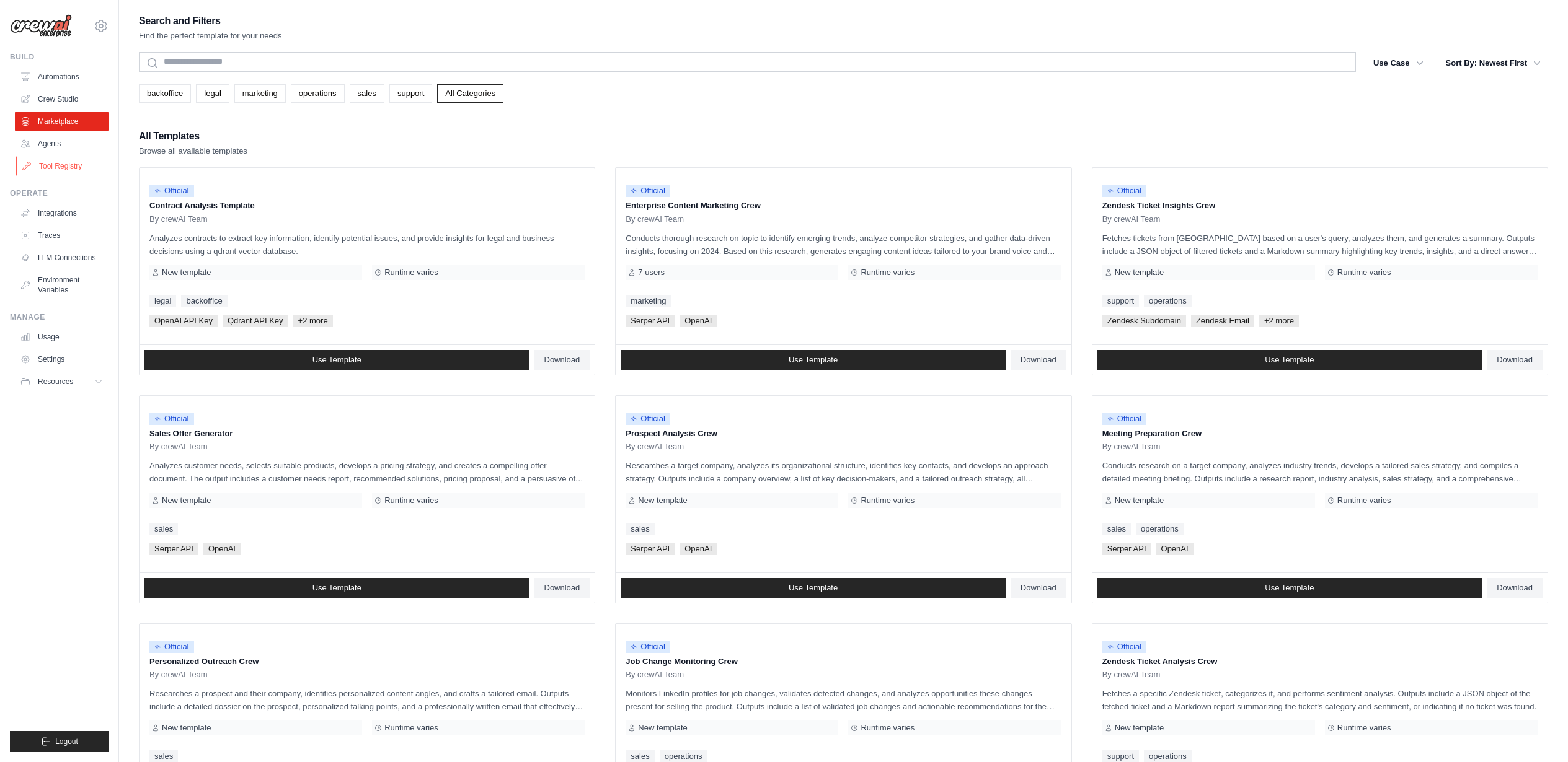
click at [67, 156] on link "Tool Registry" at bounding box center [62, 166] width 94 height 20
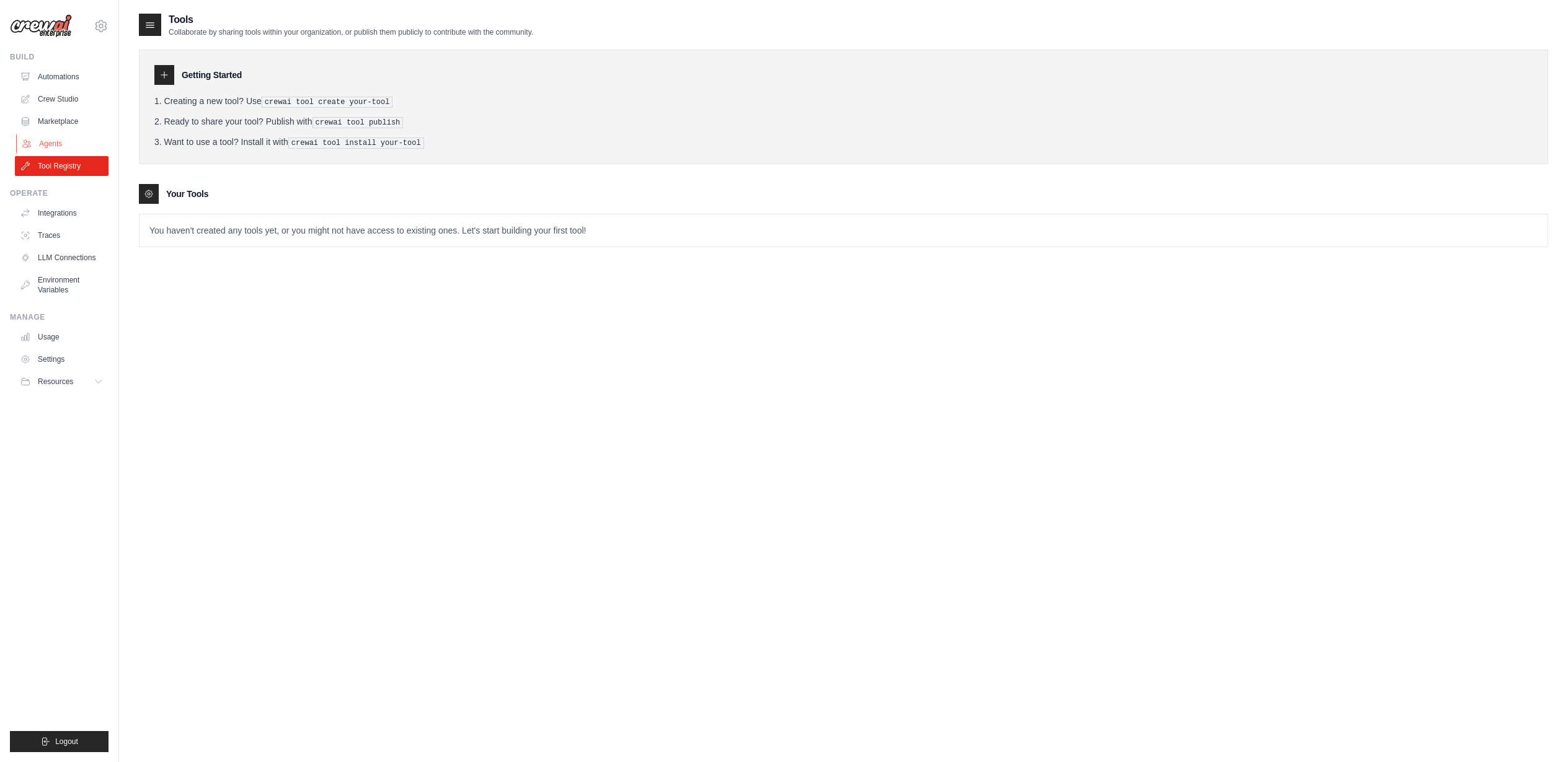
click at [68, 150] on link "Agents" at bounding box center [62, 144] width 94 height 20
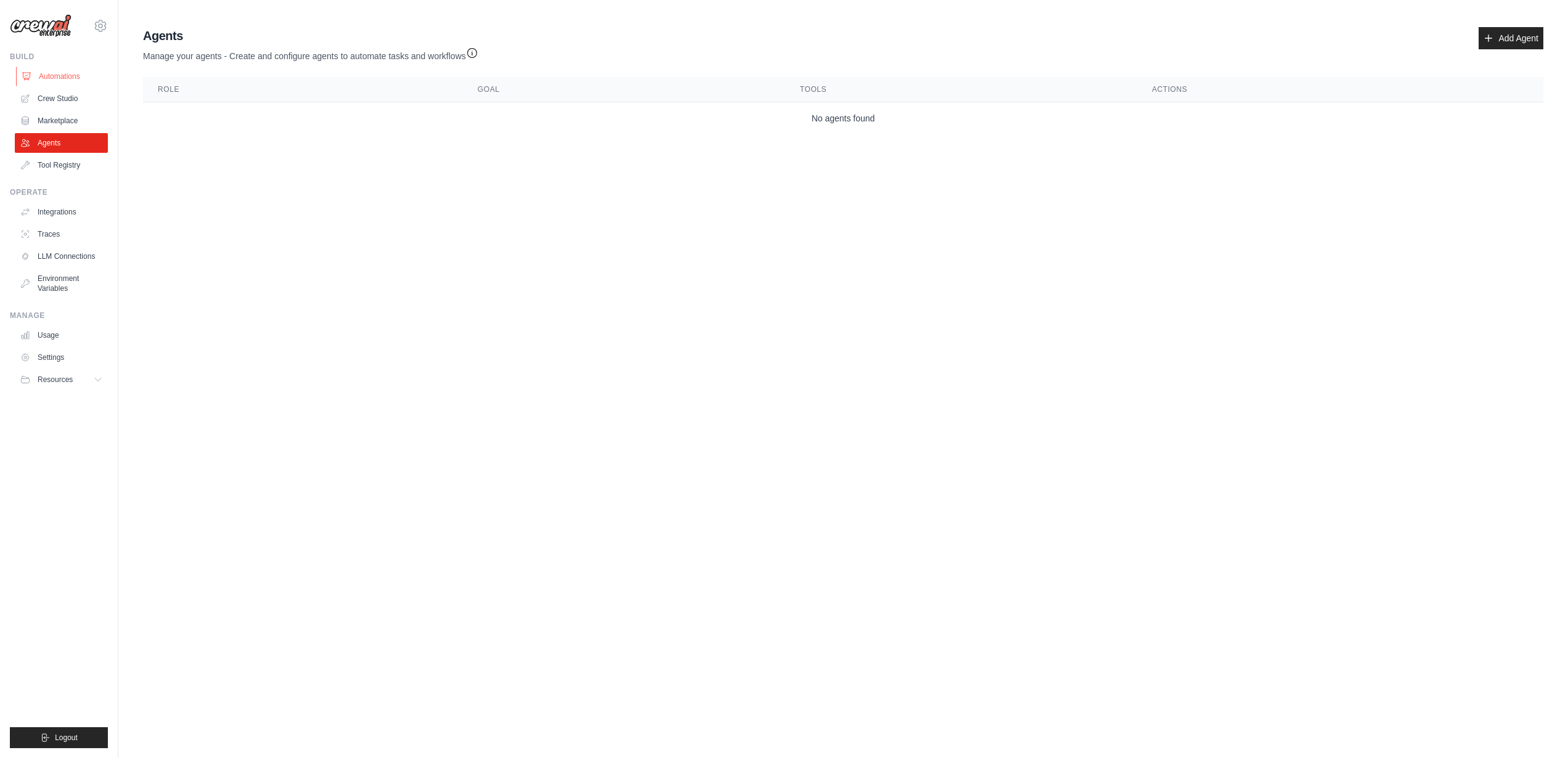
click at [68, 78] on link "Automations" at bounding box center [62, 76] width 93 height 20
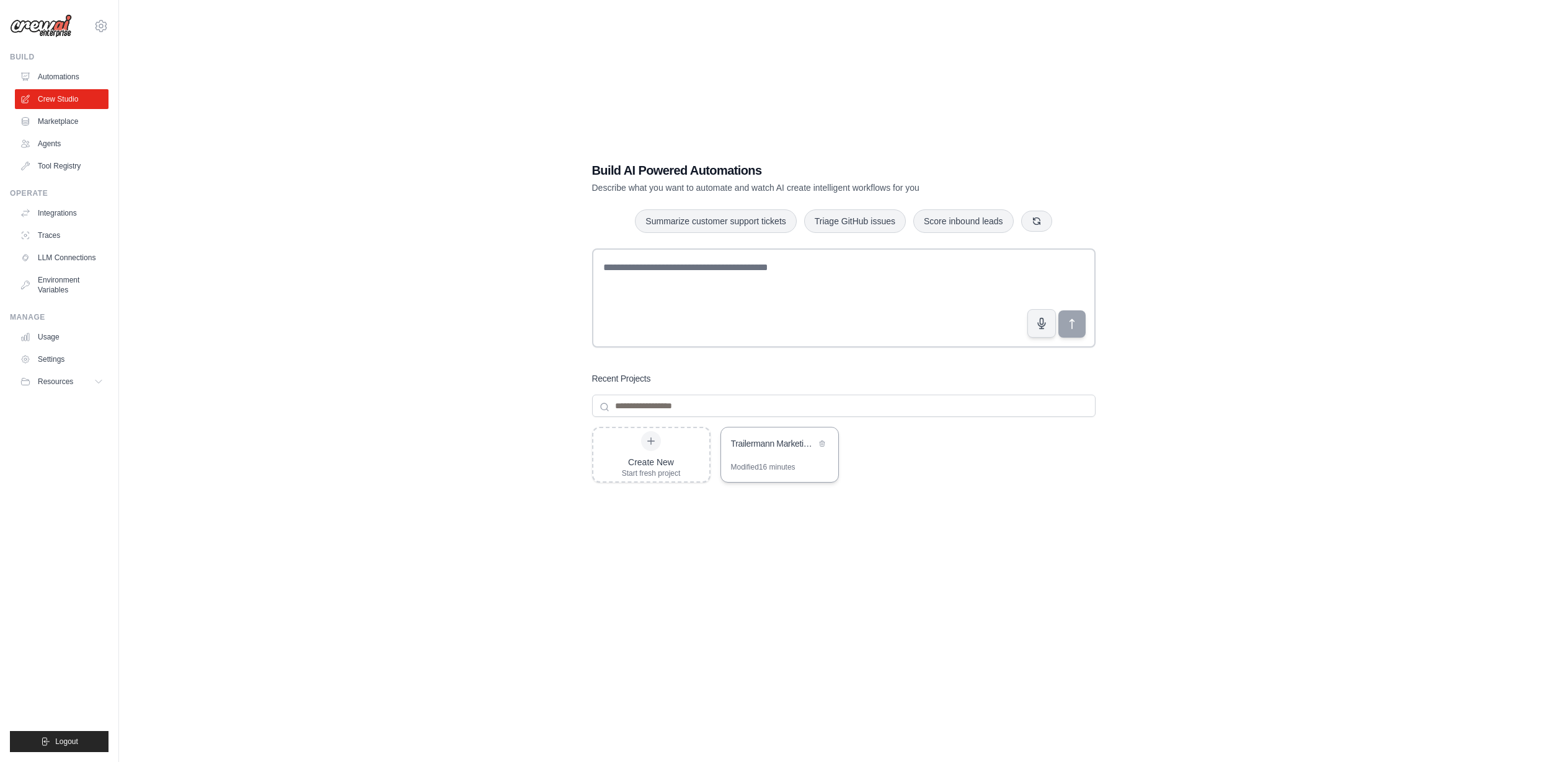
click at [768, 437] on div "Trailermann Marketing Automation" at bounding box center [773, 443] width 85 height 12
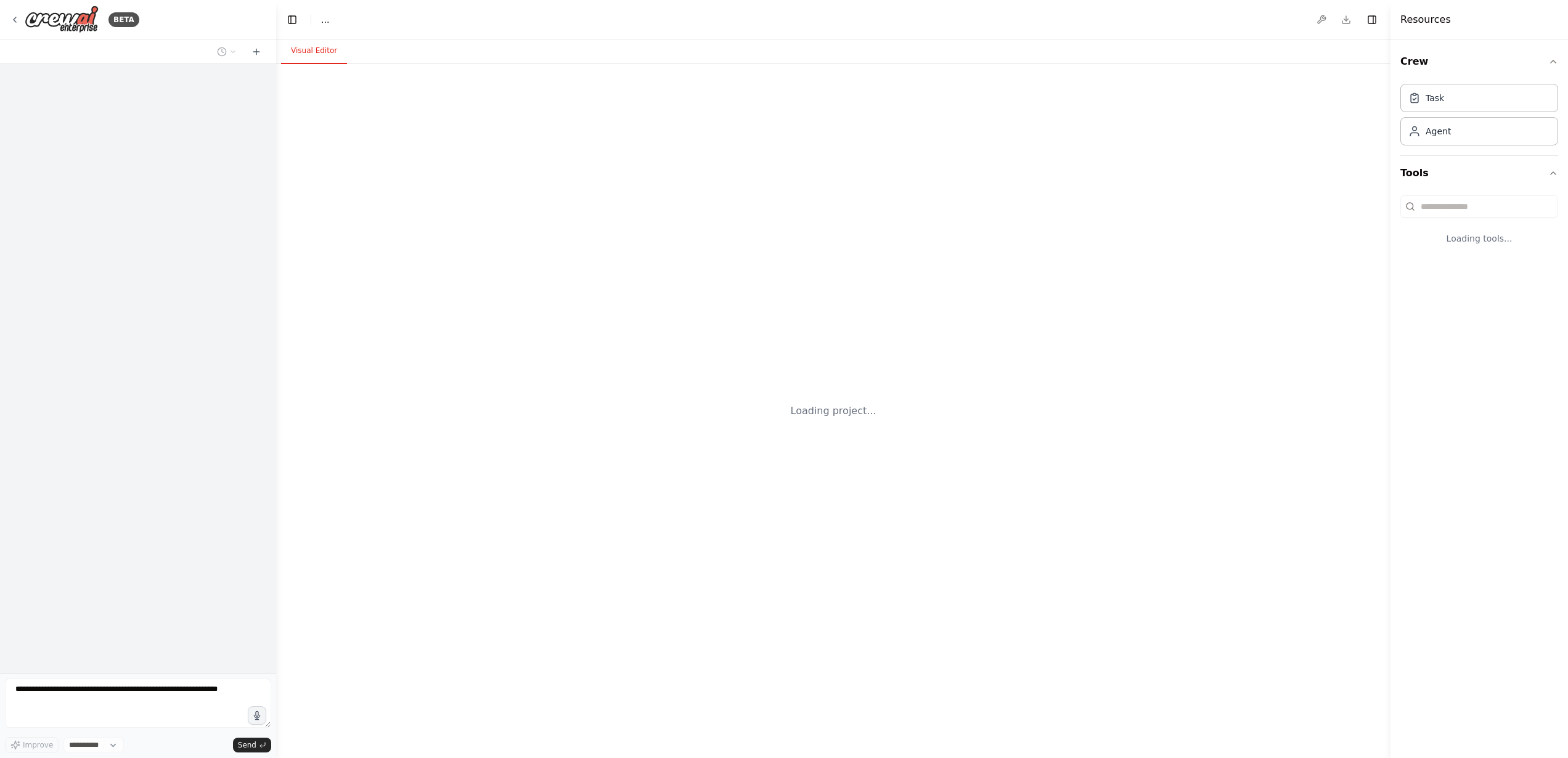
select select "****"
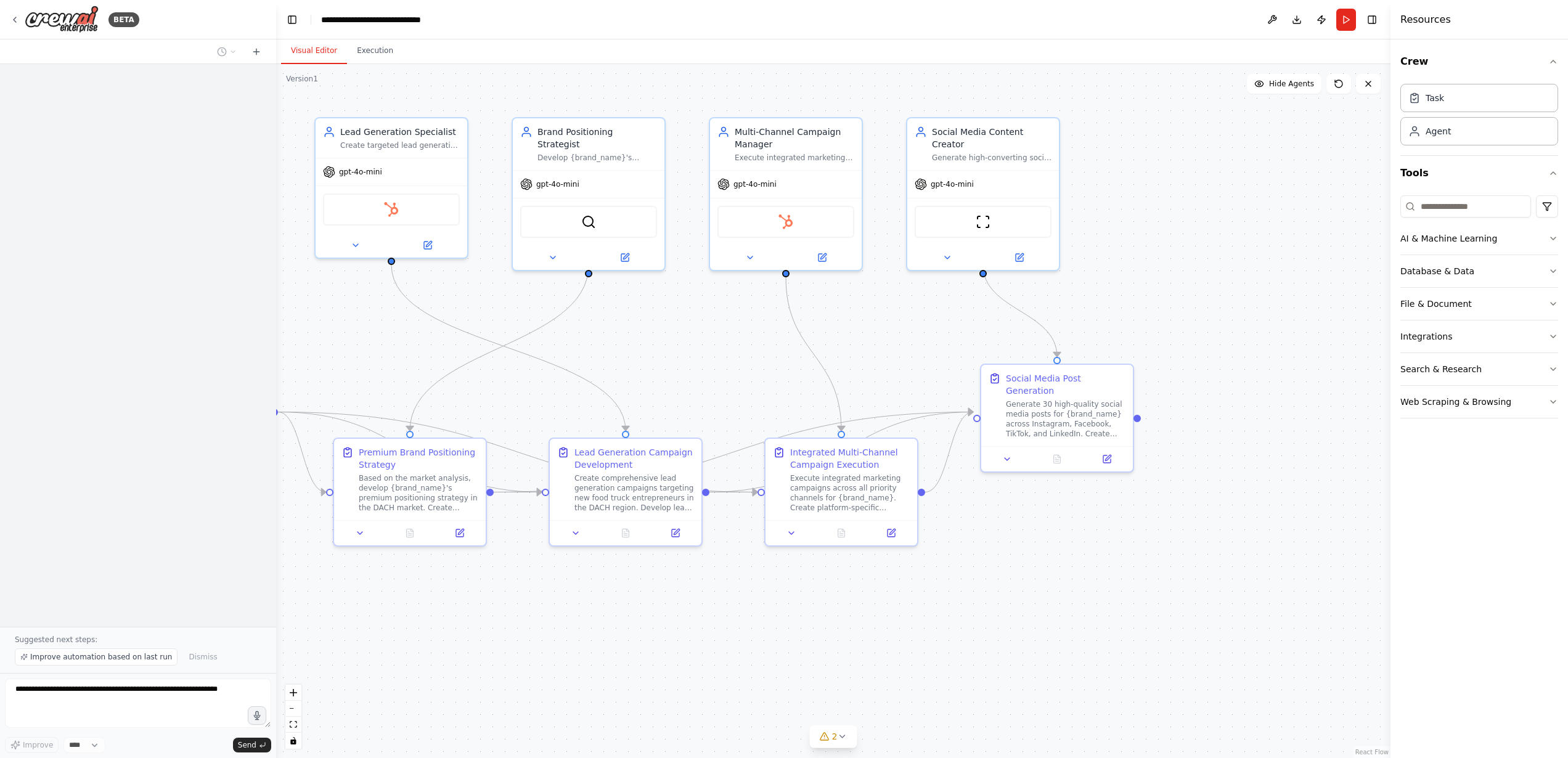
drag, startPoint x: 892, startPoint y: 366, endPoint x: 666, endPoint y: 359, distance: 226.1
click at [666, 359] on div ".deletable-edge-delete-btn { width: 20px; height: 20px; border: 0px solid #ffff…" at bounding box center [833, 411] width 1114 height 694
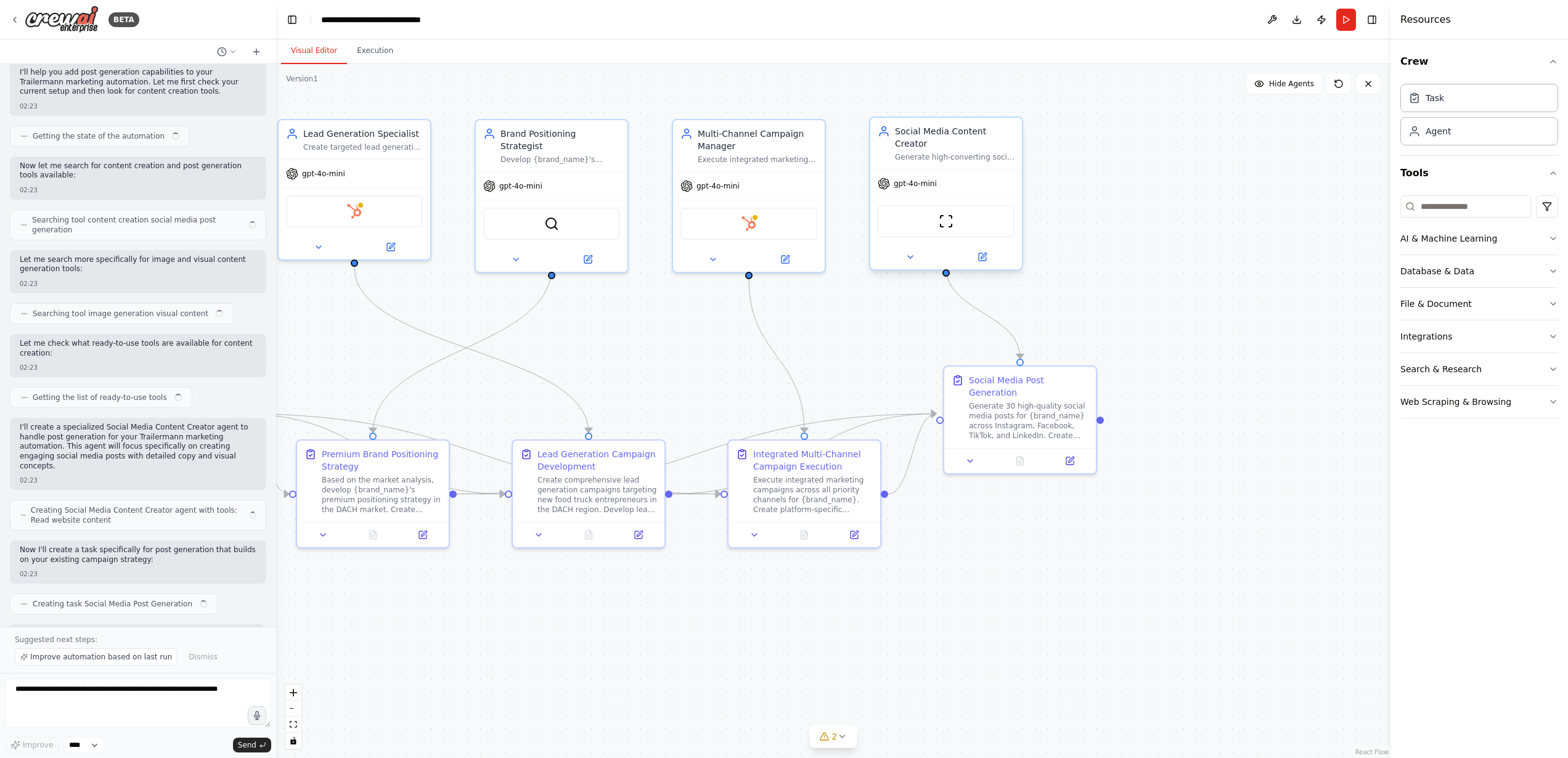
click at [934, 210] on div "ScrapeWebsiteTool" at bounding box center [946, 221] width 137 height 32
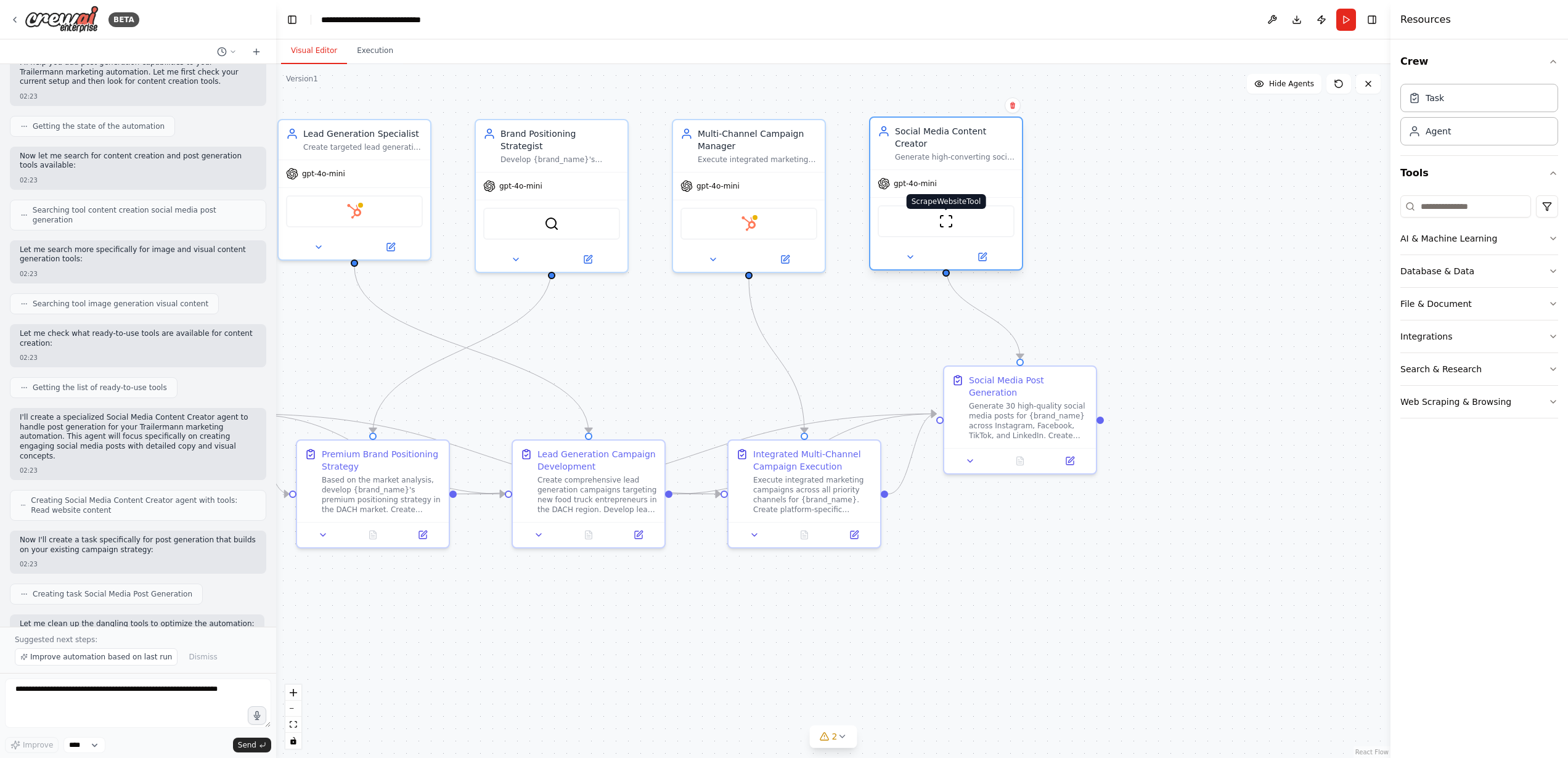
click at [950, 214] on img at bounding box center [946, 221] width 15 height 15
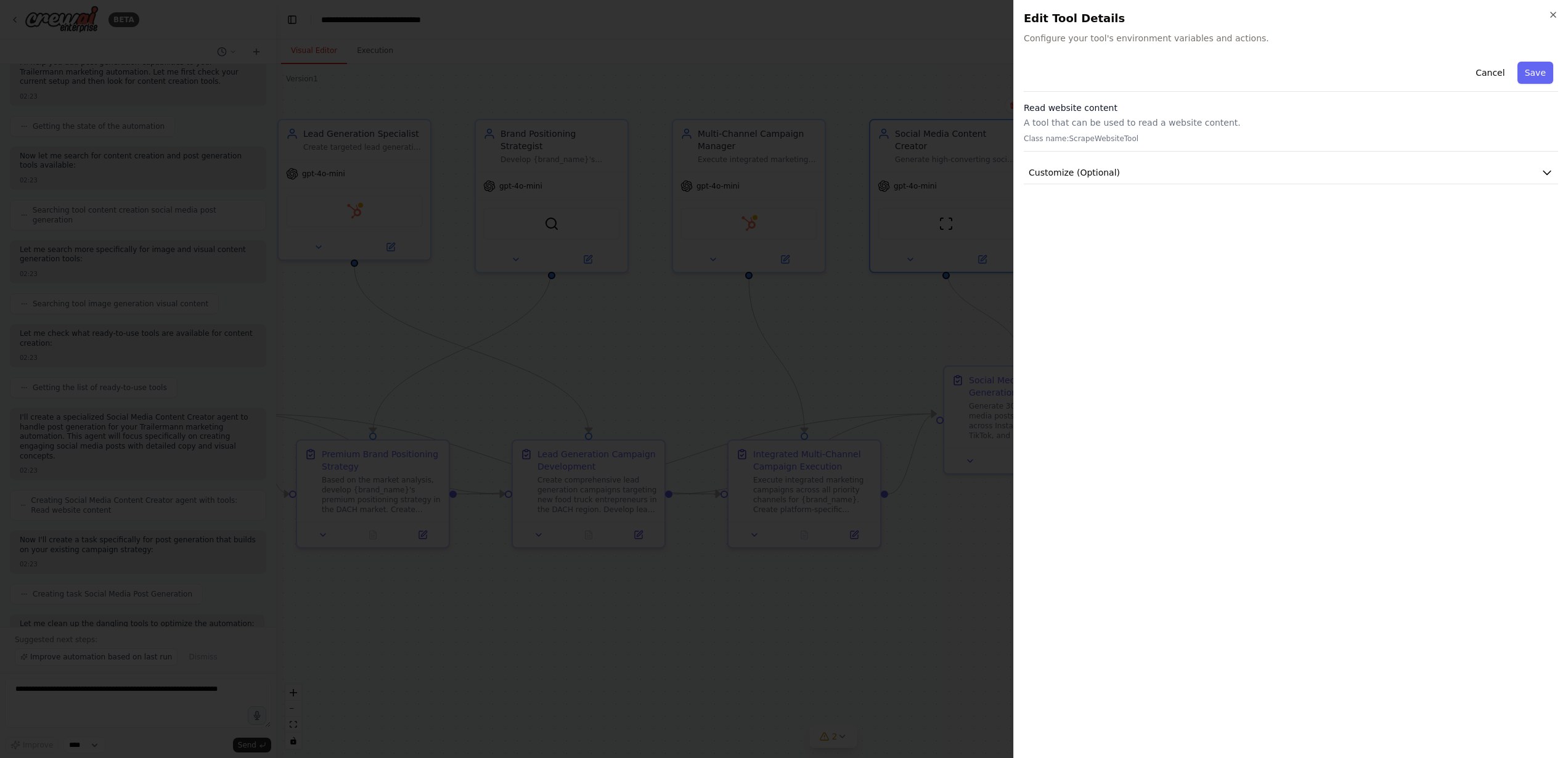
click at [940, 237] on div at bounding box center [784, 379] width 1568 height 758
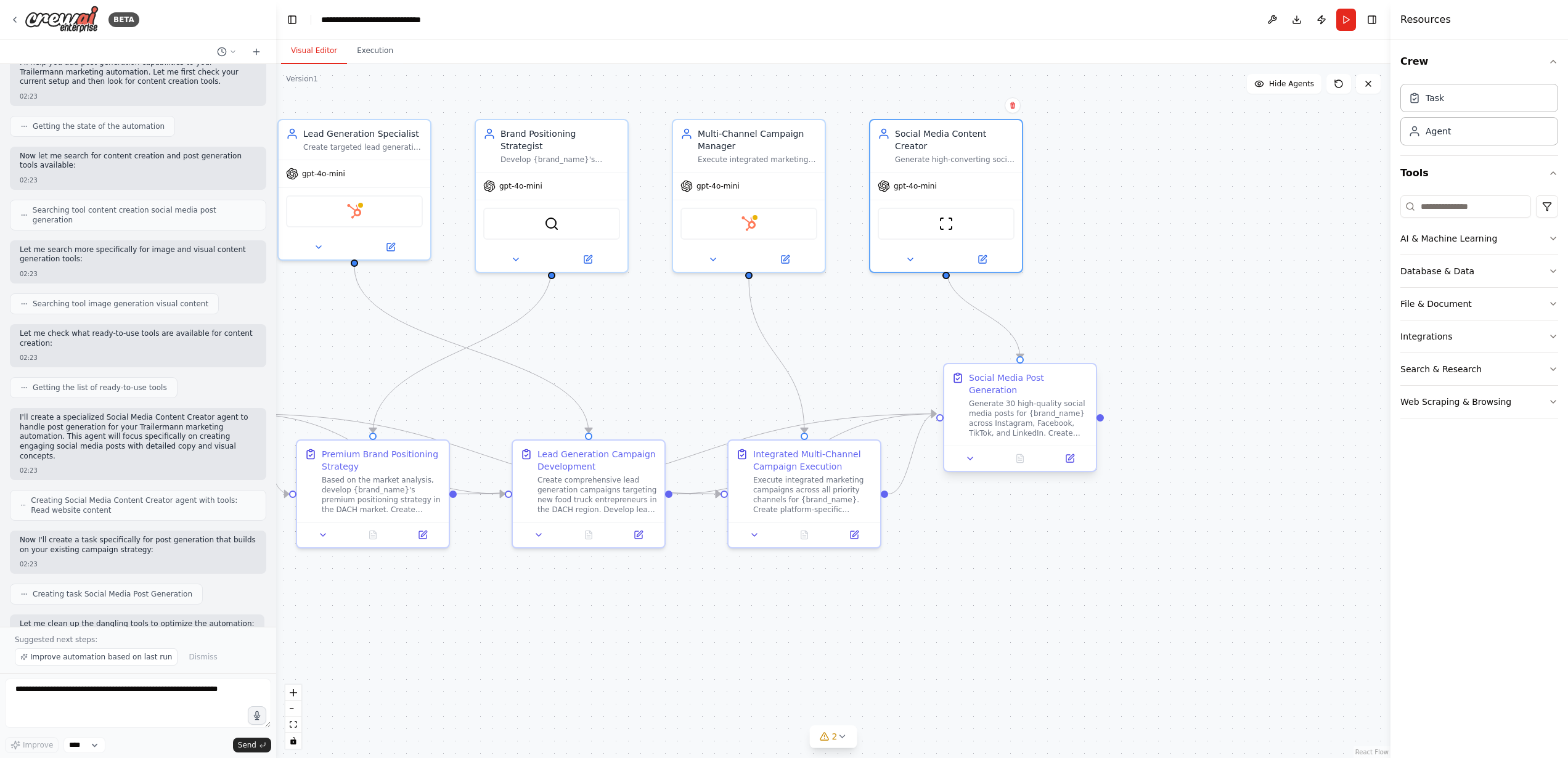
click at [960, 381] on icon at bounding box center [958, 378] width 7 height 8
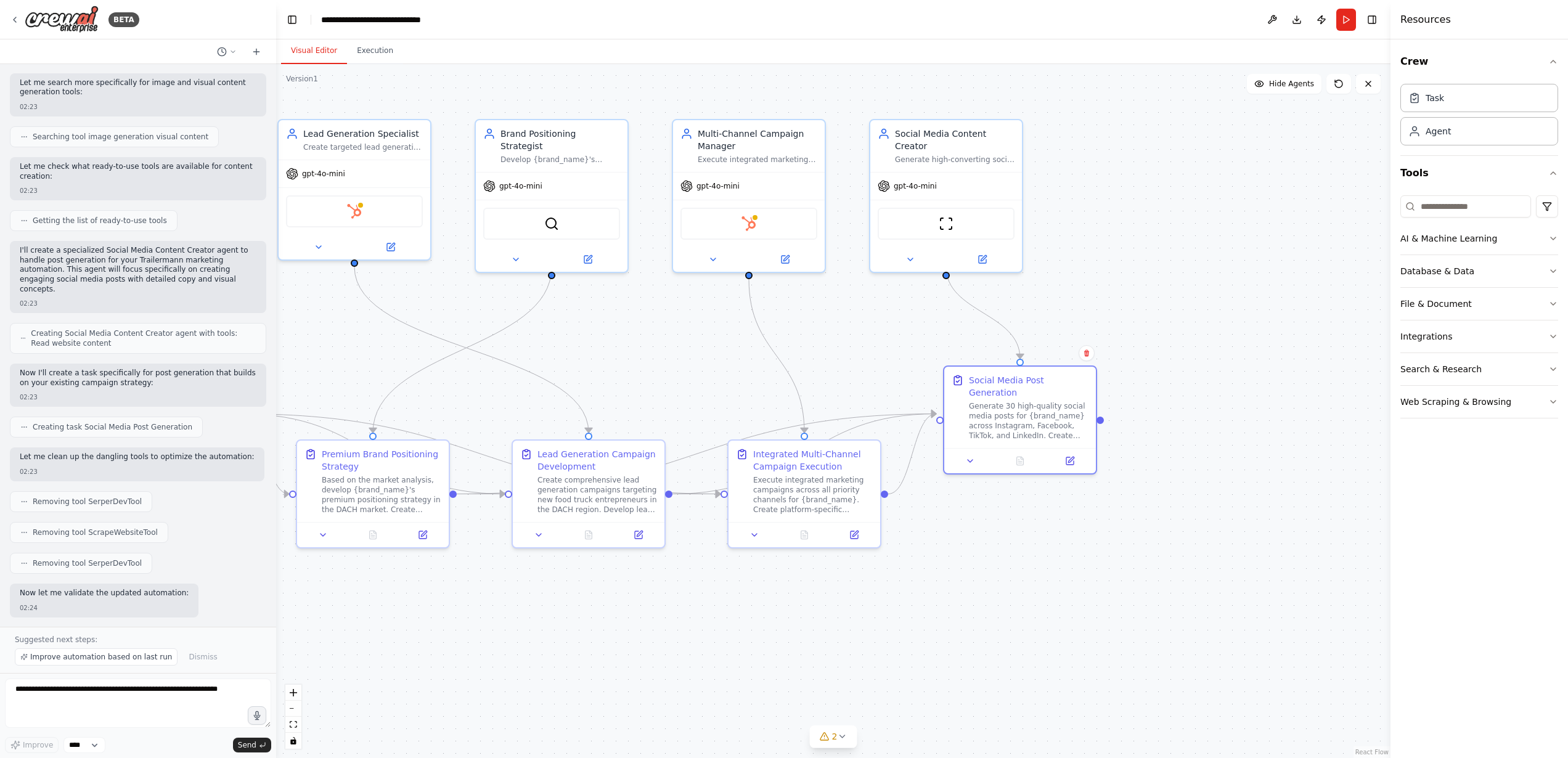
scroll to position [4897, 0]
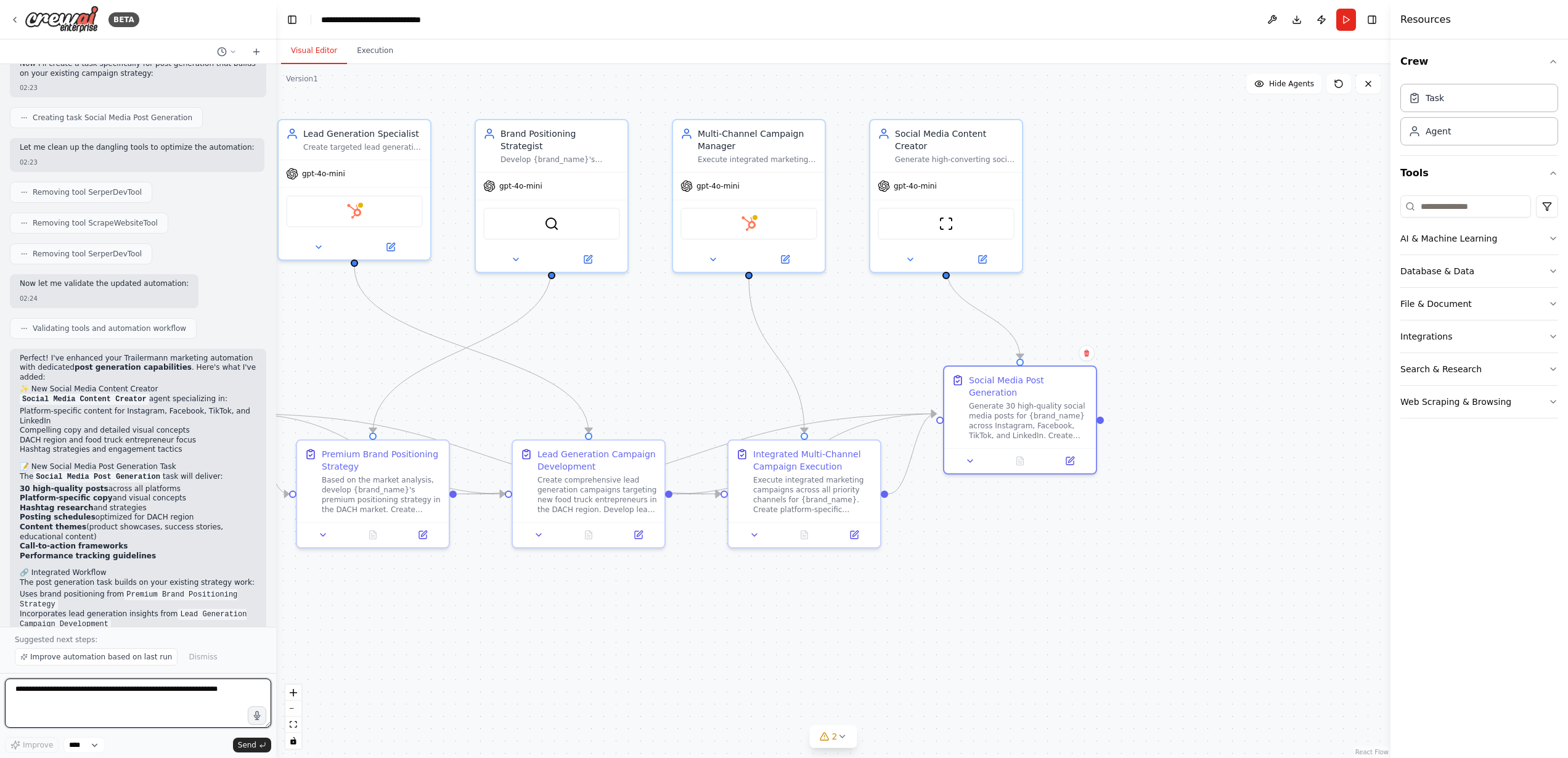
click at [140, 703] on textarea at bounding box center [138, 703] width 266 height 49
click at [143, 712] on textarea at bounding box center [138, 703] width 266 height 49
paste textarea "**********"
type textarea "**********"
click at [262, 737] on div "Improve **** Send" at bounding box center [138, 745] width 266 height 16
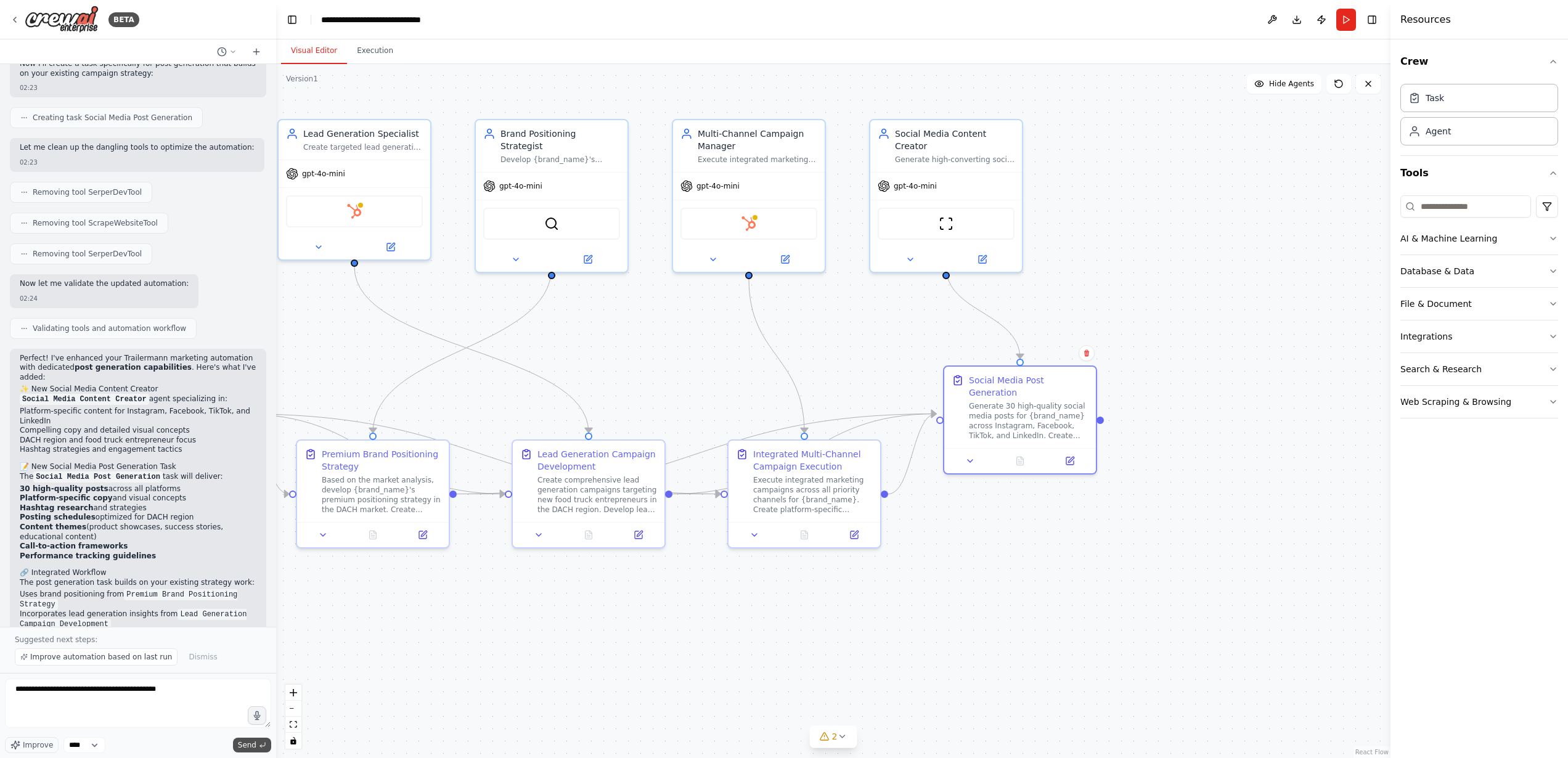
click at [251, 752] on button "Send" at bounding box center [252, 745] width 39 height 15
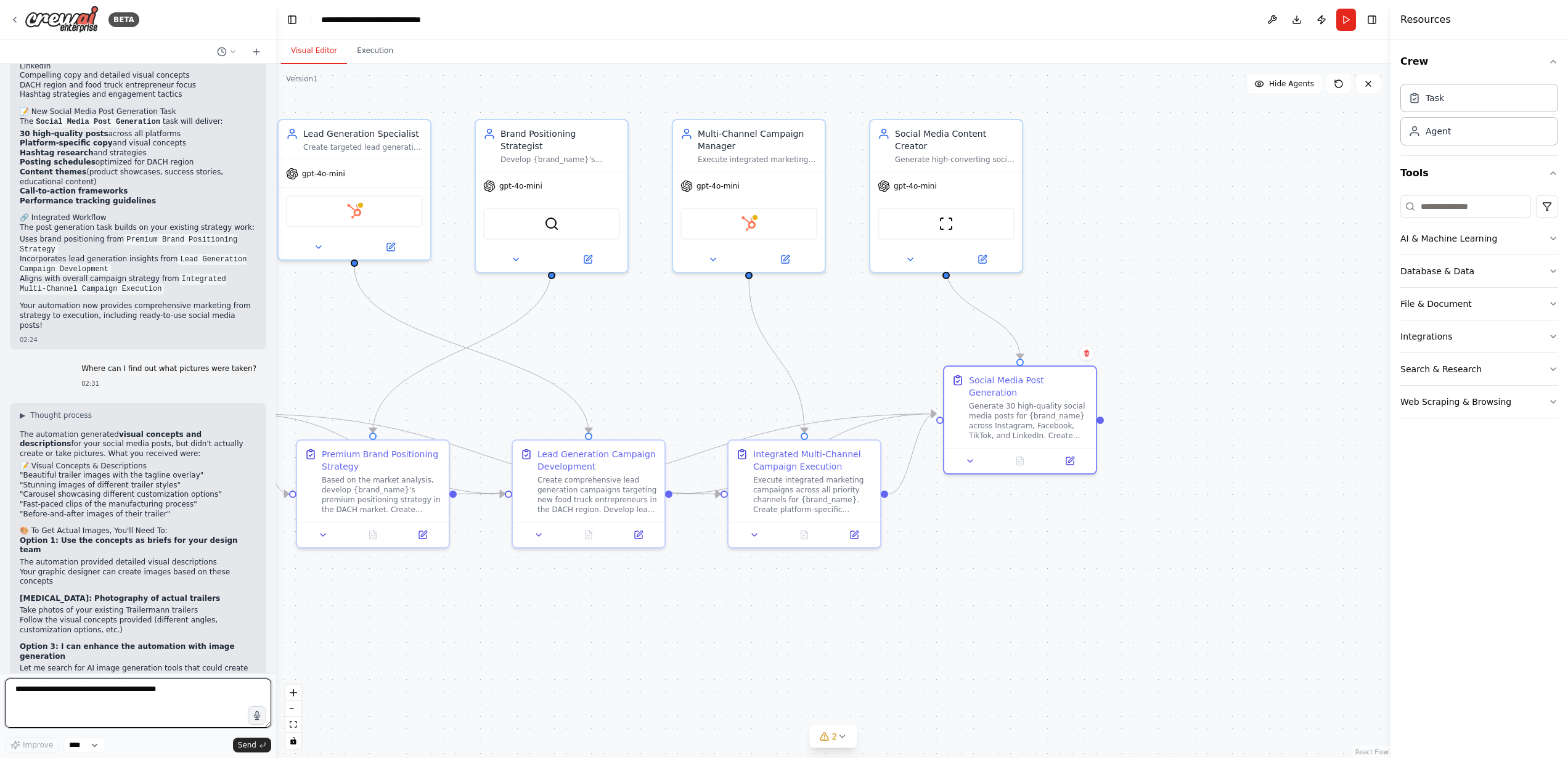
scroll to position [5262, 0]
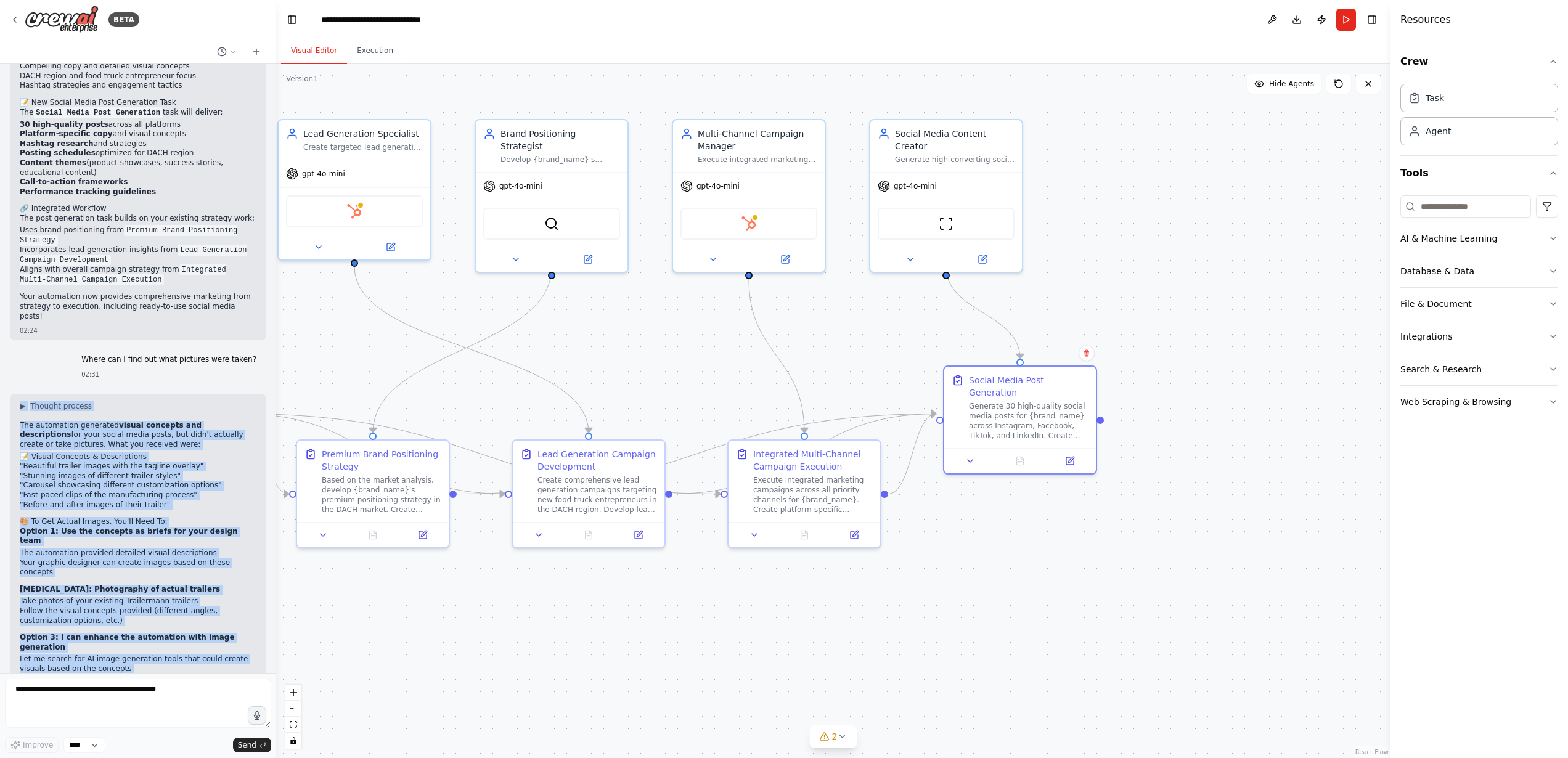
drag, startPoint x: 16, startPoint y: 312, endPoint x: 256, endPoint y: 640, distance: 406.4
click at [256, 640] on div "▶ Thought process The automation generated visual concepts and descriptions for…" at bounding box center [138, 582] width 257 height 377
copy div "▶ Loremip dolorsi Ame consectetu adipiscin elitse doeiusmo tem incididuntut lab…"
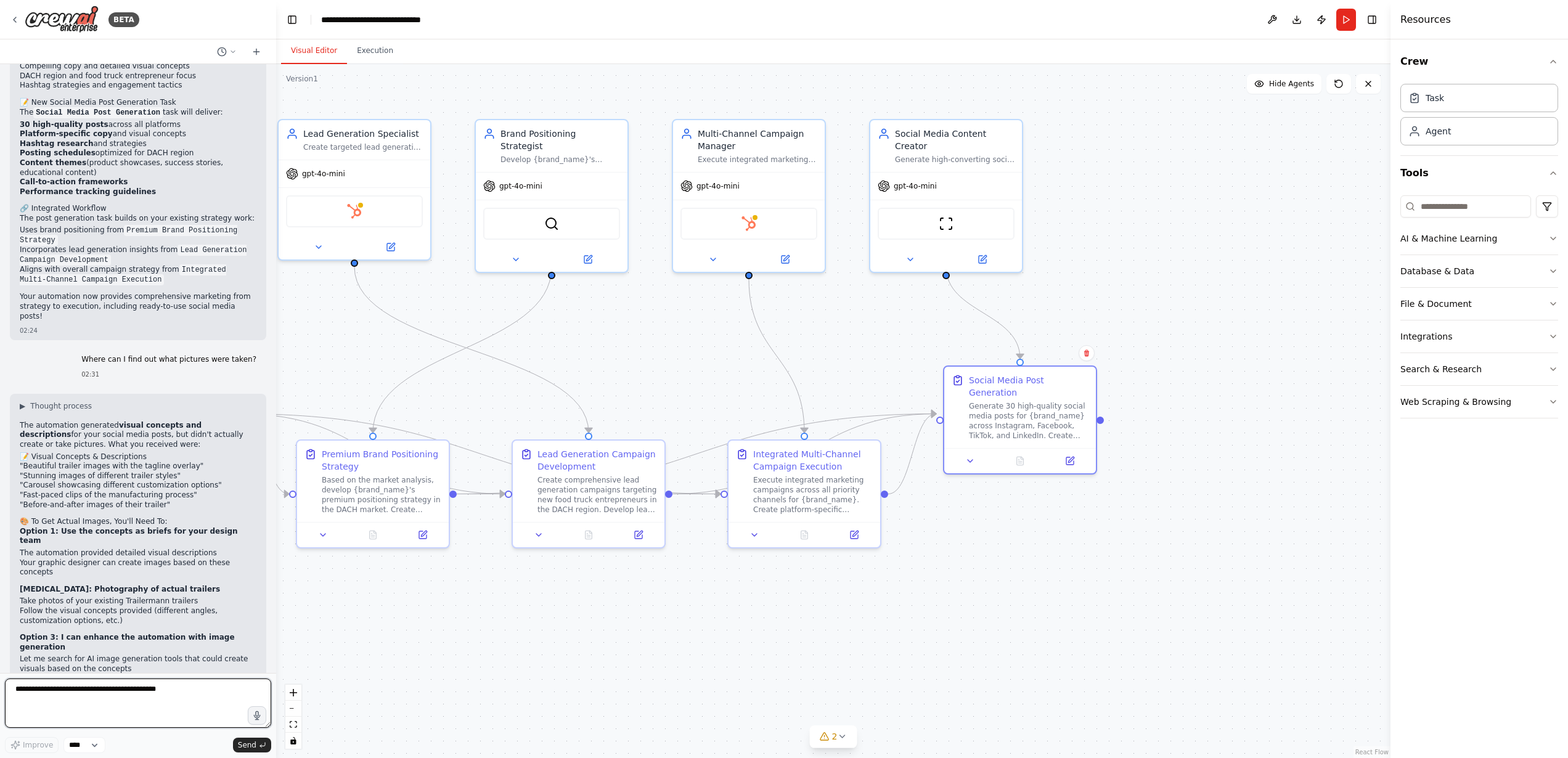
click at [148, 688] on textarea "**********" at bounding box center [138, 703] width 266 height 49
paste textarea "**********"
type textarea "**********"
click at [239, 748] on span "Send" at bounding box center [247, 745] width 19 height 10
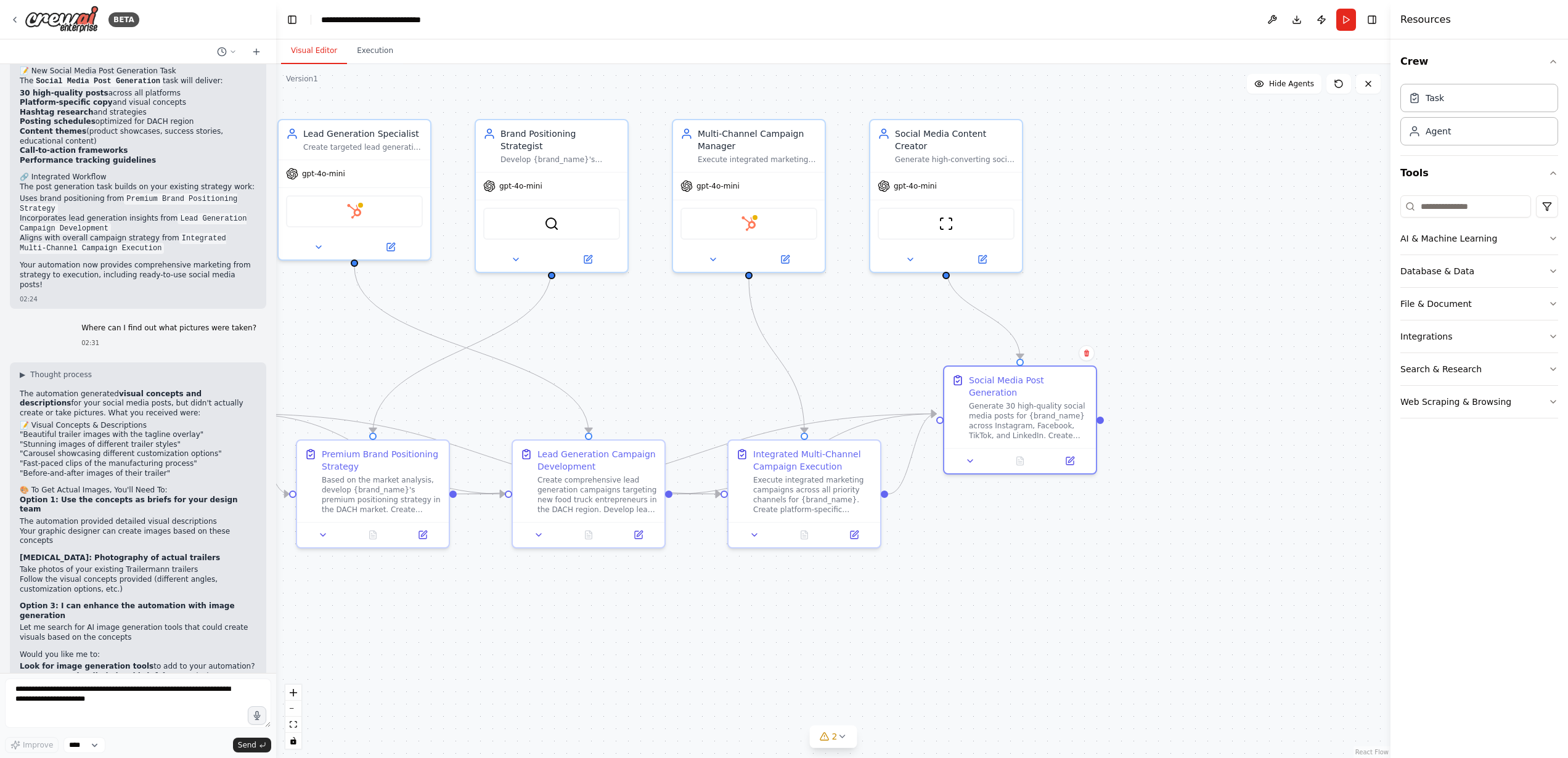
scroll to position [5347, 0]
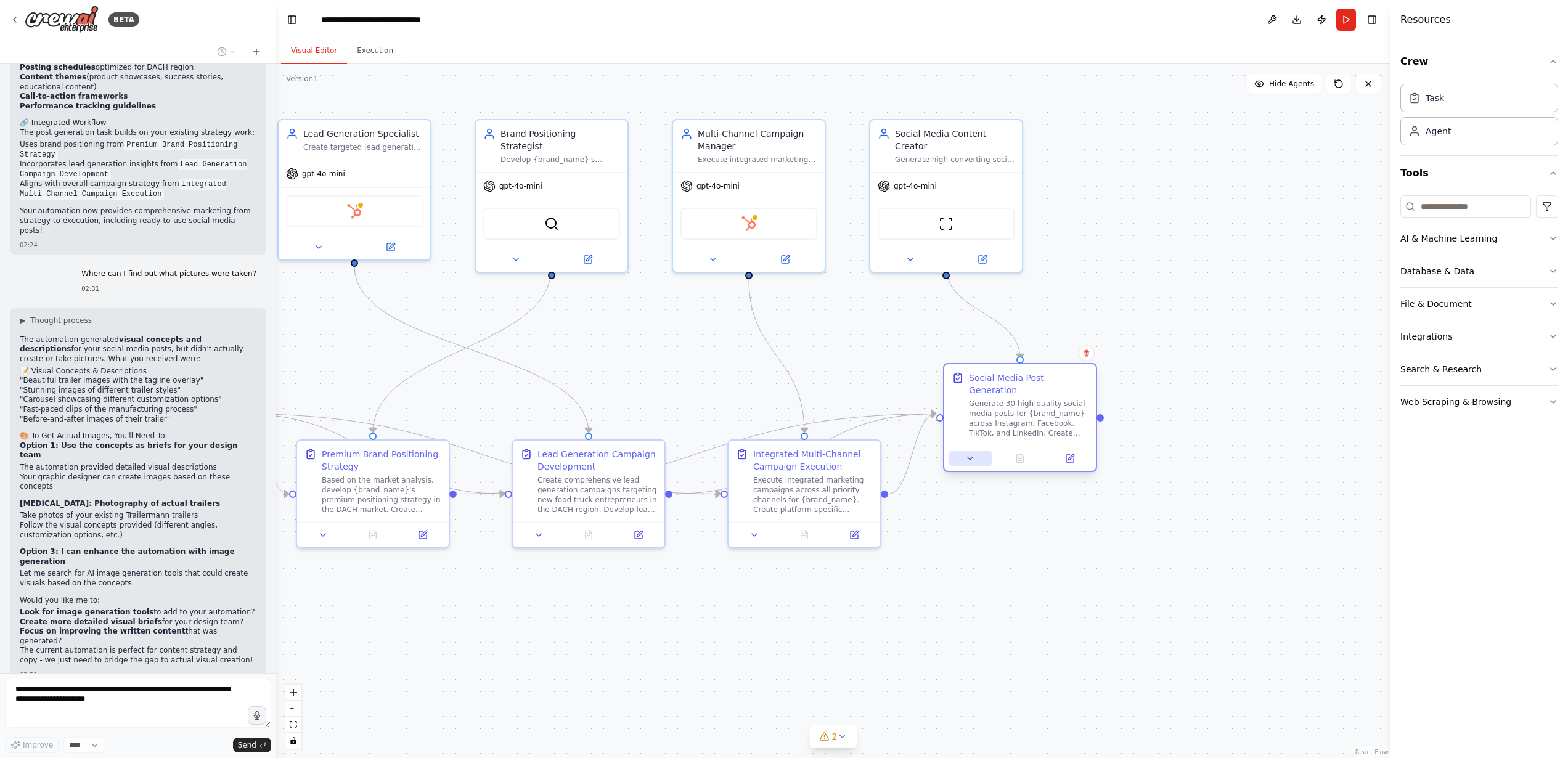
click at [970, 454] on icon at bounding box center [970, 459] width 10 height 10
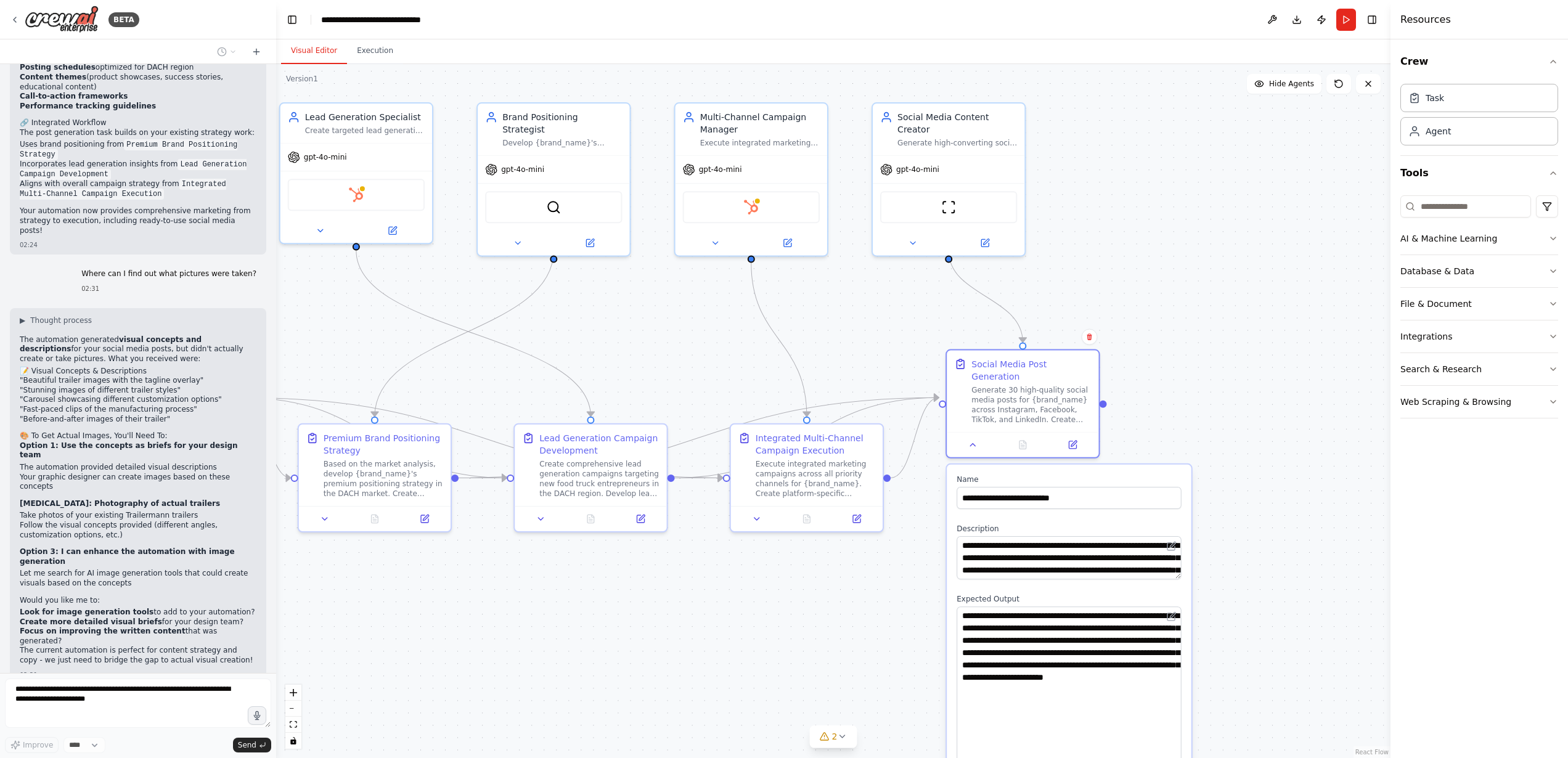
drag, startPoint x: 1179, startPoint y: 635, endPoint x: 1170, endPoint y: 799, distance: 164.2
click at [1170, 757] on html "BETA selam 02:12 ▶ Thought process Hello! I'm your CrewAI automation assistant.…" at bounding box center [784, 379] width 1568 height 758
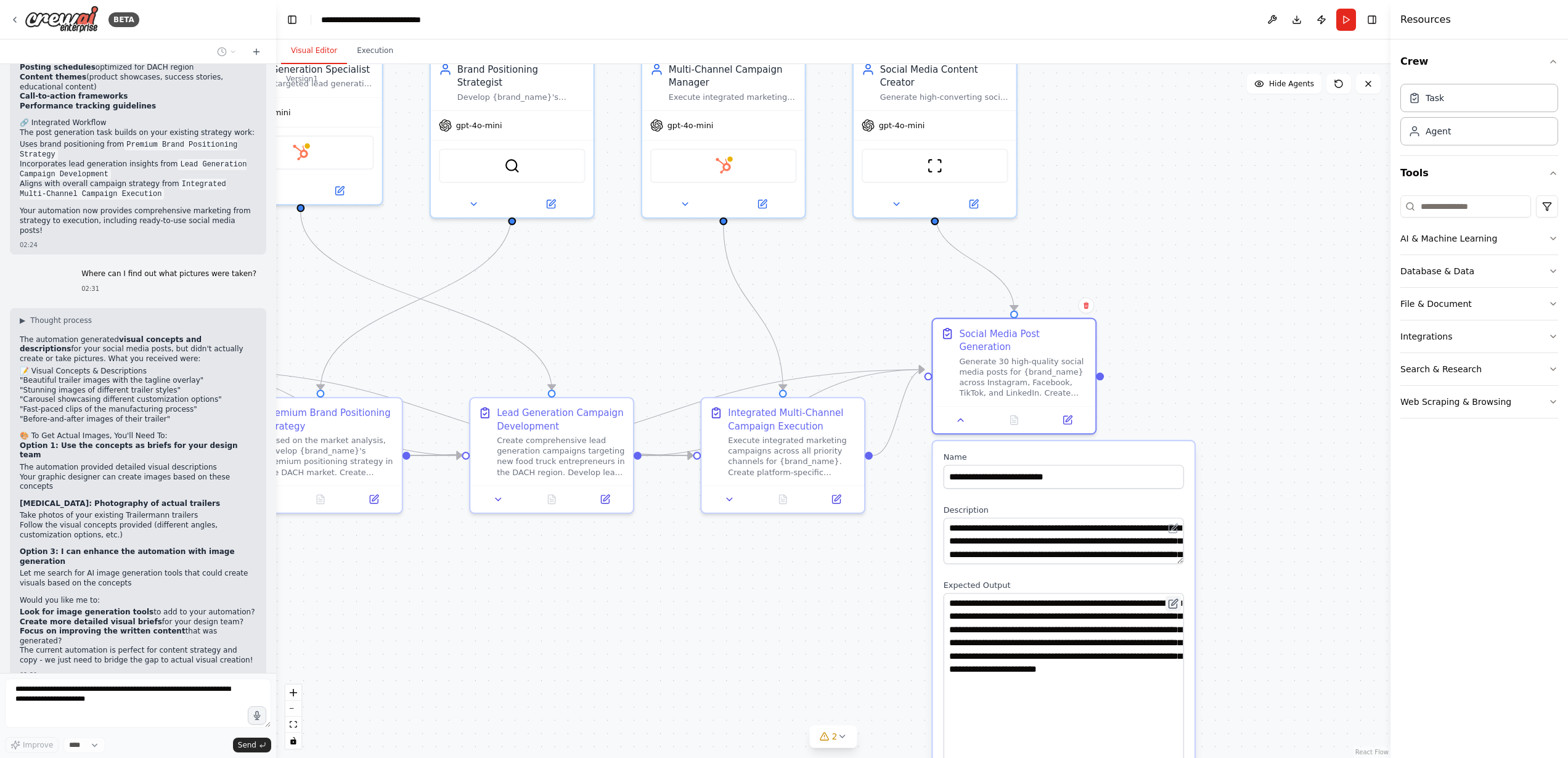
click at [1174, 600] on icon at bounding box center [1172, 604] width 8 height 8
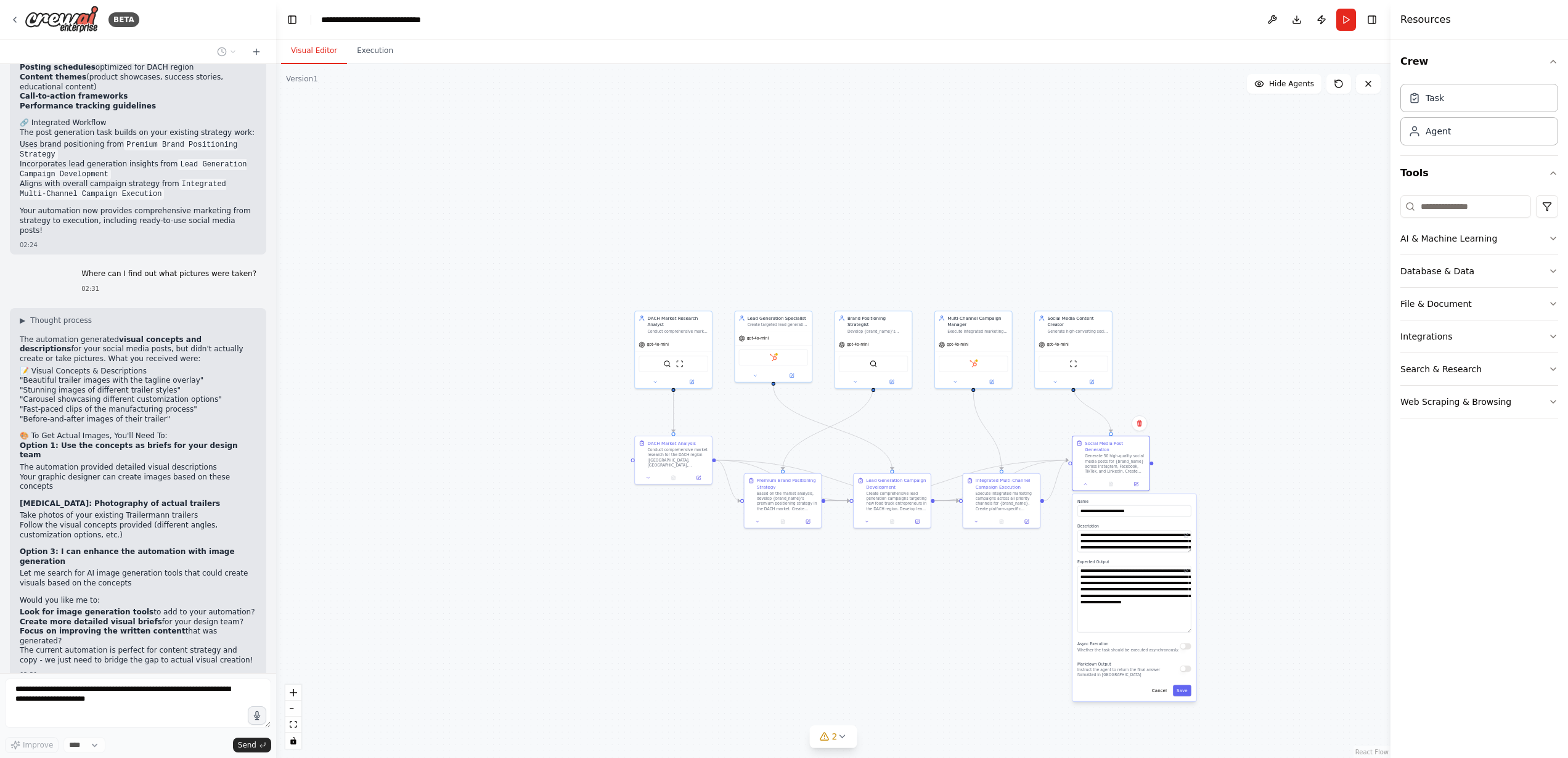
drag, startPoint x: 1189, startPoint y: 663, endPoint x: 1192, endPoint y: 615, distance: 48.1
click at [1189, 622] on textarea "**********" at bounding box center [1134, 599] width 114 height 66
click at [1253, 576] on div ".deletable-edge-delete-btn { width: 20px; height: 20px; border: 0px solid #ffff…" at bounding box center [833, 411] width 1114 height 694
click at [1162, 682] on button "Cancel" at bounding box center [1159, 688] width 22 height 11
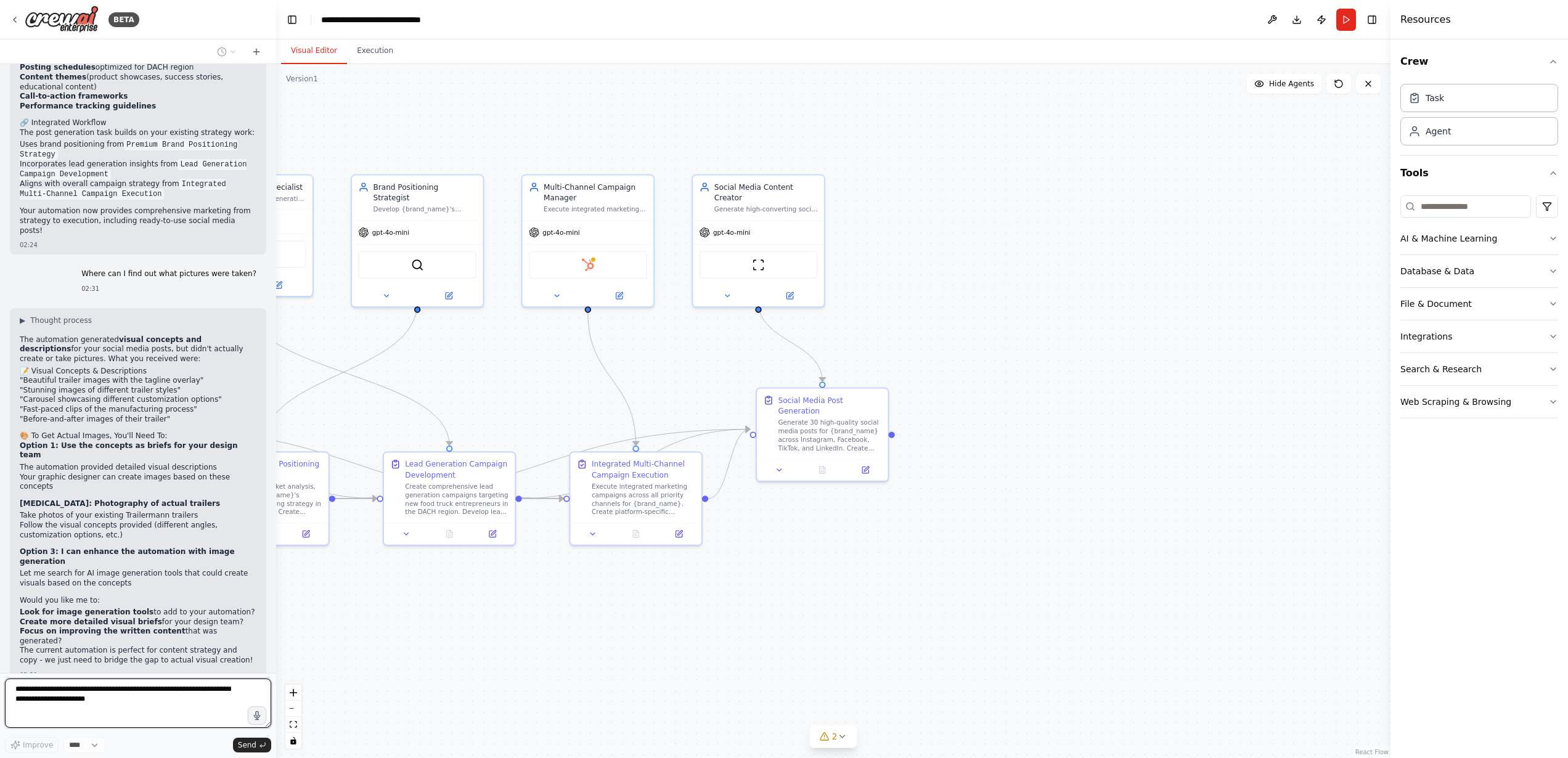
drag, startPoint x: 1234, startPoint y: 490, endPoint x: 974, endPoint y: 572, distance: 272.6
click at [974, 572] on div ".deletable-edge-delete-btn { width: 20px; height: 20px; border: 0px solid #ffff…" at bounding box center [833, 411] width 1114 height 694
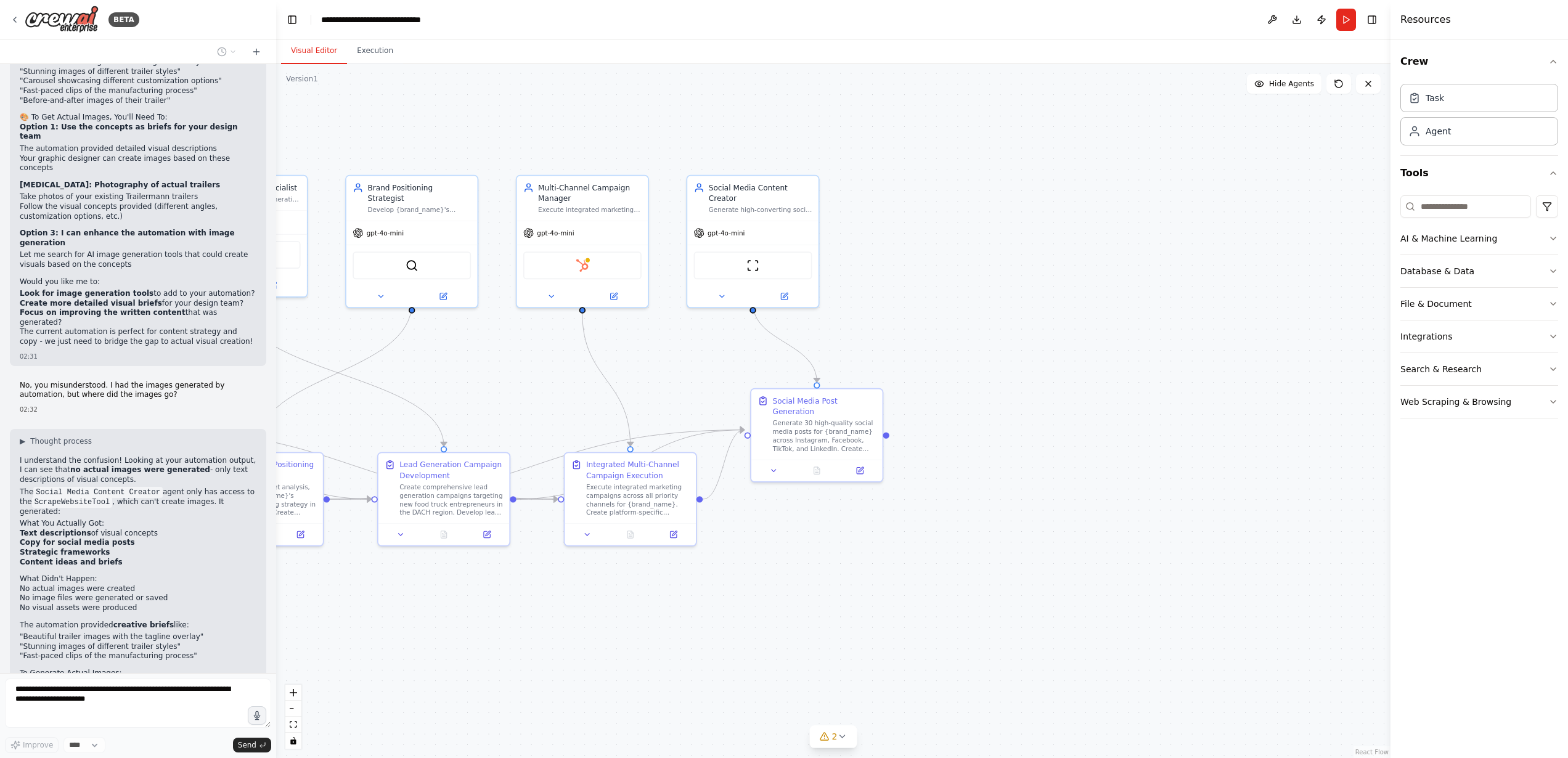
scroll to position [5675, 0]
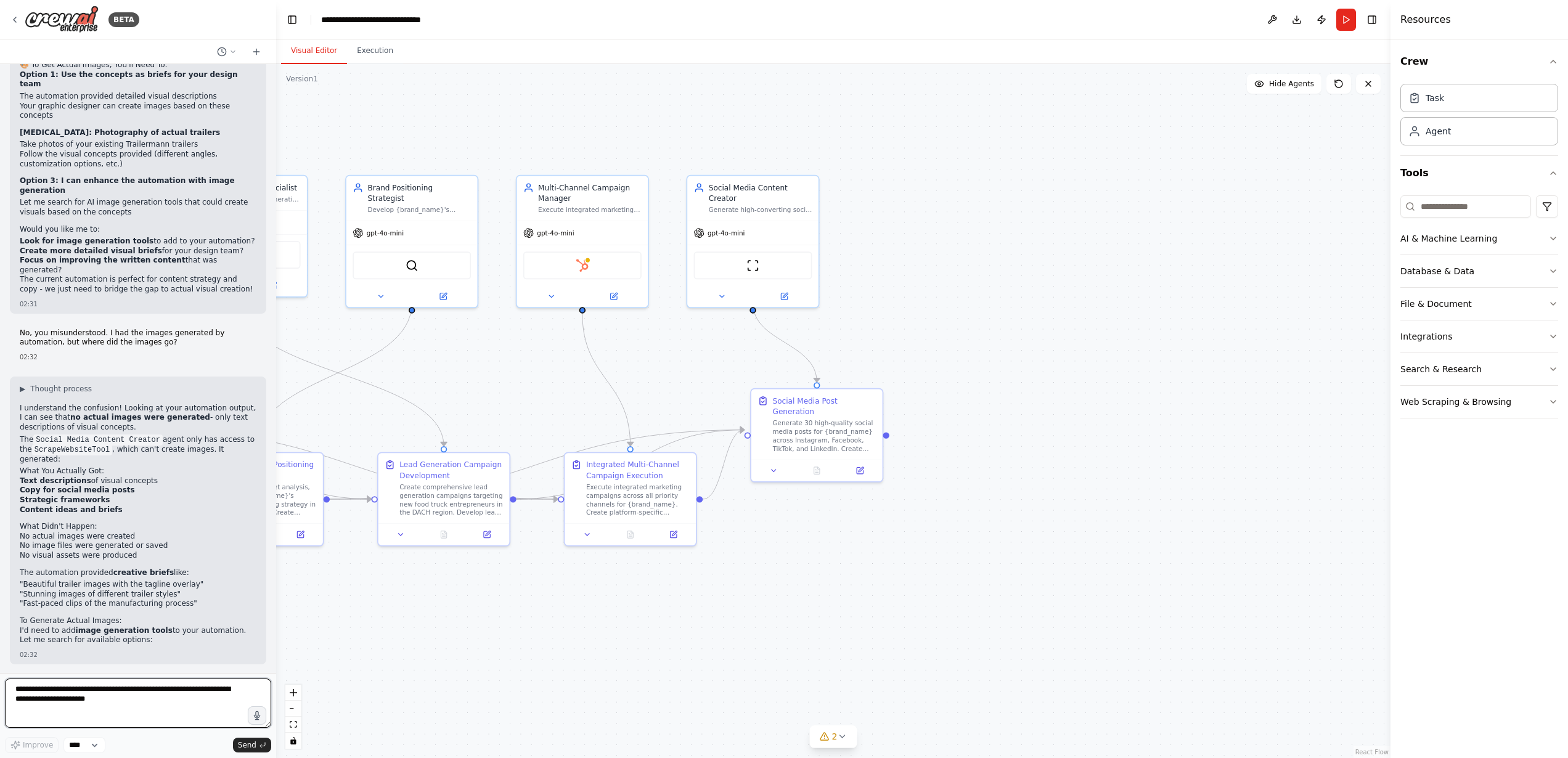
drag, startPoint x: 14, startPoint y: 305, endPoint x: 208, endPoint y: 567, distance: 326.0
click at [208, 567] on div "selam 02:12 ▶ Thought process Hello! I'm your CrewAI automation assistant. I'm …" at bounding box center [138, 369] width 276 height 609
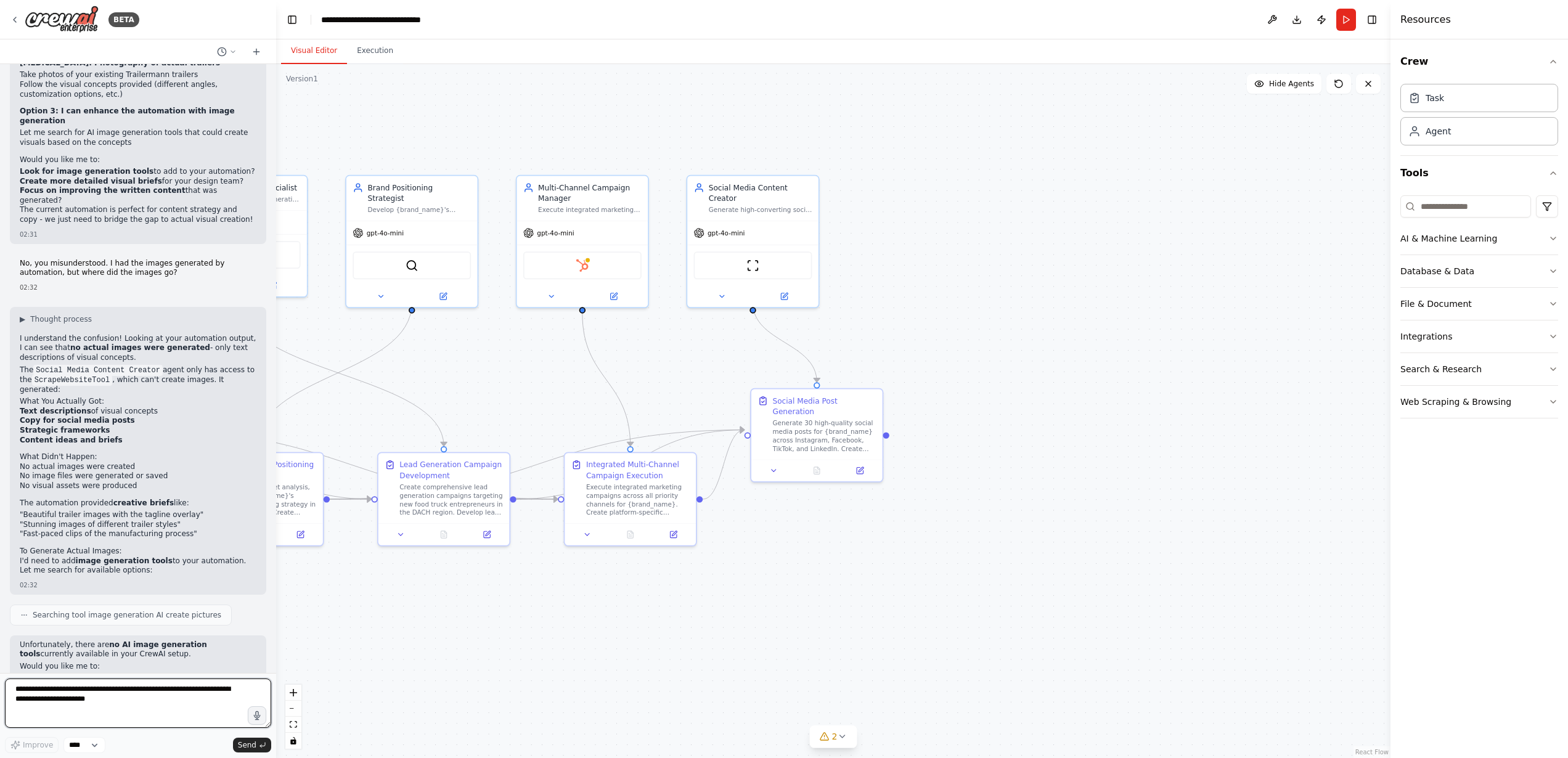
scroll to position [5798, 0]
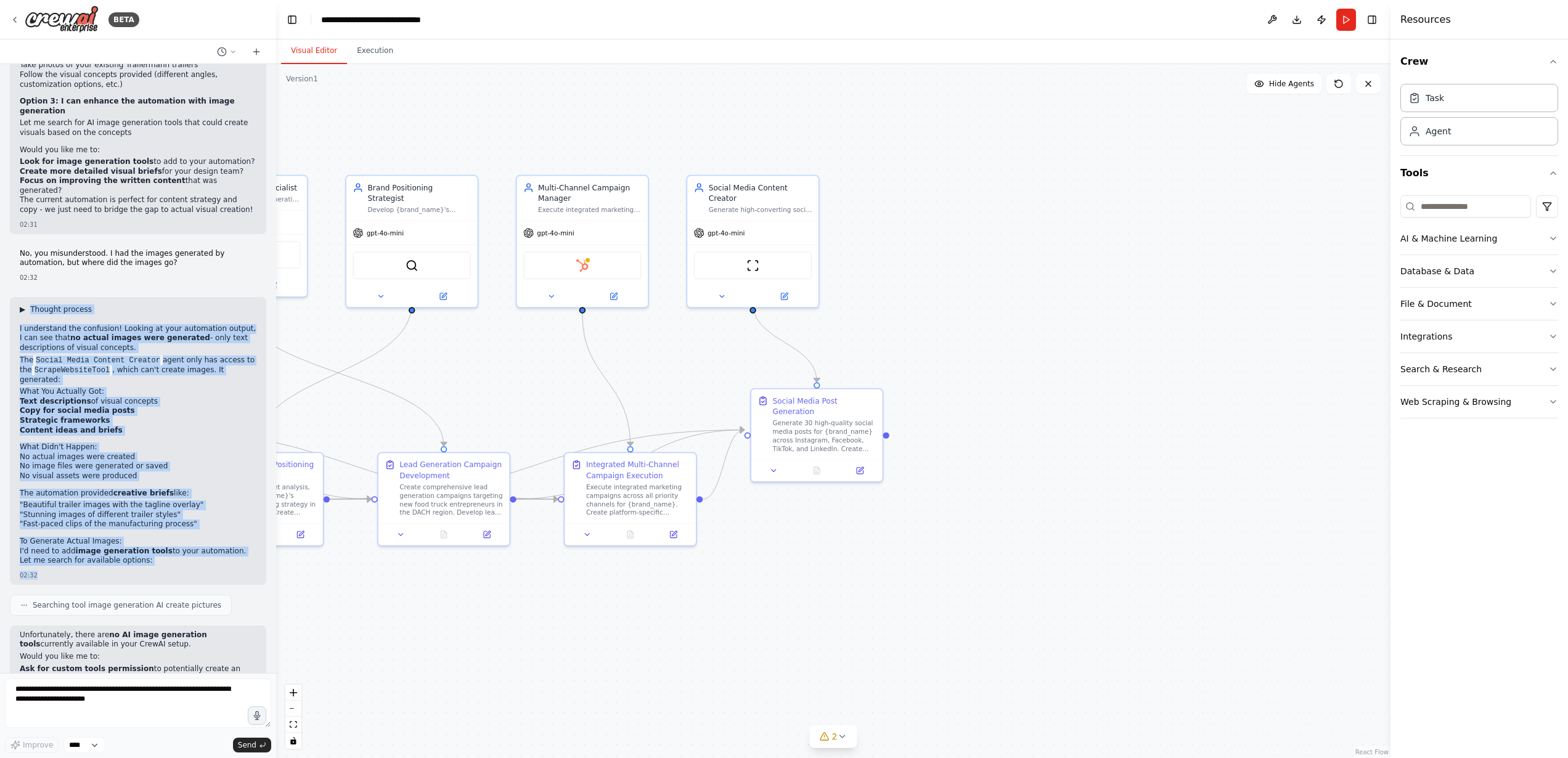
drag, startPoint x: 151, startPoint y: 465, endPoint x: 24, endPoint y: 200, distance: 293.9
click at [24, 297] on div "▶ Thought process I understand the confusion! Looking at your automation output…" at bounding box center [138, 441] width 257 height 288
copy div "▶ Thought process I understand the confusion! Looking at your automation output…"
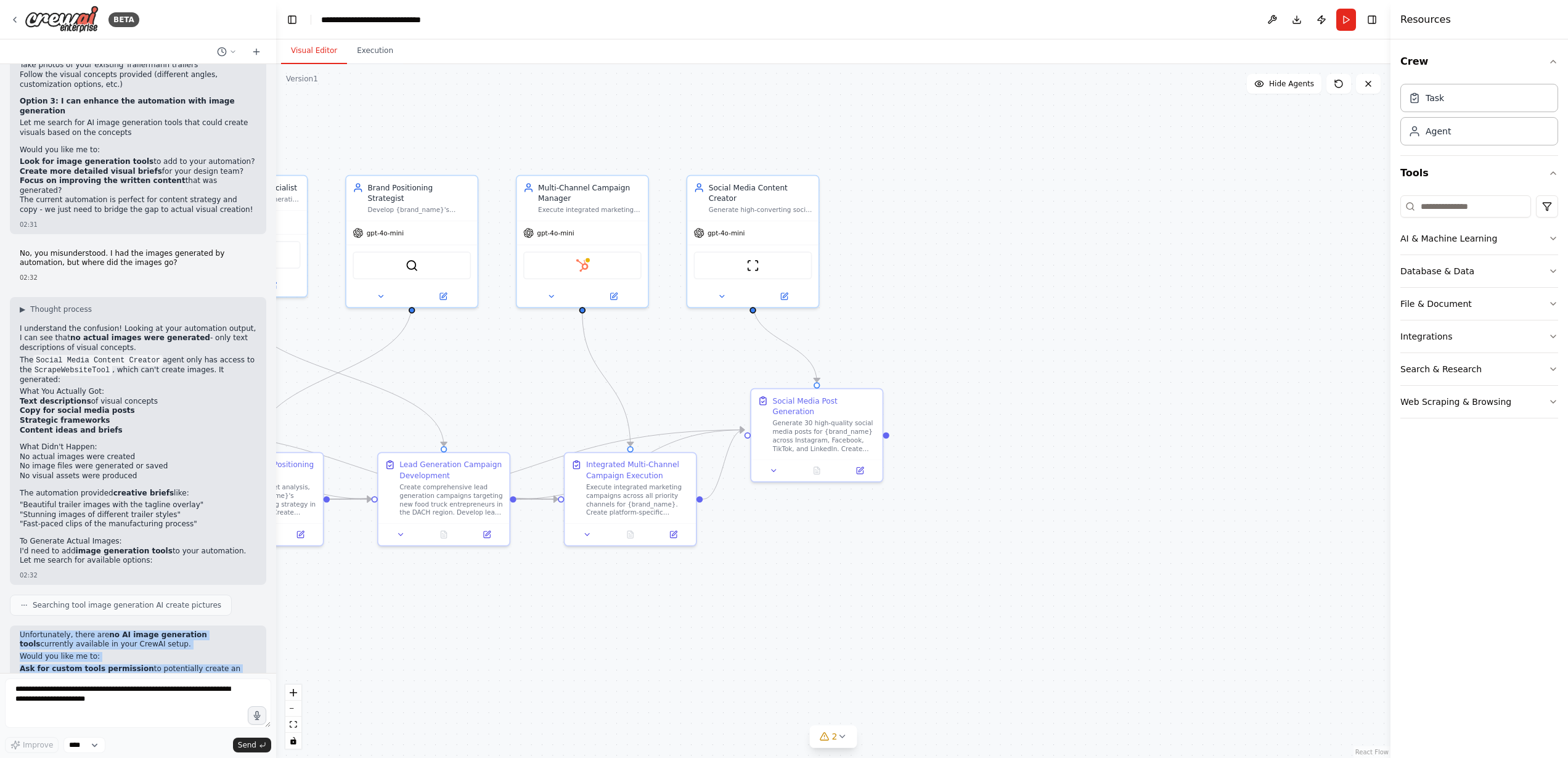
drag, startPoint x: 125, startPoint y: 644, endPoint x: 8, endPoint y: 531, distance: 162.7
click at [8, 531] on div "selam 02:12 ▶ Thought process Hello! I'm your CrewAI automation assistant. I'm …" at bounding box center [138, 369] width 276 height 609
copy div "Unfortunately, there are no AI image generation tools currently available in yo…"
